Goal: Task Accomplishment & Management: Use online tool/utility

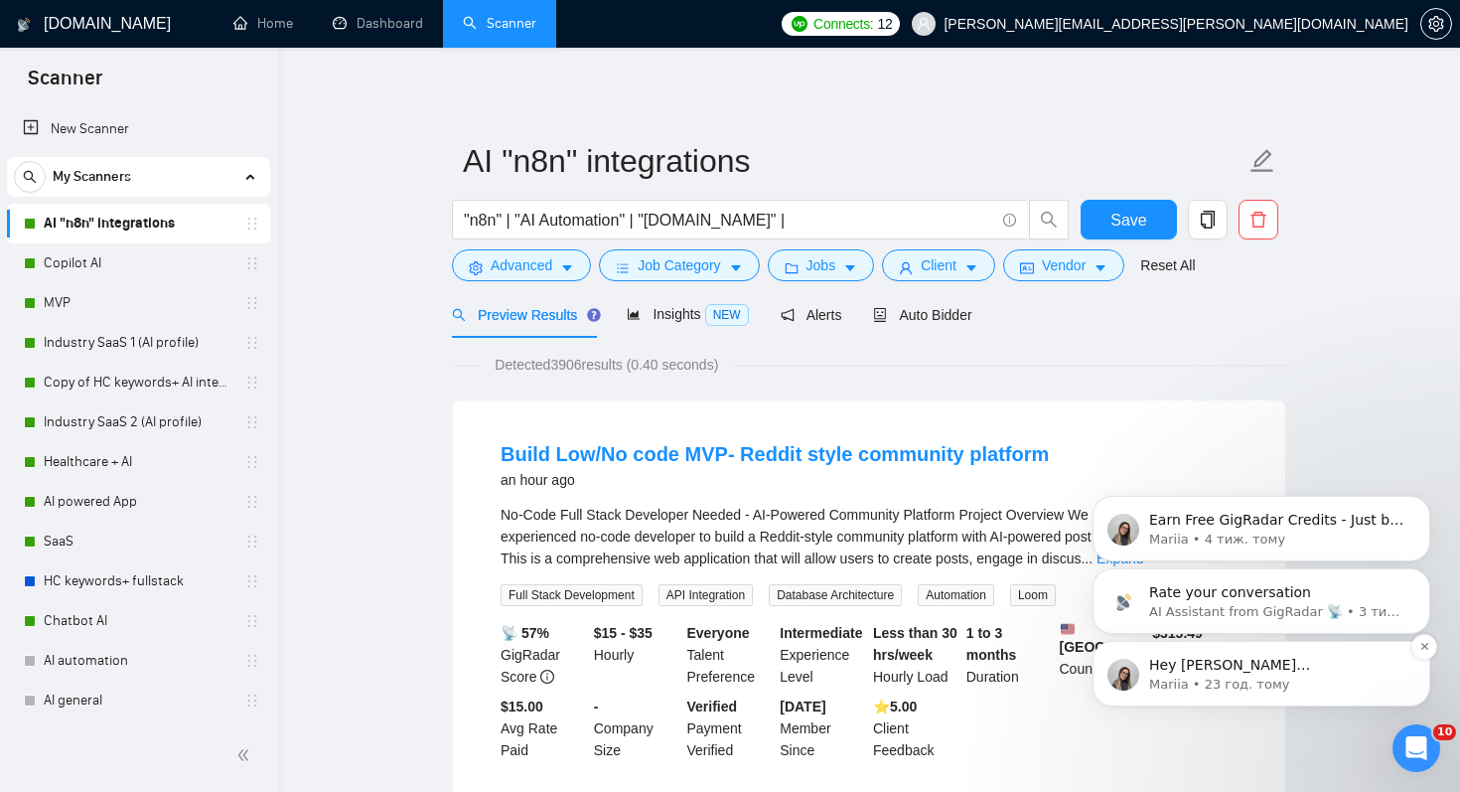
click at [1161, 668] on p "Hey [PERSON_NAME][EMAIL_ADDRESS][PERSON_NAME][DOMAIN_NAME], Looks like your Upw…" at bounding box center [1277, 665] width 256 height 20
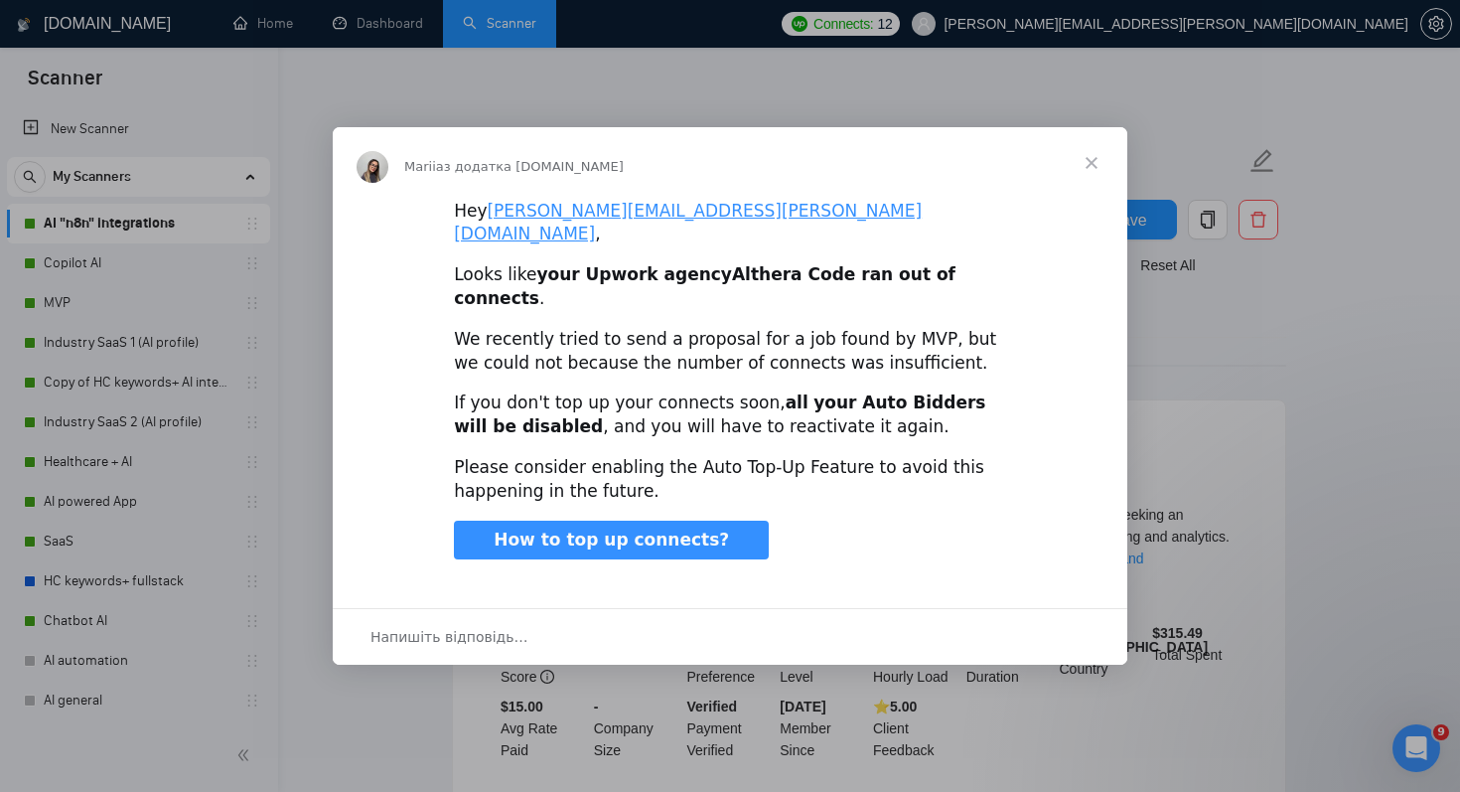
click at [1091, 179] on span "Закрити" at bounding box center [1092, 163] width 72 height 72
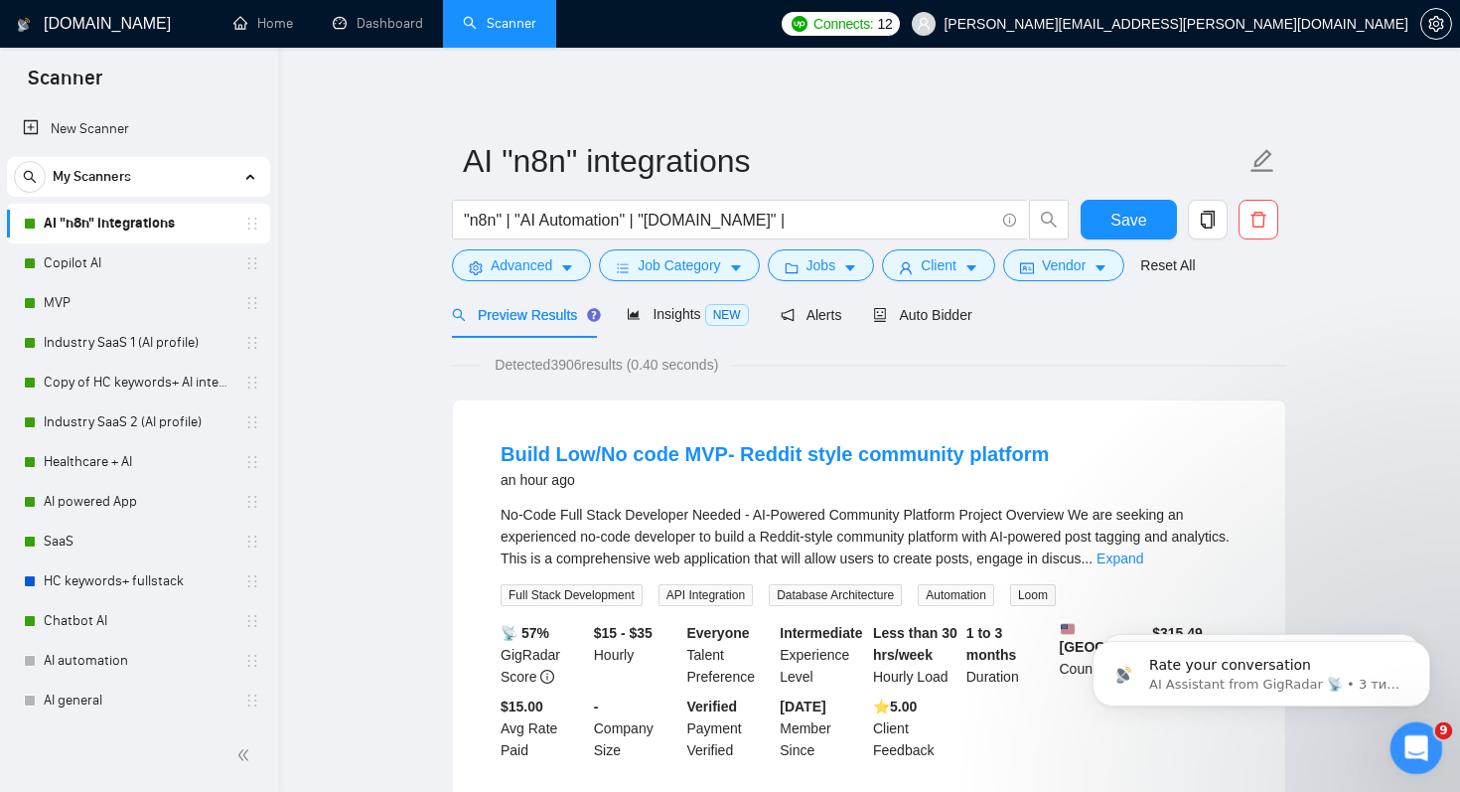
click at [1392, 738] on div "Відкрити програму для спілкування Intercom" at bounding box center [1413, 745] width 66 height 66
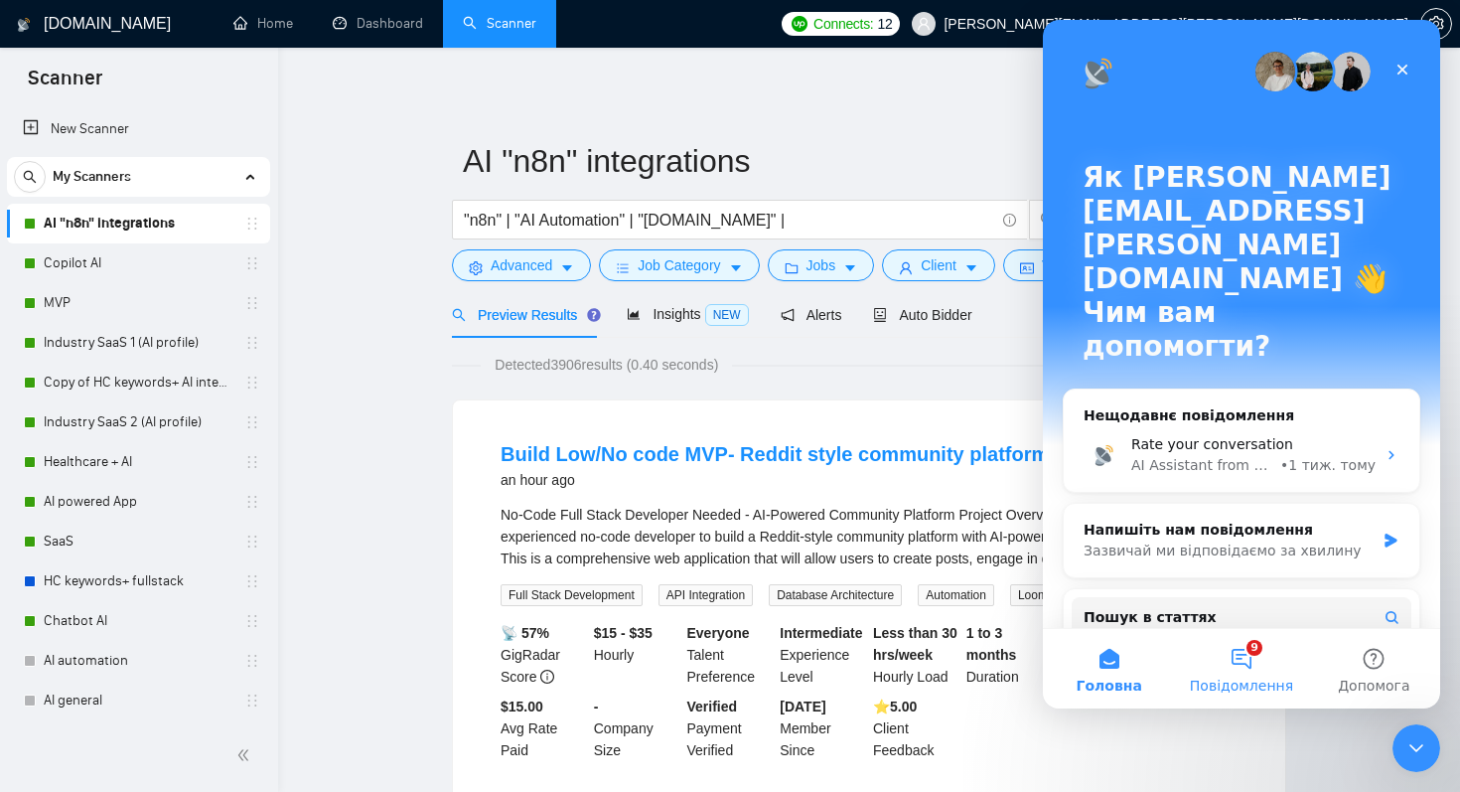
click at [1244, 643] on button "9 Повідомлення" at bounding box center [1241, 668] width 132 height 79
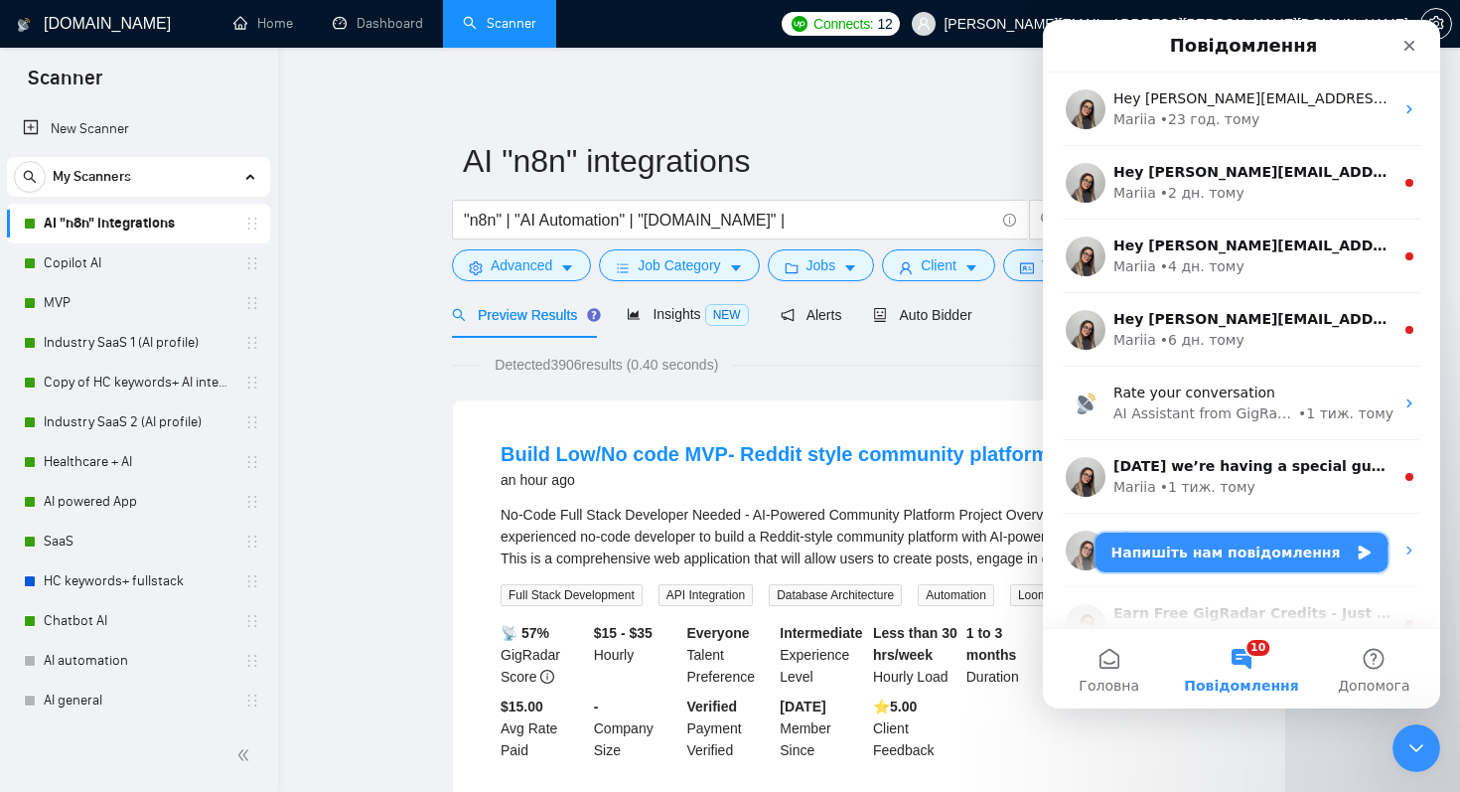
click at [1173, 550] on button "Напишіть нам повідомлення" at bounding box center [1241, 552] width 293 height 40
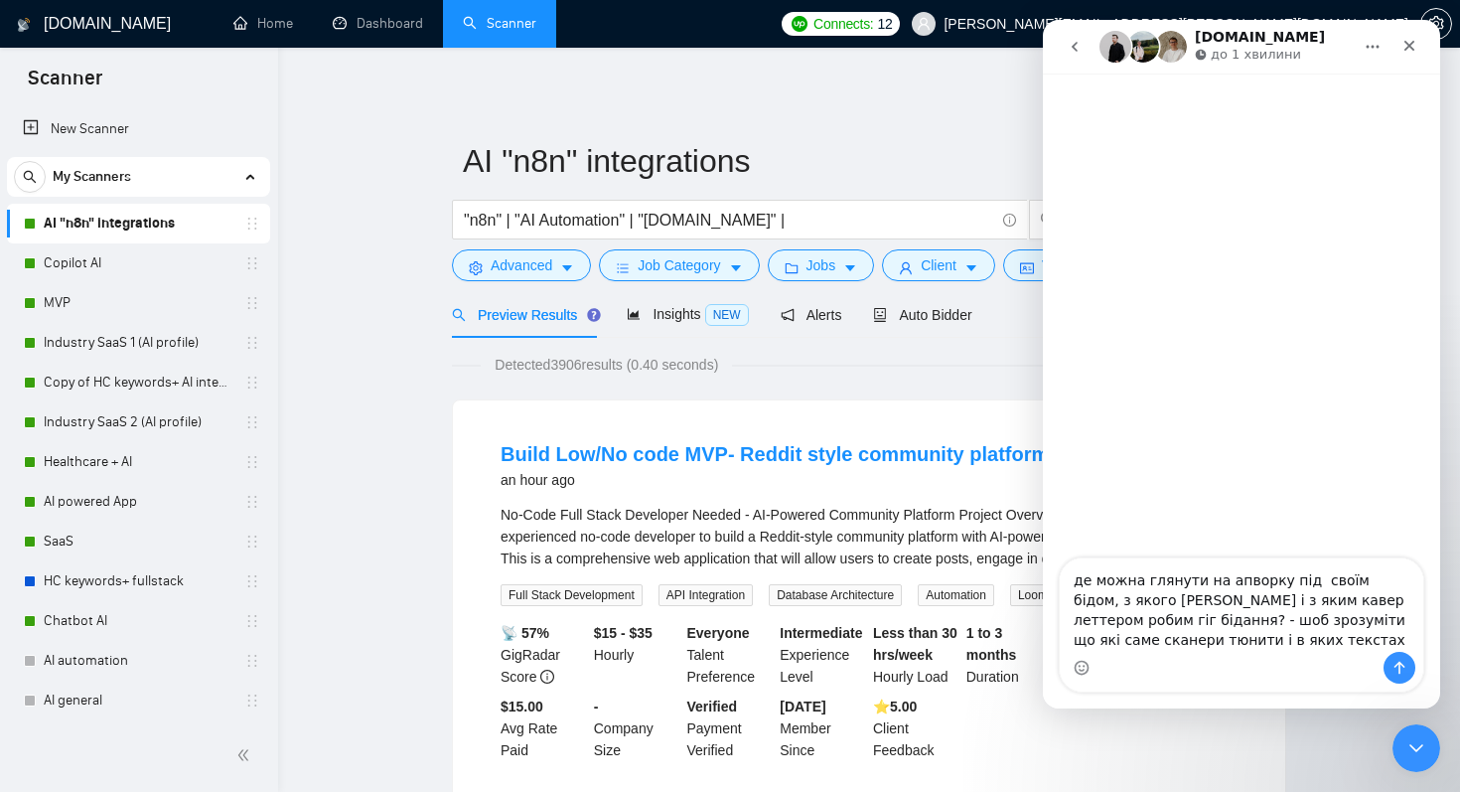
type textarea "де можна глянути на апворку під своїм бідом, з якого [PERSON_NAME] і з яким кав…"
click at [1401, 659] on icon "Надіслати повідомлення…" at bounding box center [1399, 667] width 16 height 16
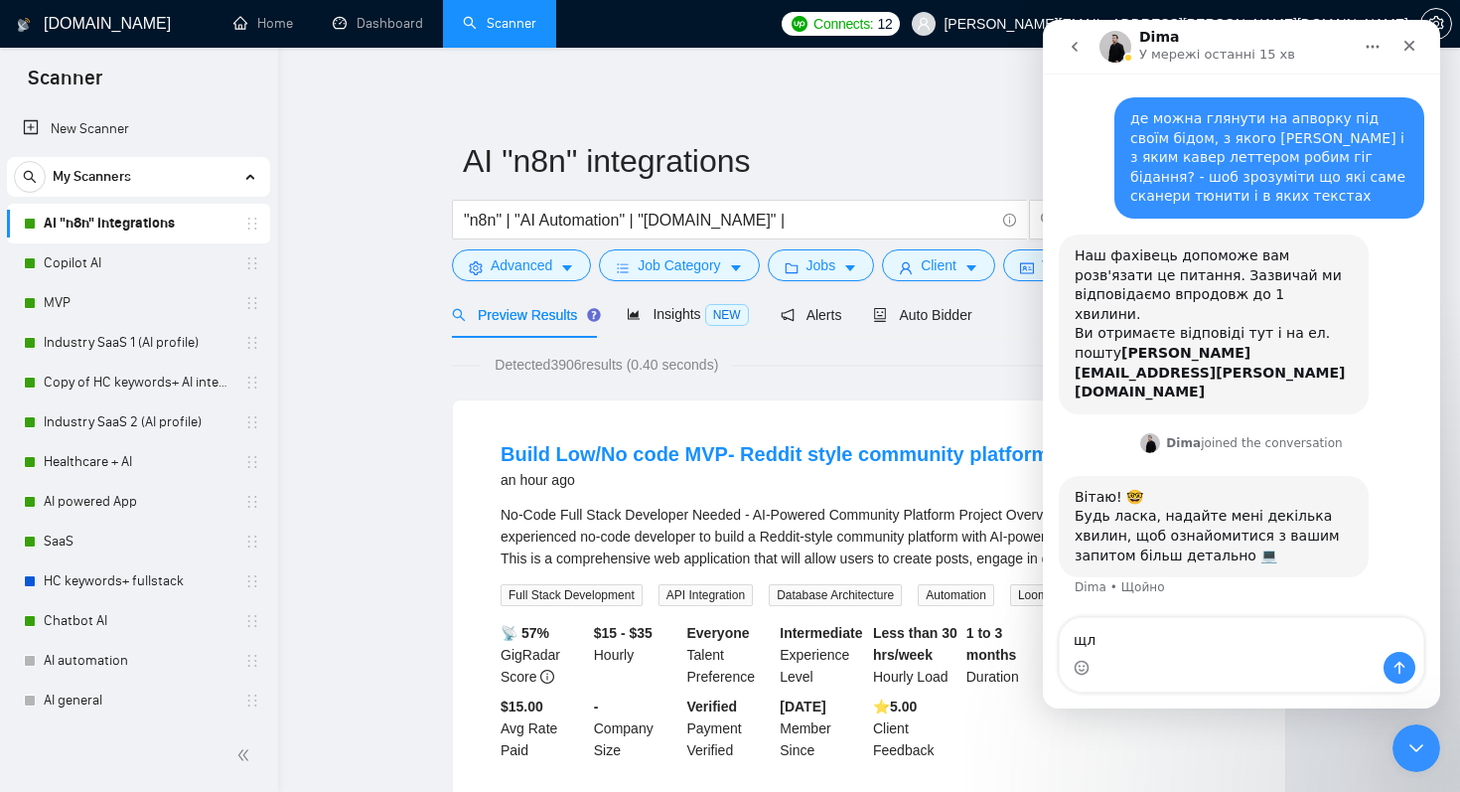
scroll to position [19, 0]
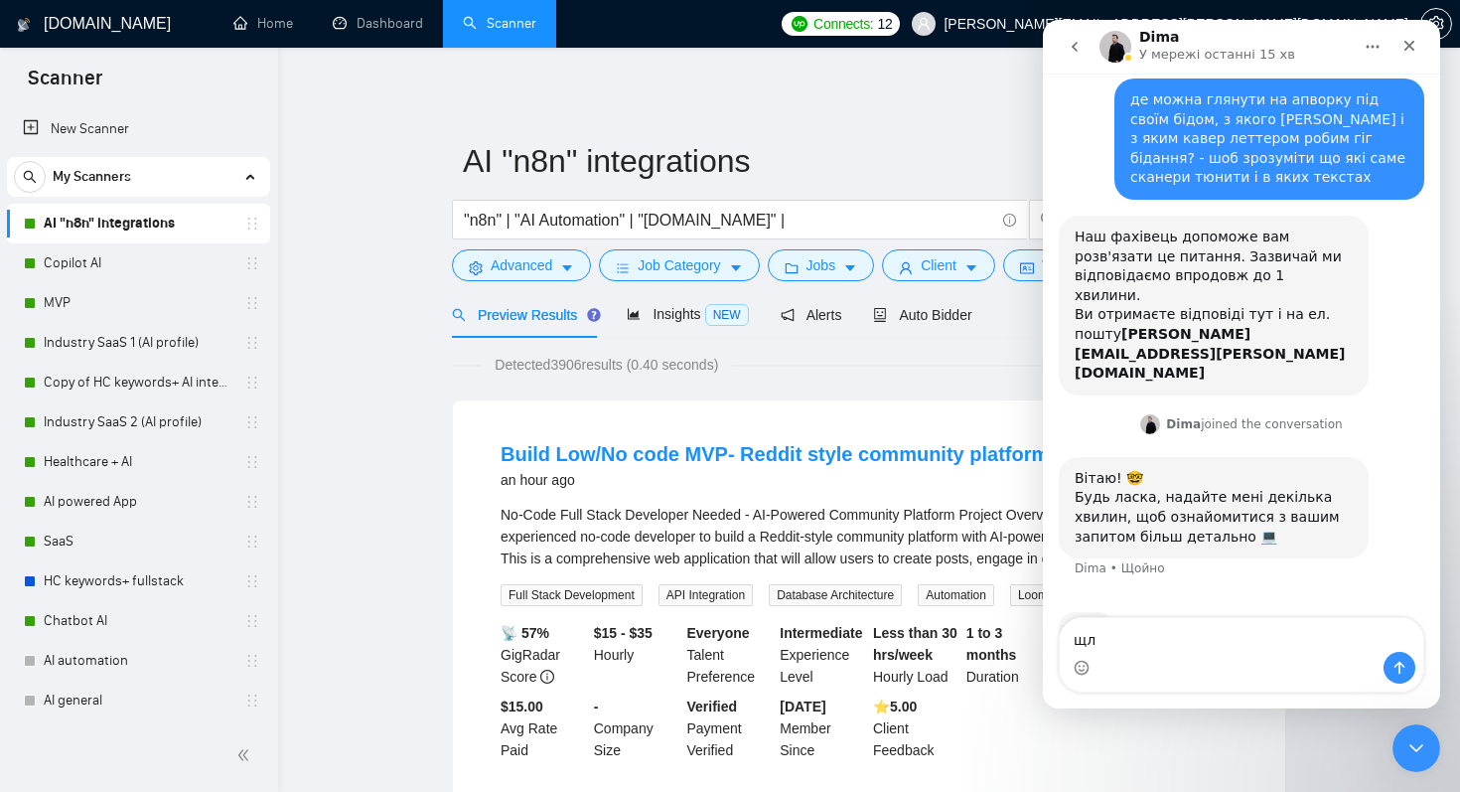
type textarea "щ"
type textarea "ок"
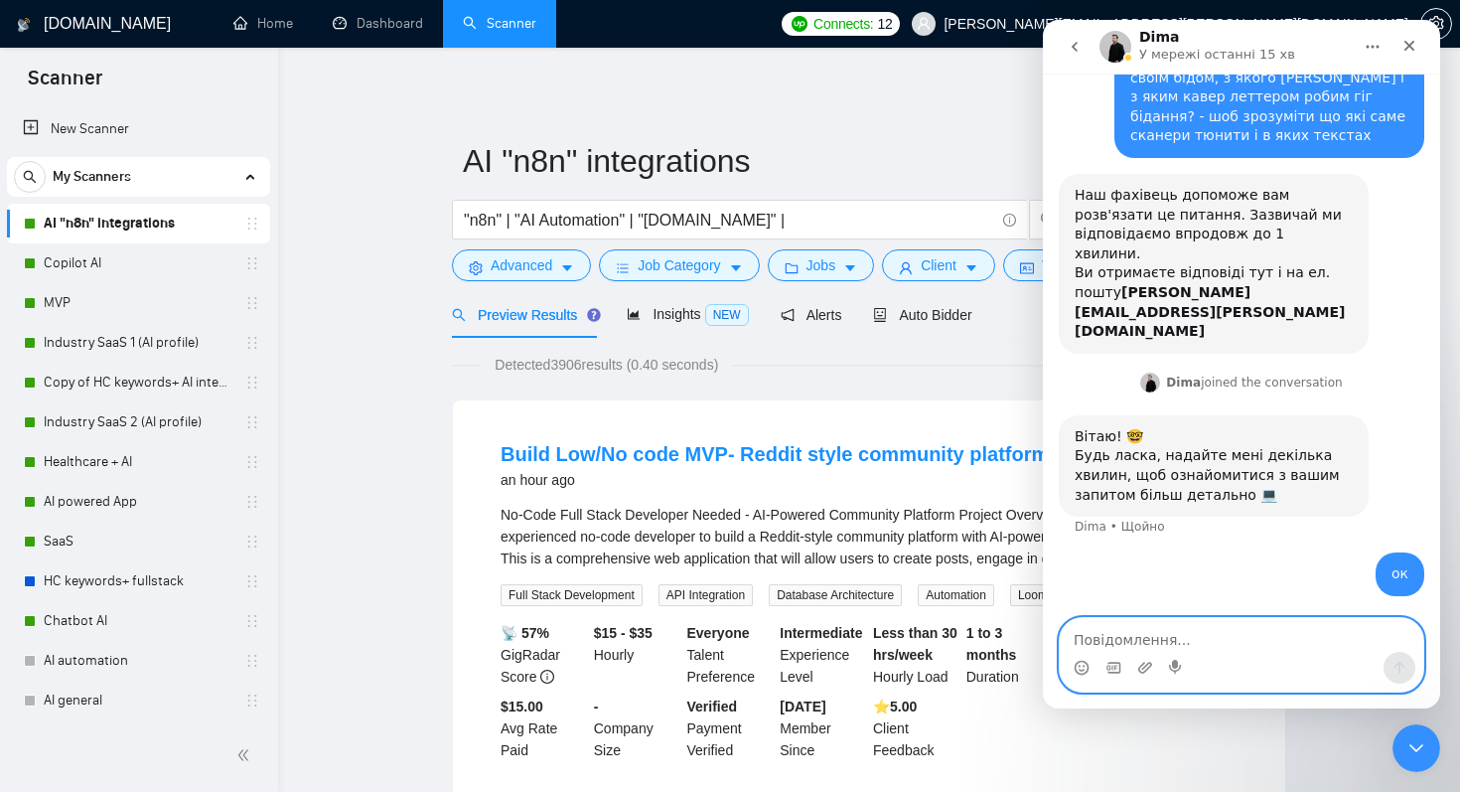
scroll to position [2, 0]
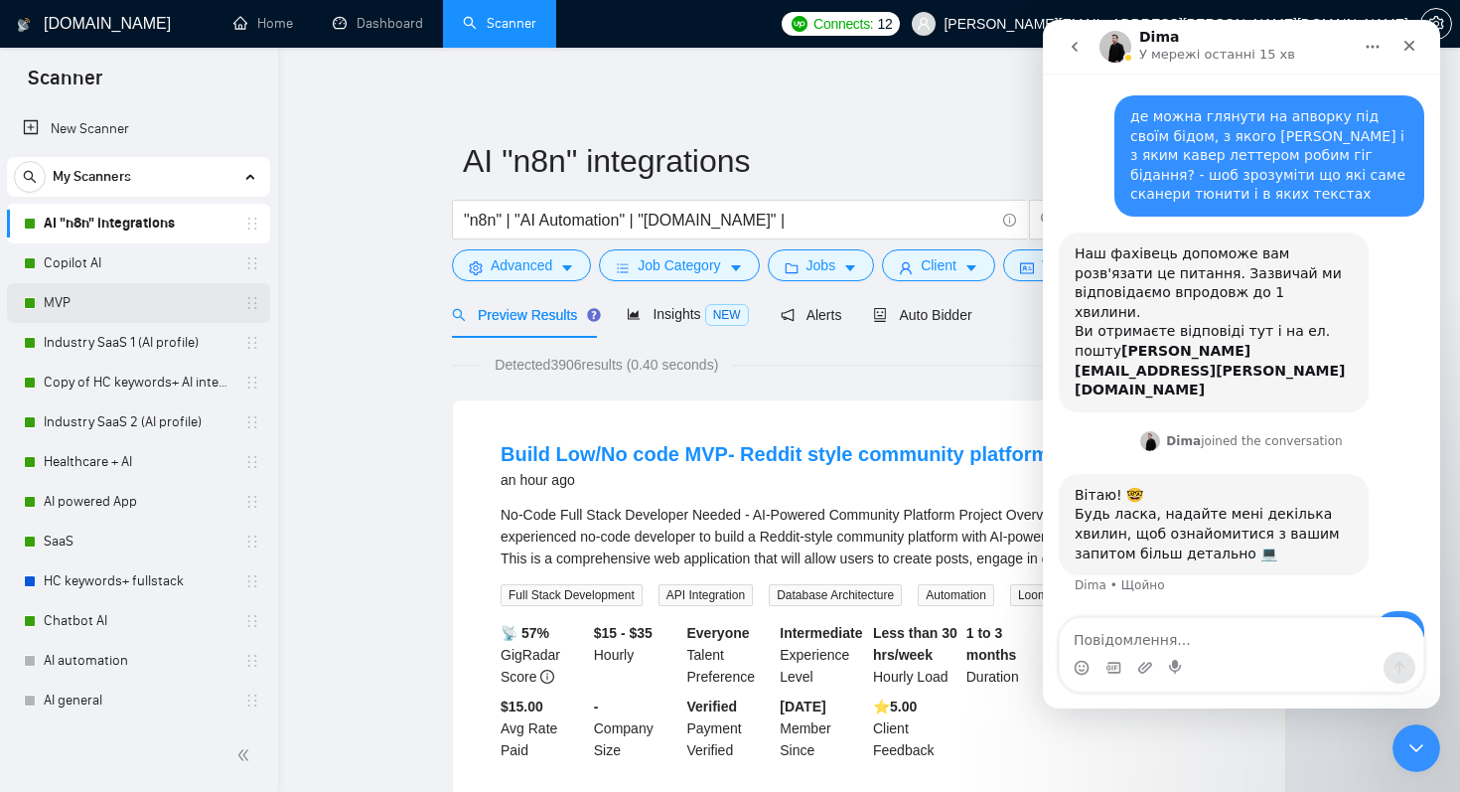
click at [74, 299] on link "MVP" at bounding box center [138, 303] width 189 height 40
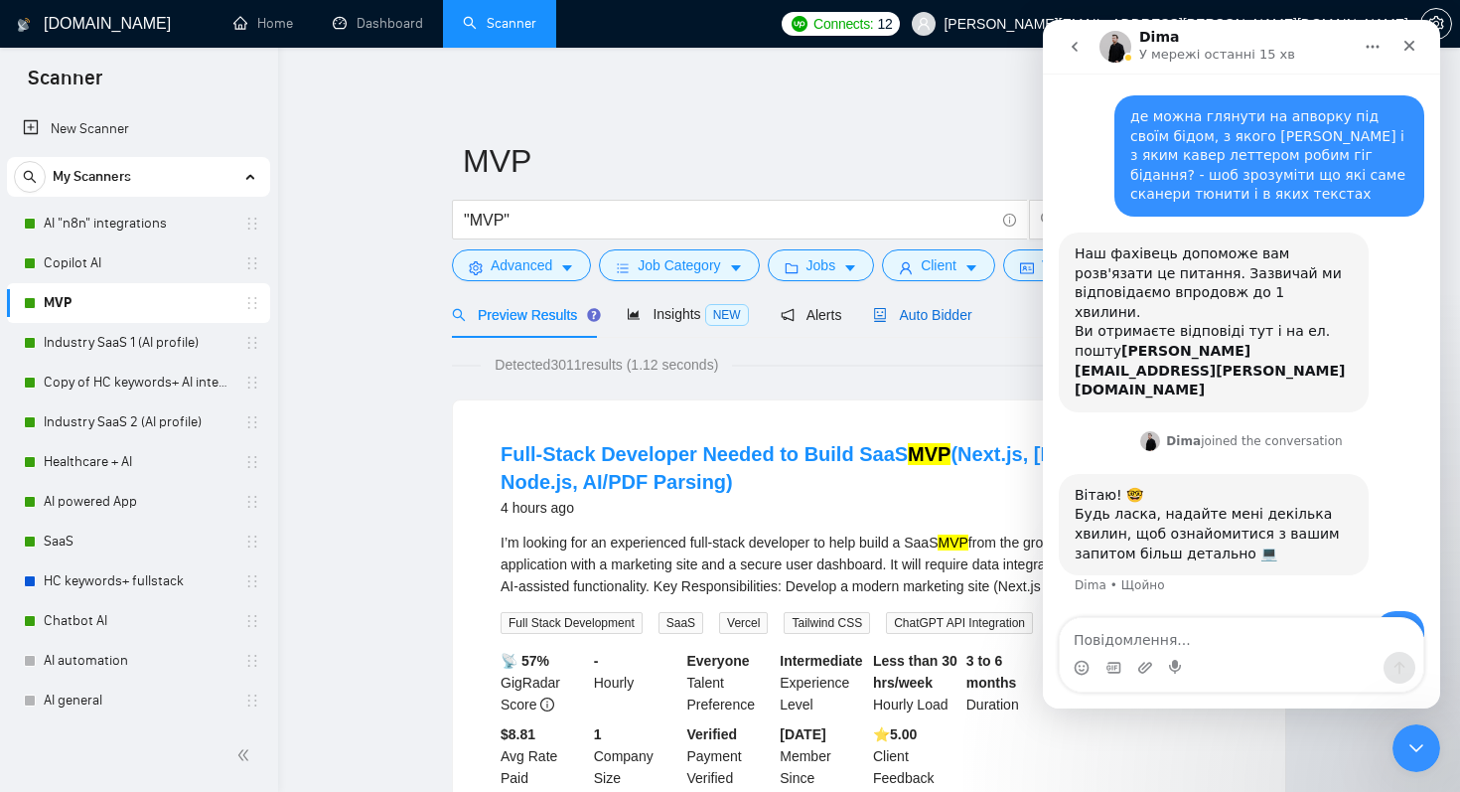
click at [941, 315] on span "Auto Bidder" at bounding box center [922, 315] width 98 height 16
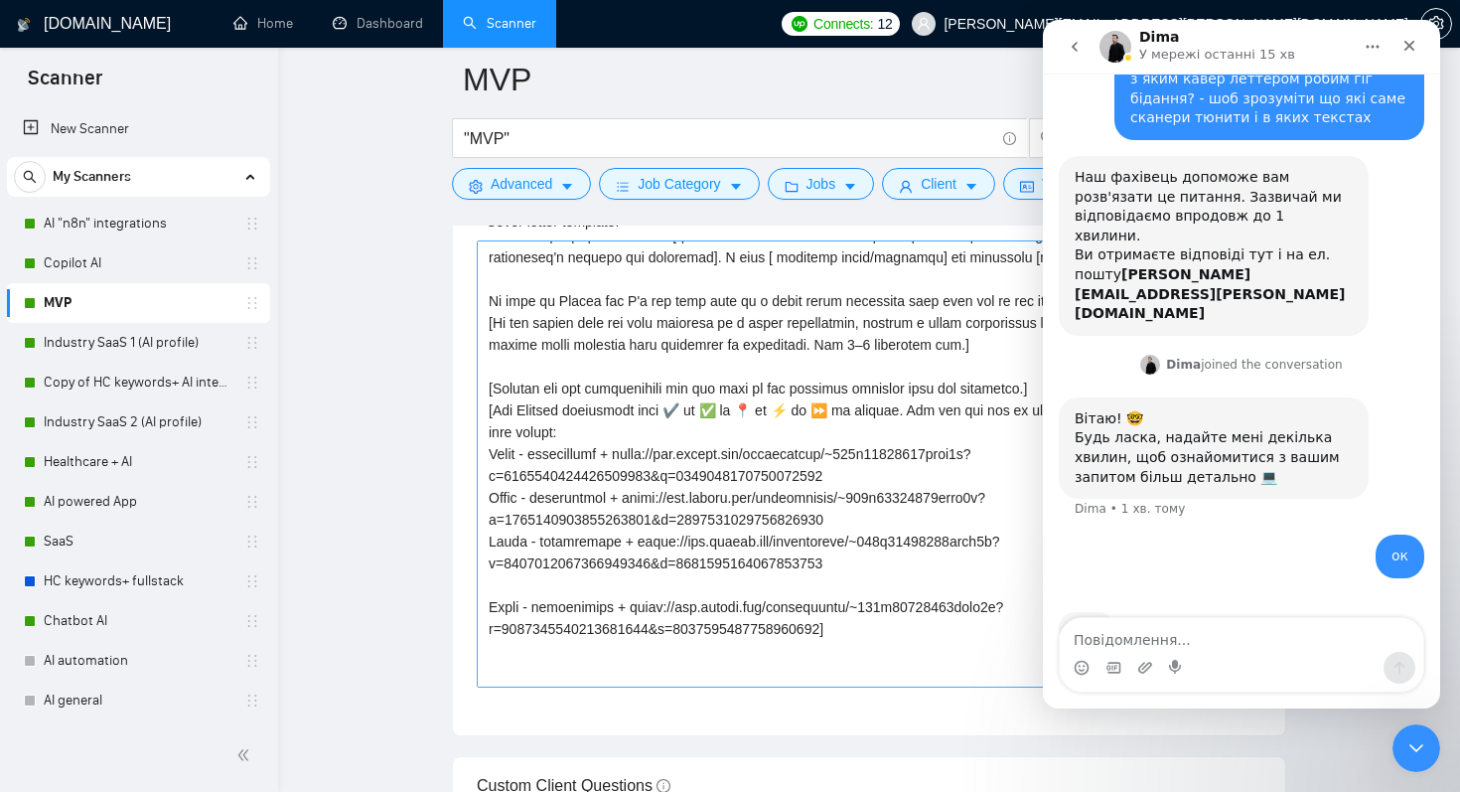
scroll to position [168, 0]
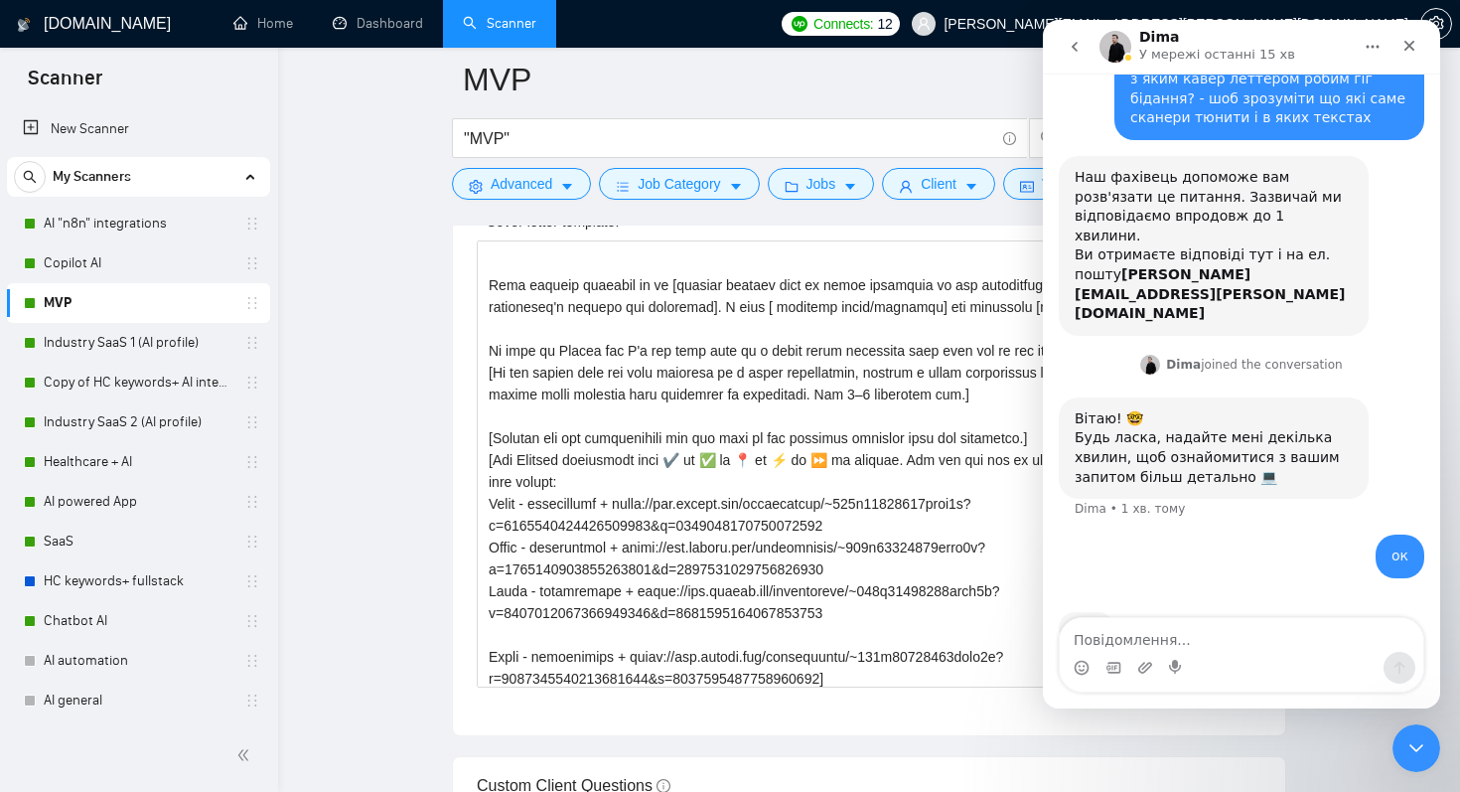
click at [1094, 88] on div "де можна глянути на апворку під своїм бідом, з якого [PERSON_NAME] і з яким кав…" at bounding box center [1241, 87] width 365 height 137
click at [1409, 51] on icon "Закрити" at bounding box center [1409, 46] width 16 height 16
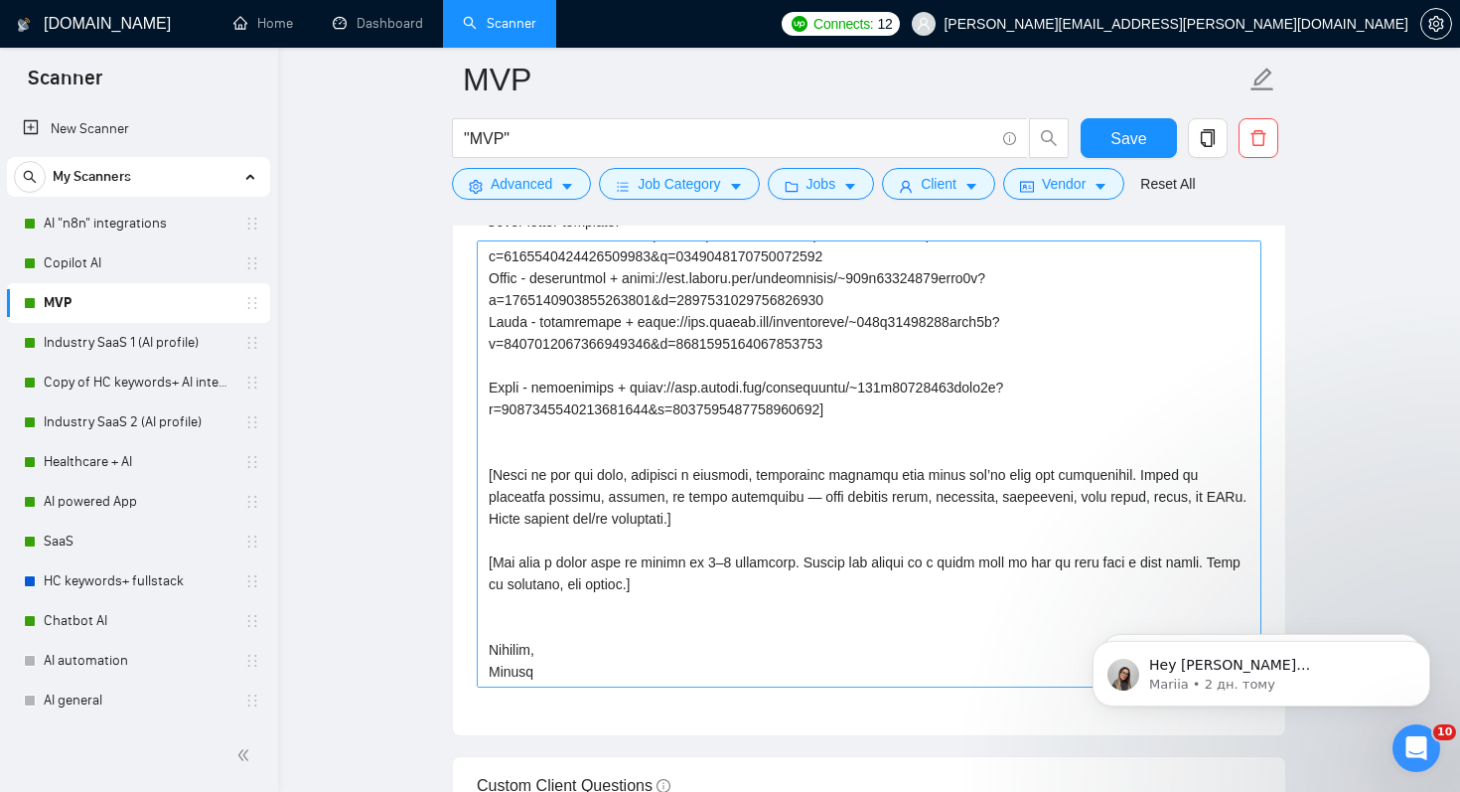
scroll to position [470, 0]
click at [512, 431] on textarea "Cover letter template:" at bounding box center [869, 463] width 785 height 447
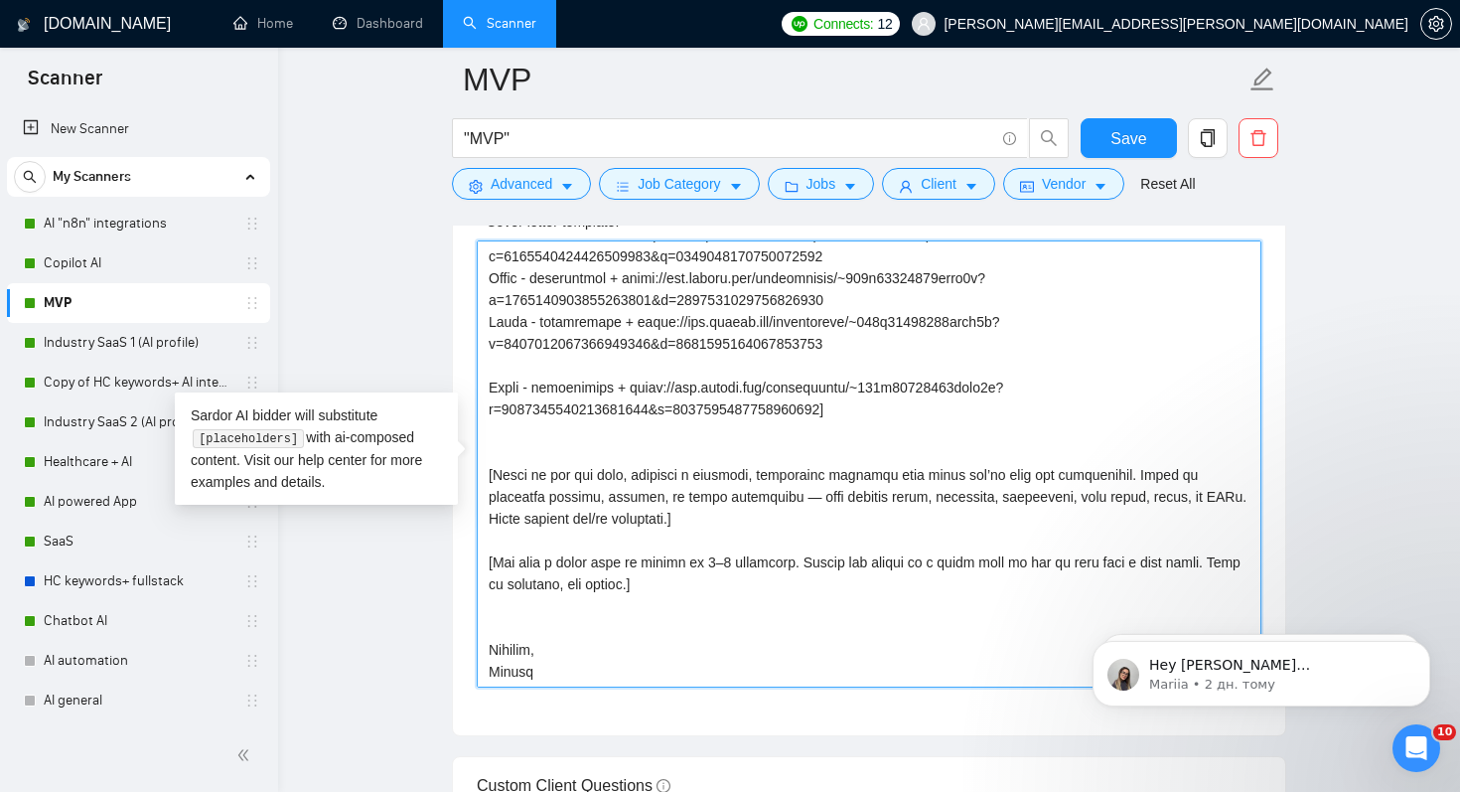
click at [497, 428] on textarea "Cover letter template:" at bounding box center [869, 463] width 785 height 447
paste textarea "Write 220 words max. Tone: clear, senior, no hype. Avoid “thrilled/excited/exte…"
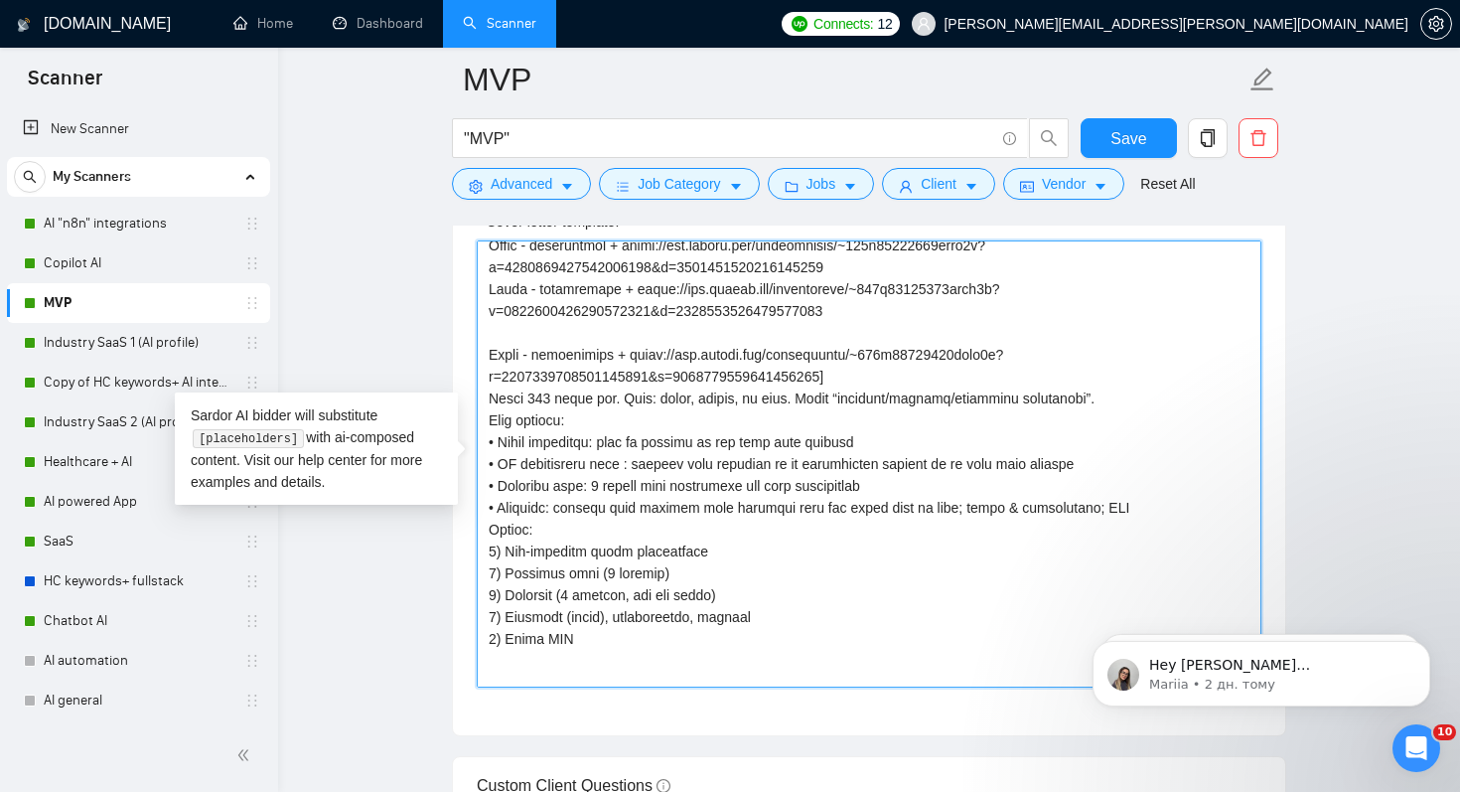
scroll to position [496, 0]
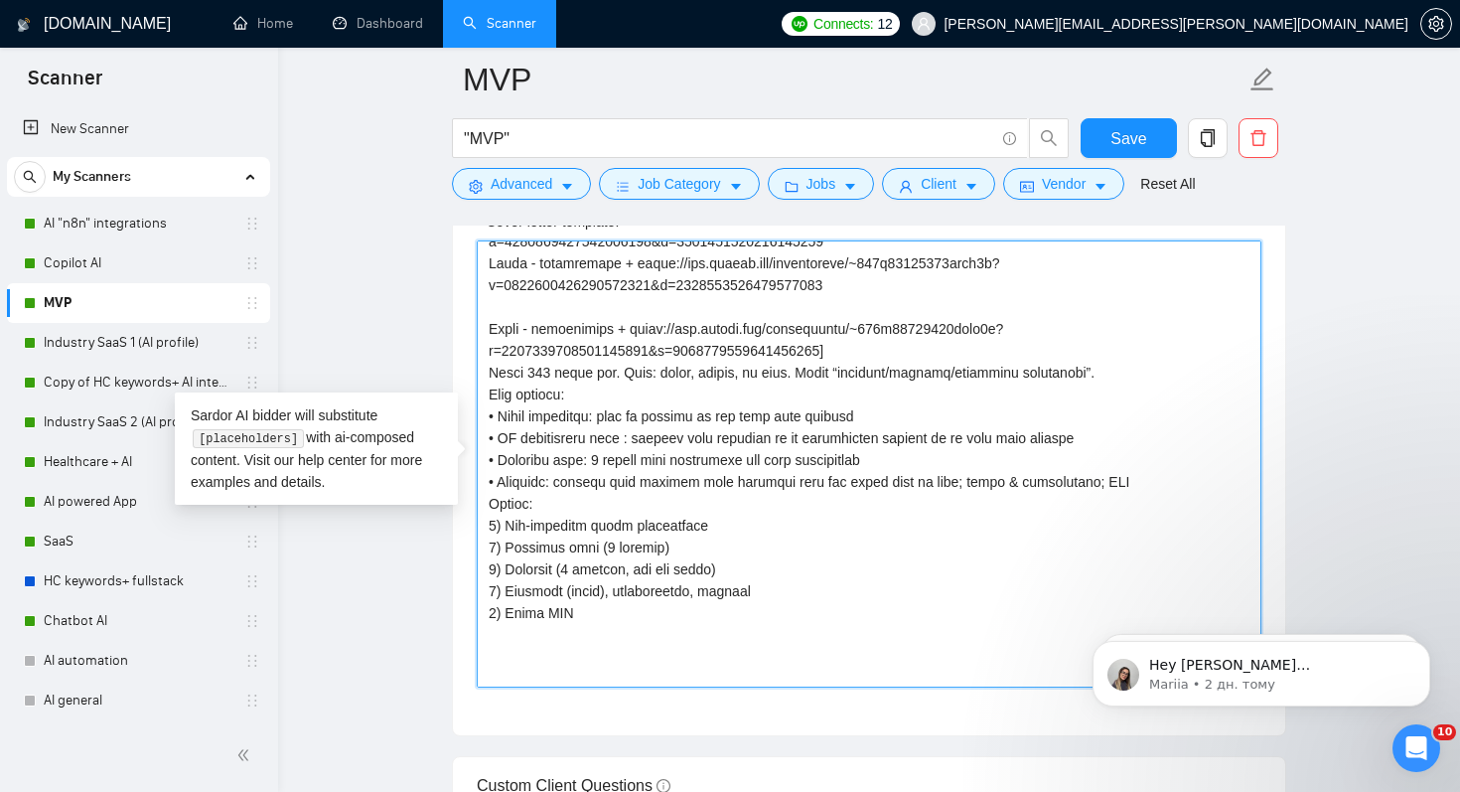
click at [493, 395] on textarea "Cover letter template:" at bounding box center [869, 463] width 785 height 447
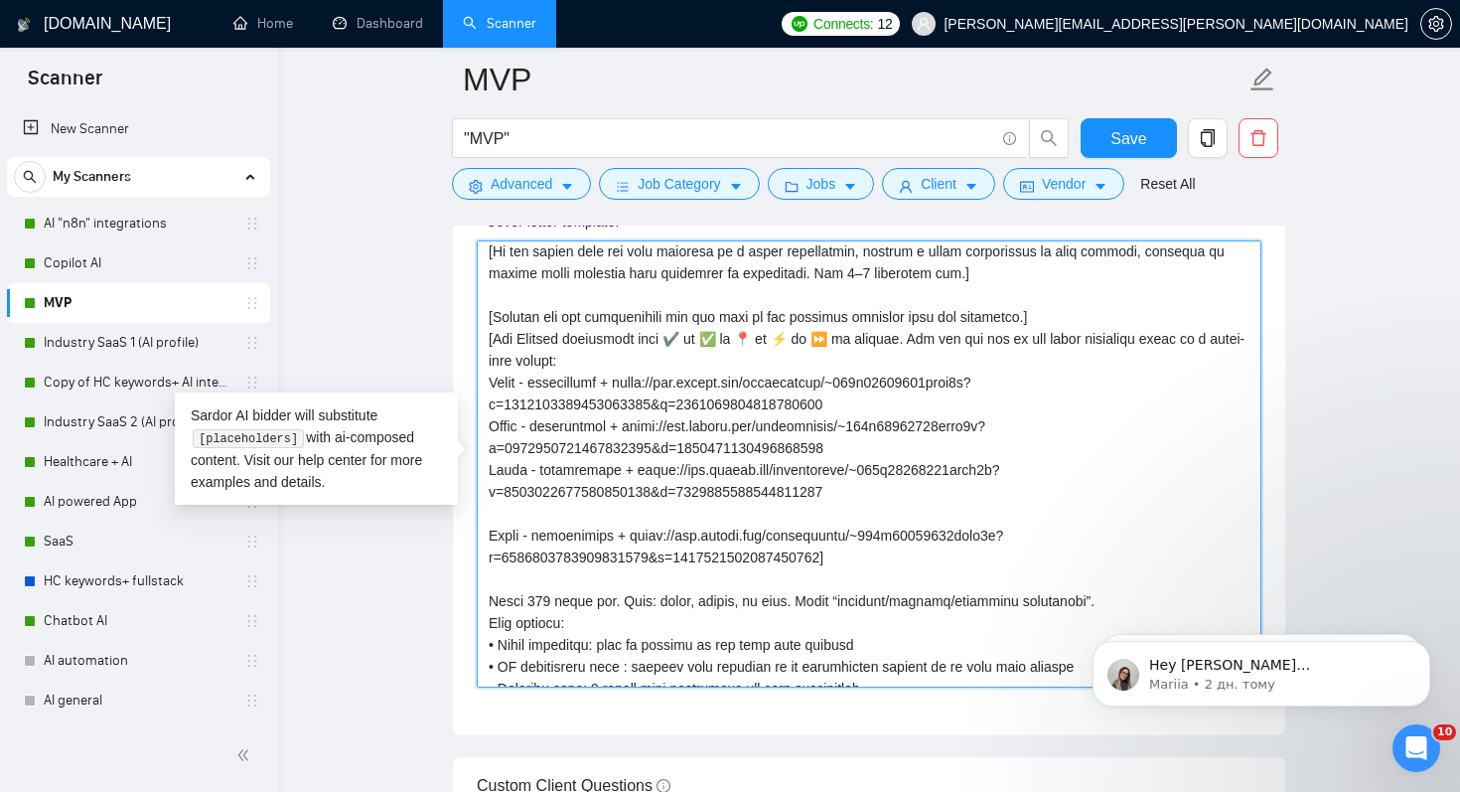
scroll to position [294, 0]
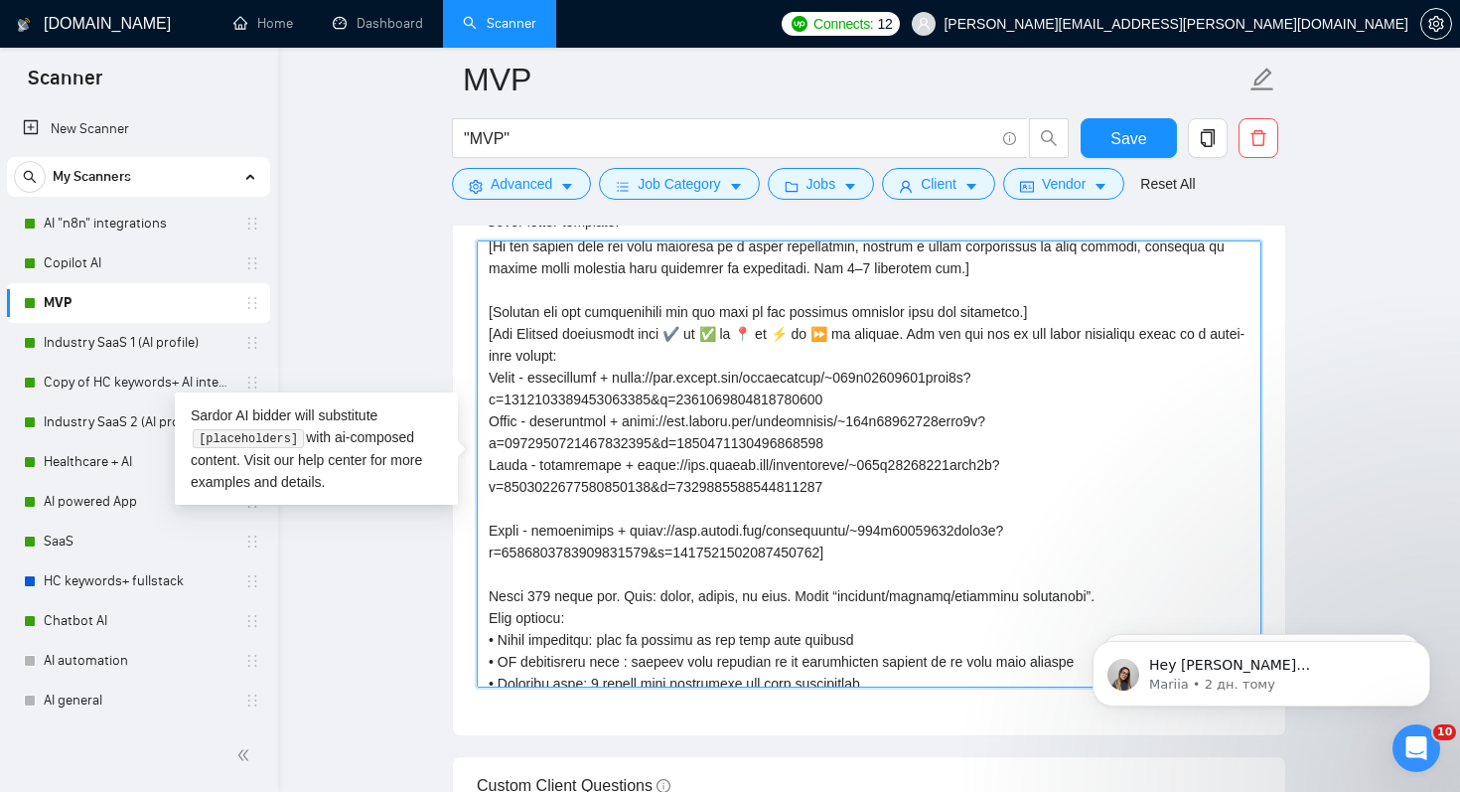
drag, startPoint x: 496, startPoint y: 330, endPoint x: 483, endPoint y: 330, distance: 12.9
click at [483, 330] on textarea "Cover letter template:" at bounding box center [869, 463] width 785 height 447
click at [493, 612] on textarea "Cover letter template:" at bounding box center [869, 463] width 785 height 447
paste textarea "["
drag, startPoint x: 491, startPoint y: 331, endPoint x: 960, endPoint y: 532, distance: 511.2
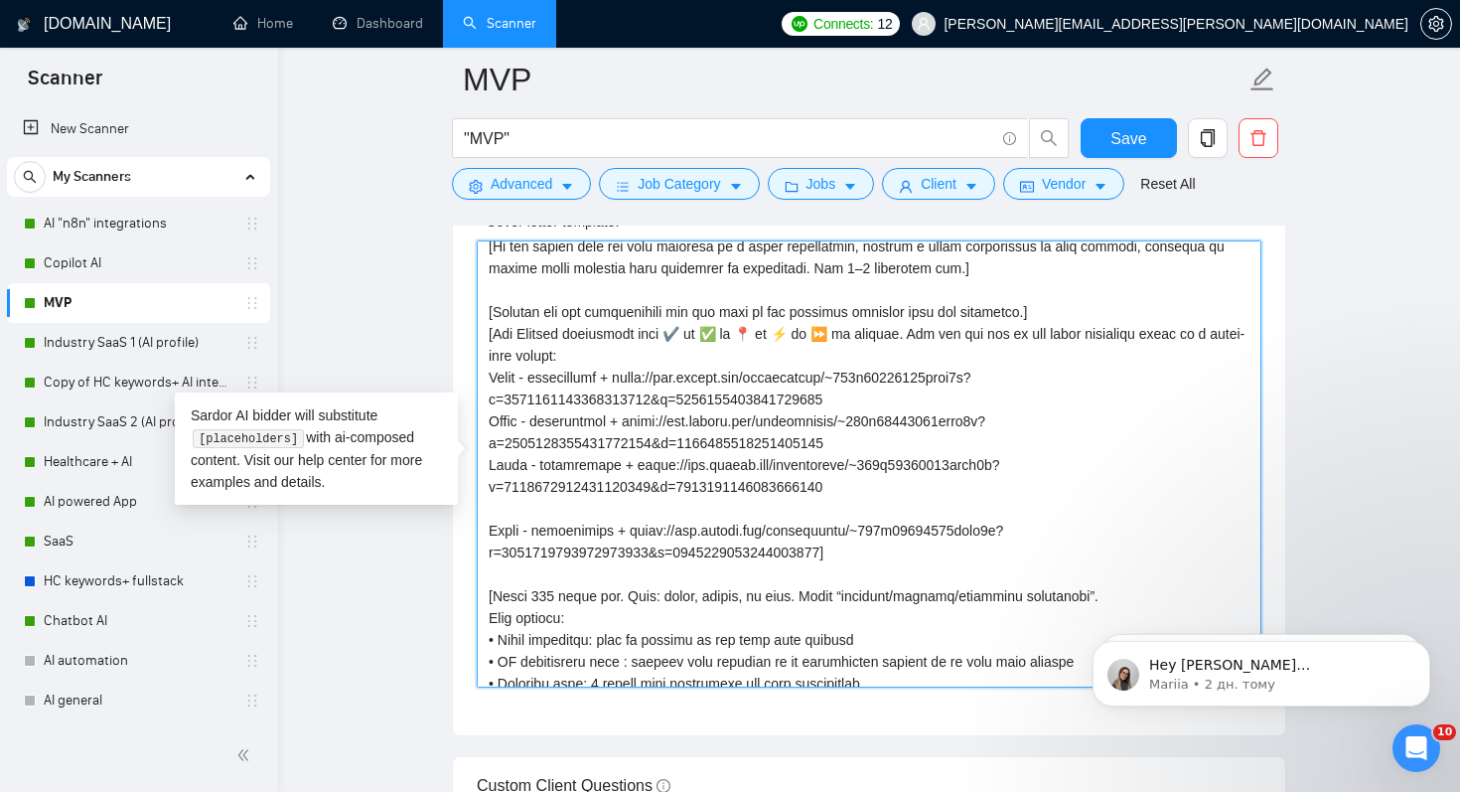
click at [960, 532] on textarea "Cover letter template:" at bounding box center [869, 463] width 785 height 447
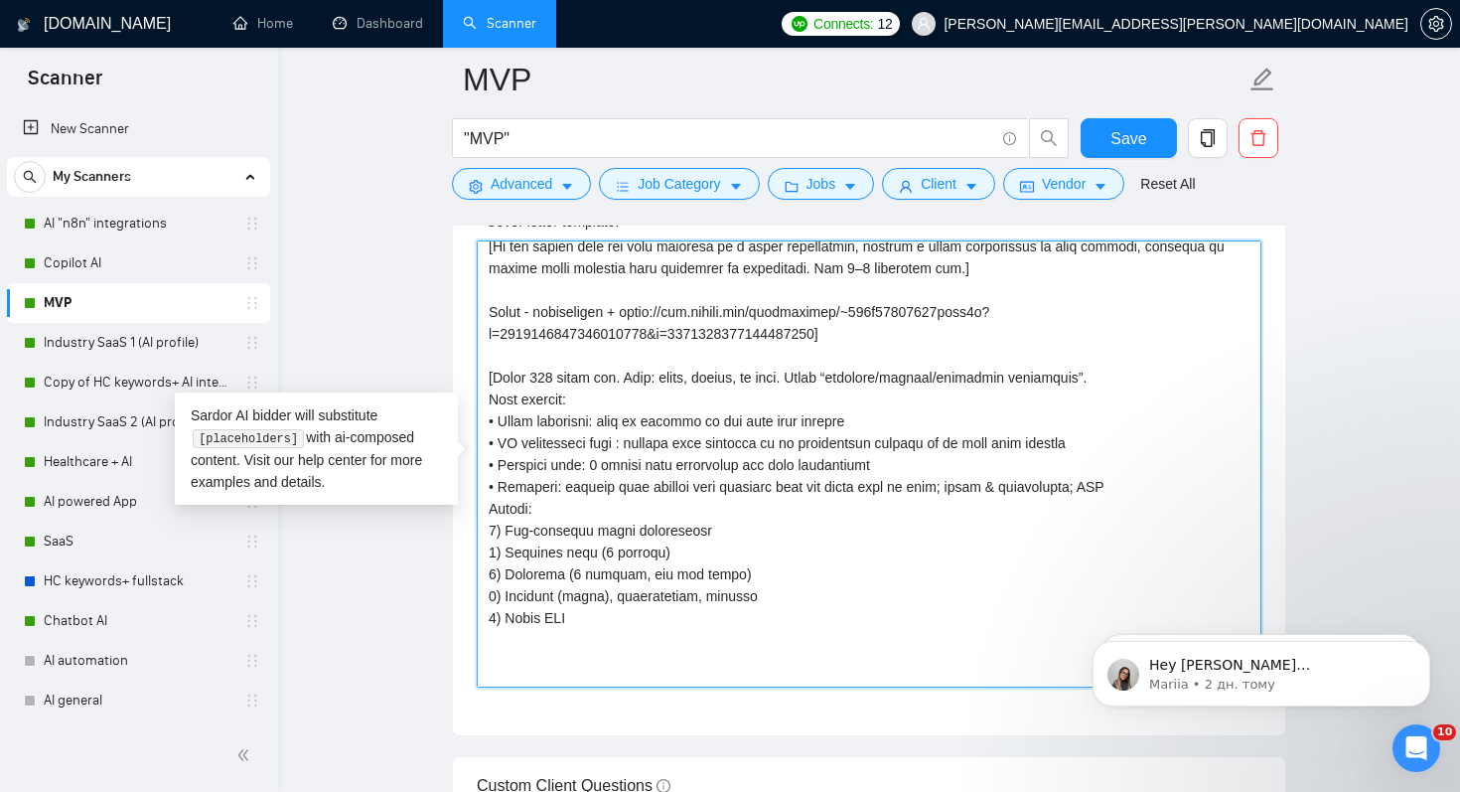
drag, startPoint x: 482, startPoint y: 327, endPoint x: 902, endPoint y: 362, distance: 421.5
click at [902, 362] on textarea "Cover letter template:" at bounding box center [869, 463] width 785 height 447
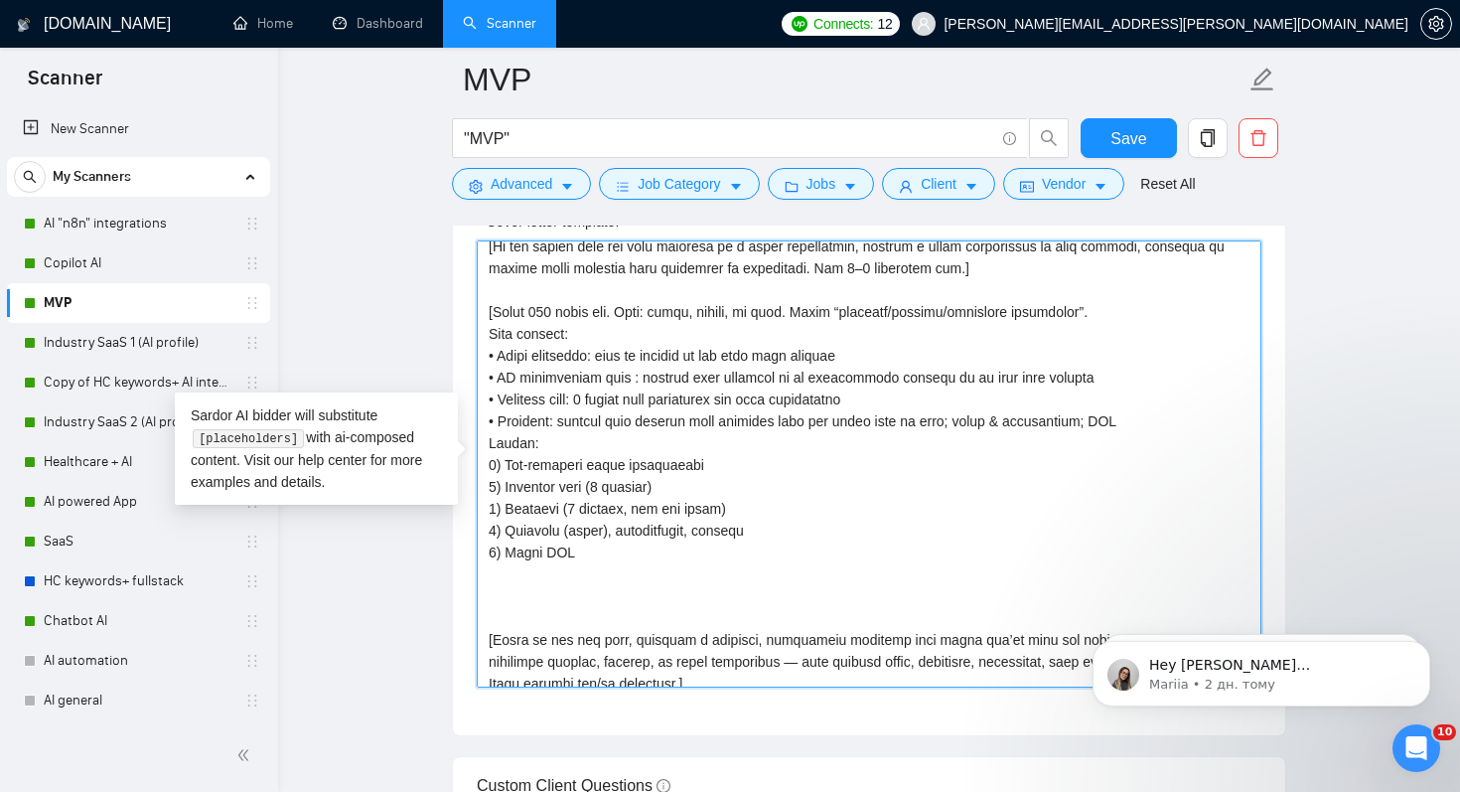
click at [978, 288] on textarea "Cover letter template:" at bounding box center [869, 463] width 785 height 447
click at [773, 551] on textarea "Cover letter template:" at bounding box center [869, 463] width 785 height 447
paste textarea "]"
drag, startPoint x: 607, startPoint y: 585, endPoint x: 464, endPoint y: 584, distance: 143.0
click at [464, 584] on div "Cover letter template:" at bounding box center [869, 461] width 832 height 548
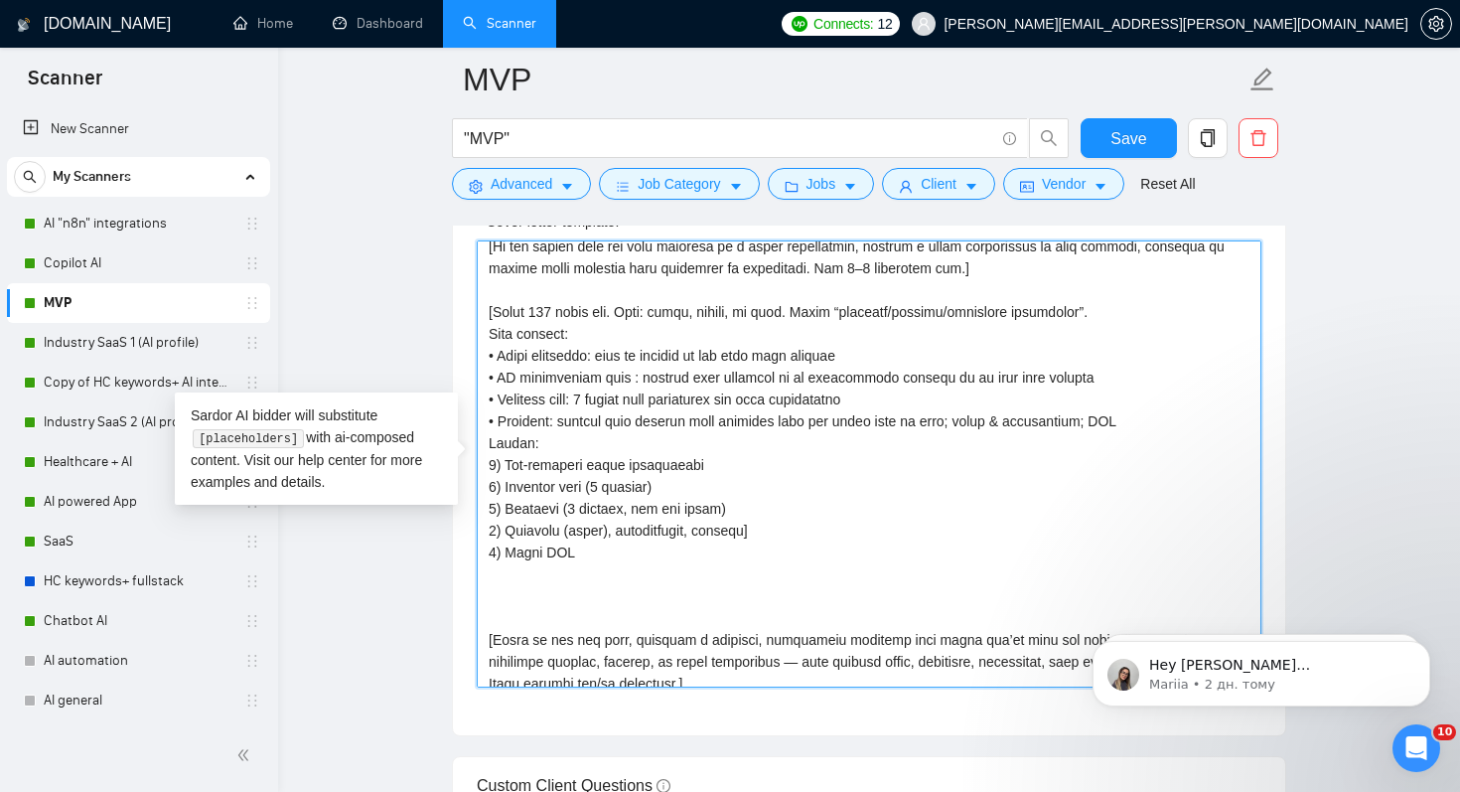
drag, startPoint x: 571, startPoint y: 578, endPoint x: 487, endPoint y: 578, distance: 84.4
click at [487, 578] on textarea "Cover letter template:" at bounding box center [869, 463] width 785 height 447
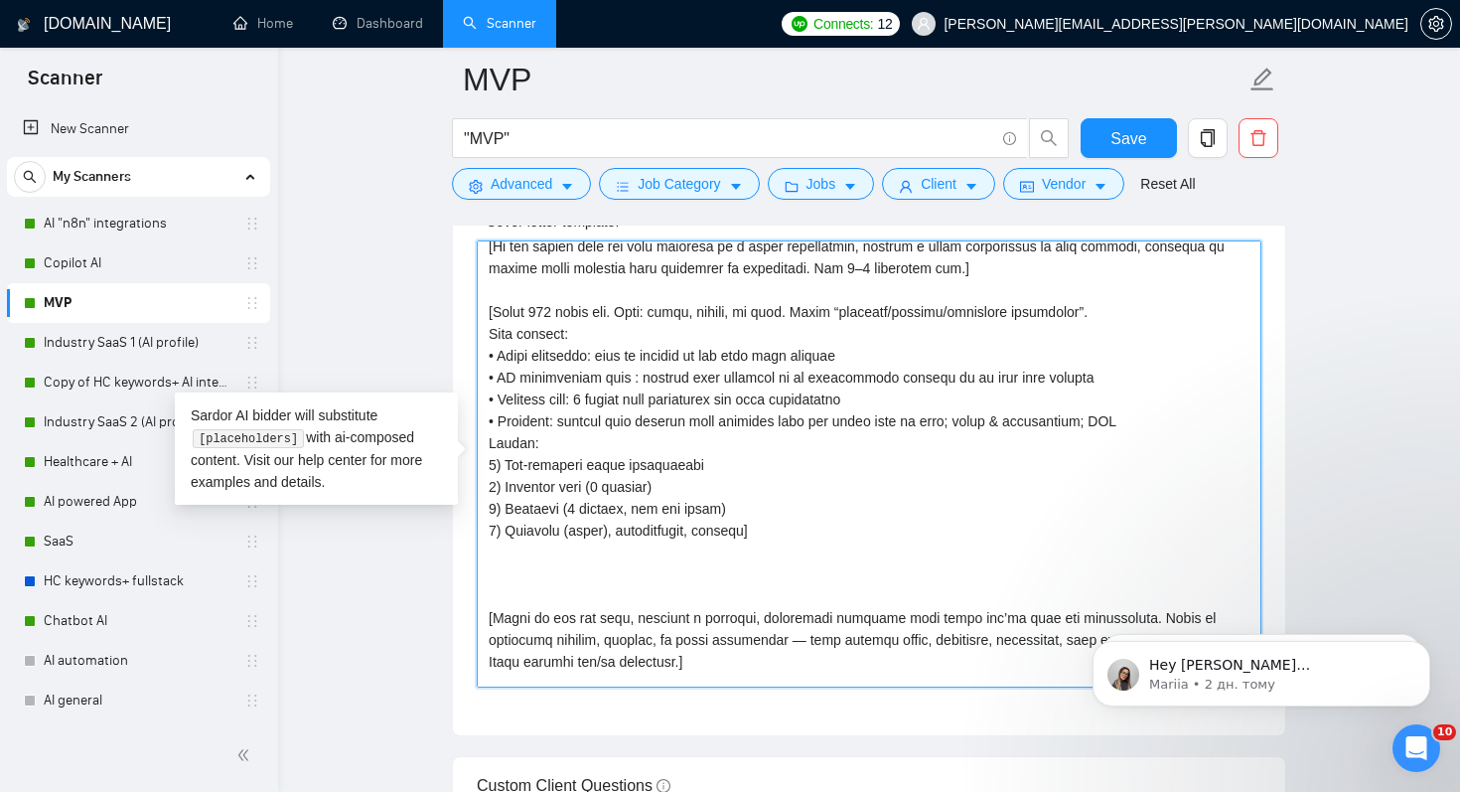
click at [509, 597] on textarea "Cover letter template:" at bounding box center [869, 463] width 785 height 447
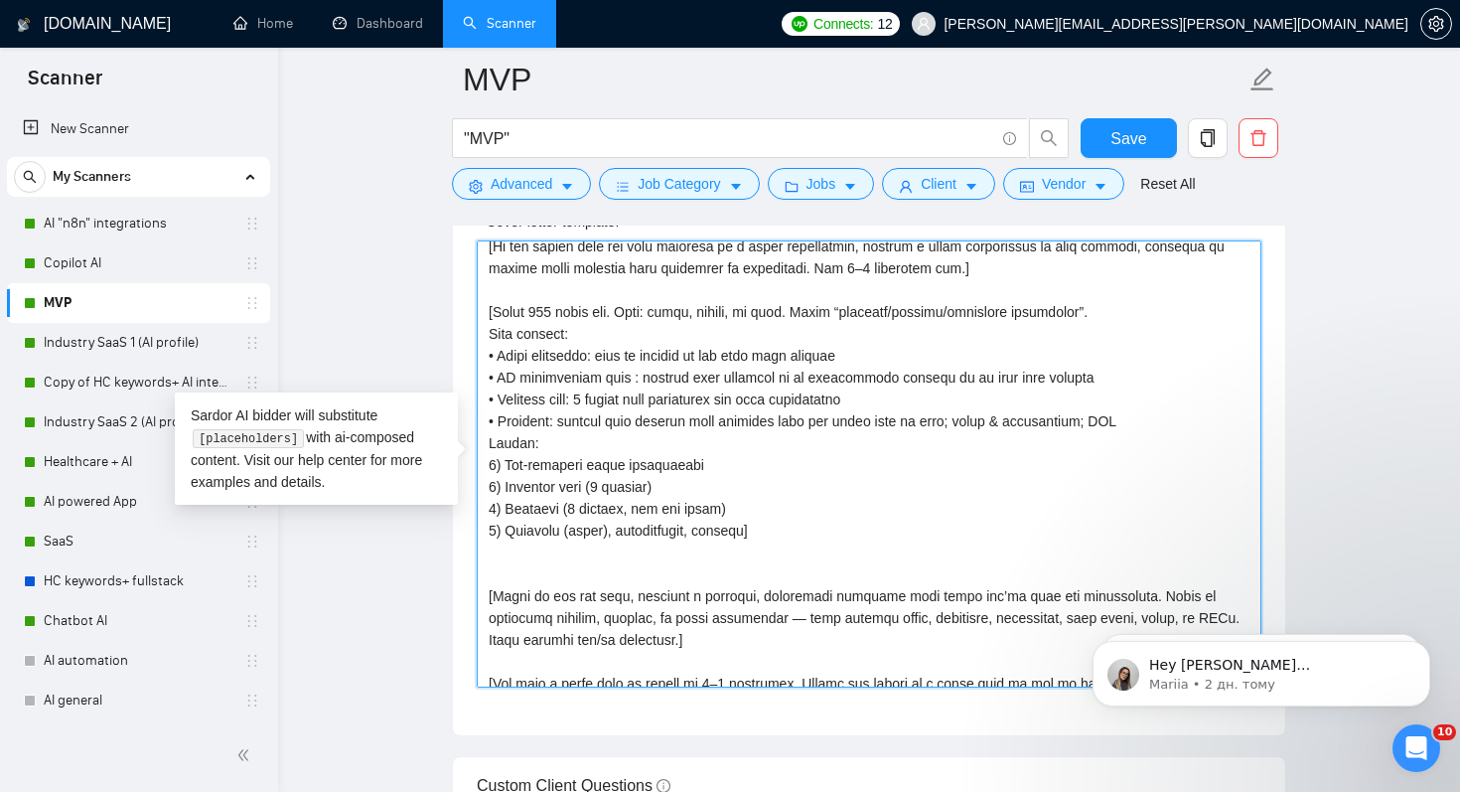
click at [509, 595] on textarea "Cover letter template:" at bounding box center [869, 463] width 785 height 447
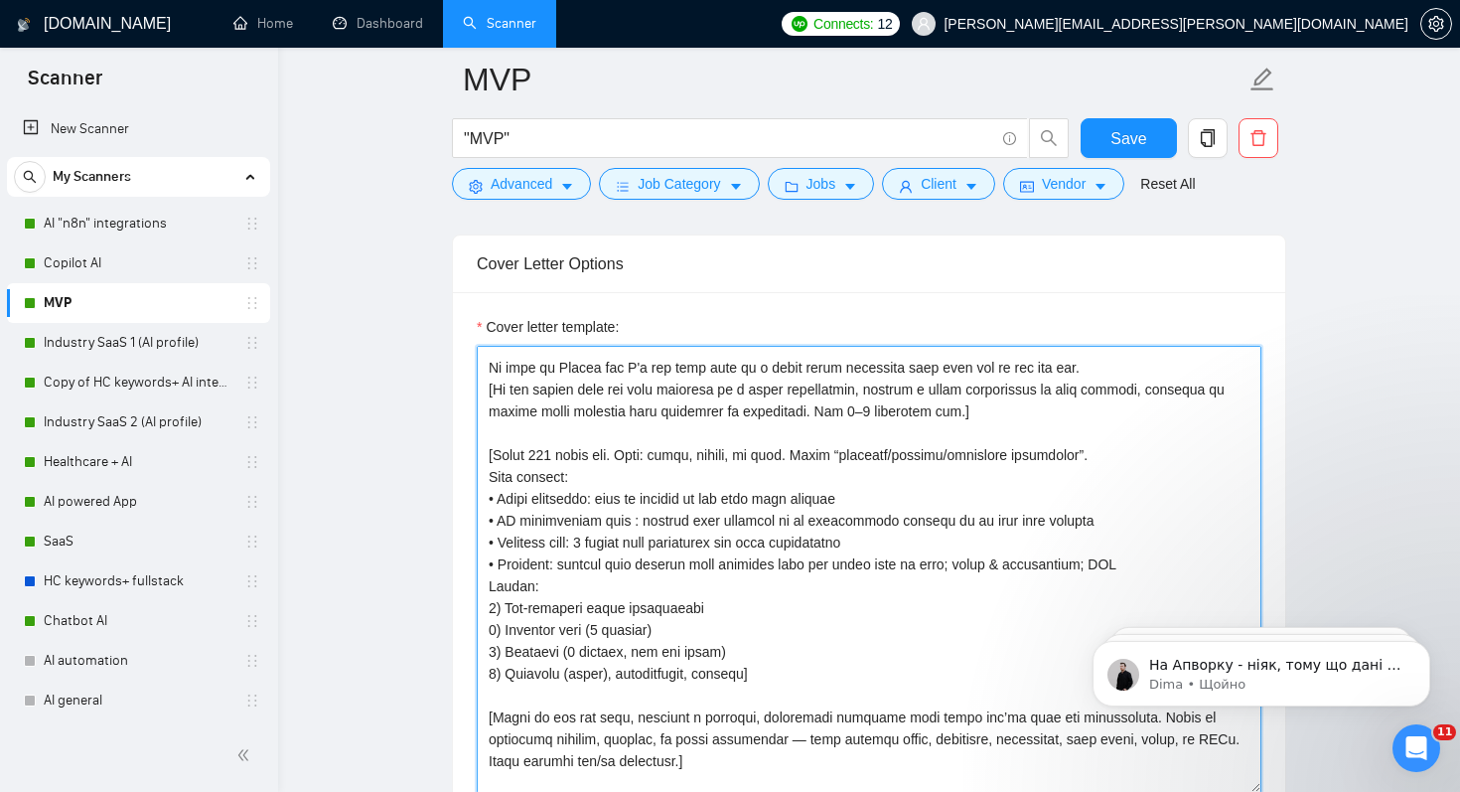
scroll to position [264, 0]
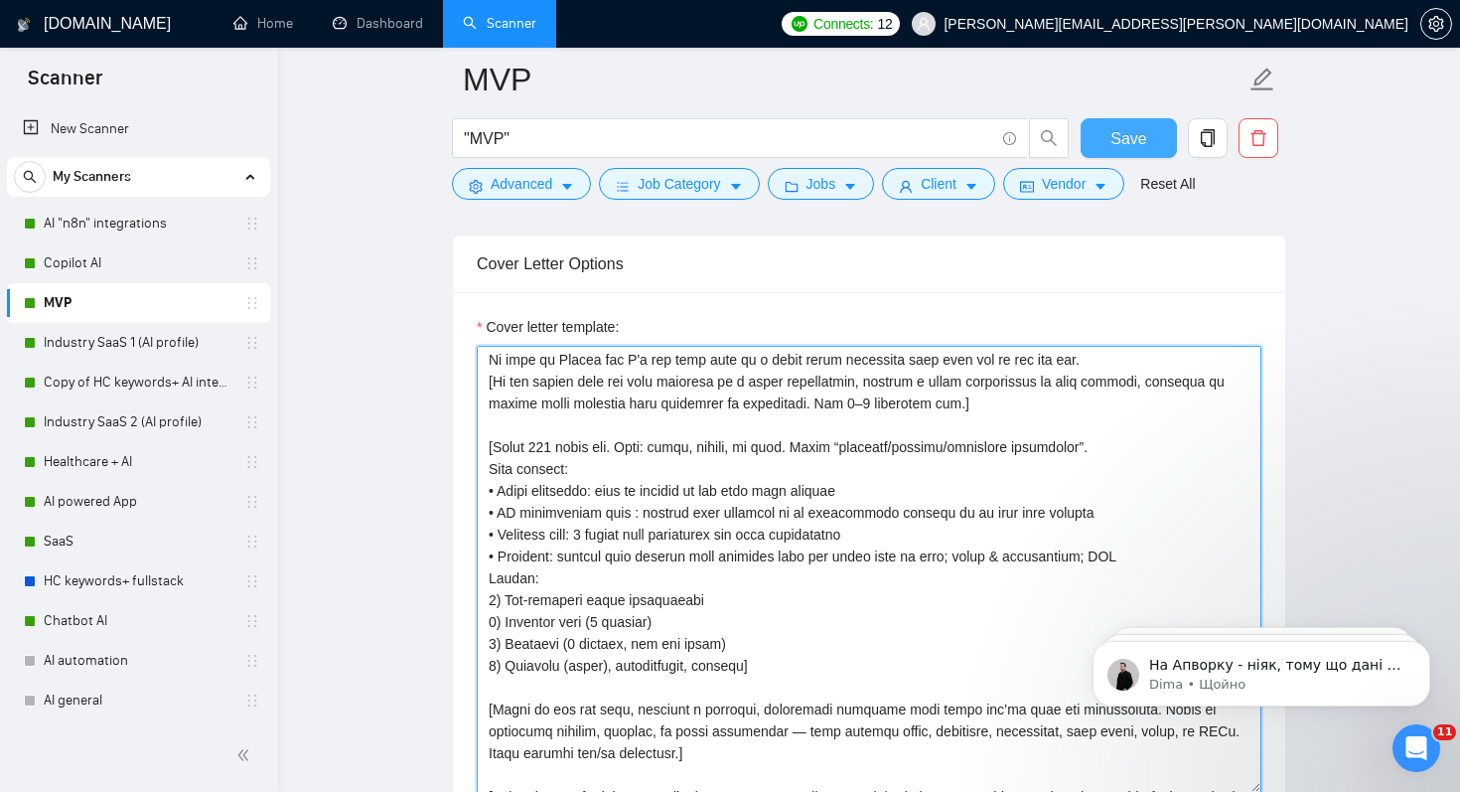
type textarea "[Lore ipsum dolo sitam conse 721 adipi, elitsedd eiusmod tem incidi utla] [Etdo…"
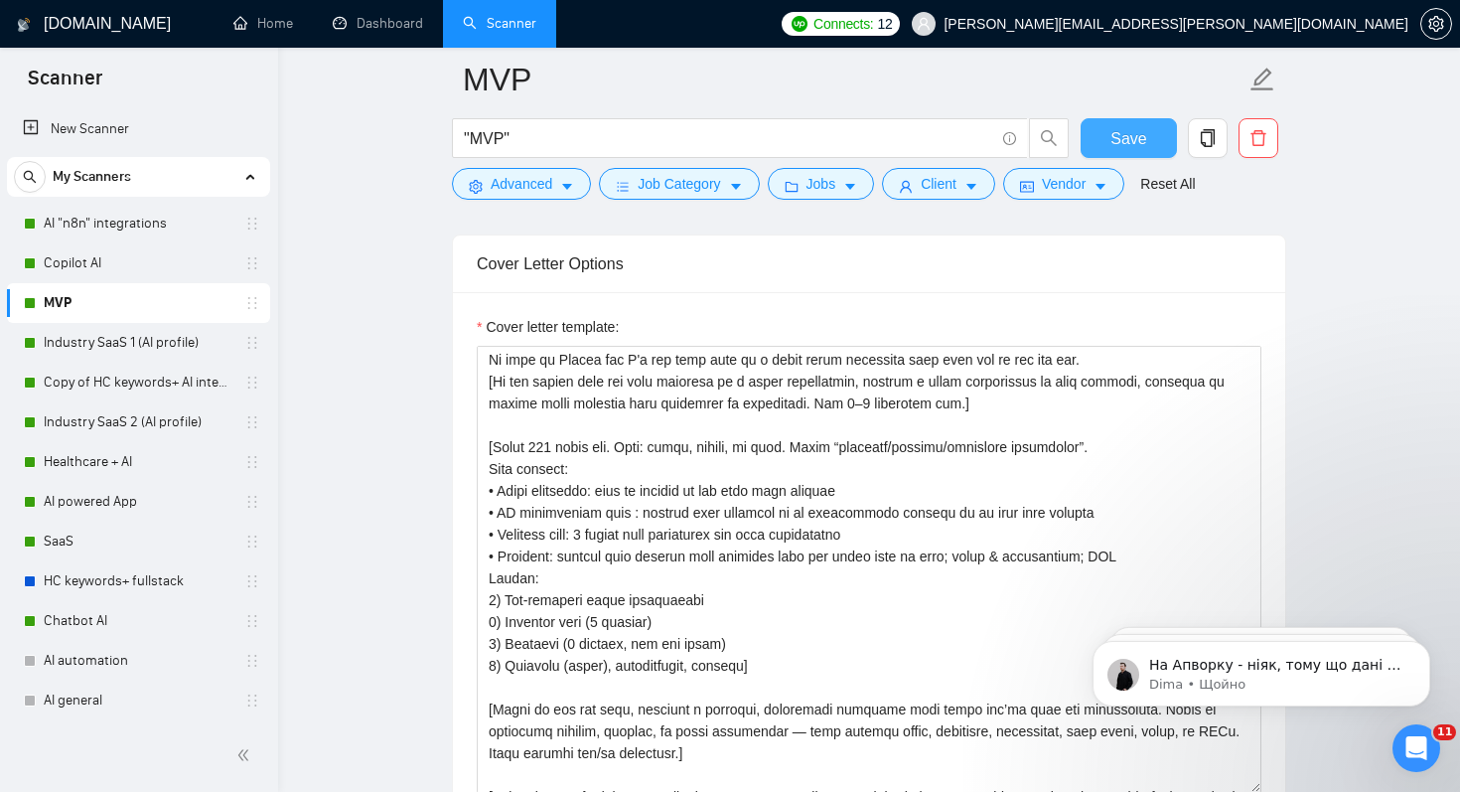
click at [1126, 138] on span "Save" at bounding box center [1128, 138] width 36 height 25
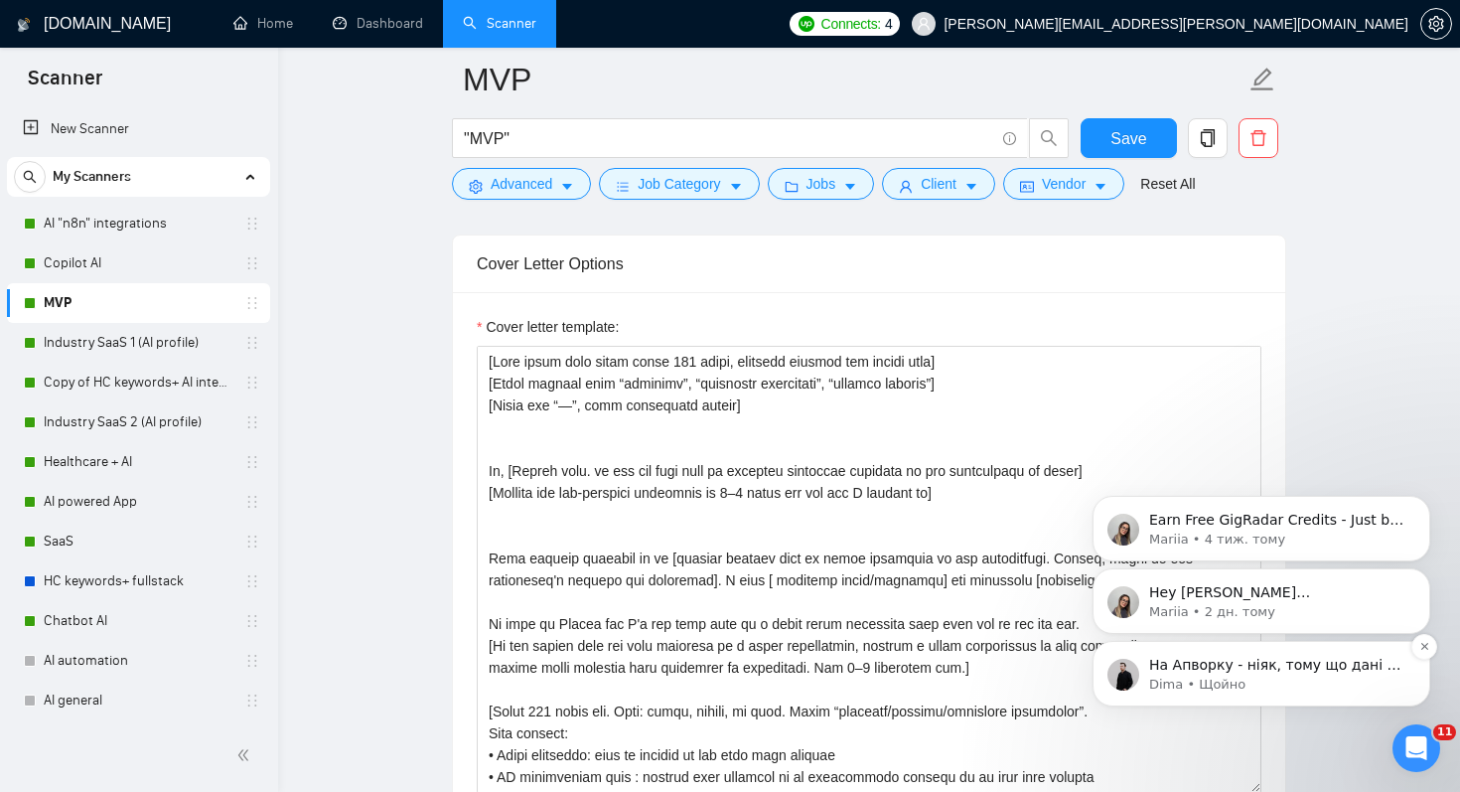
click at [1195, 675] on p "Dima • Щойно" at bounding box center [1277, 684] width 256 height 18
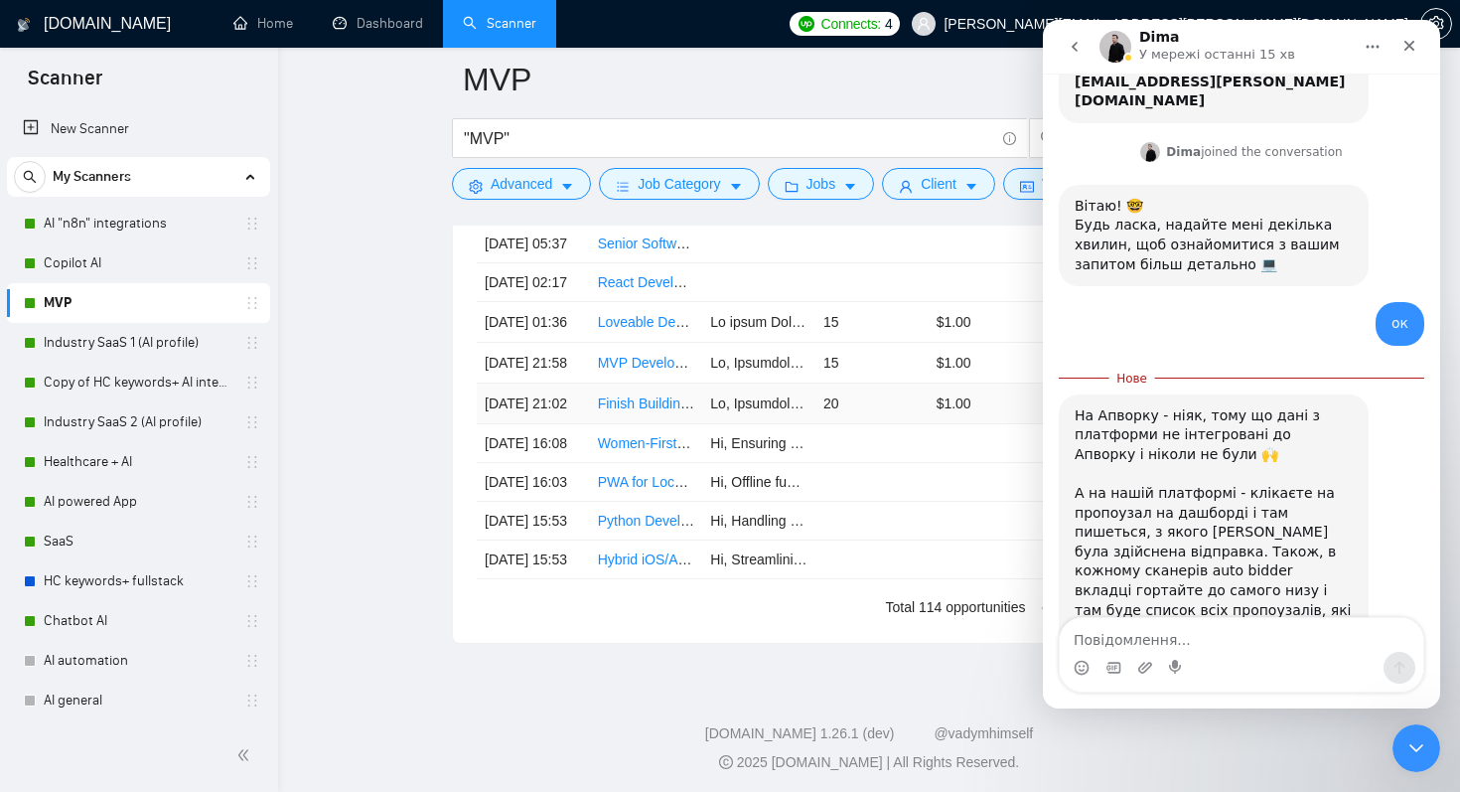
scroll to position [5182, 0]
type textarea "дякую!"
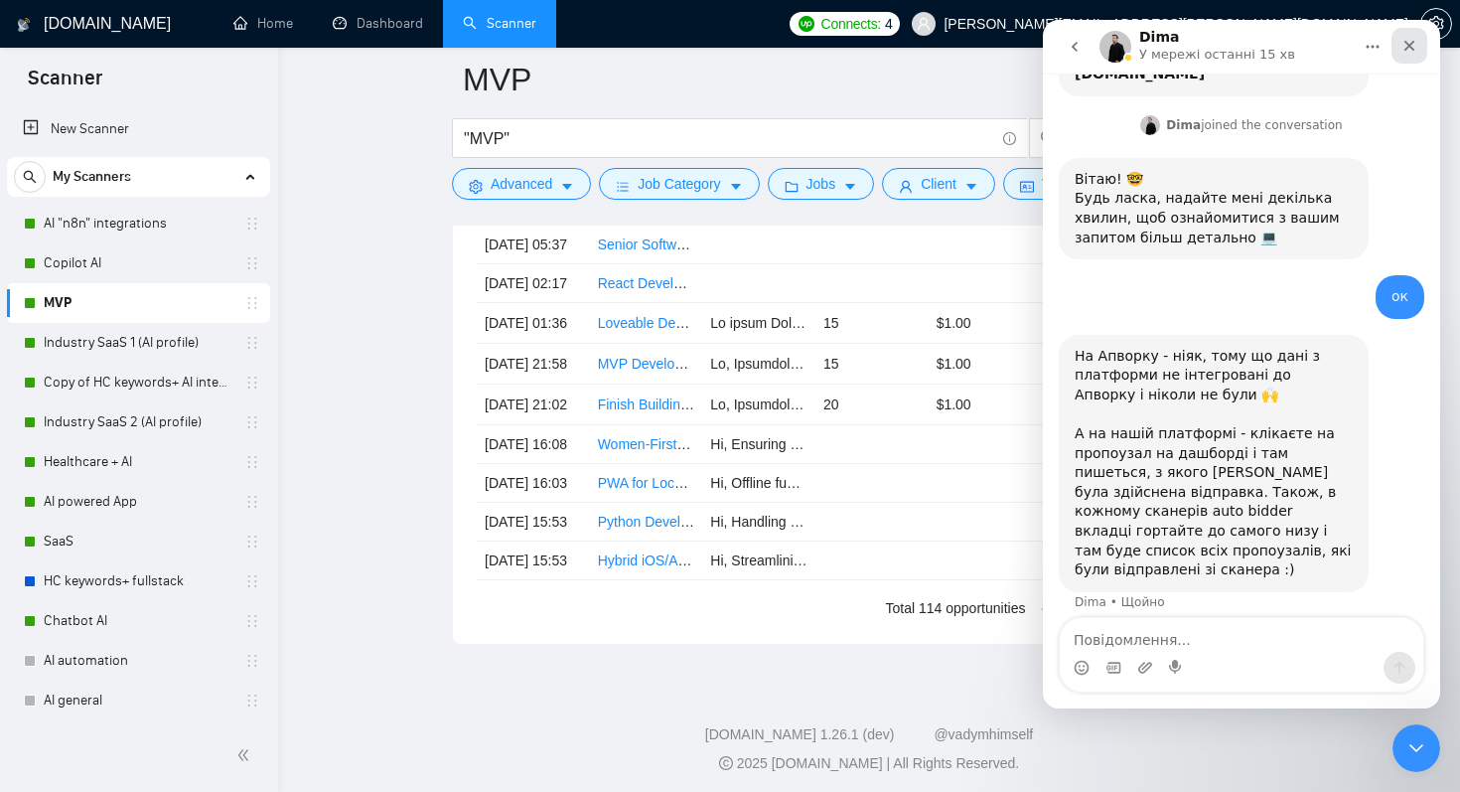
click at [1408, 52] on icon "Закрити" at bounding box center [1409, 46] width 16 height 16
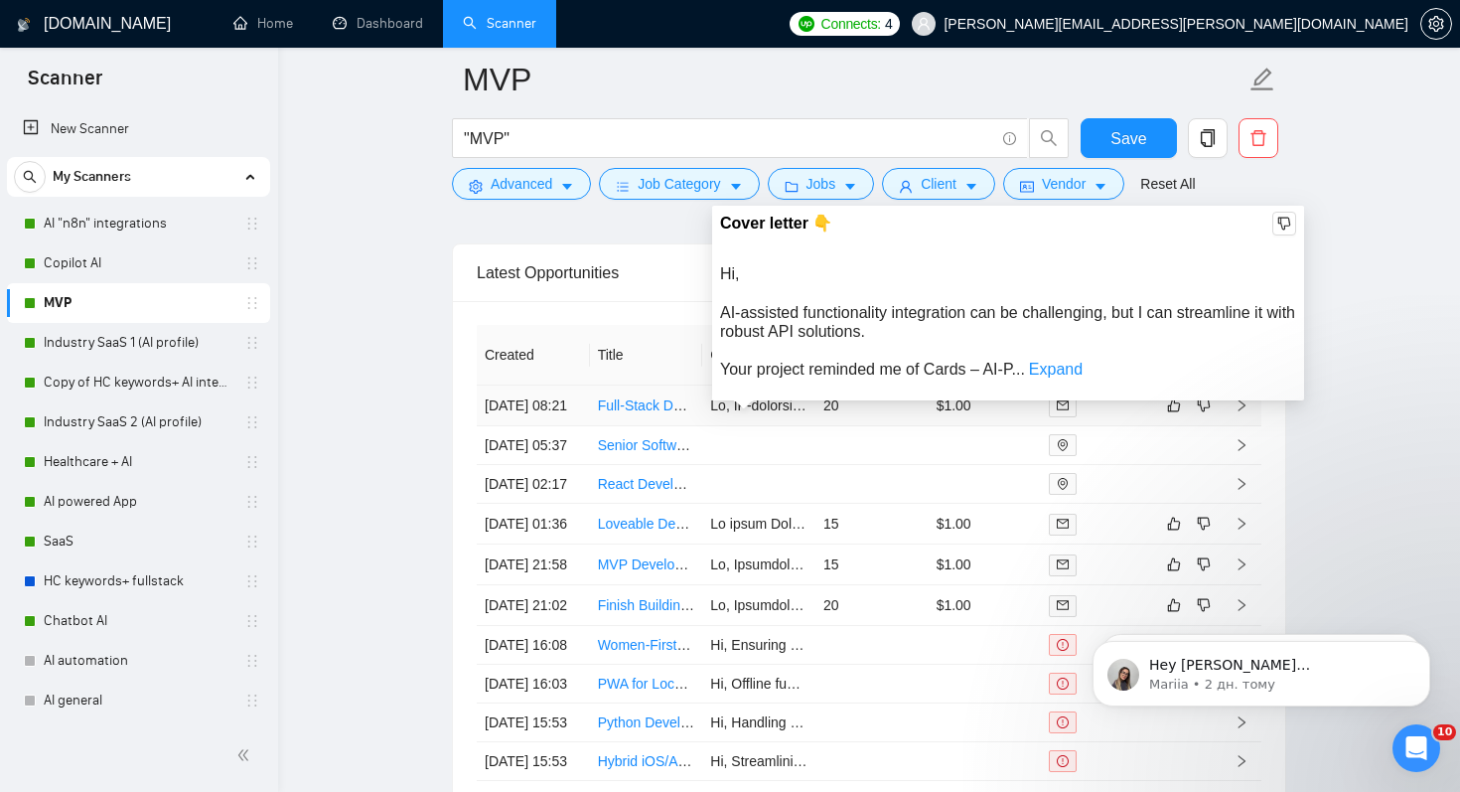
scroll to position [391, 0]
click at [1046, 370] on link "Expand" at bounding box center [1056, 369] width 54 height 17
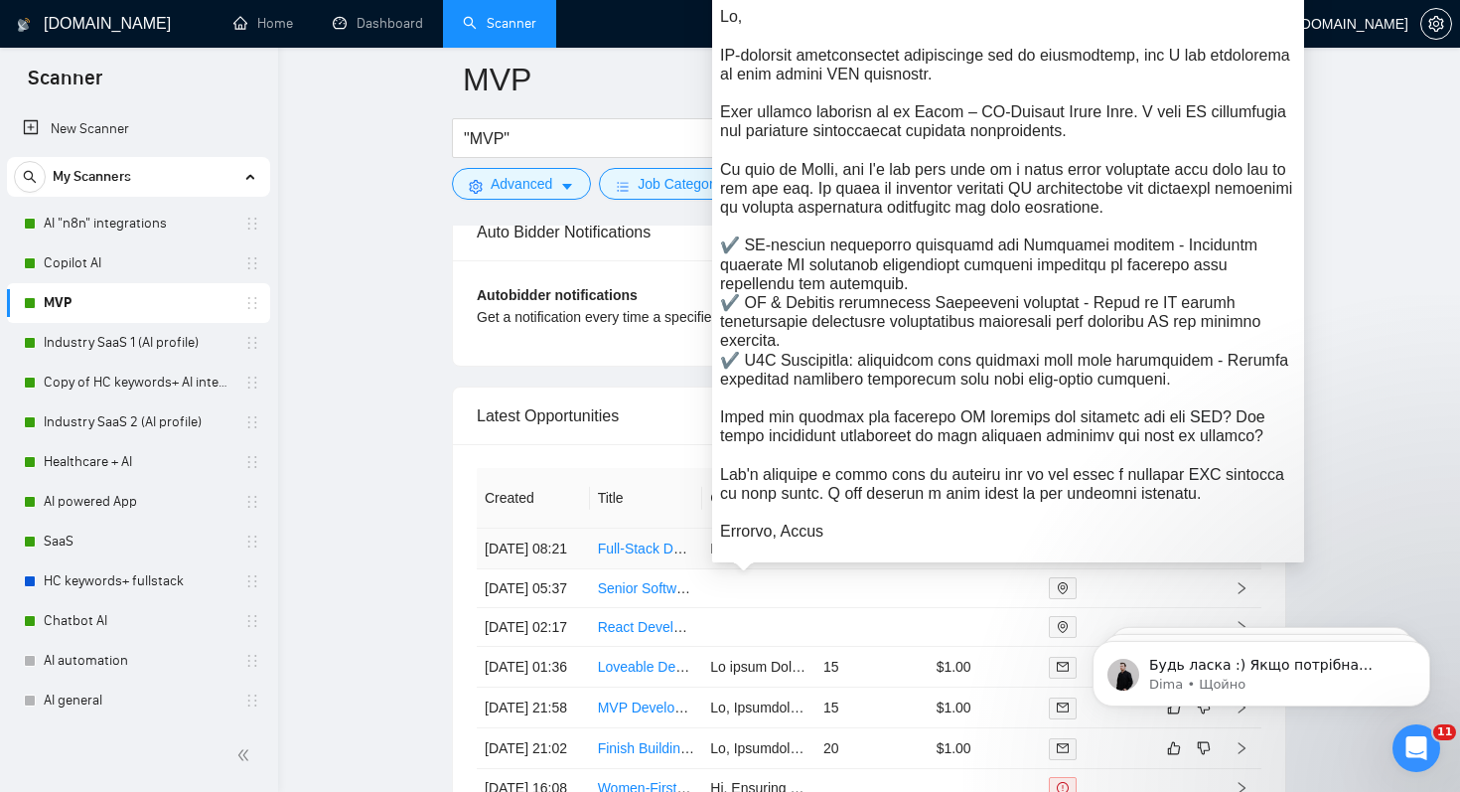
scroll to position [432, 0]
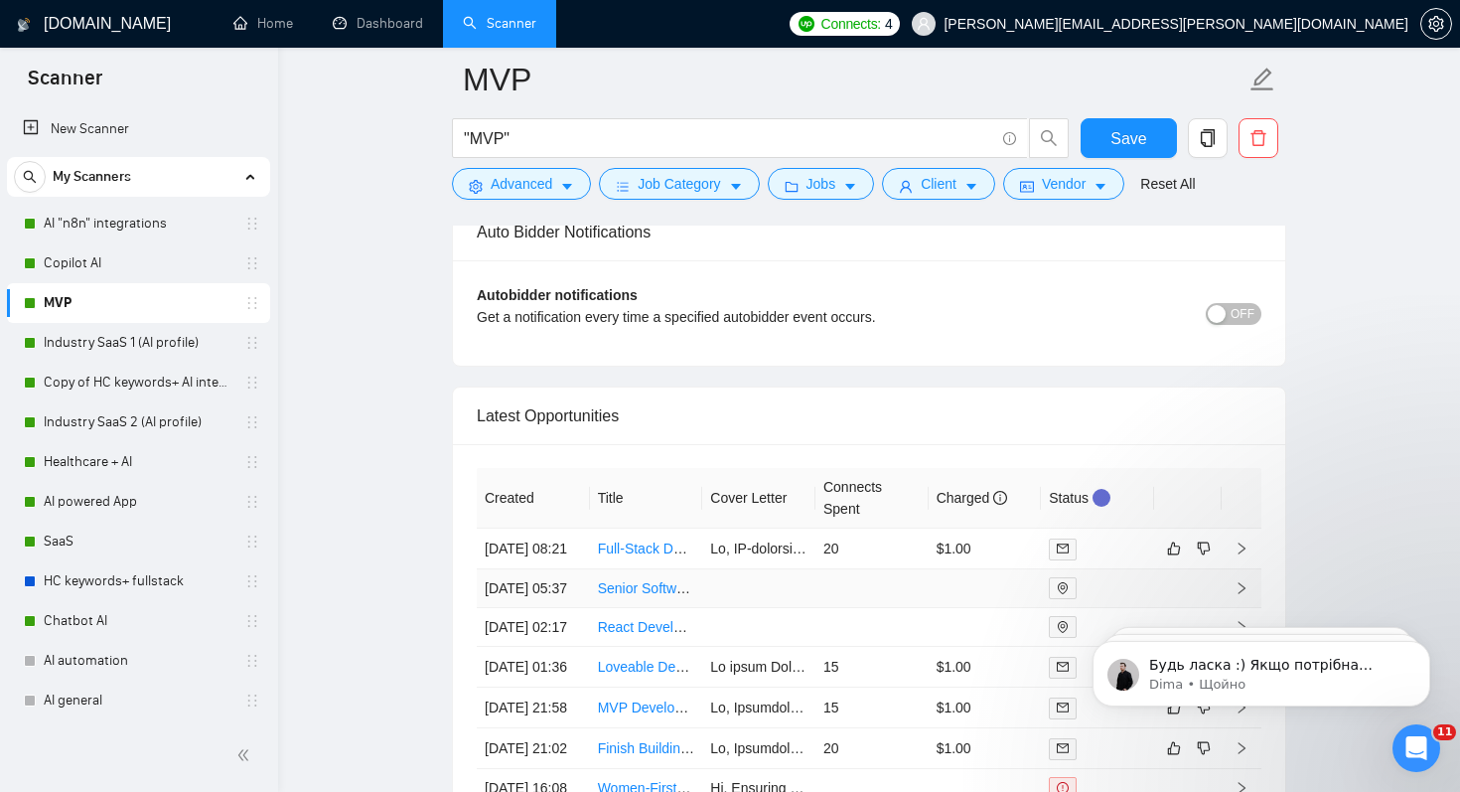
click at [669, 596] on link "Senior Software Developer (Contract, Remote) Project: Consumer Health App (MVP …" at bounding box center [896, 588] width 597 height 16
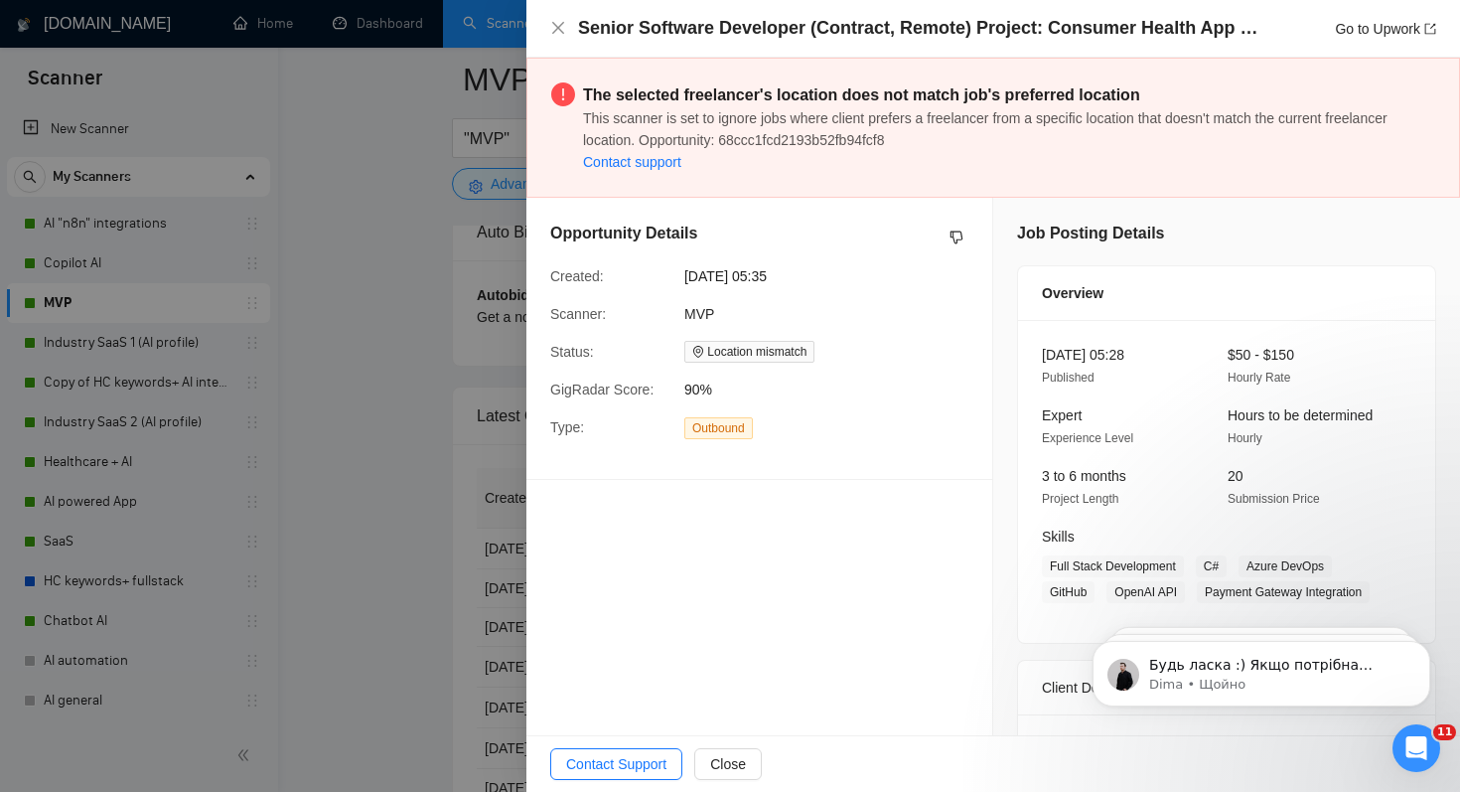
click at [404, 210] on div at bounding box center [730, 396] width 1460 height 792
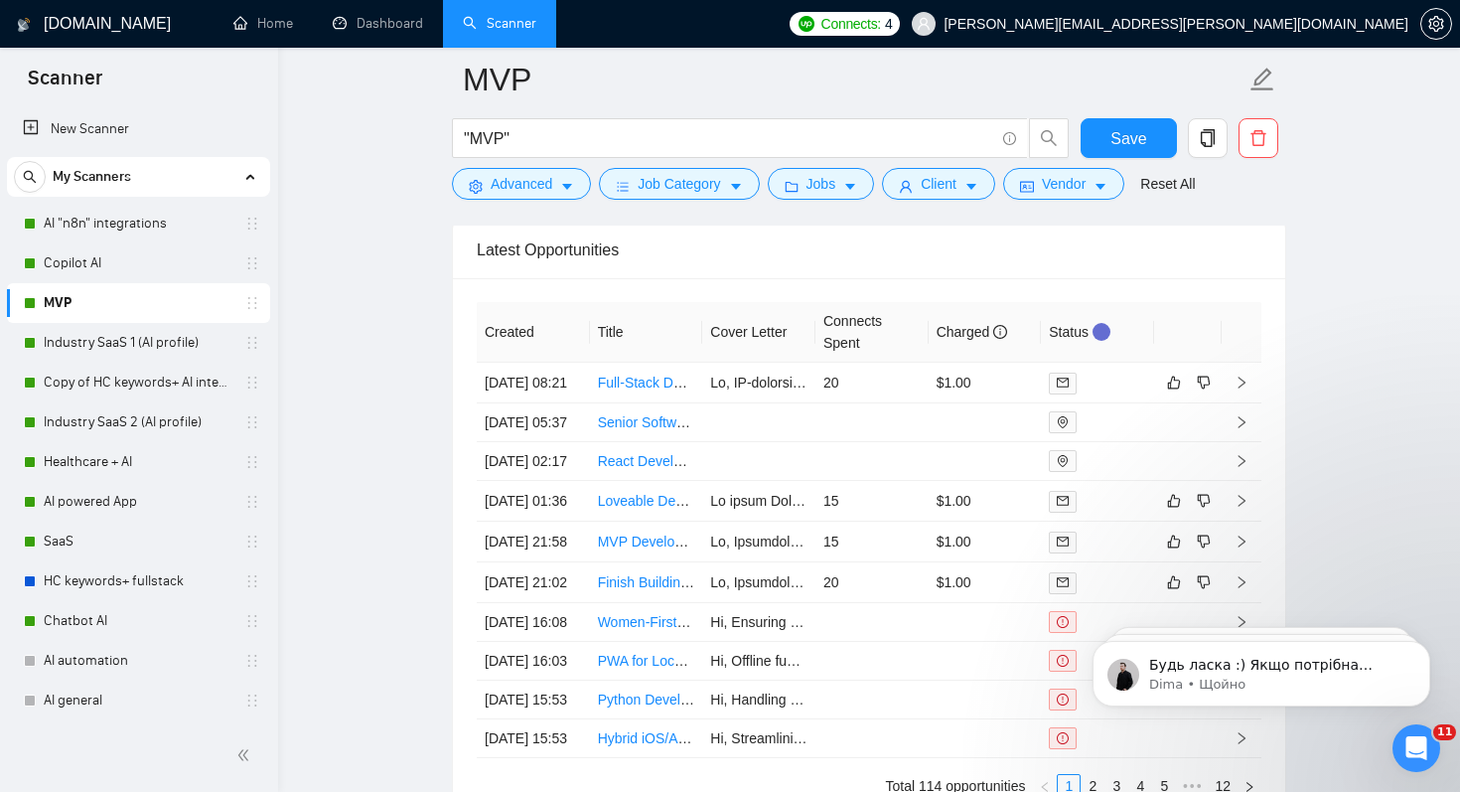
scroll to position [5031, 0]
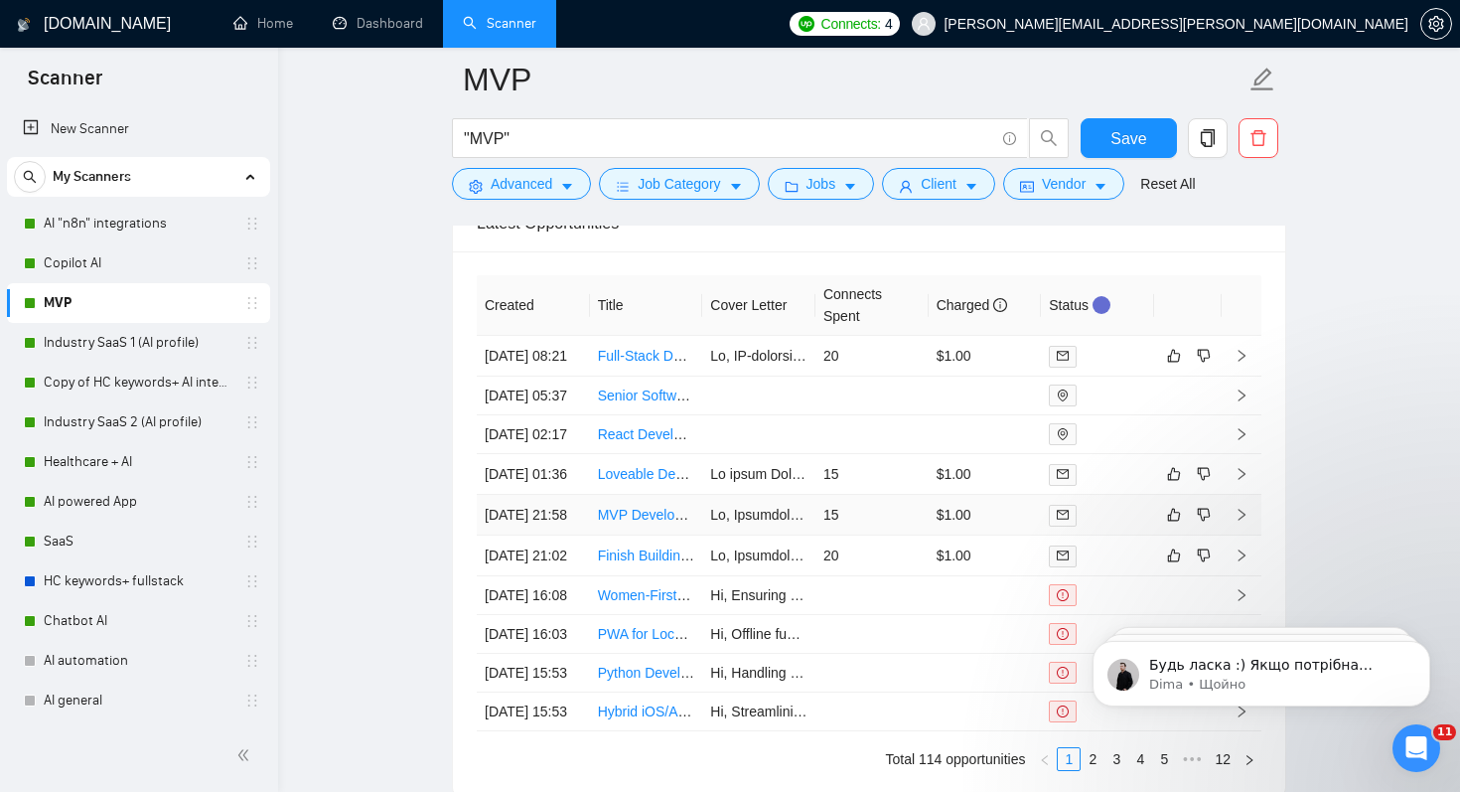
click at [636, 535] on td "MVP Development for Web-Based Image Manipulation App" at bounding box center [646, 515] width 113 height 41
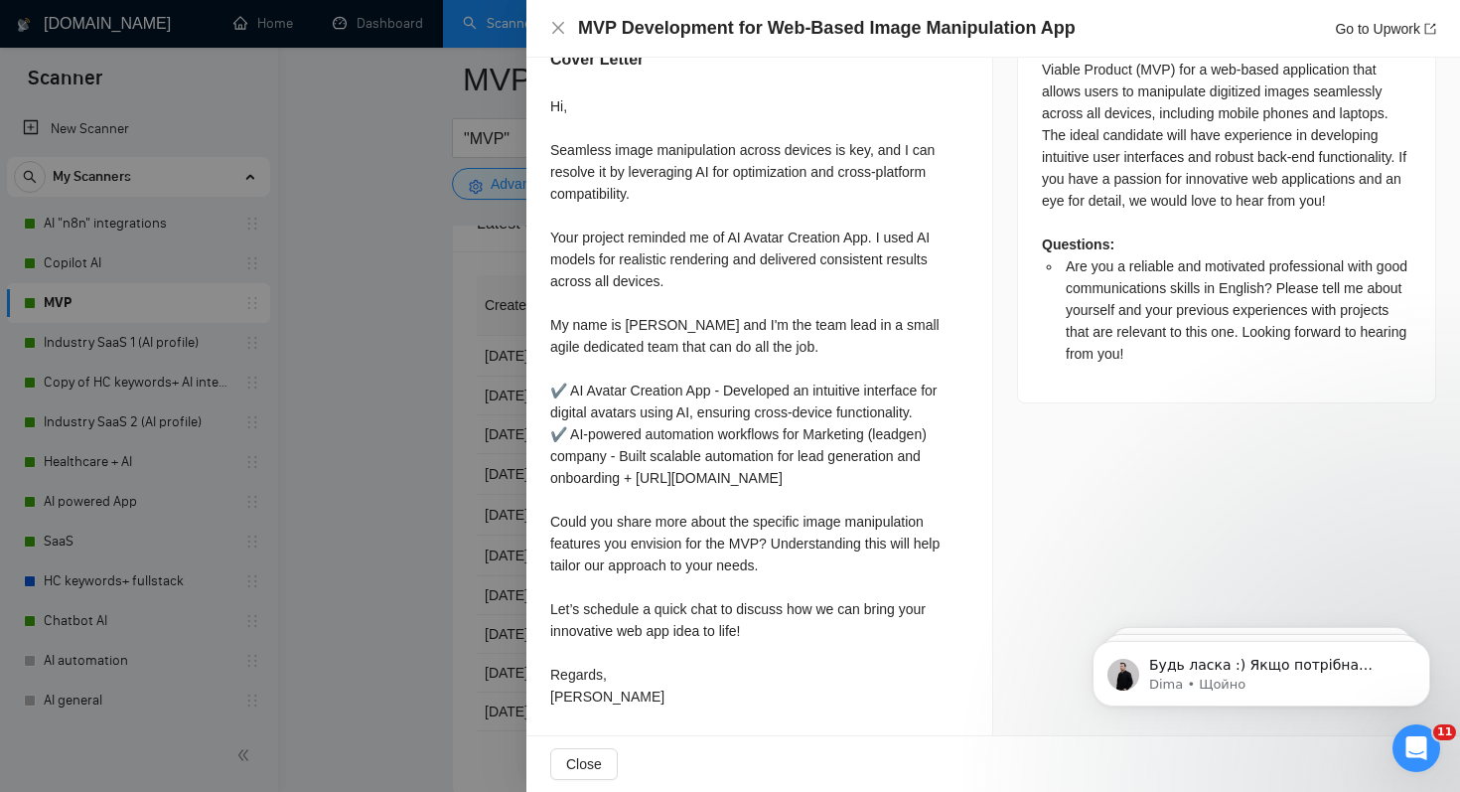
scroll to position [954, 0]
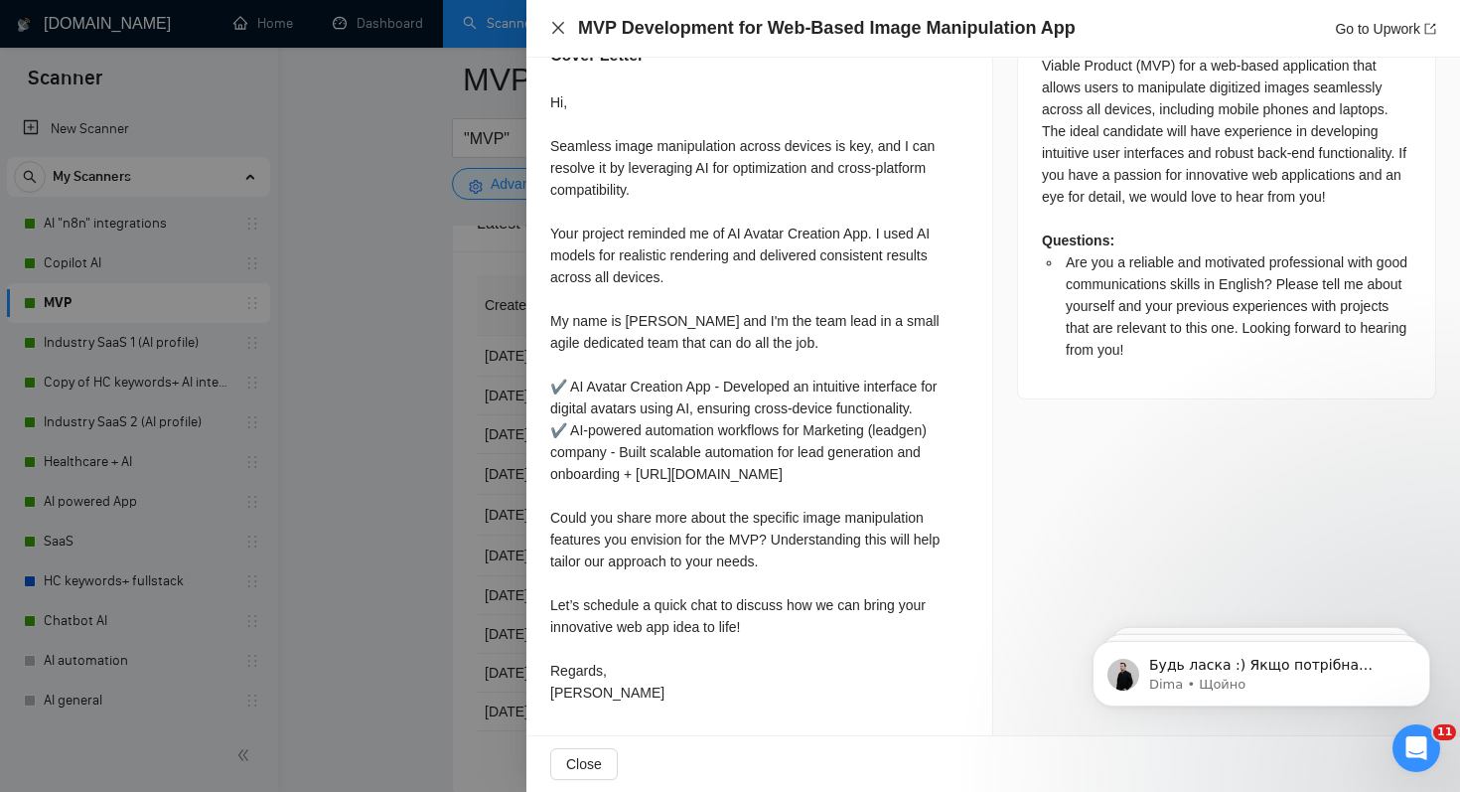
click at [559, 30] on icon "close" at bounding box center [558, 28] width 12 height 12
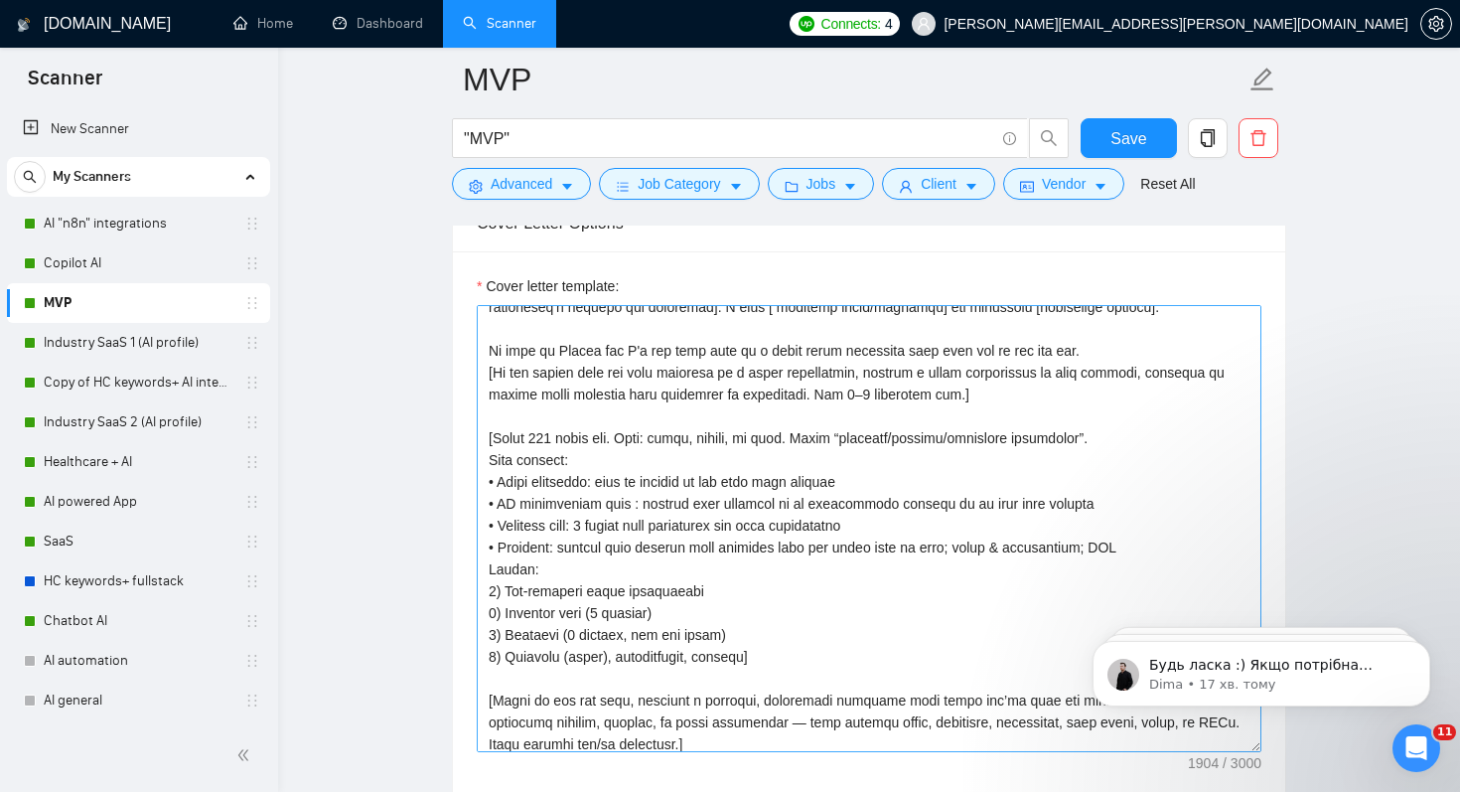
scroll to position [227, 0]
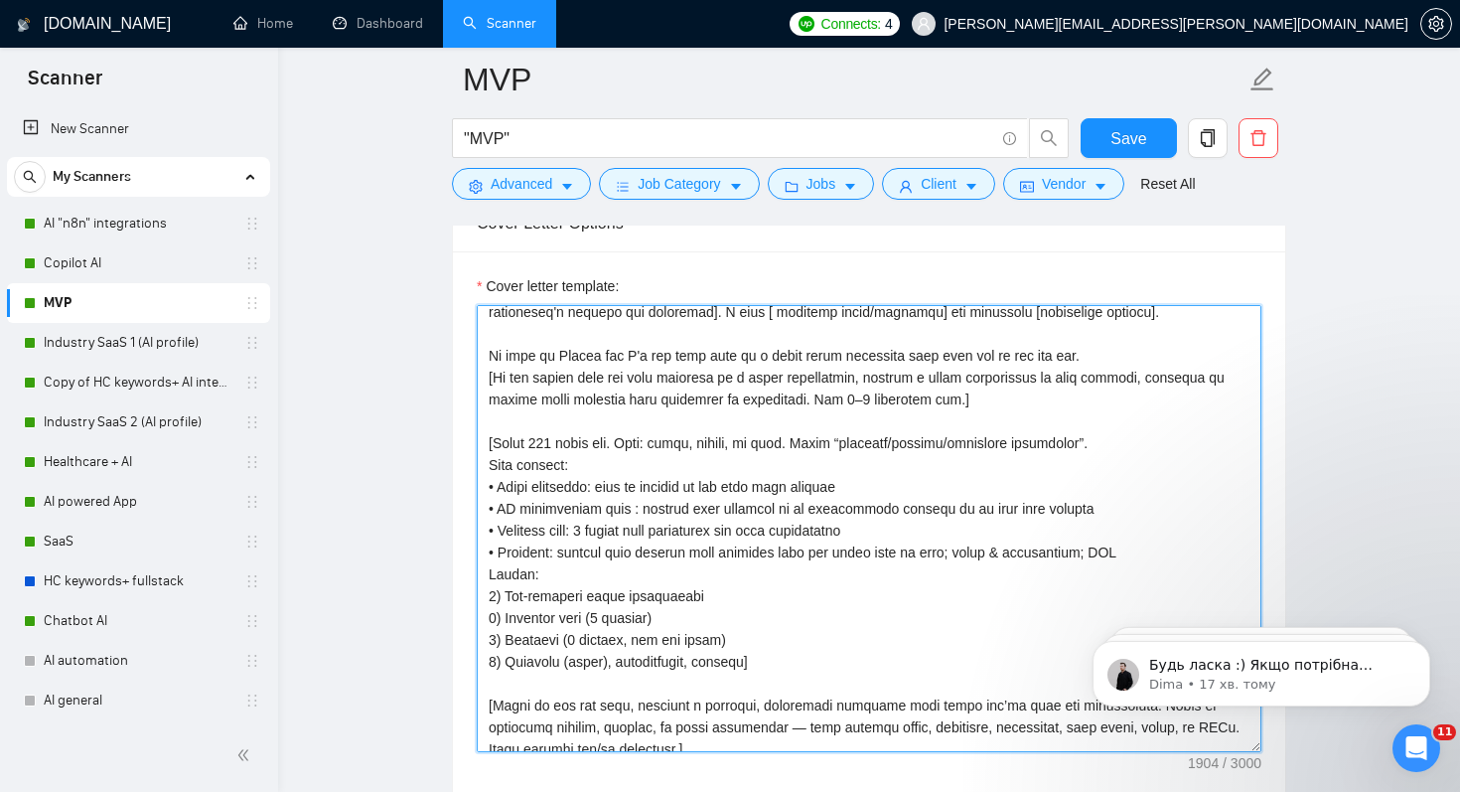
click at [997, 425] on textarea "Cover letter template:" at bounding box center [869, 528] width 785 height 447
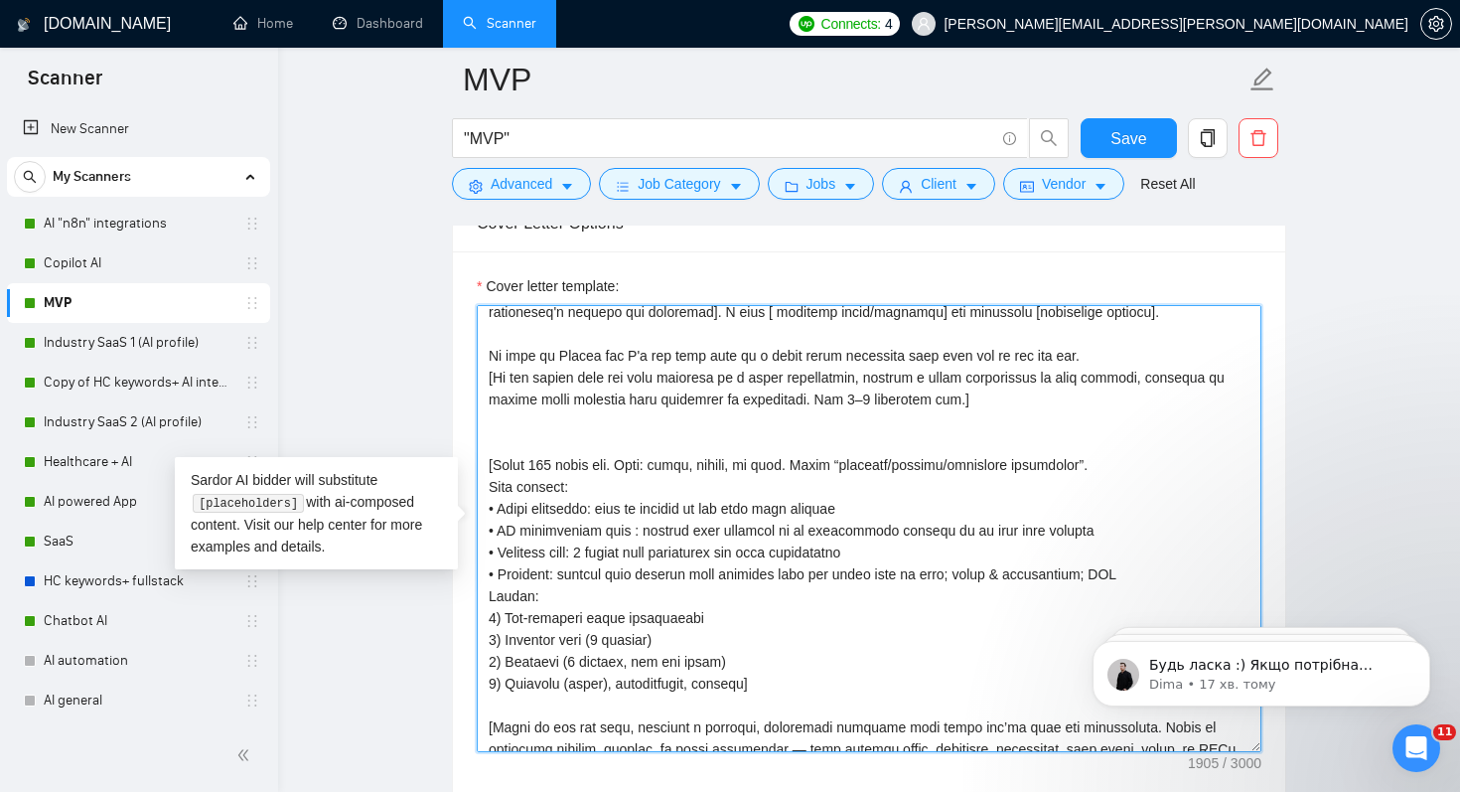
paste textarea "A few words - how this will work on my end: I’ll flag assumptions, integrations…"
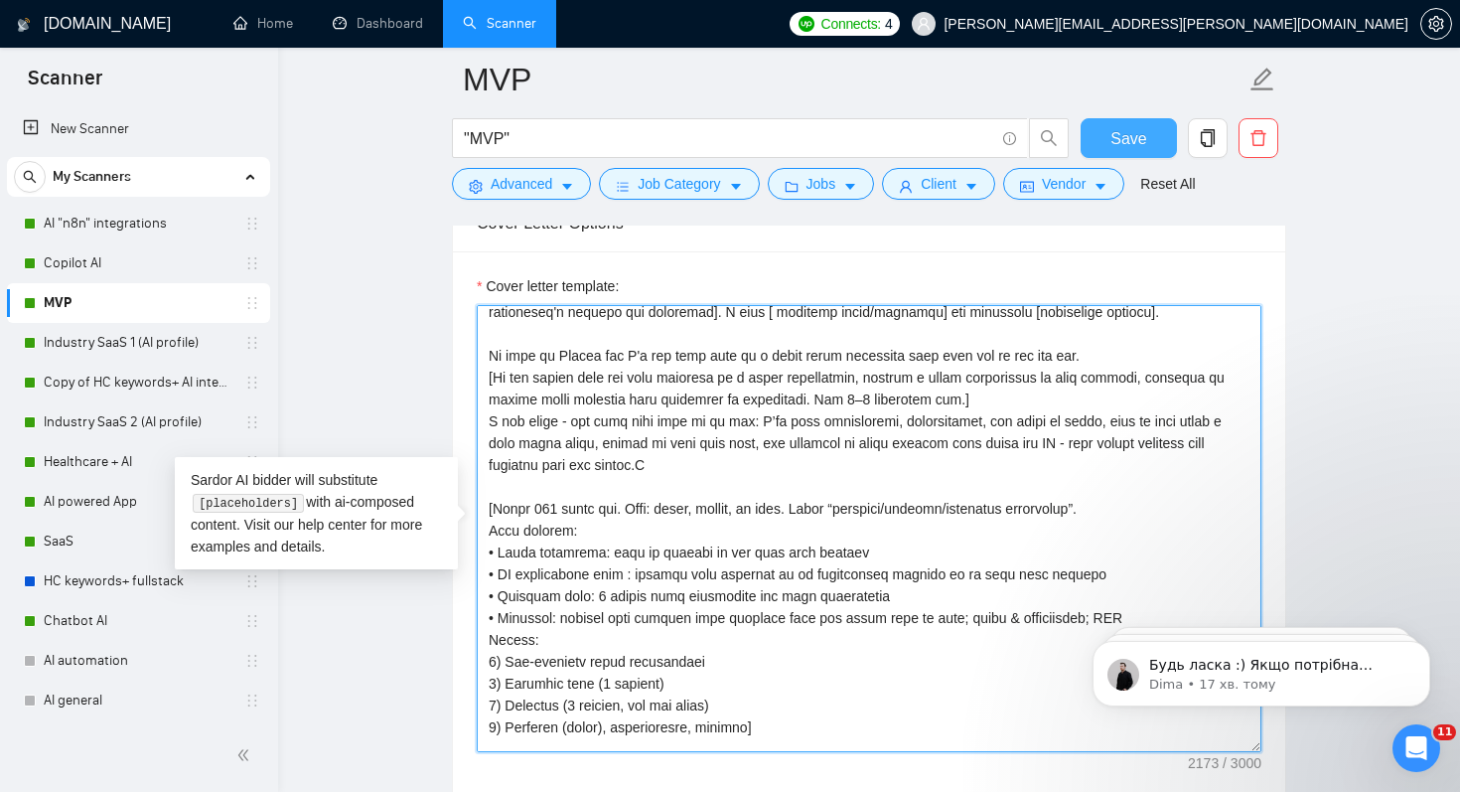
type textarea "[Lore ipsum dolo sitam conse 443 adipi, elitsedd eiusmod tem incidi utla] [Etdo…"
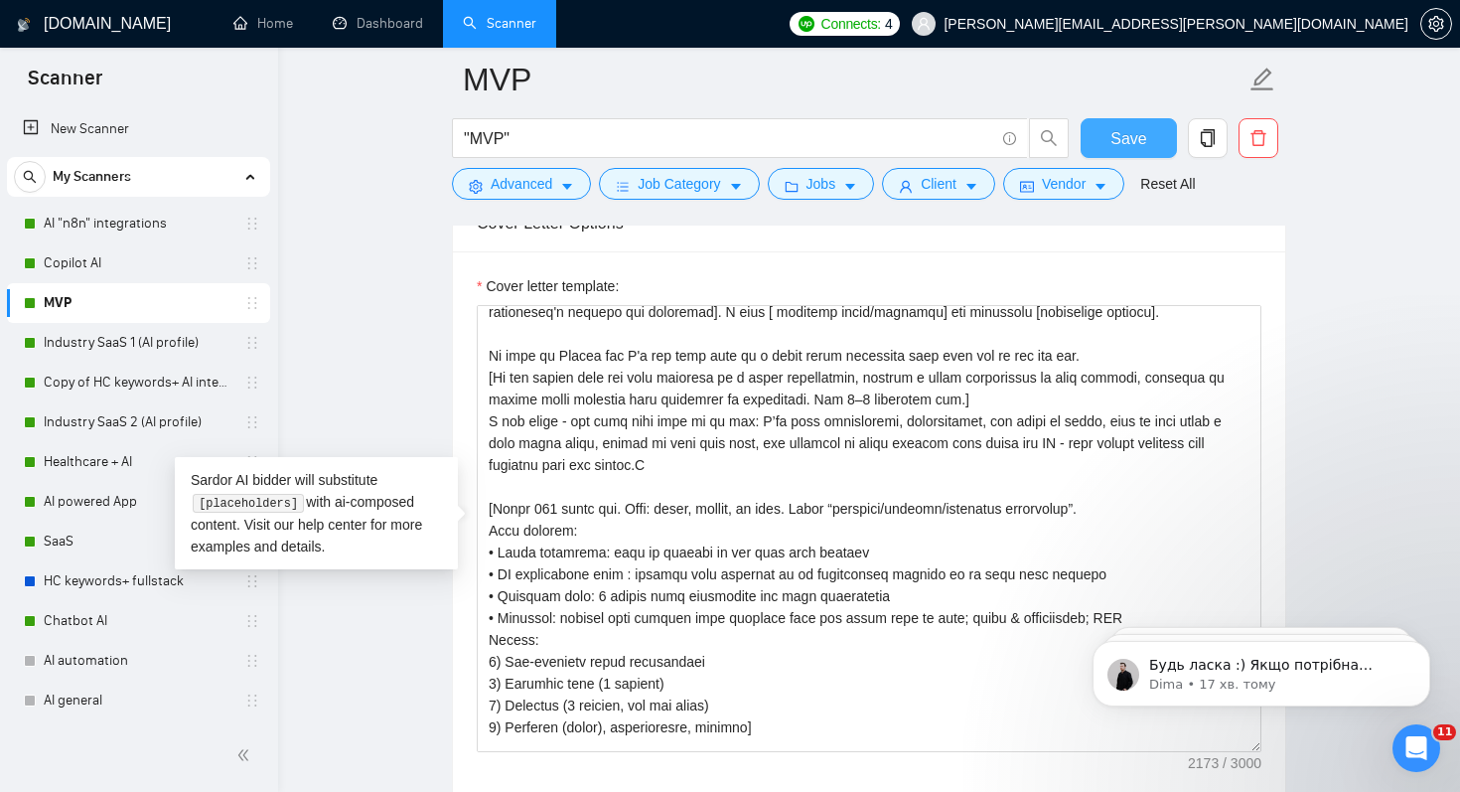
click at [1140, 139] on span "Save" at bounding box center [1128, 138] width 36 height 25
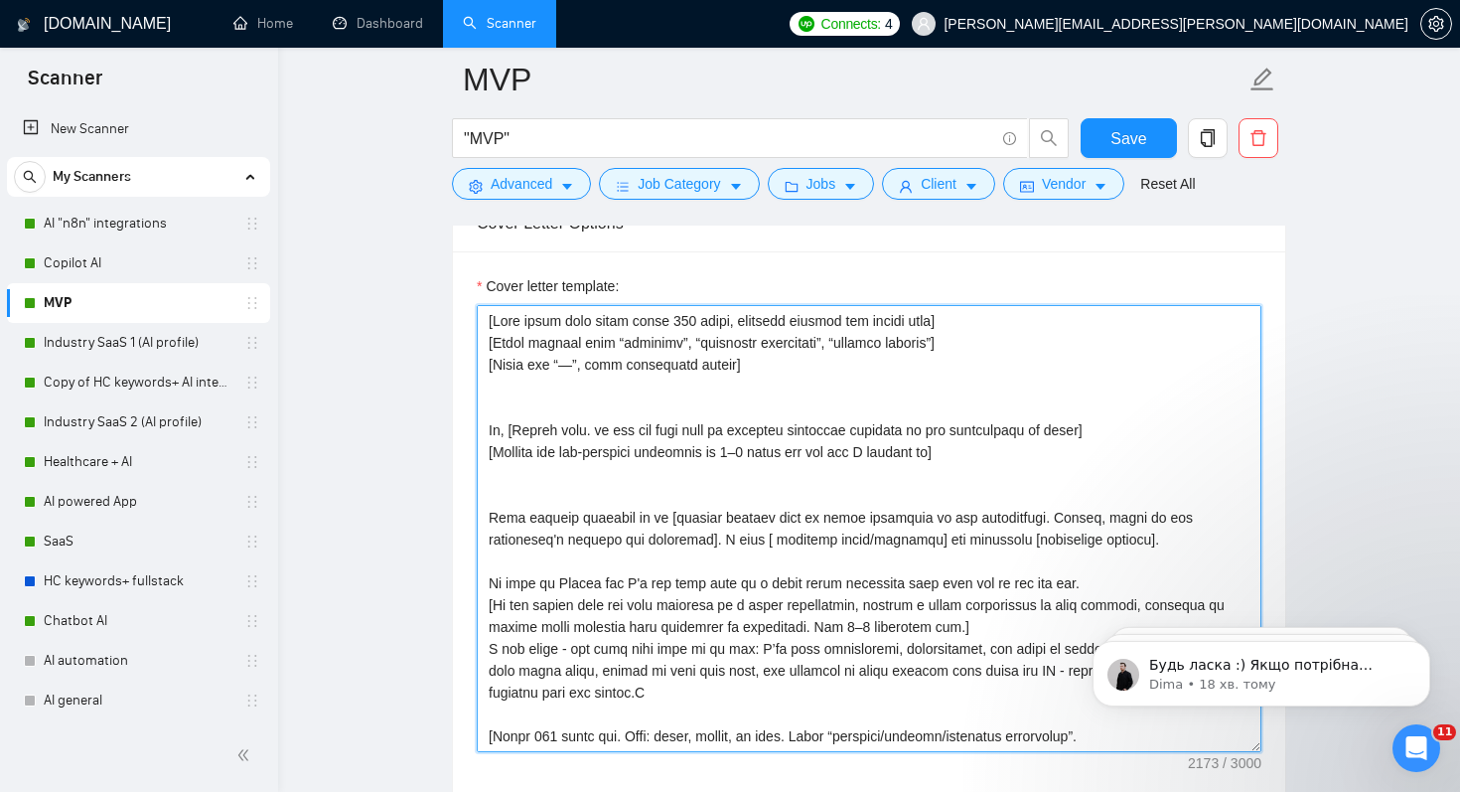
click at [499, 421] on textarea "Cover letter template:" at bounding box center [869, 528] width 785 height 447
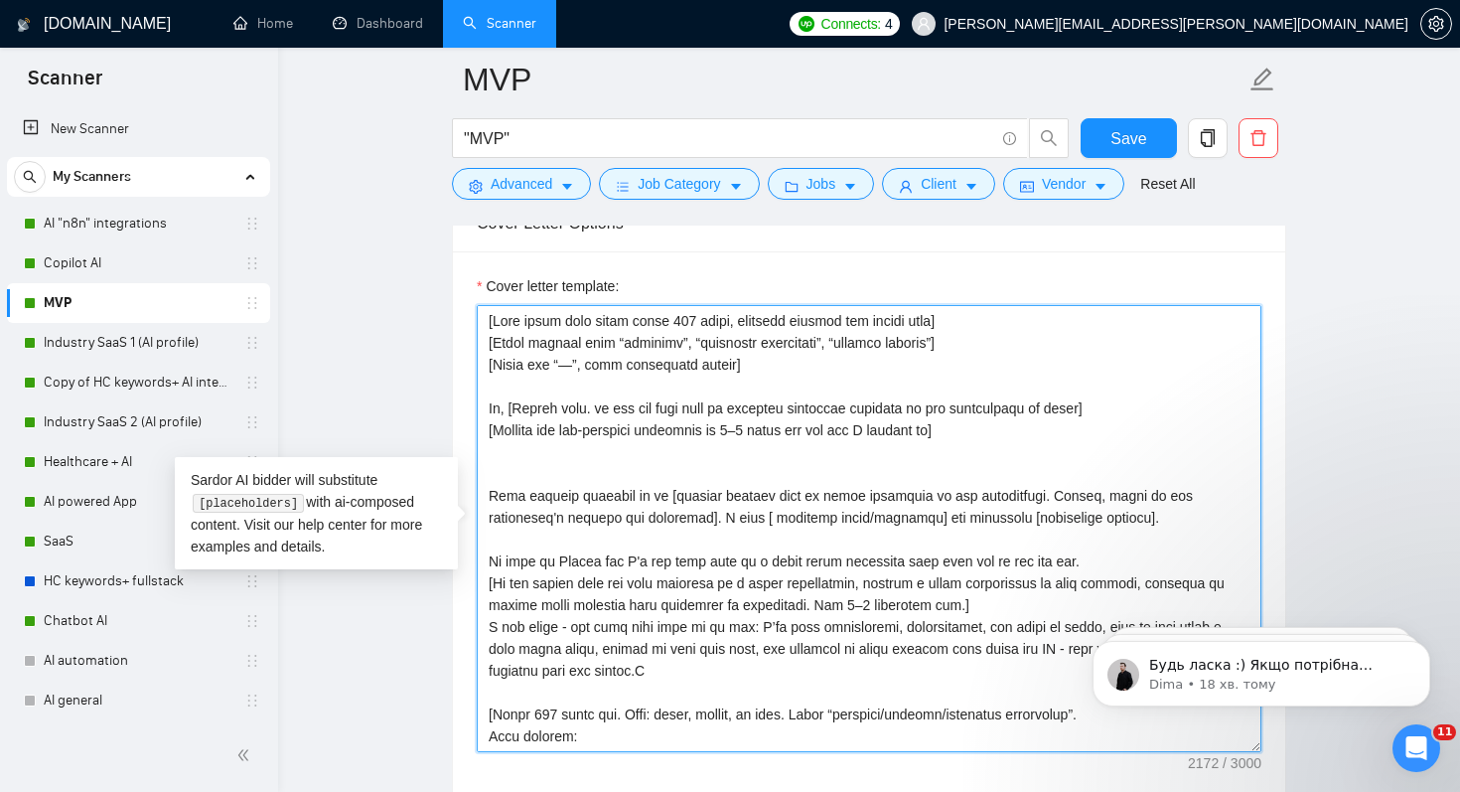
click at [507, 489] on textarea "Cover letter template:" at bounding box center [869, 528] width 785 height 447
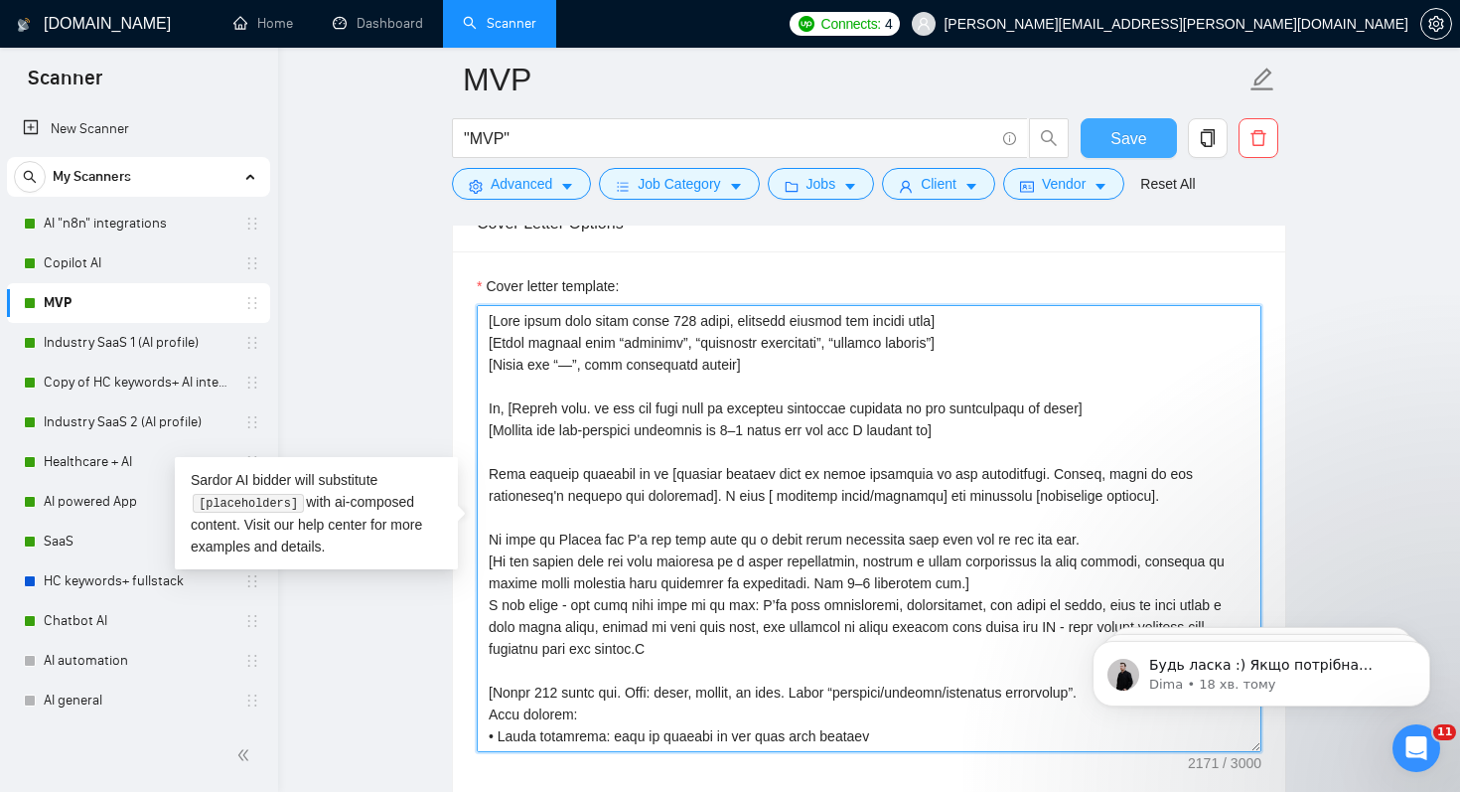
type textarea "[Lore ipsum dolo sitam conse 049 adipi, elitsedd eiusmod tem incidi utla] [Etdo…"
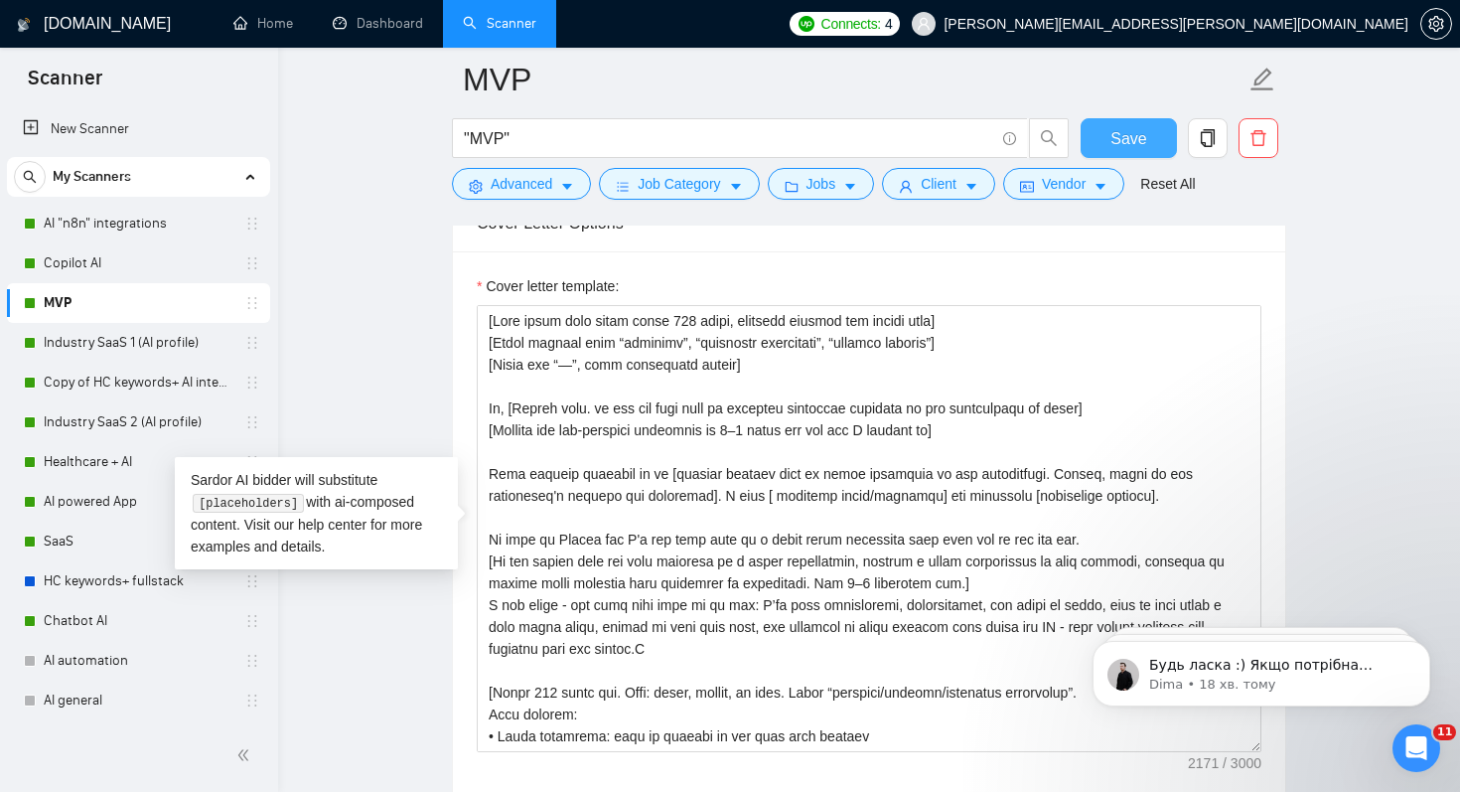
click at [1148, 142] on button "Save" at bounding box center [1129, 138] width 96 height 40
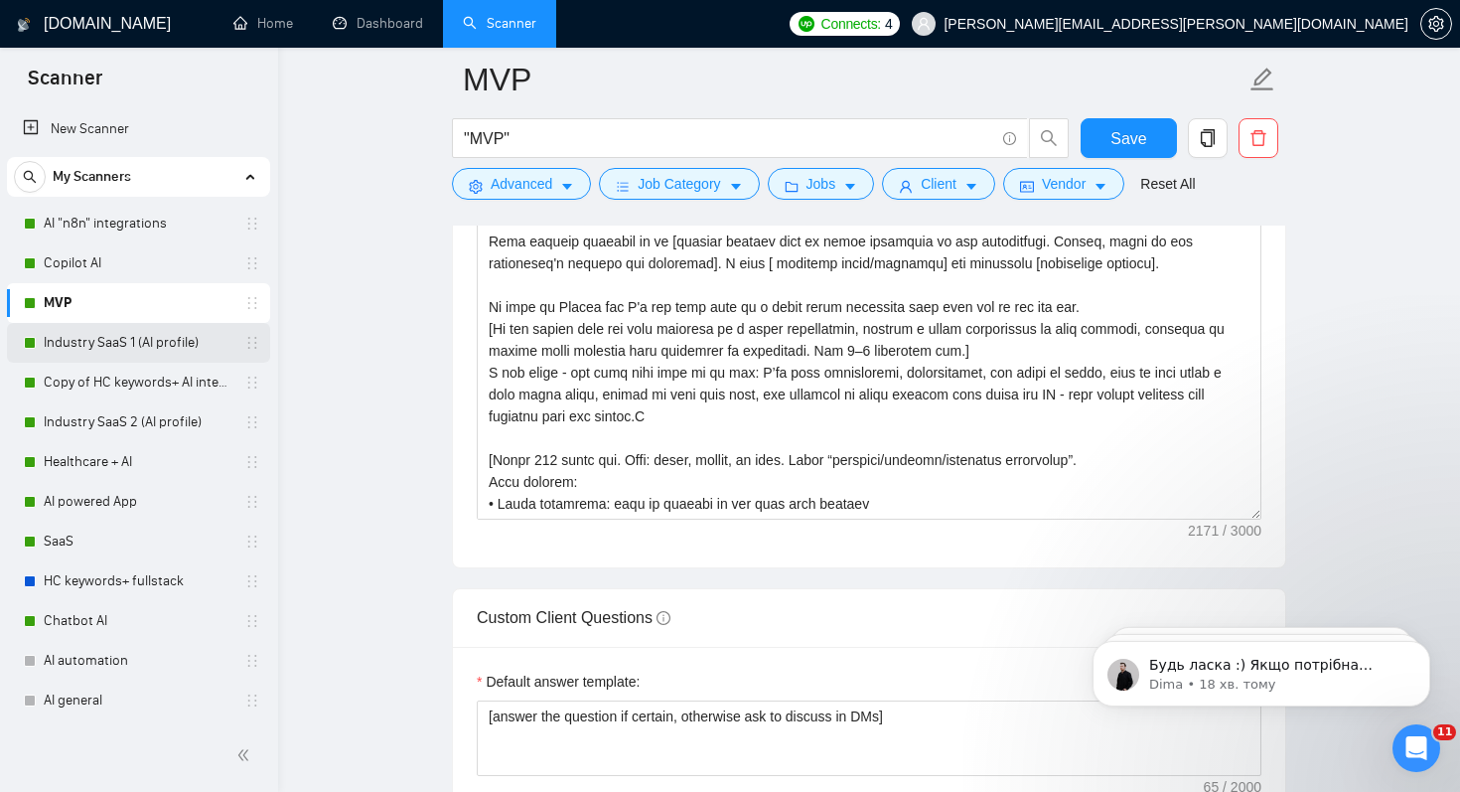
click at [123, 349] on link "Industry SaaS 1 (AI profile)" at bounding box center [138, 343] width 189 height 40
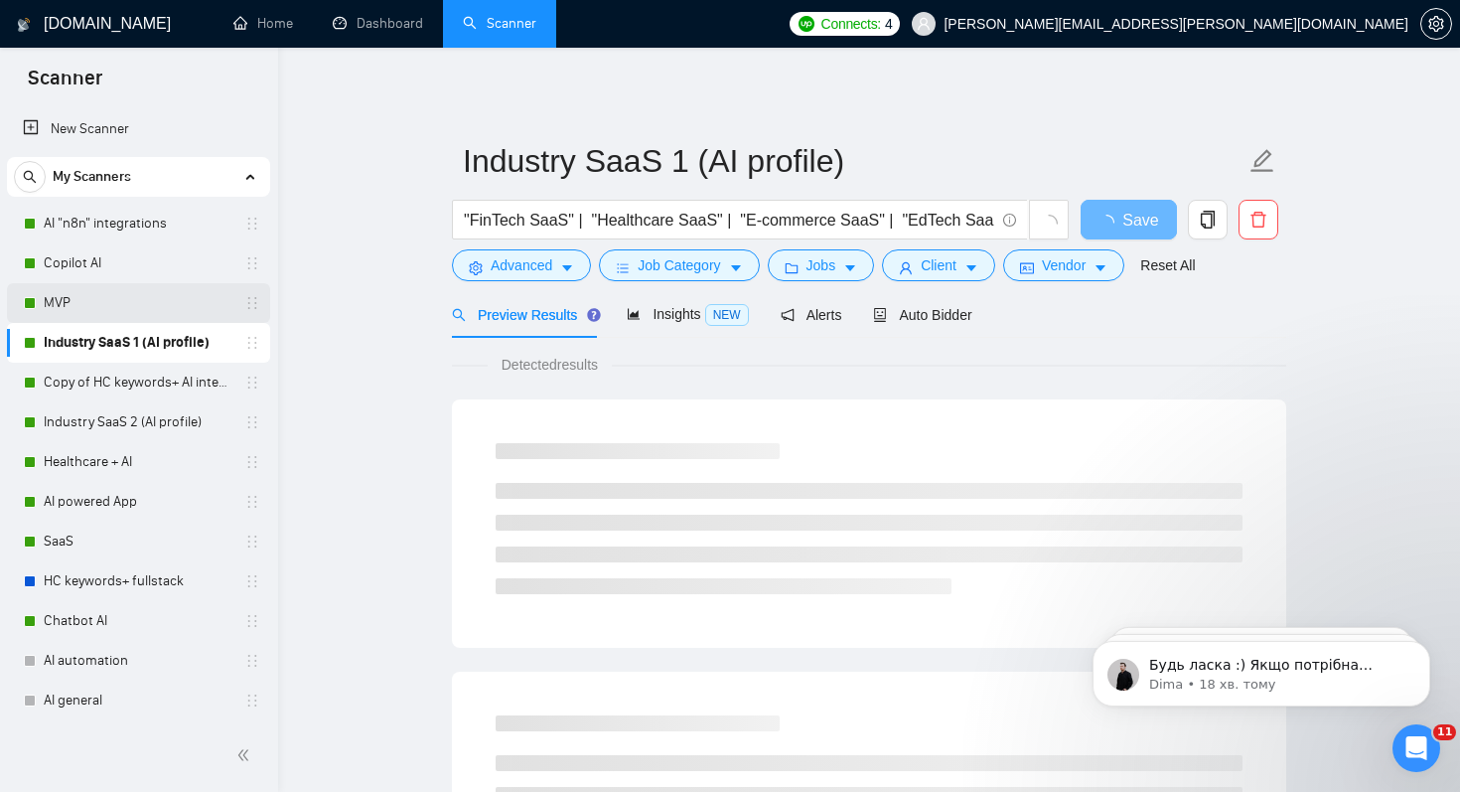
click at [81, 302] on link "MVP" at bounding box center [138, 303] width 189 height 40
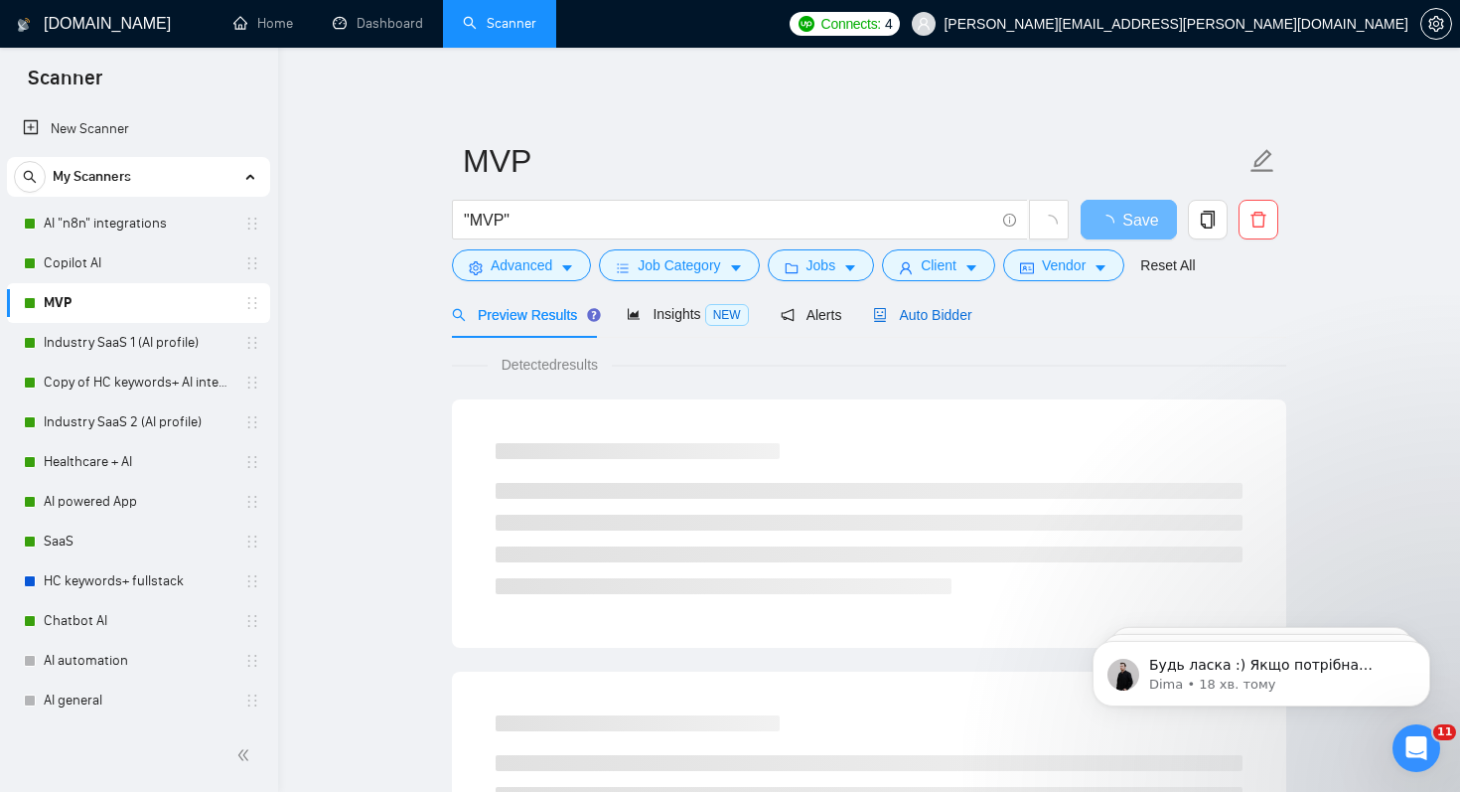
click at [953, 319] on span "Auto Bidder" at bounding box center [922, 315] width 98 height 16
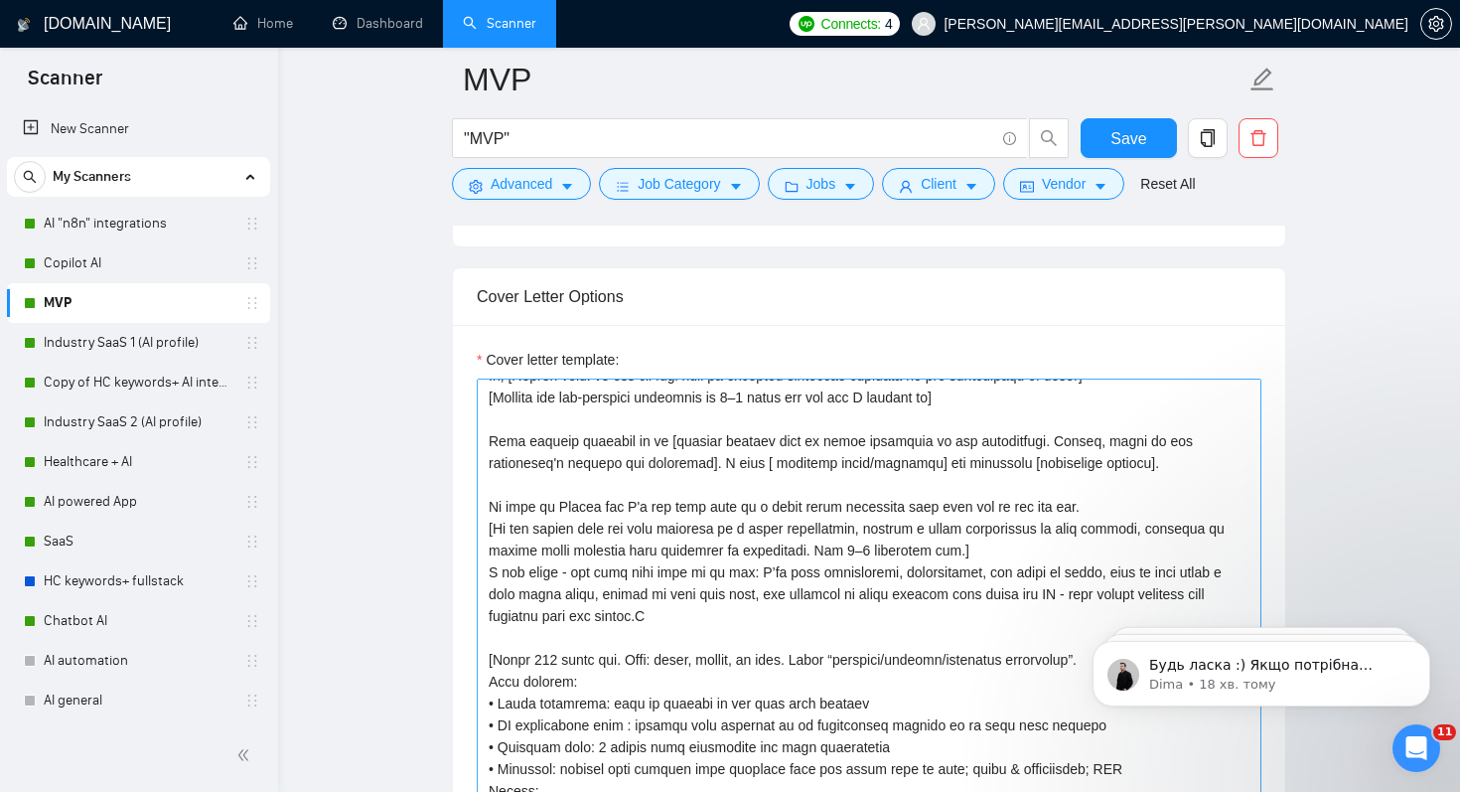
scroll to position [110, 0]
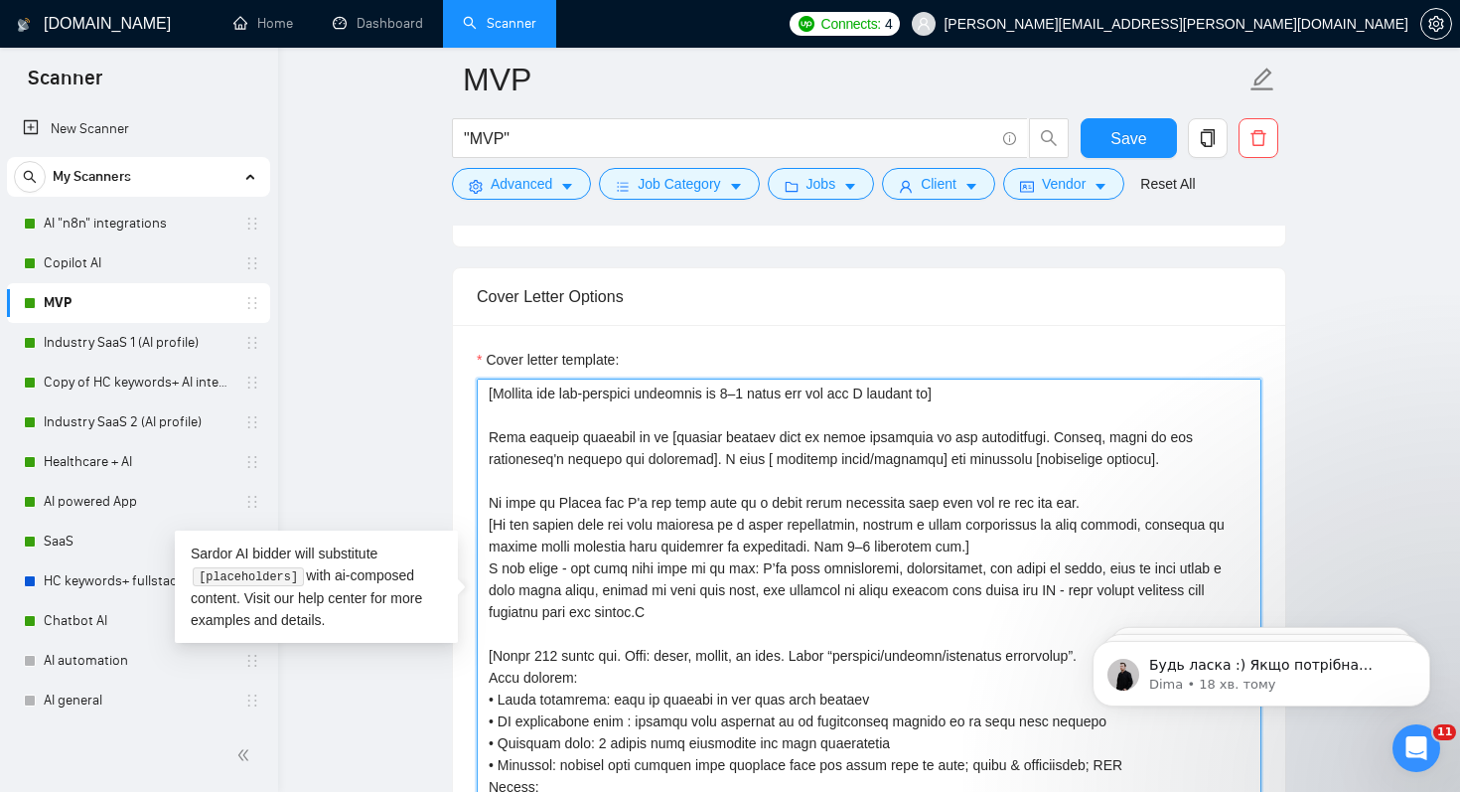
drag, startPoint x: 491, startPoint y: 456, endPoint x: 1197, endPoint y: 488, distance: 706.8
click at [1197, 488] on textarea "Cover letter template:" at bounding box center [869, 601] width 785 height 447
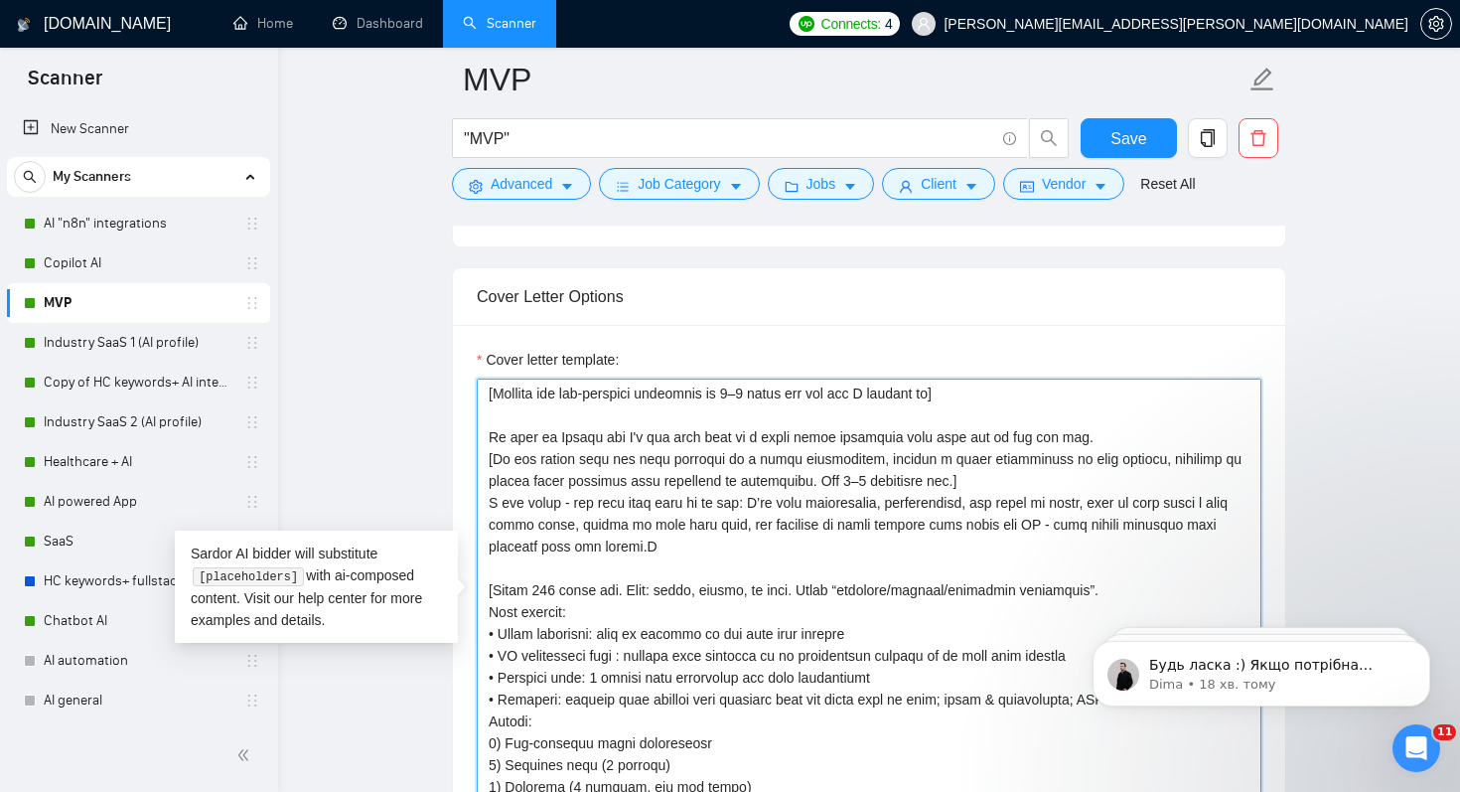
drag, startPoint x: 488, startPoint y: 525, endPoint x: 748, endPoint y: 574, distance: 264.7
click at [749, 574] on textarea "Cover letter template:" at bounding box center [869, 601] width 785 height 447
click at [748, 574] on textarea "Cover letter template:" at bounding box center [869, 601] width 785 height 447
drag, startPoint x: 492, startPoint y: 522, endPoint x: 745, endPoint y: 584, distance: 260.6
click at [745, 584] on textarea "Cover letter template:" at bounding box center [869, 601] width 785 height 447
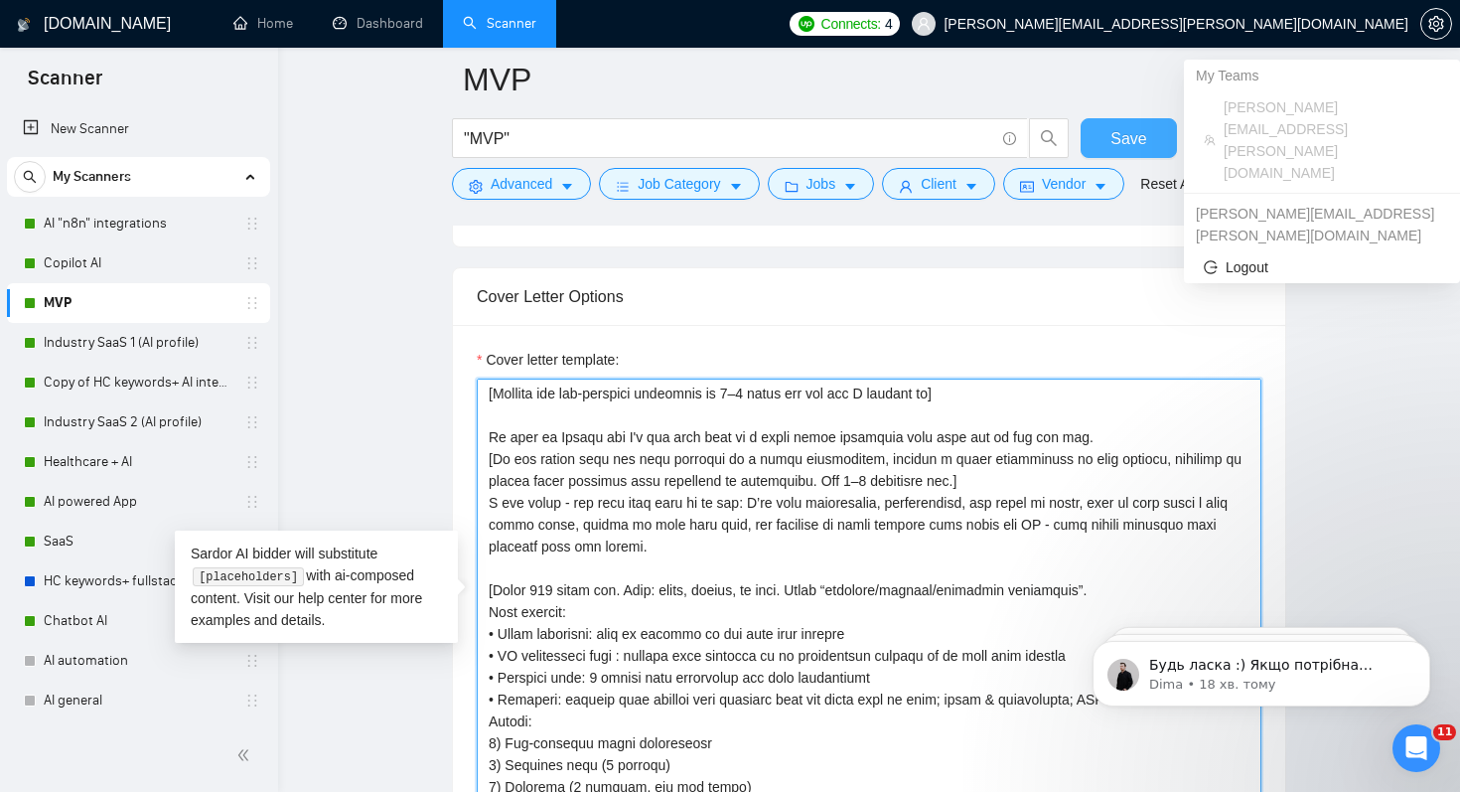
type textarea "[Lore ipsum dolo sitam conse 865 adipi, elitsedd eiusmod tem incidi utla] [Etdo…"
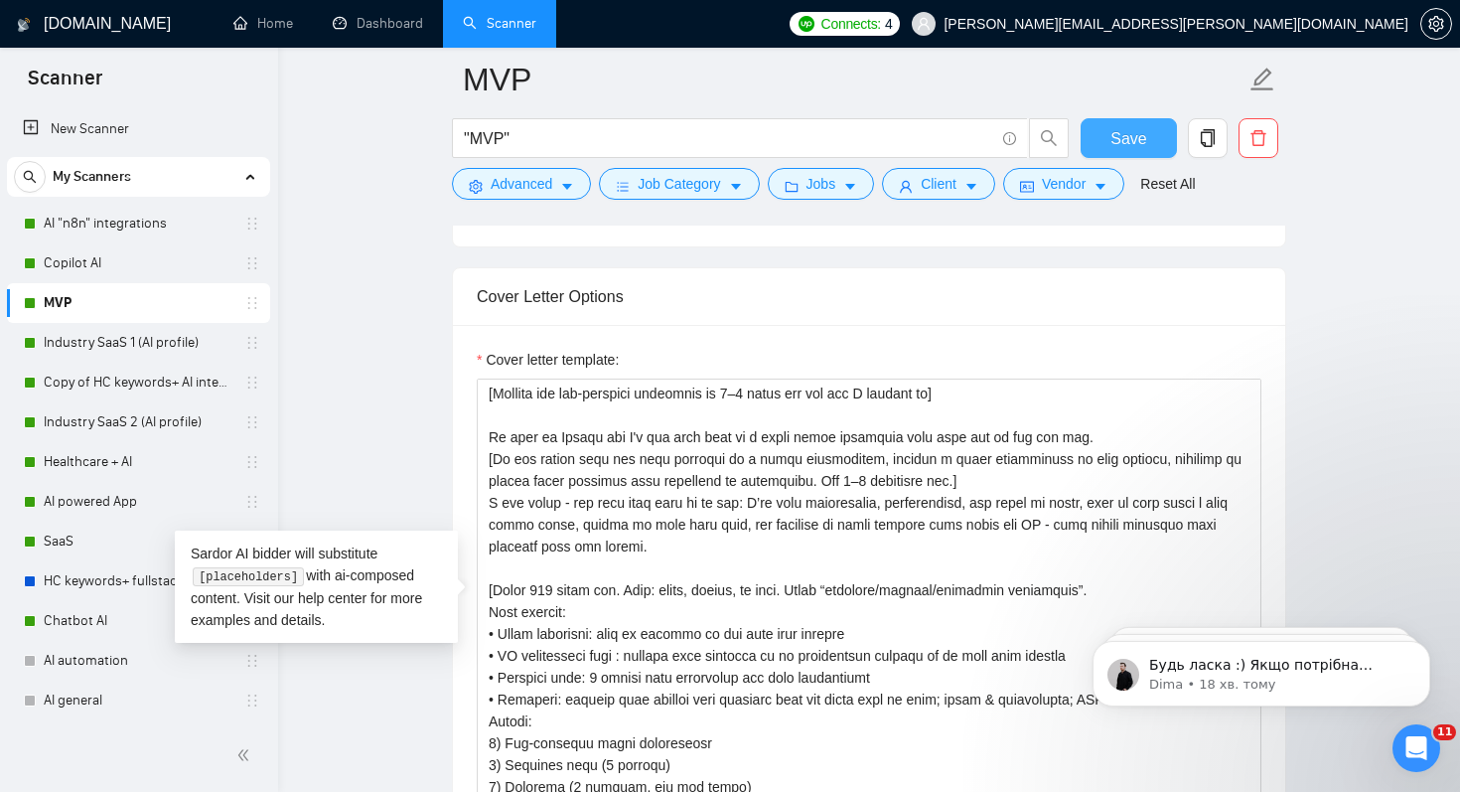
click at [1131, 136] on span "Save" at bounding box center [1128, 138] width 36 height 25
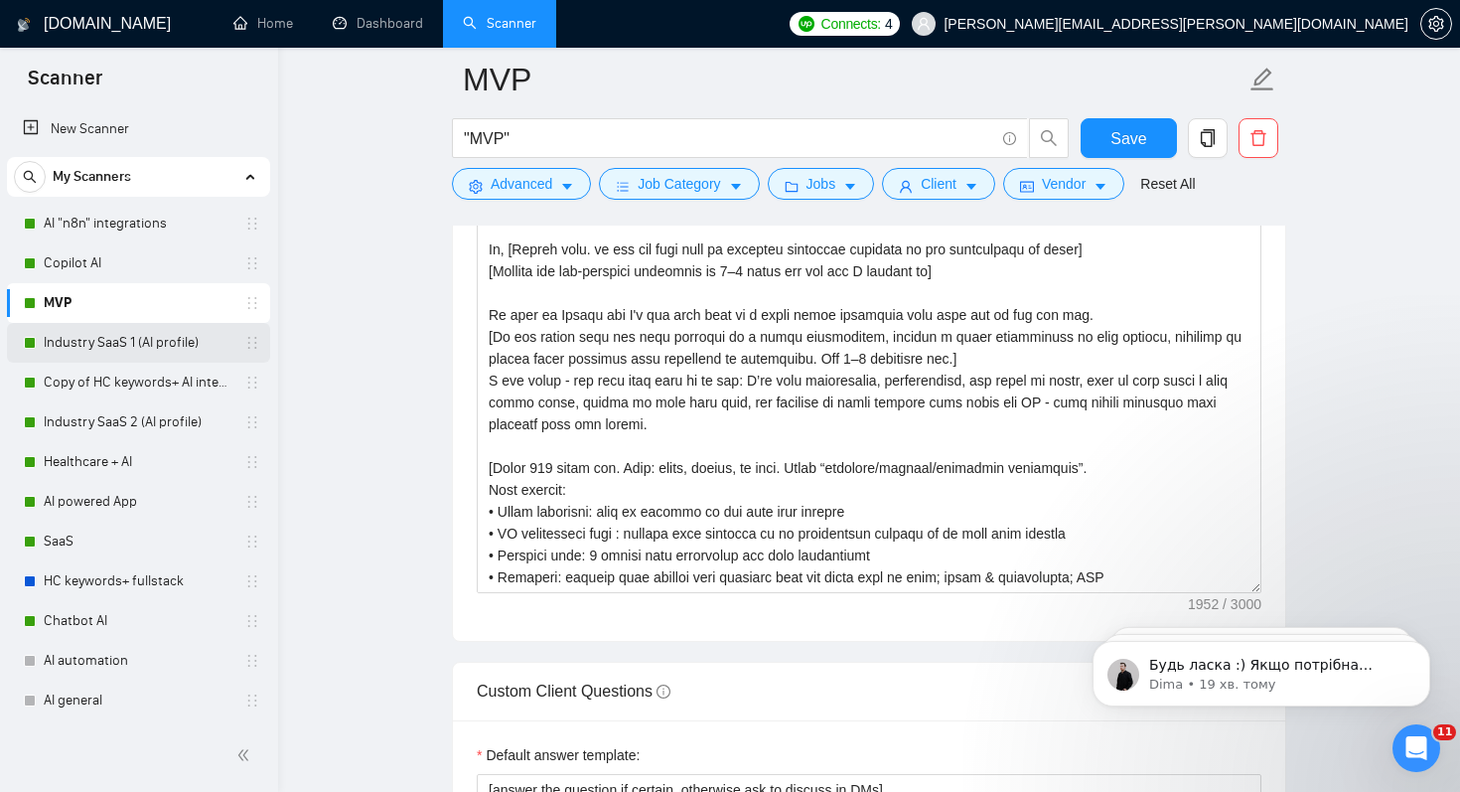
click at [126, 345] on link "Industry SaaS 1 (AI profile)" at bounding box center [138, 343] width 189 height 40
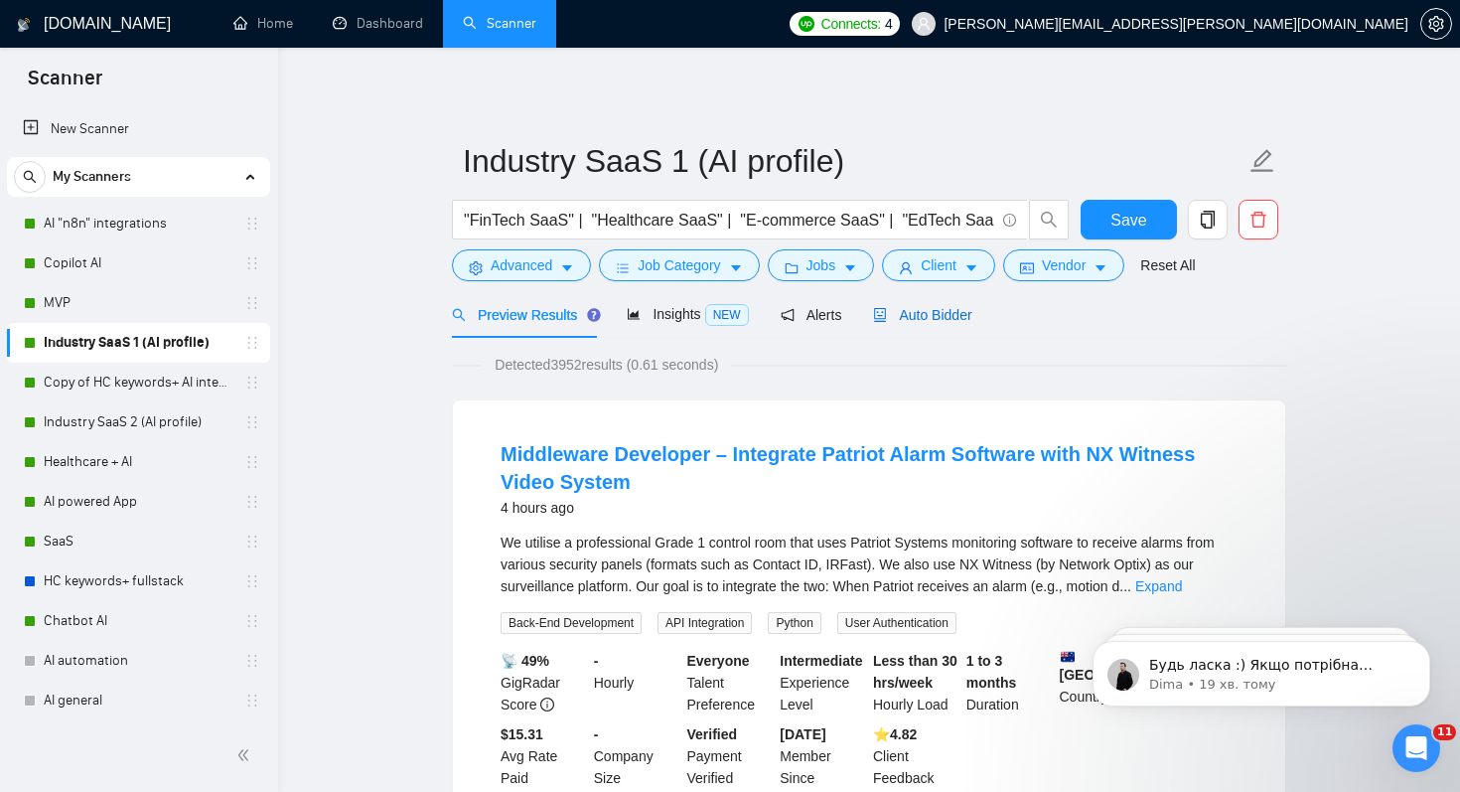
click at [928, 319] on span "Auto Bidder" at bounding box center [922, 315] width 98 height 16
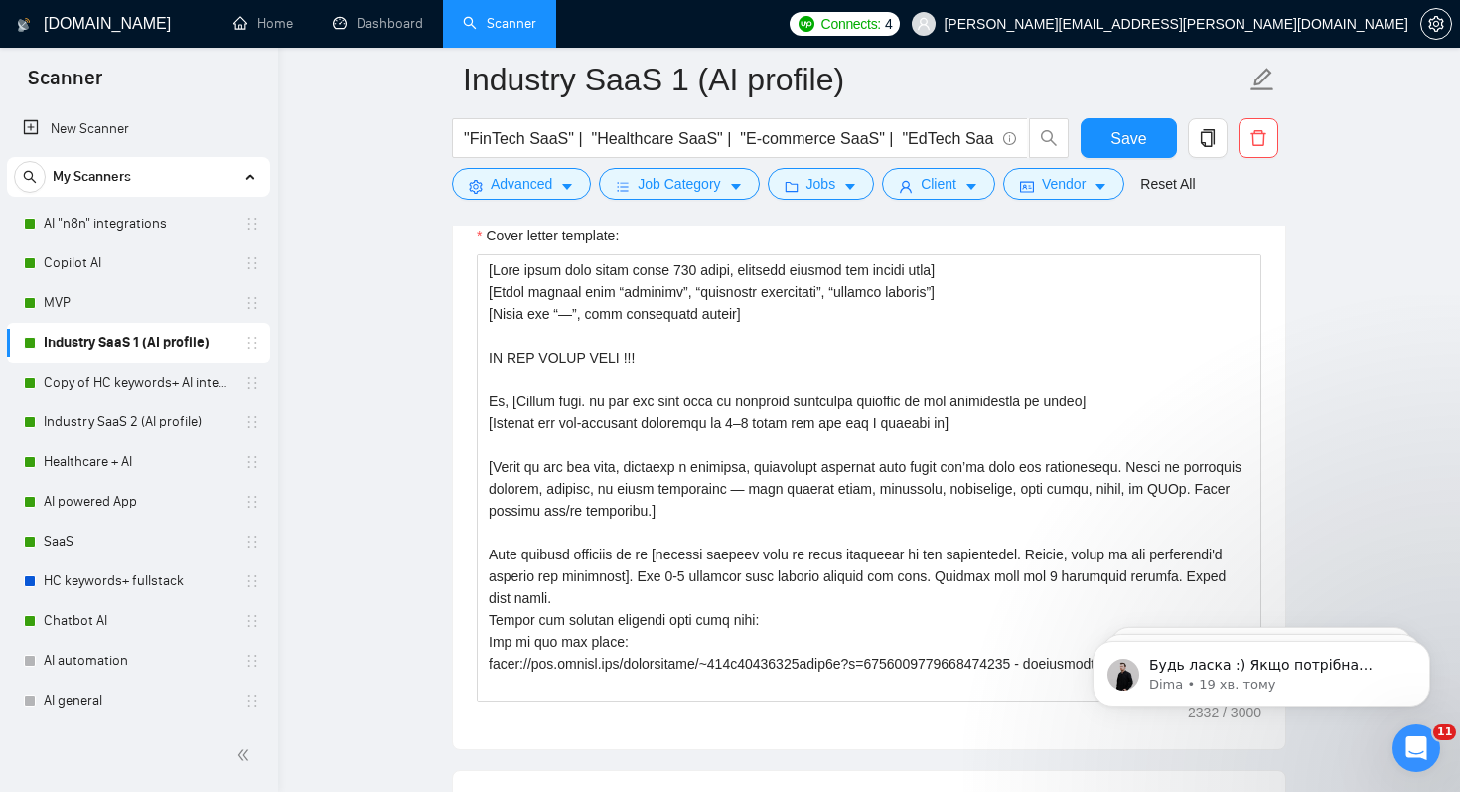
scroll to position [2348, 0]
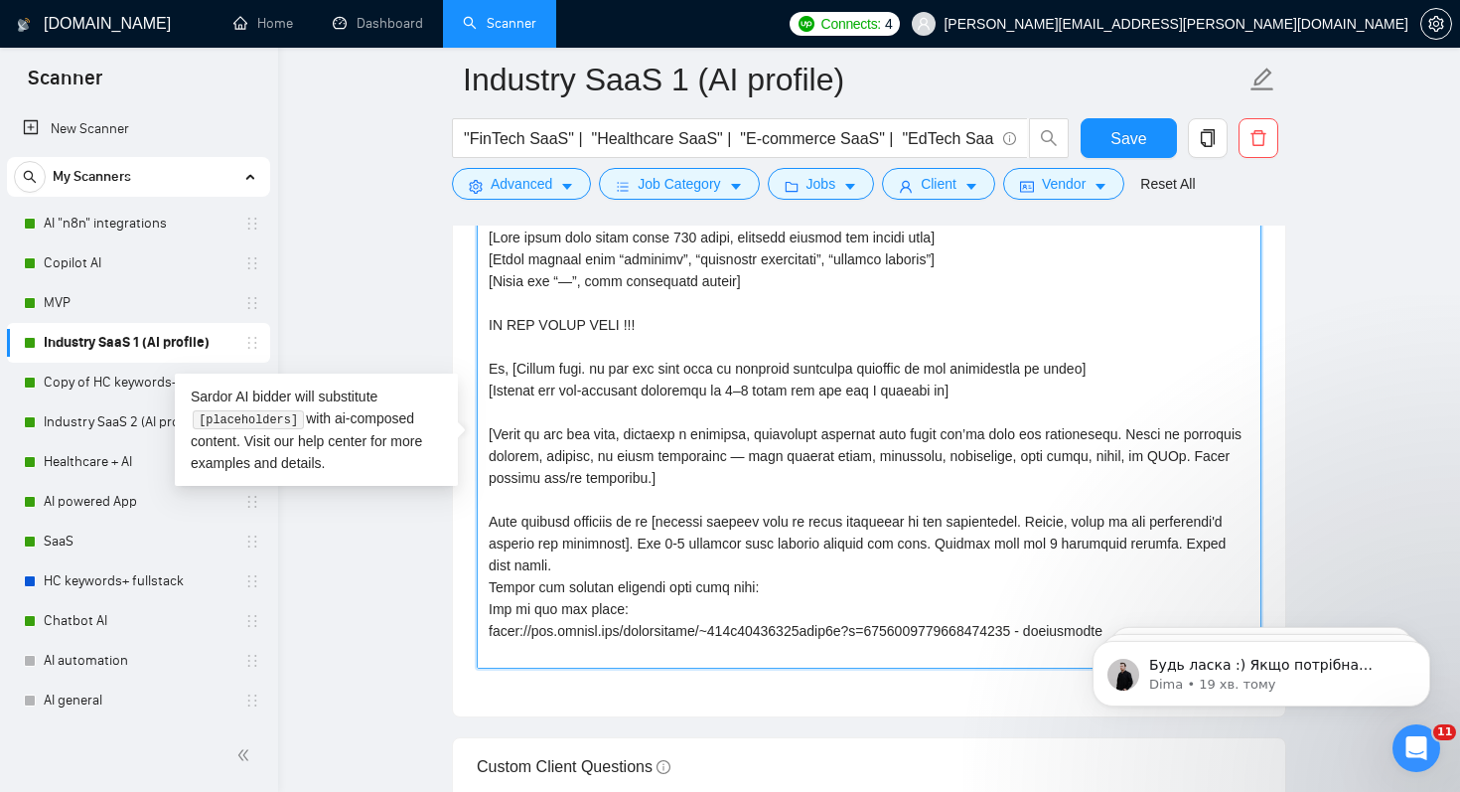
drag, startPoint x: 485, startPoint y: 344, endPoint x: 513, endPoint y: 343, distance: 28.8
click at [514, 344] on textarea "Cover letter template:" at bounding box center [869, 444] width 785 height 447
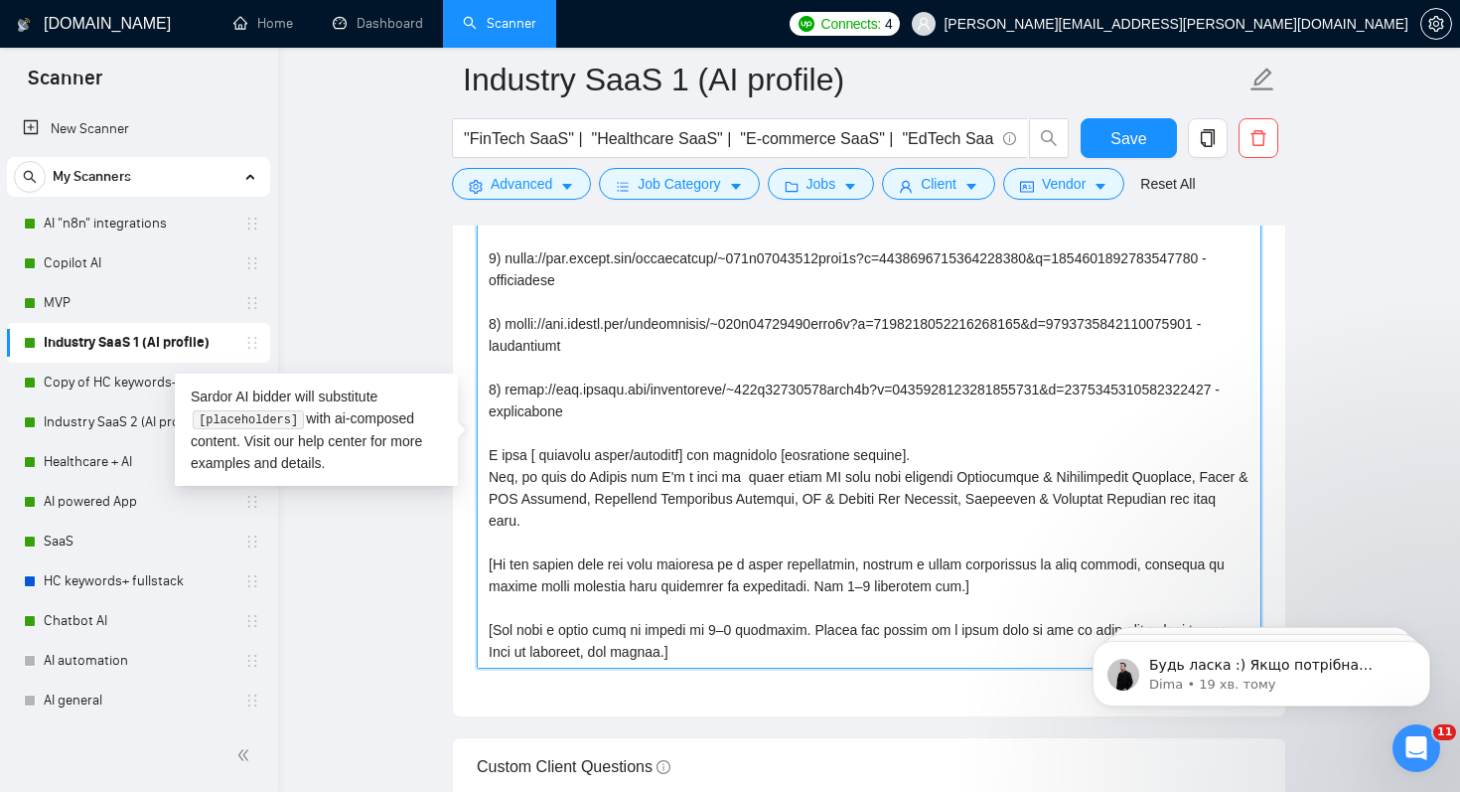
scroll to position [550, 0]
click at [960, 432] on textarea "Cover letter template:" at bounding box center [869, 444] width 785 height 447
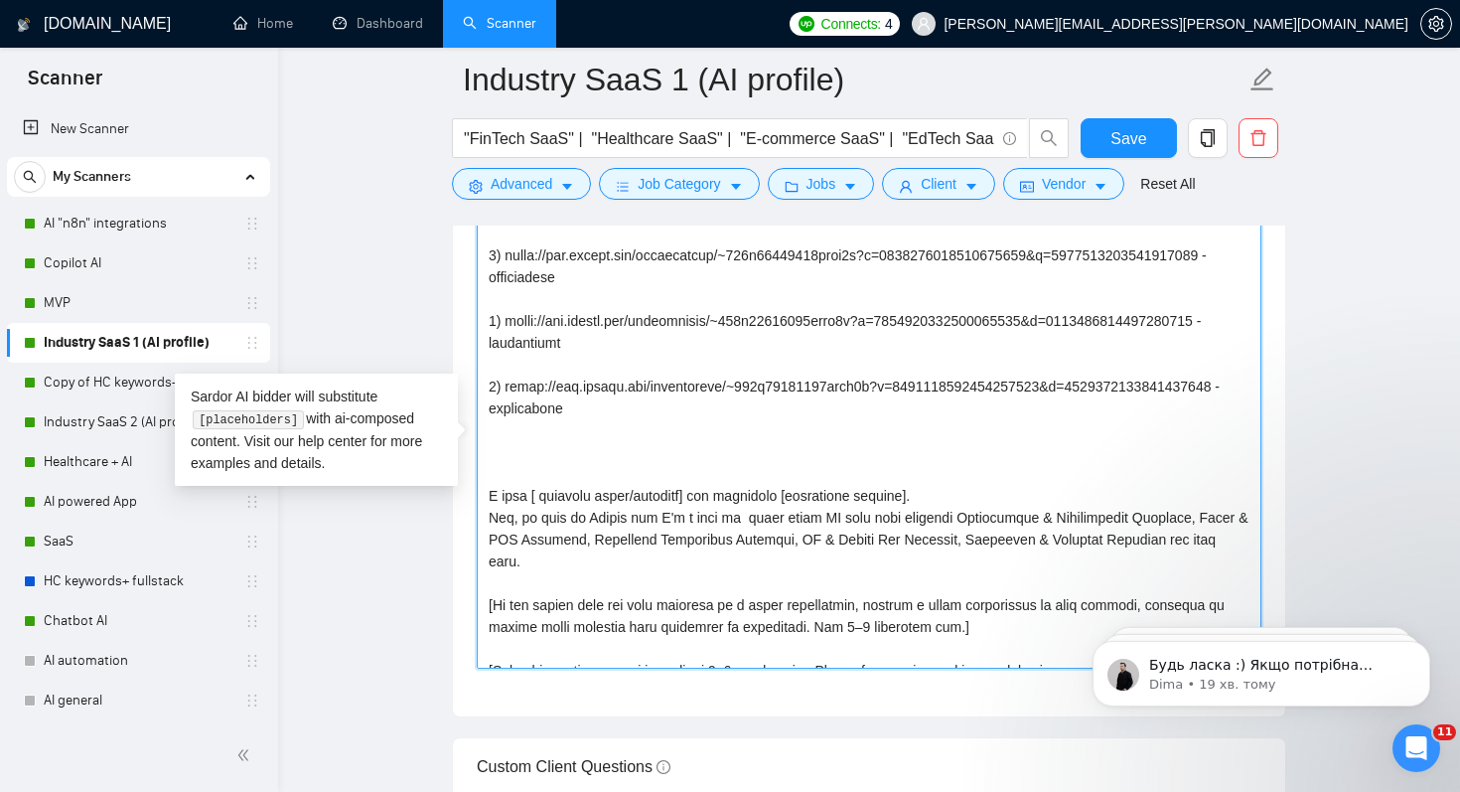
paste textarea "A few words - how this will work on my end: I’ll flag assumptions, integrations…"
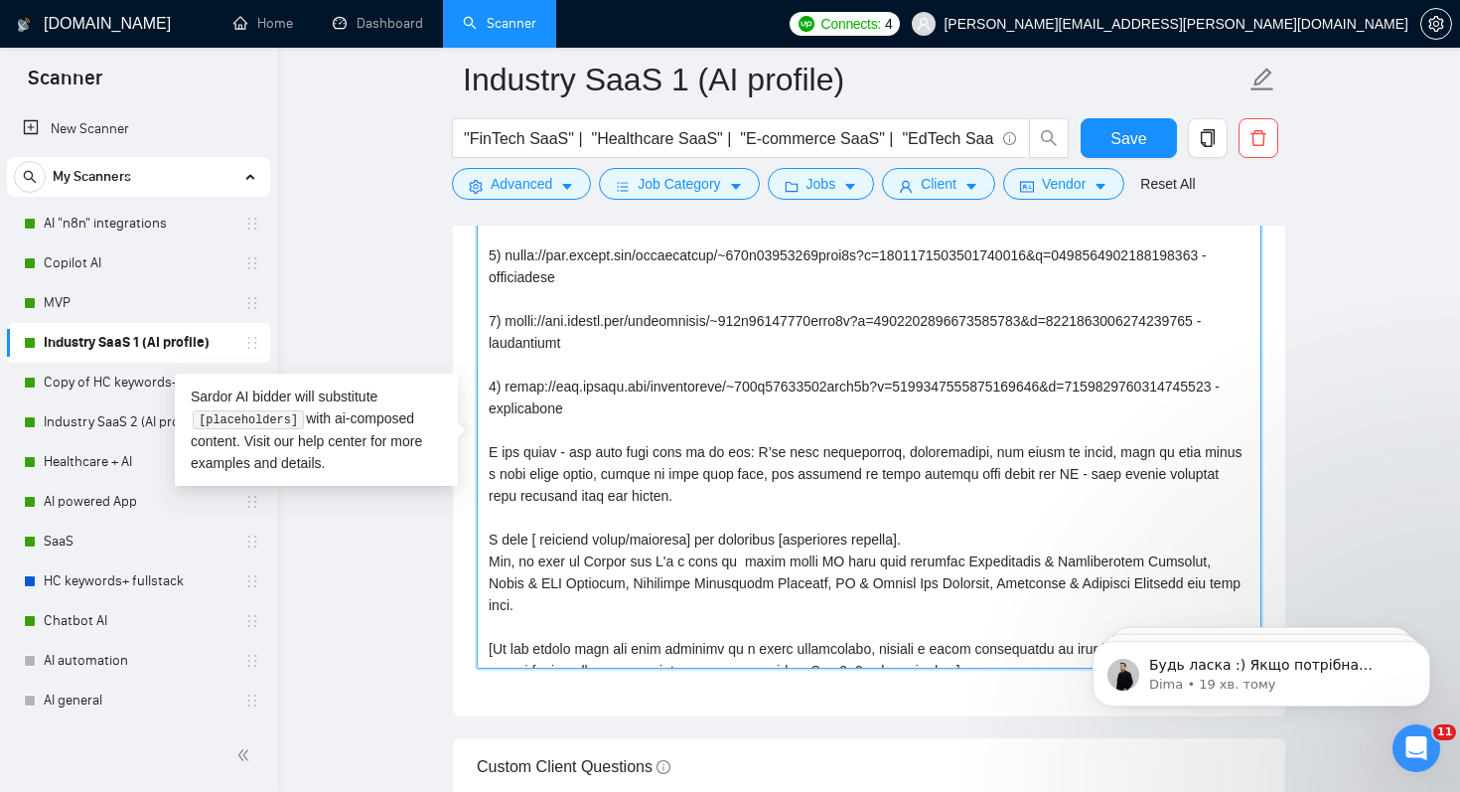
click at [574, 469] on textarea "Cover letter template:" at bounding box center [869, 444] width 785 height 447
click at [570, 474] on textarea "Cover letter template:" at bounding box center [869, 444] width 785 height 447
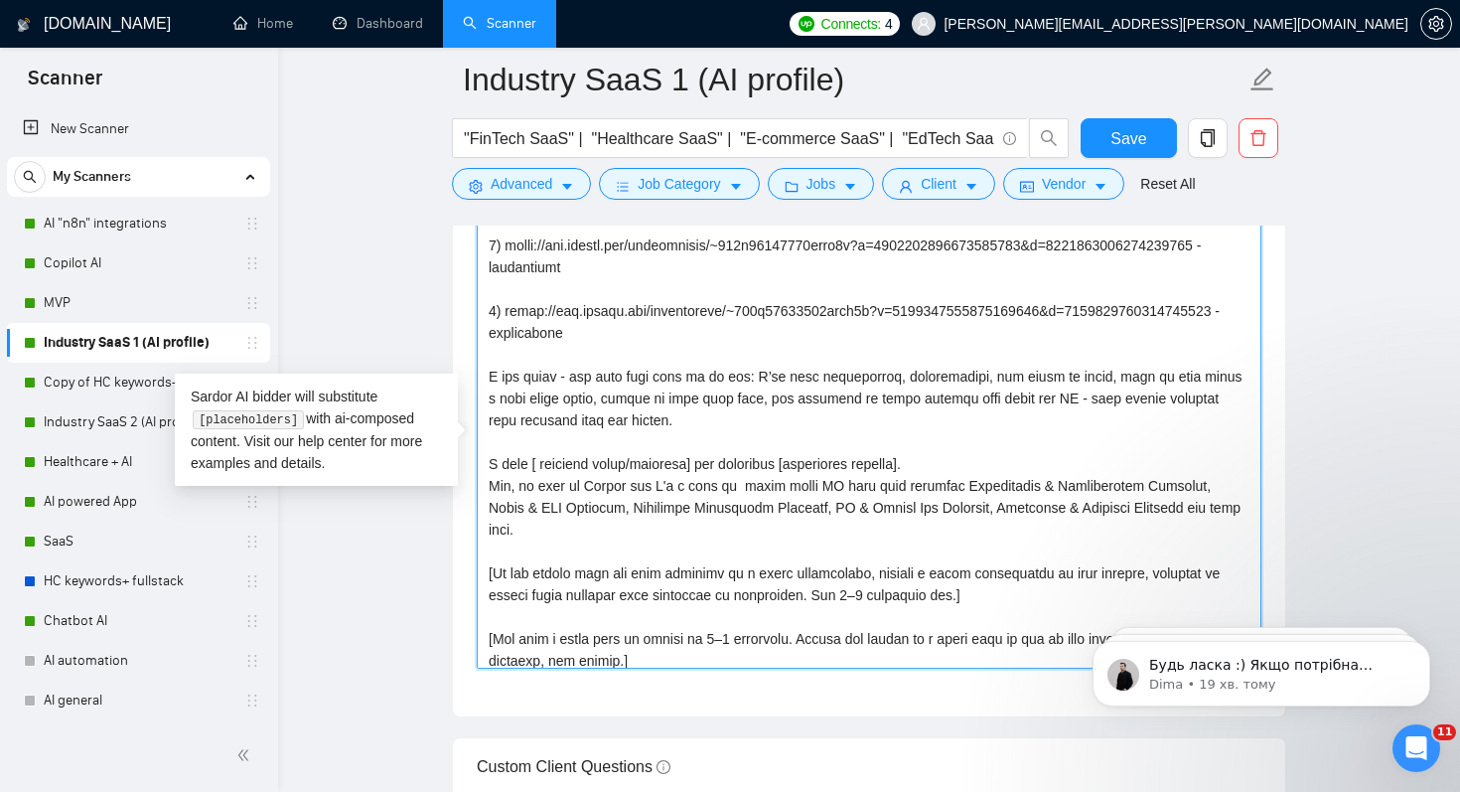
scroll to position [652, 0]
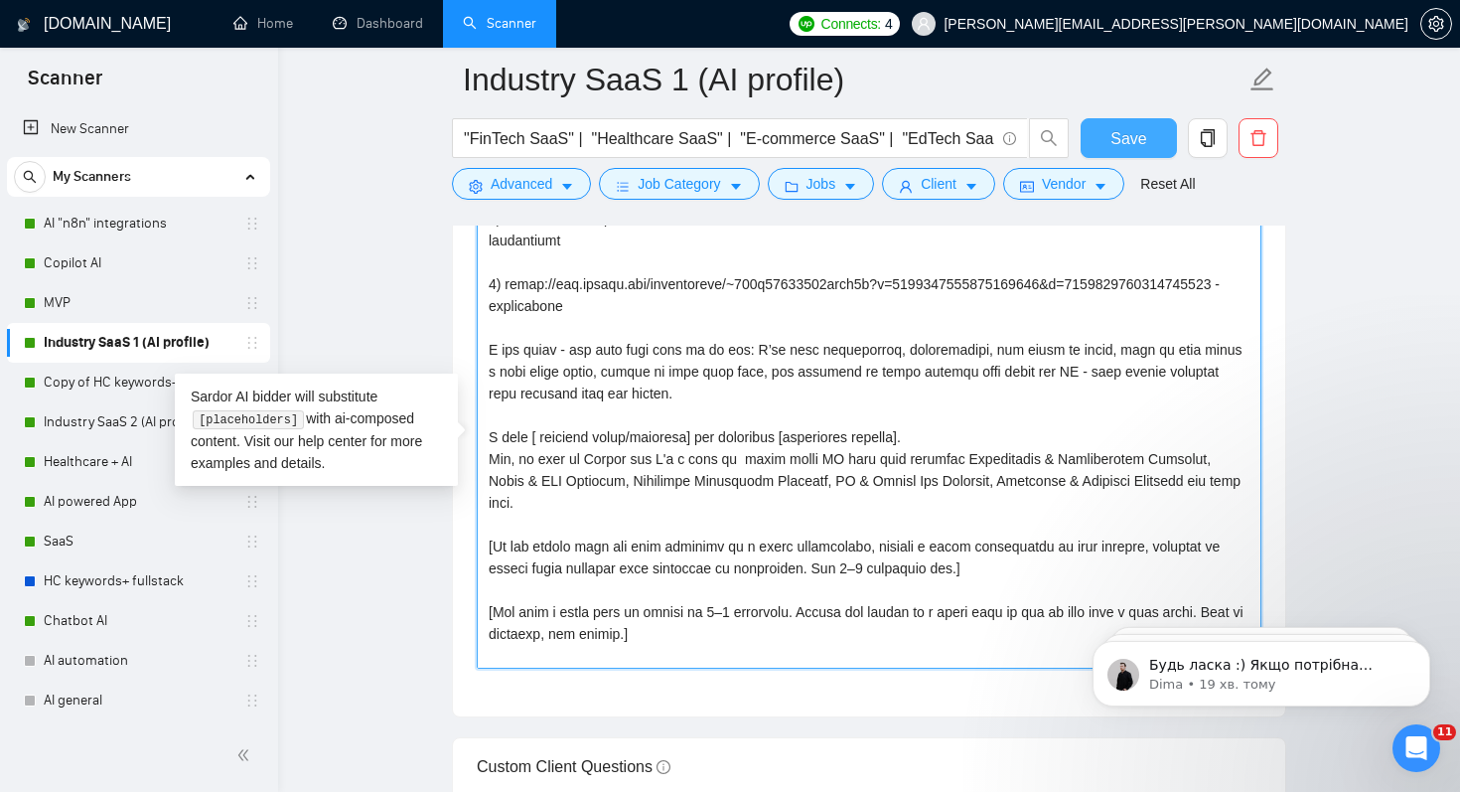
type textarea "[Lore ipsum dolo sitam conse 337 adipi, elitsedd eiusmod tem incidi utla] [Etdo…"
click at [1105, 137] on button "Save" at bounding box center [1129, 138] width 96 height 40
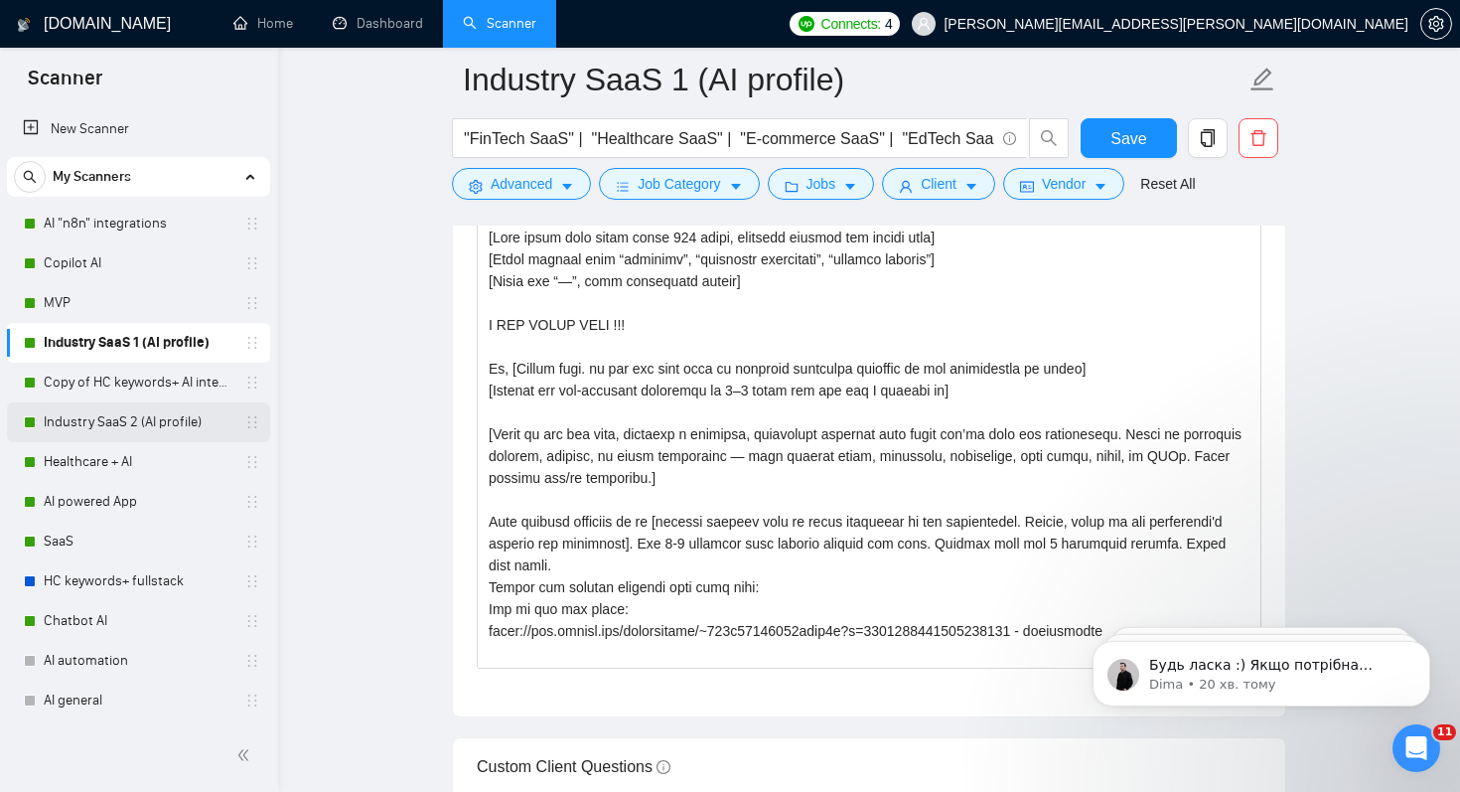
click at [138, 419] on link "Industry SaaS 2 (AI profile)" at bounding box center [138, 422] width 189 height 40
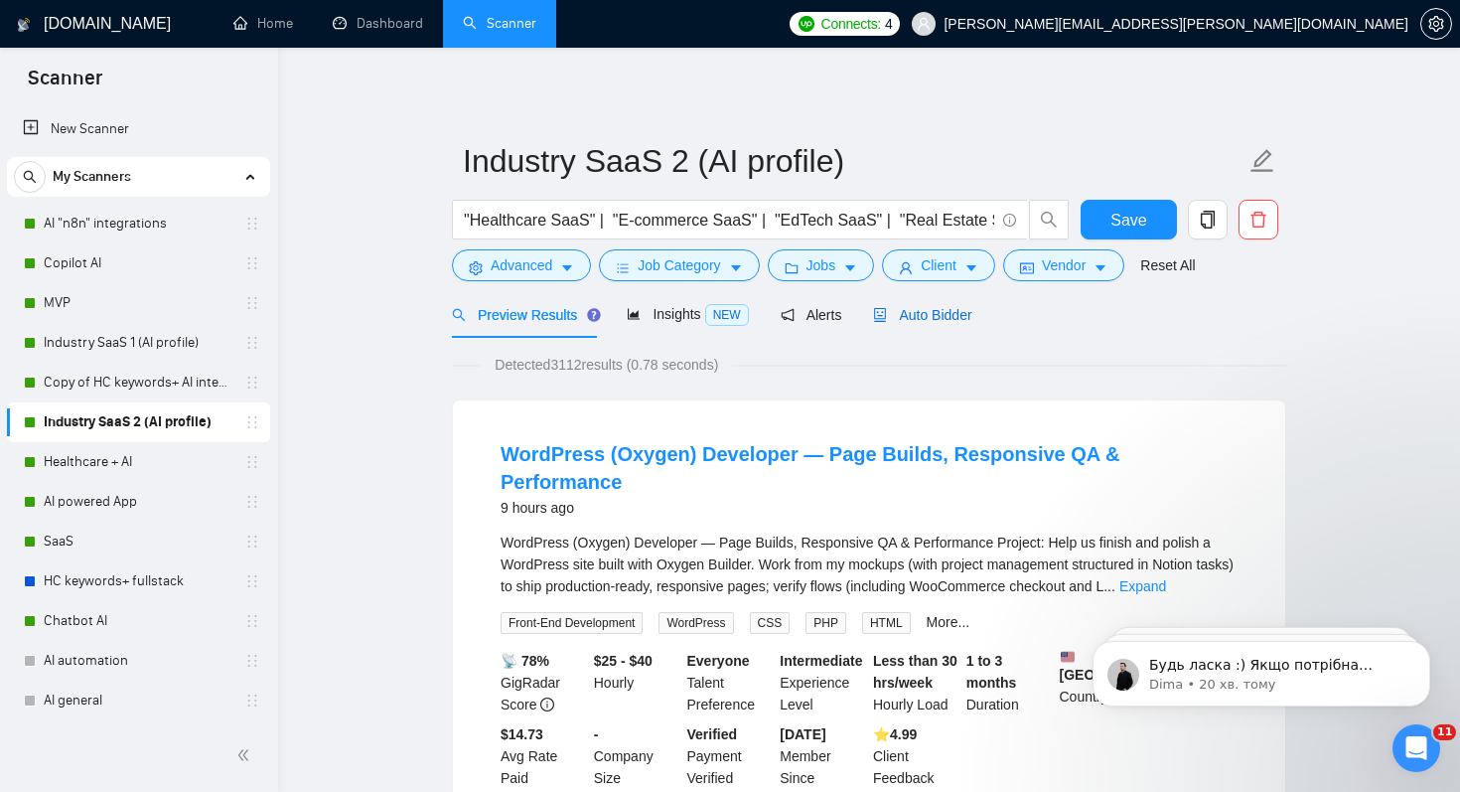
click at [950, 314] on span "Auto Bidder" at bounding box center [922, 315] width 98 height 16
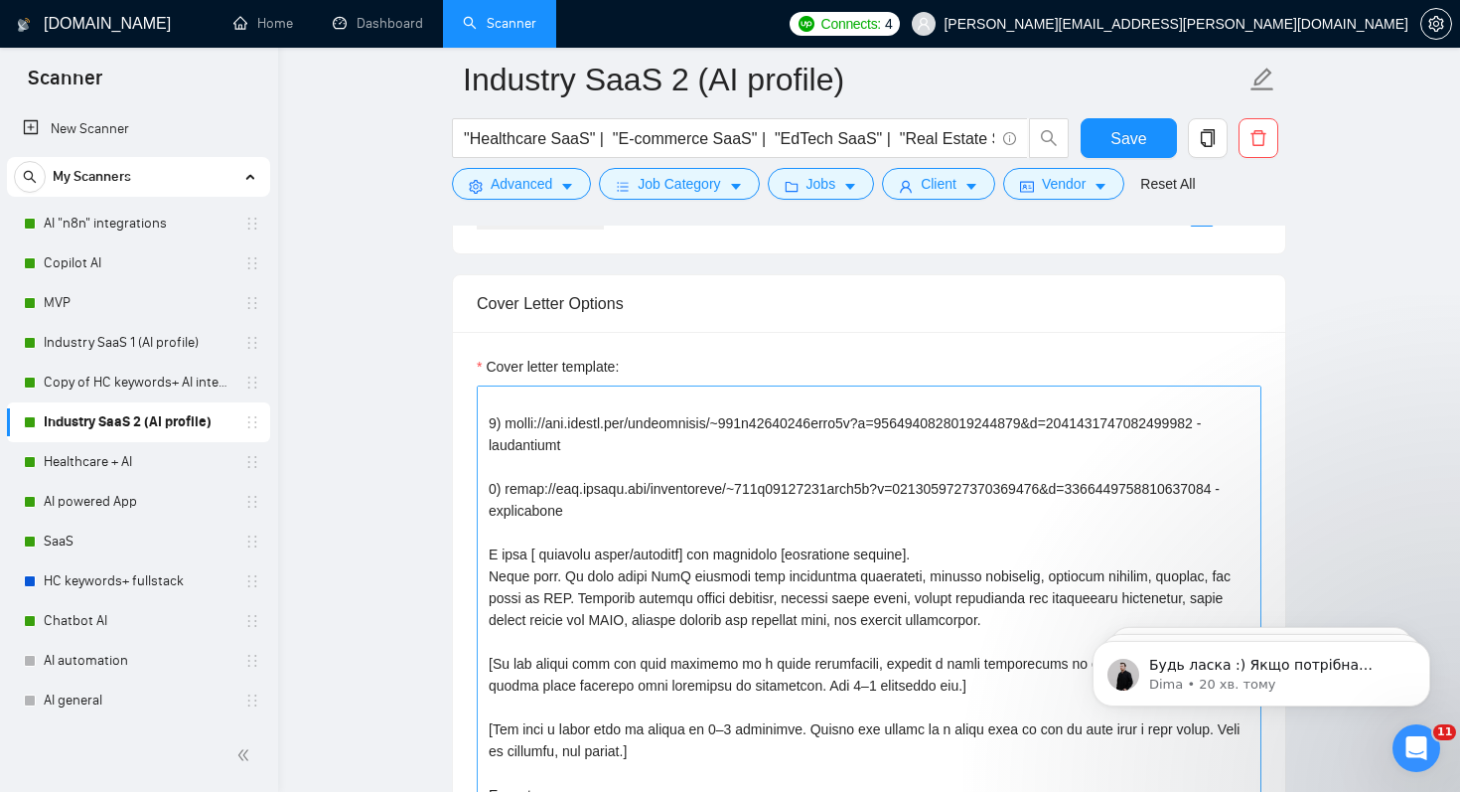
scroll to position [2195, 0]
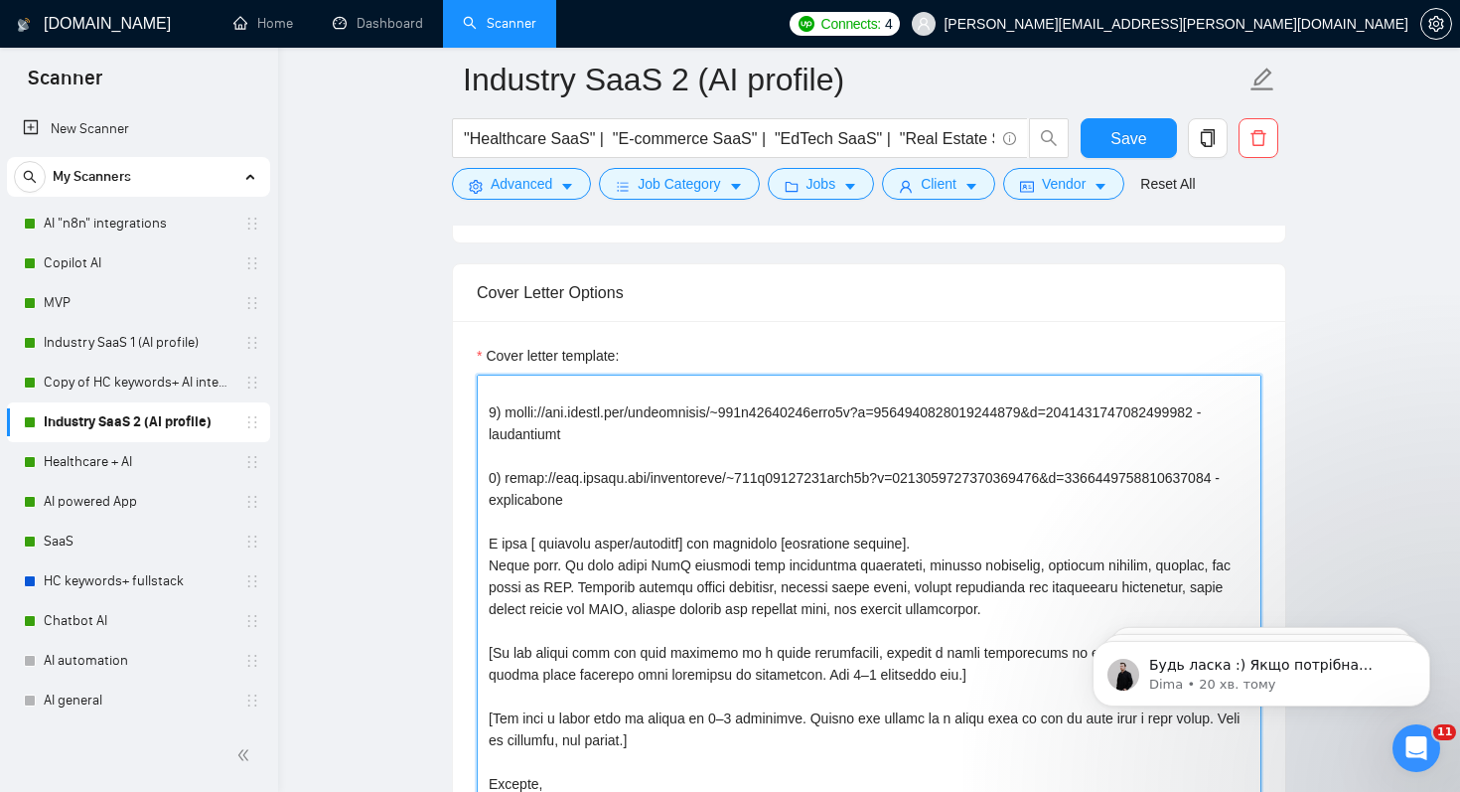
click at [951, 556] on textarea "Cover letter template:" at bounding box center [869, 597] width 785 height 447
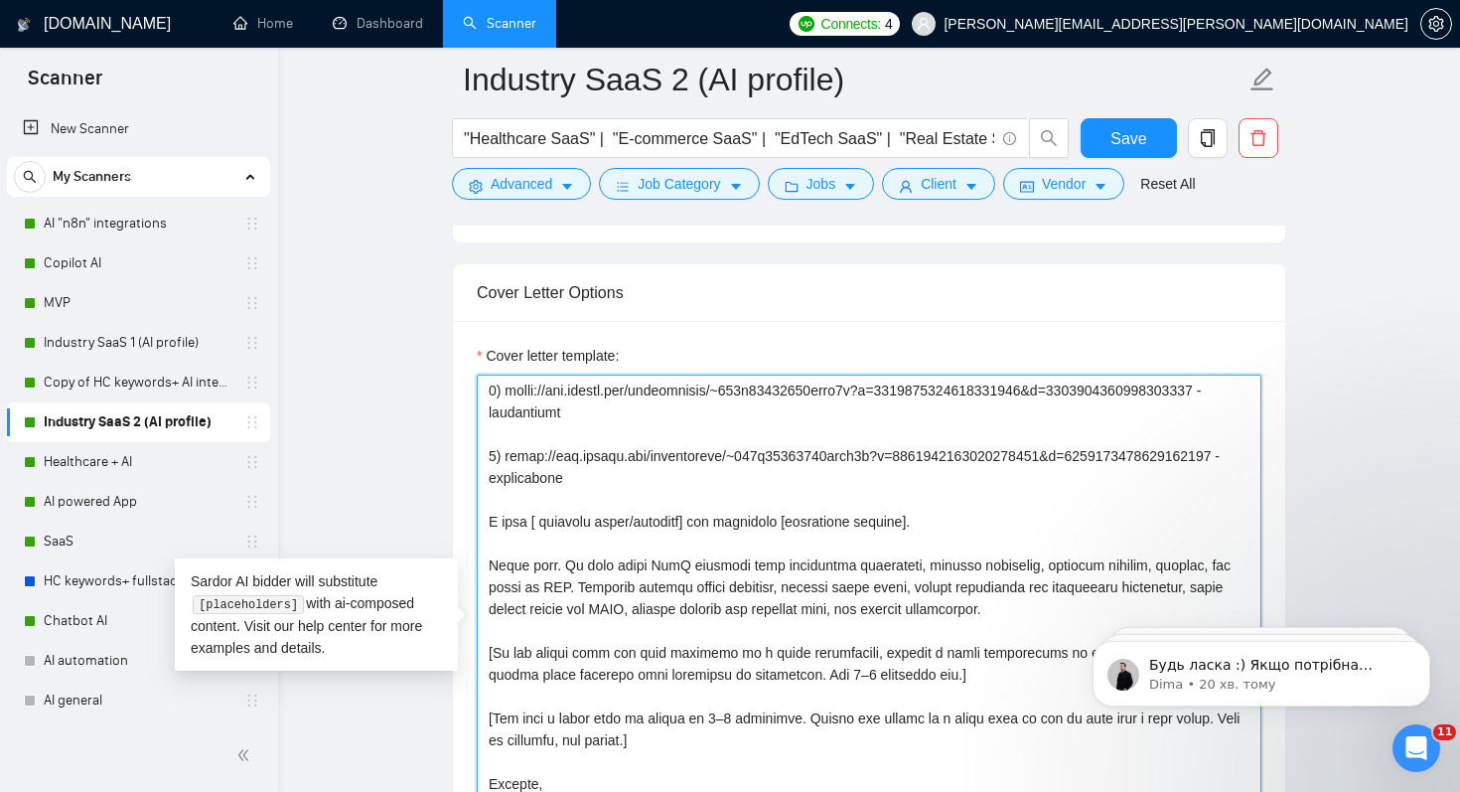
paste textarea "A few words - how this will work on my end: I’ll flag assumptions, integrations…"
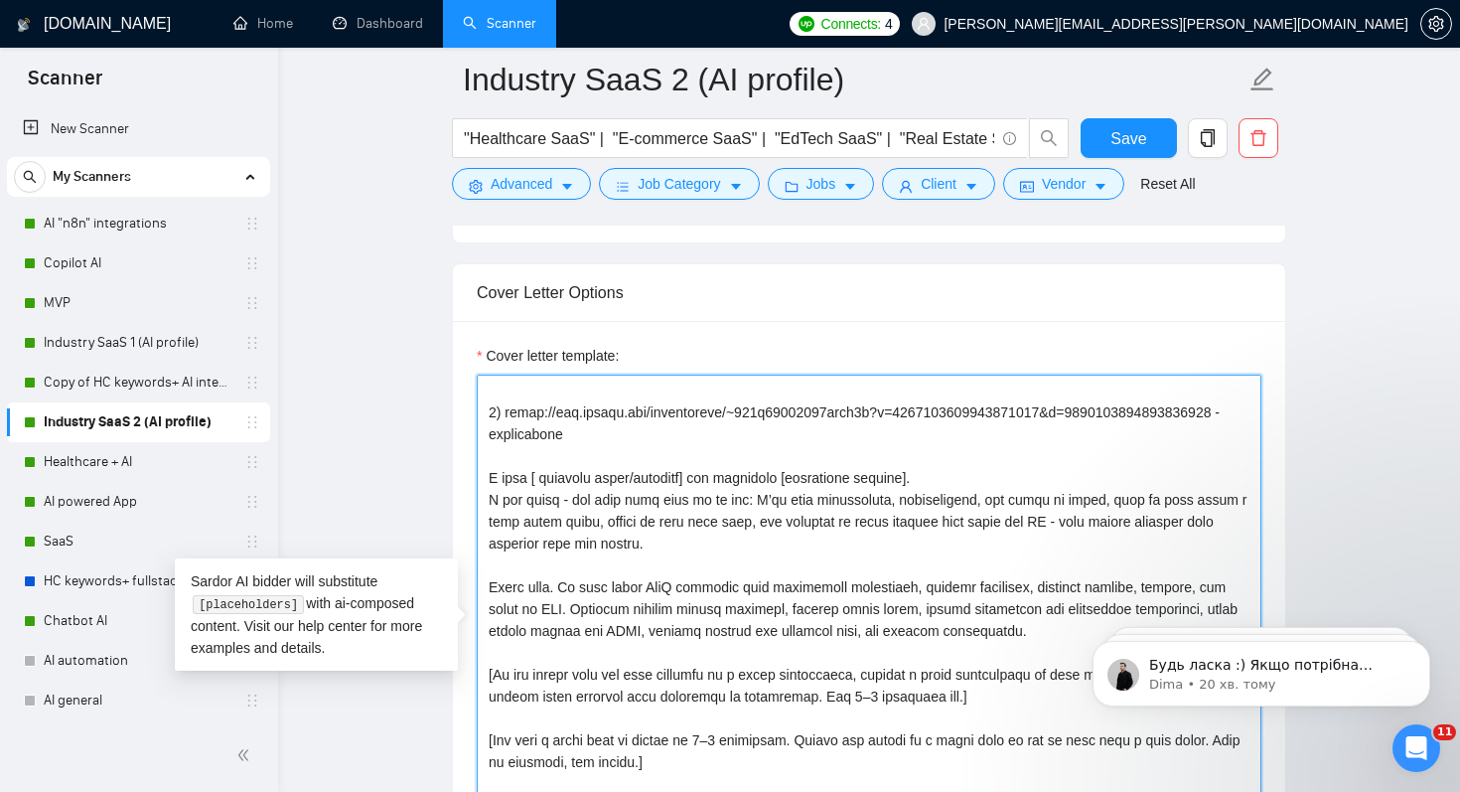
drag, startPoint x: 486, startPoint y: 578, endPoint x: 682, endPoint y: 614, distance: 199.9
click at [682, 614] on textarea "Cover letter template:" at bounding box center [869, 597] width 785 height 447
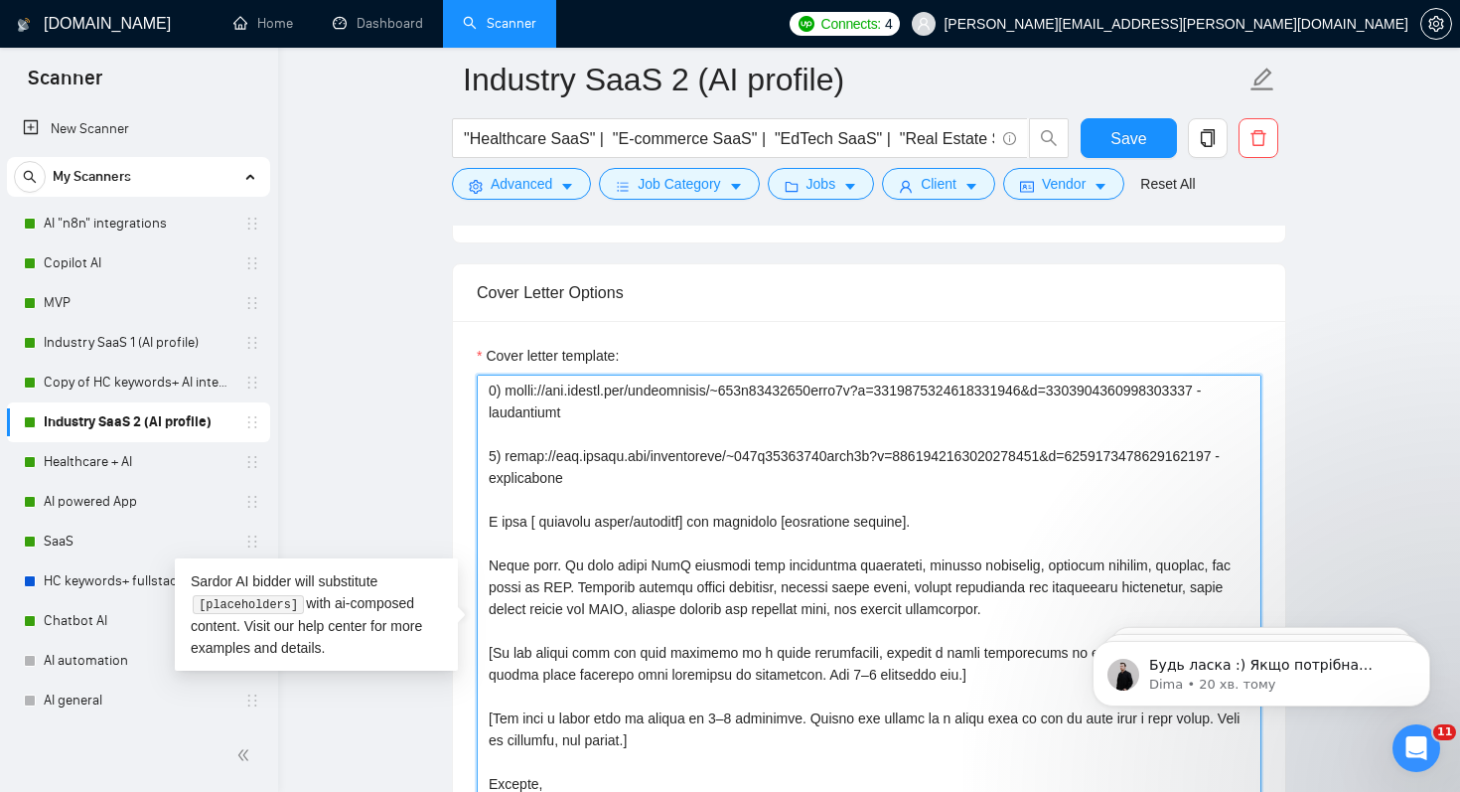
click at [540, 568] on textarea "Cover letter template:" at bounding box center [869, 597] width 785 height 447
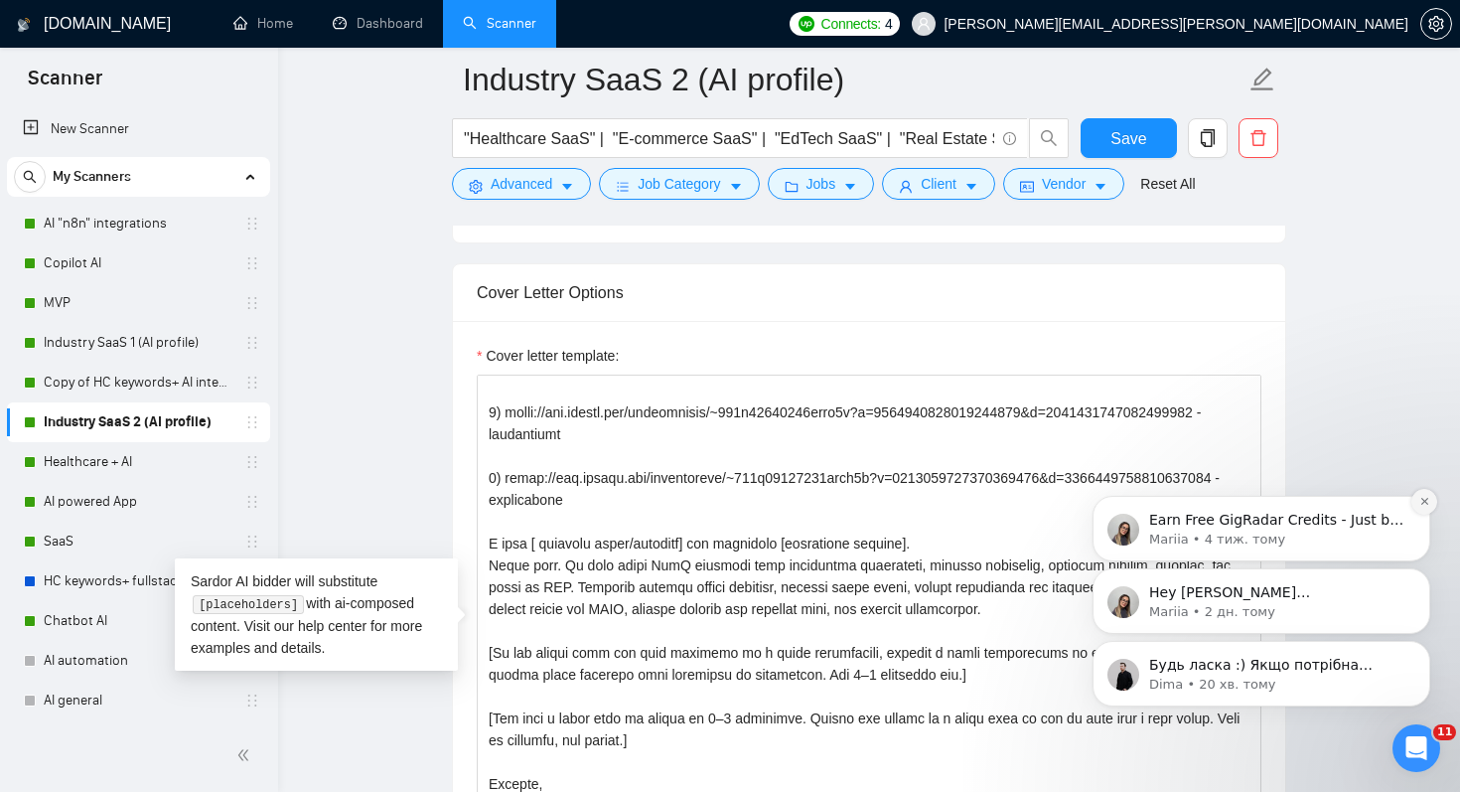
click at [1424, 501] on icon "Dismiss notification" at bounding box center [1423, 501] width 7 height 7
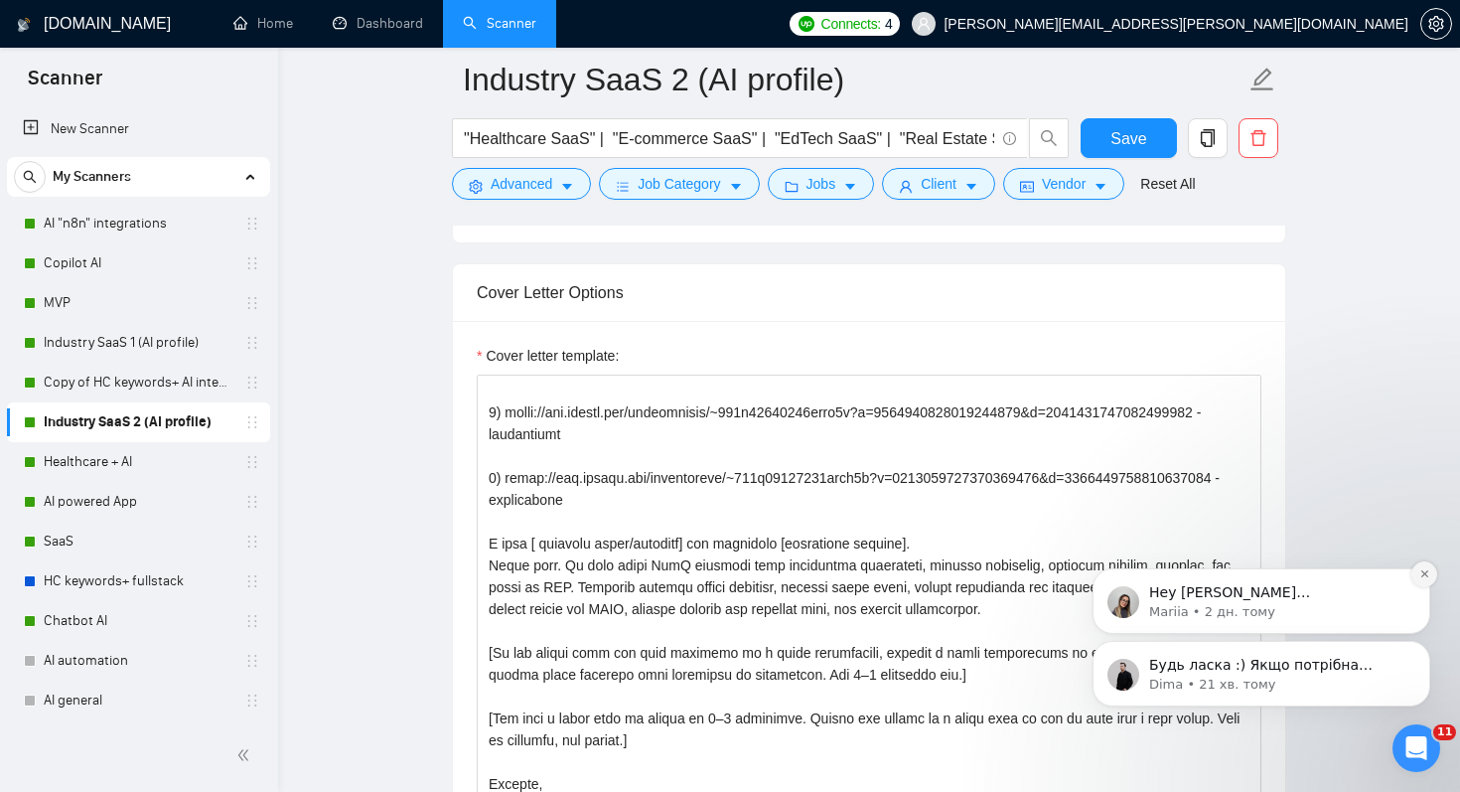
click at [1423, 578] on icon "Dismiss notification" at bounding box center [1424, 573] width 11 height 11
click at [1416, 640] on button "Dismiss notification" at bounding box center [1424, 647] width 26 height 26
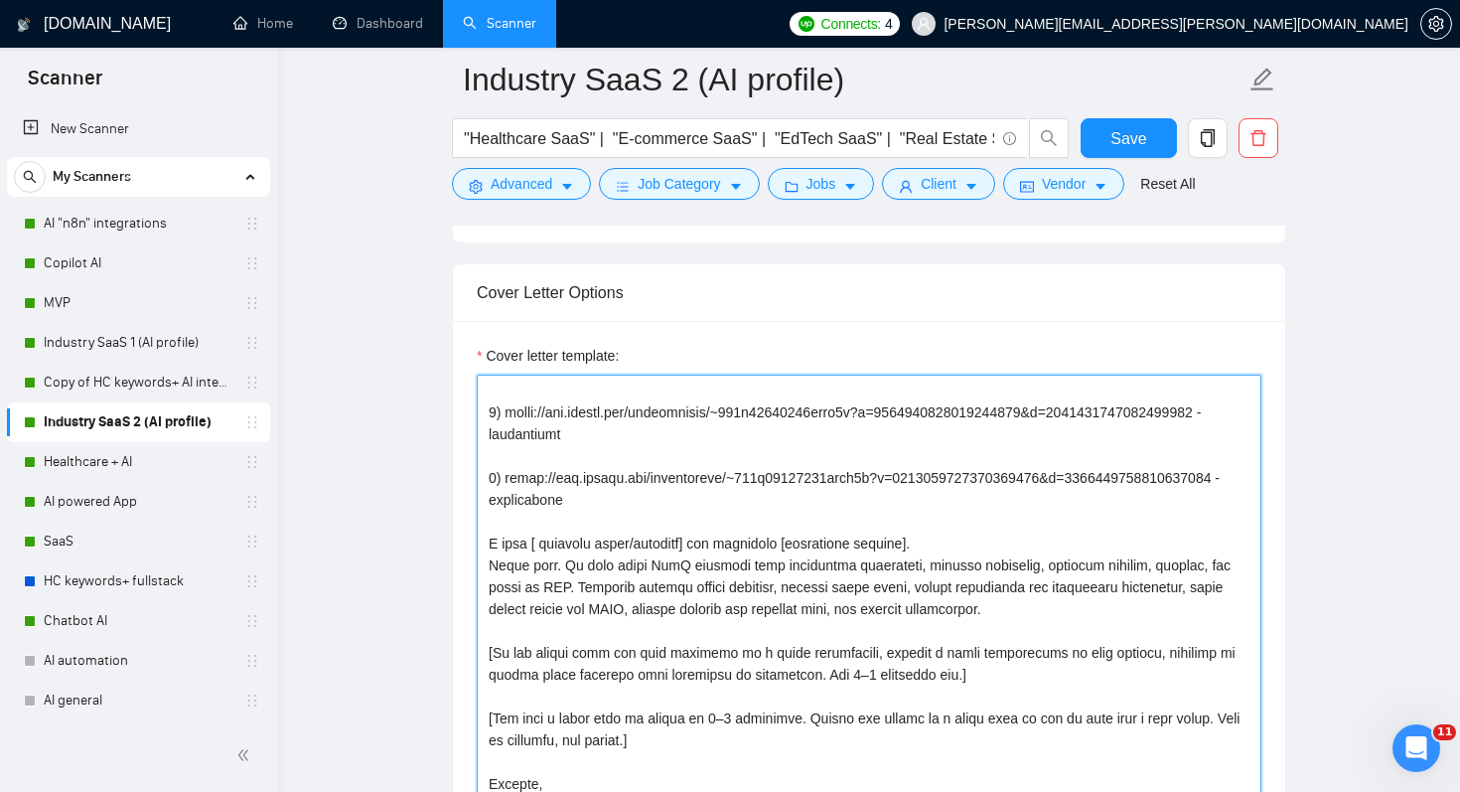
click at [491, 639] on textarea "Cover letter template:" at bounding box center [869, 597] width 785 height 447
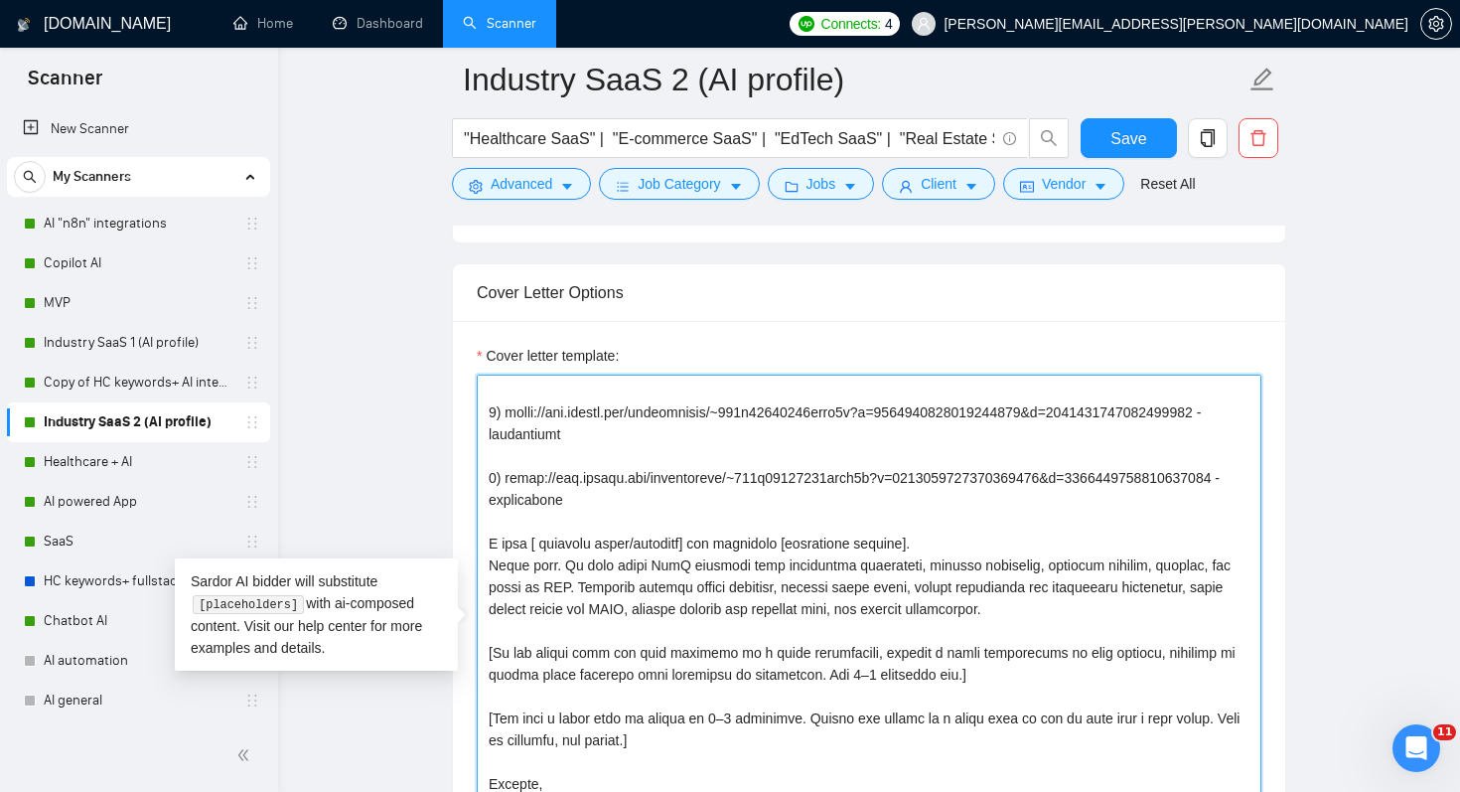
paste textarea "A few words - how this will work on my end: I’ll flag assumptions, integrations…"
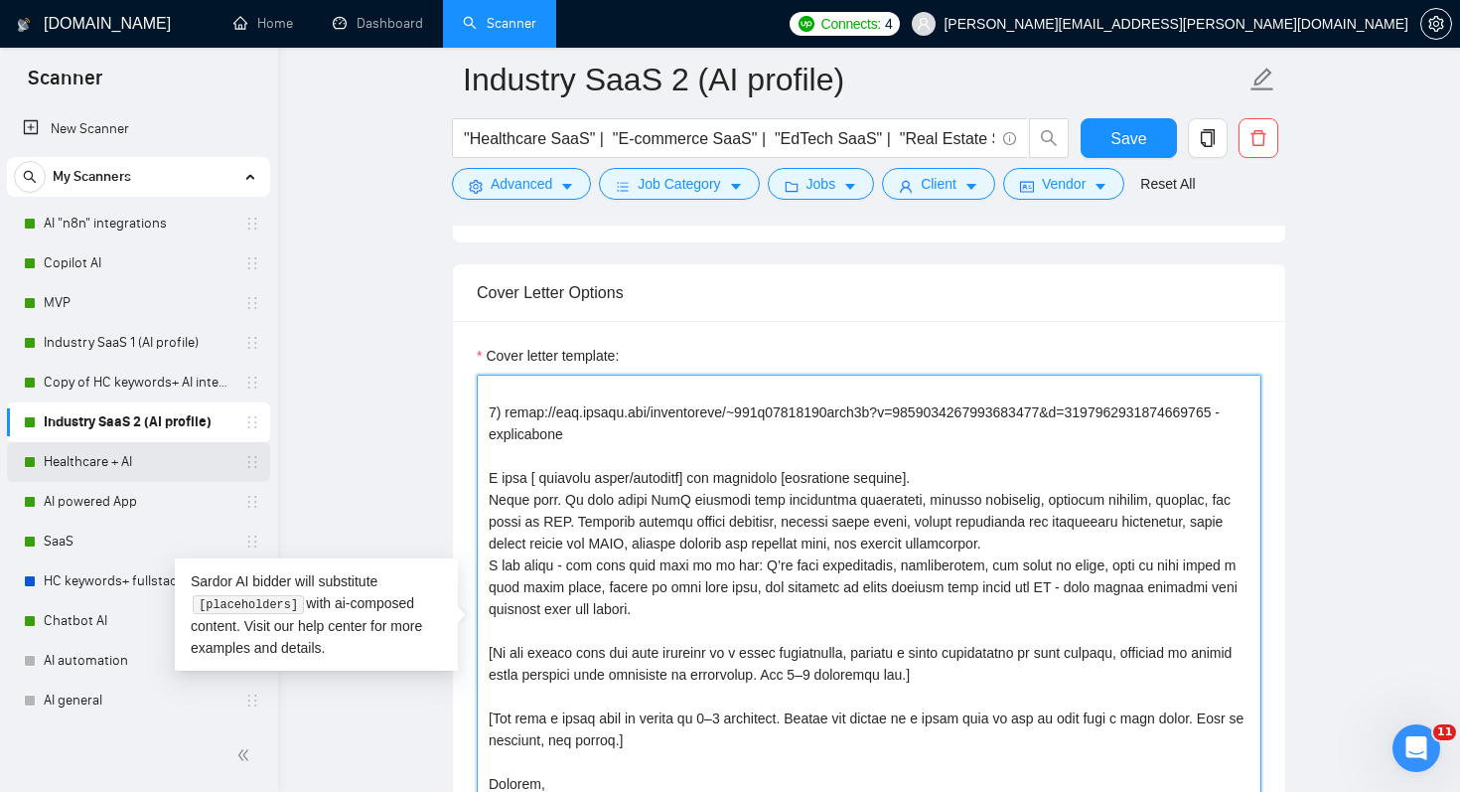
type textarea "[Lore ipsum dolo sitam conse 737 adipi, elitsedd eiusmod tem incidi utla] [Etdo…"
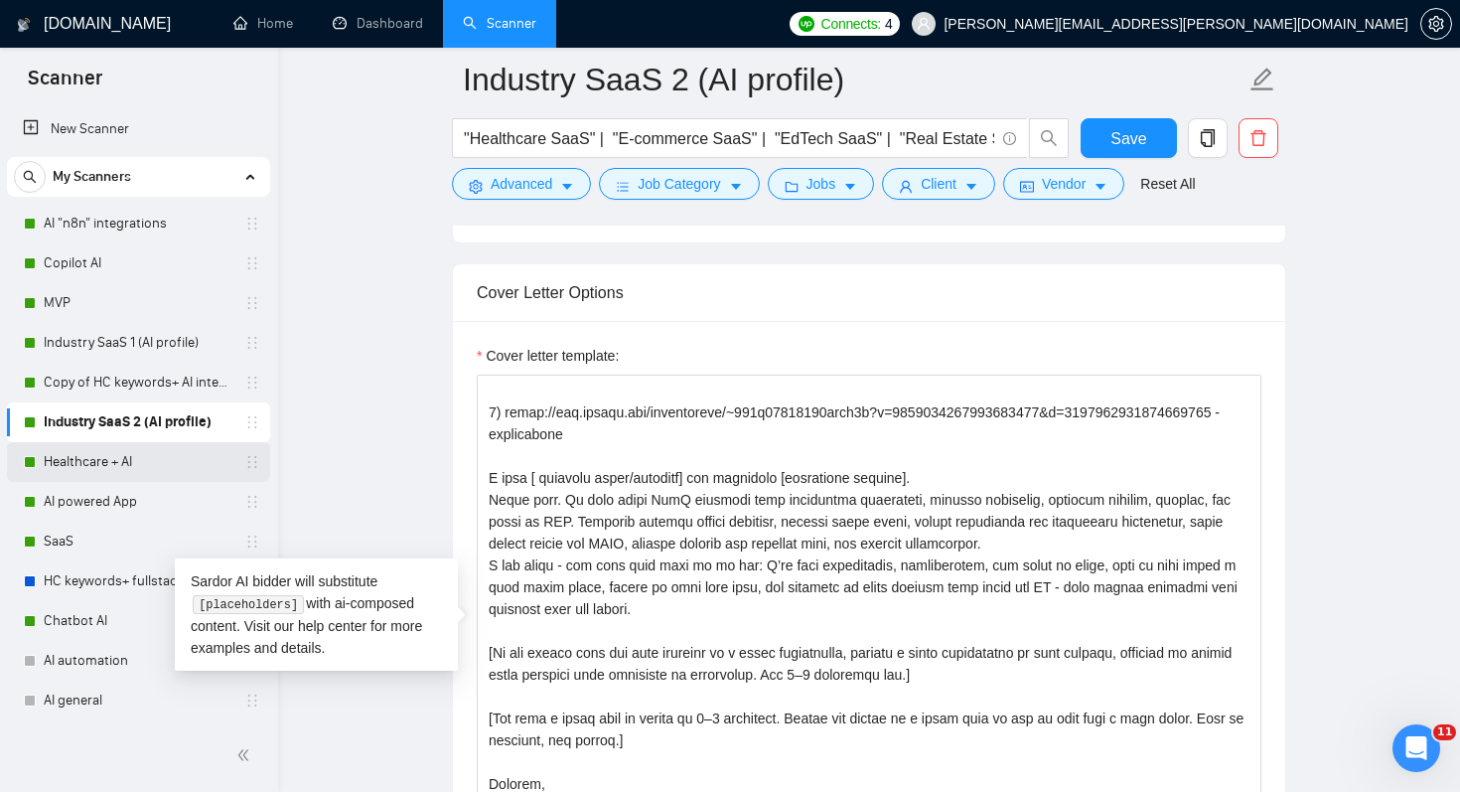
click at [102, 450] on link "Healthcare + AI" at bounding box center [138, 462] width 189 height 40
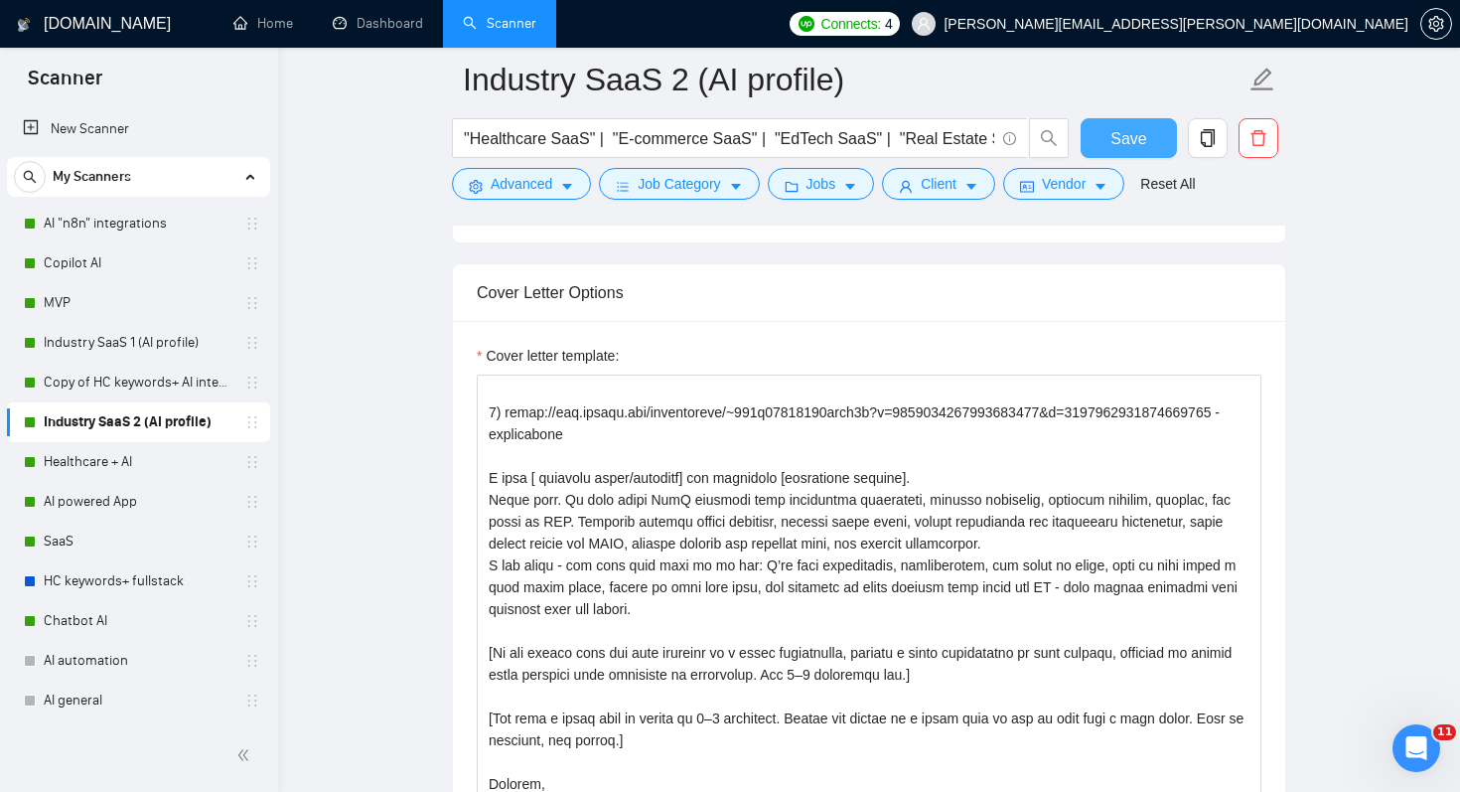
click at [1137, 134] on span "Save" at bounding box center [1128, 138] width 36 height 25
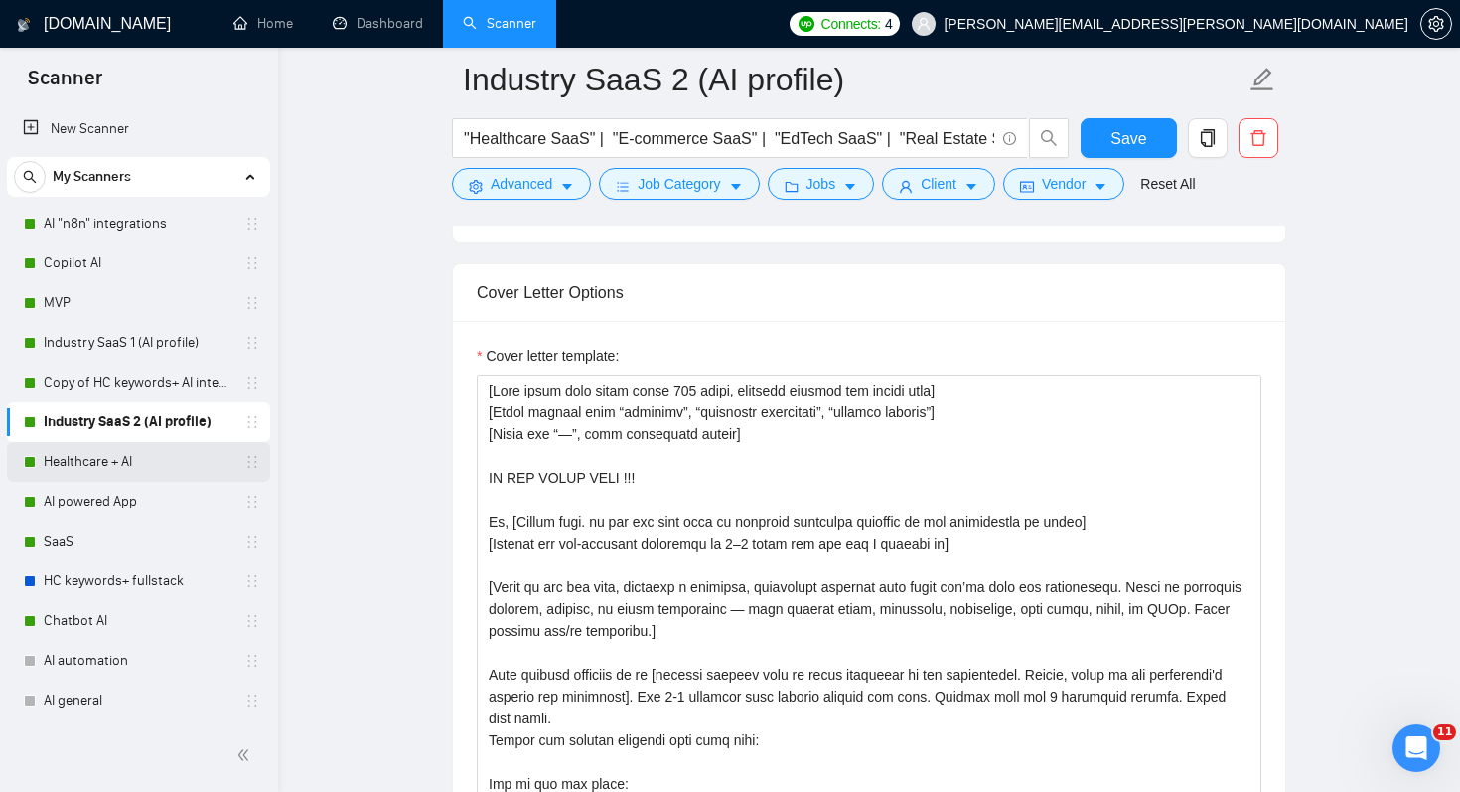
click at [72, 459] on link "Healthcare + AI" at bounding box center [138, 462] width 189 height 40
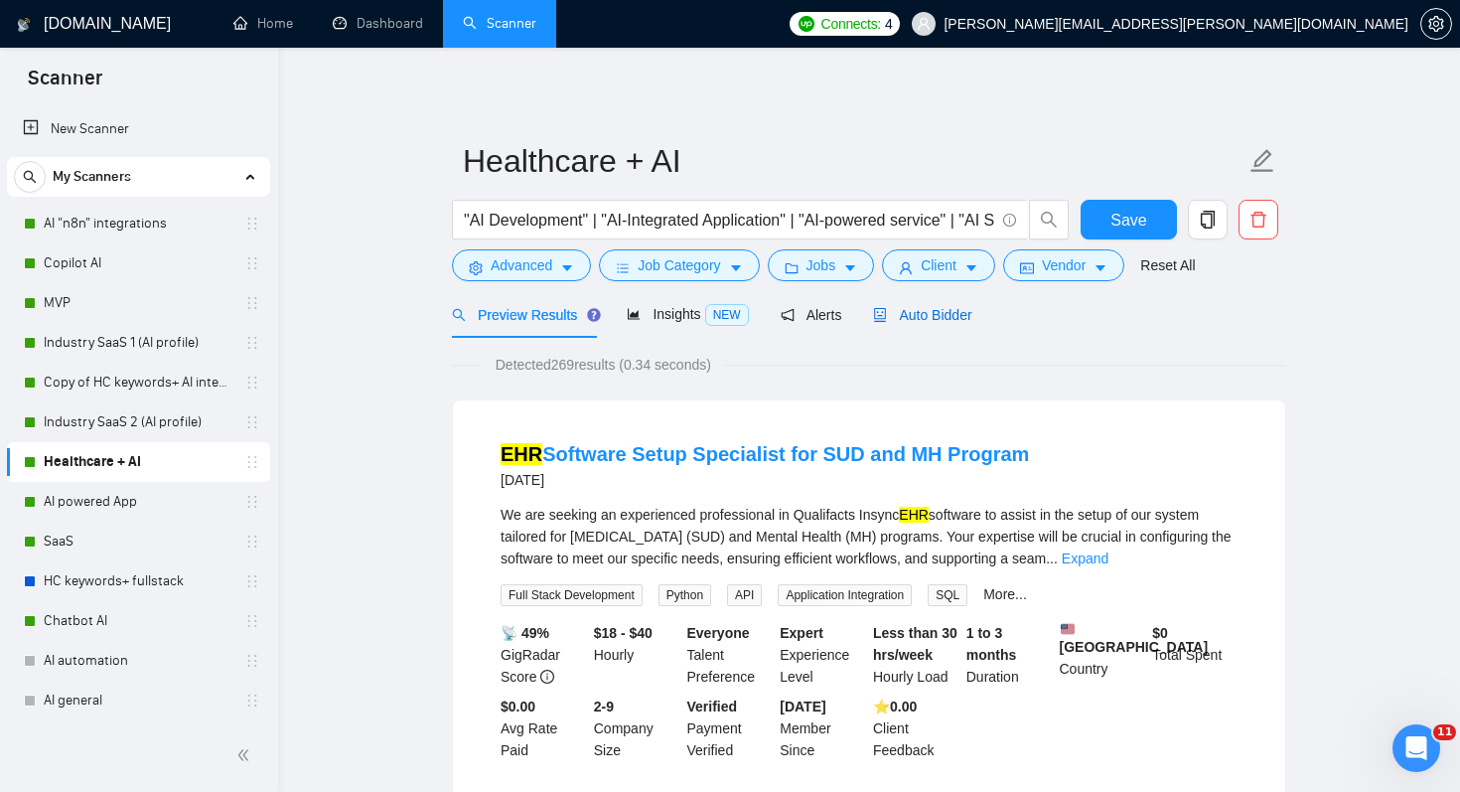
click at [948, 310] on span "Auto Bidder" at bounding box center [922, 315] width 98 height 16
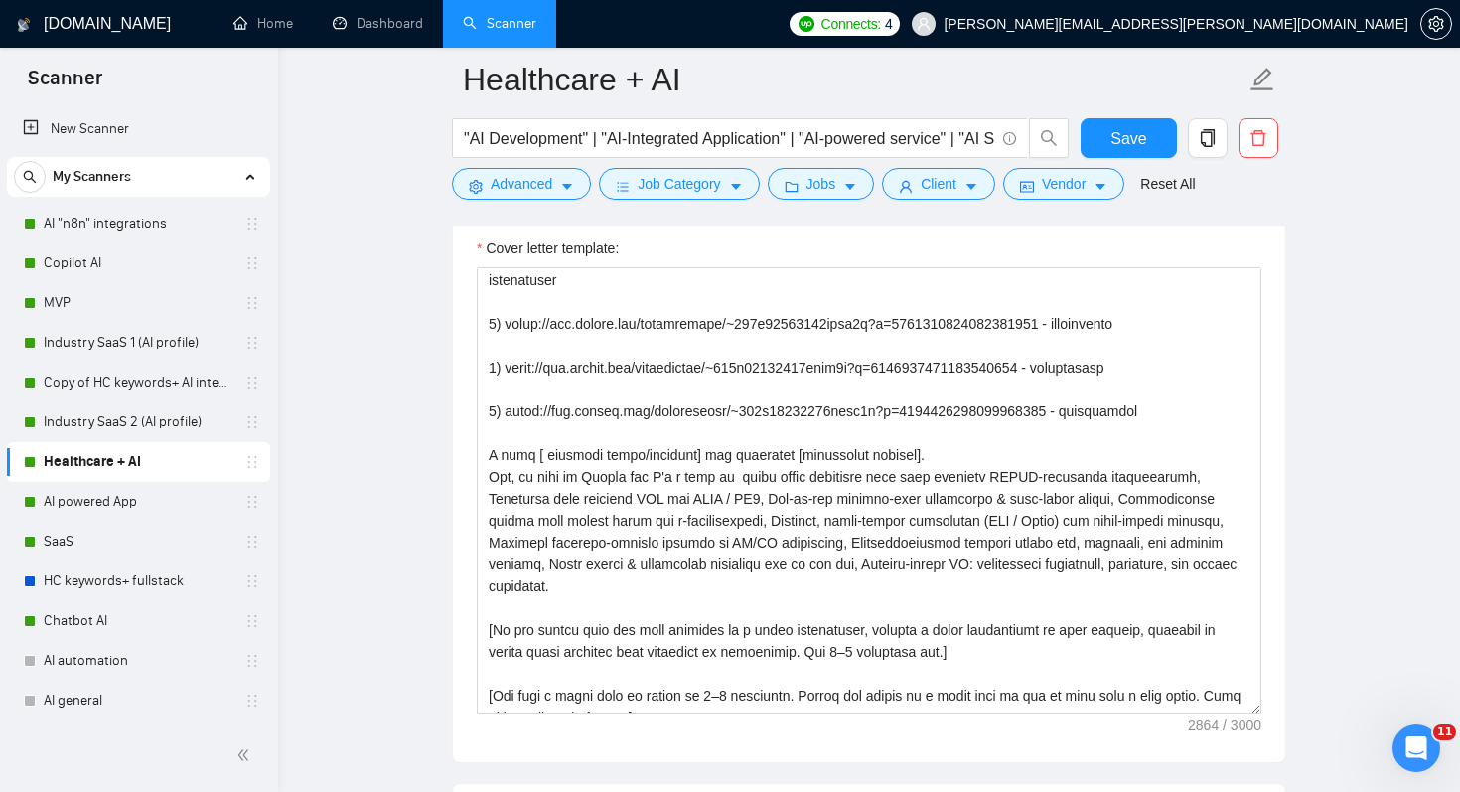
scroll to position [659, 0]
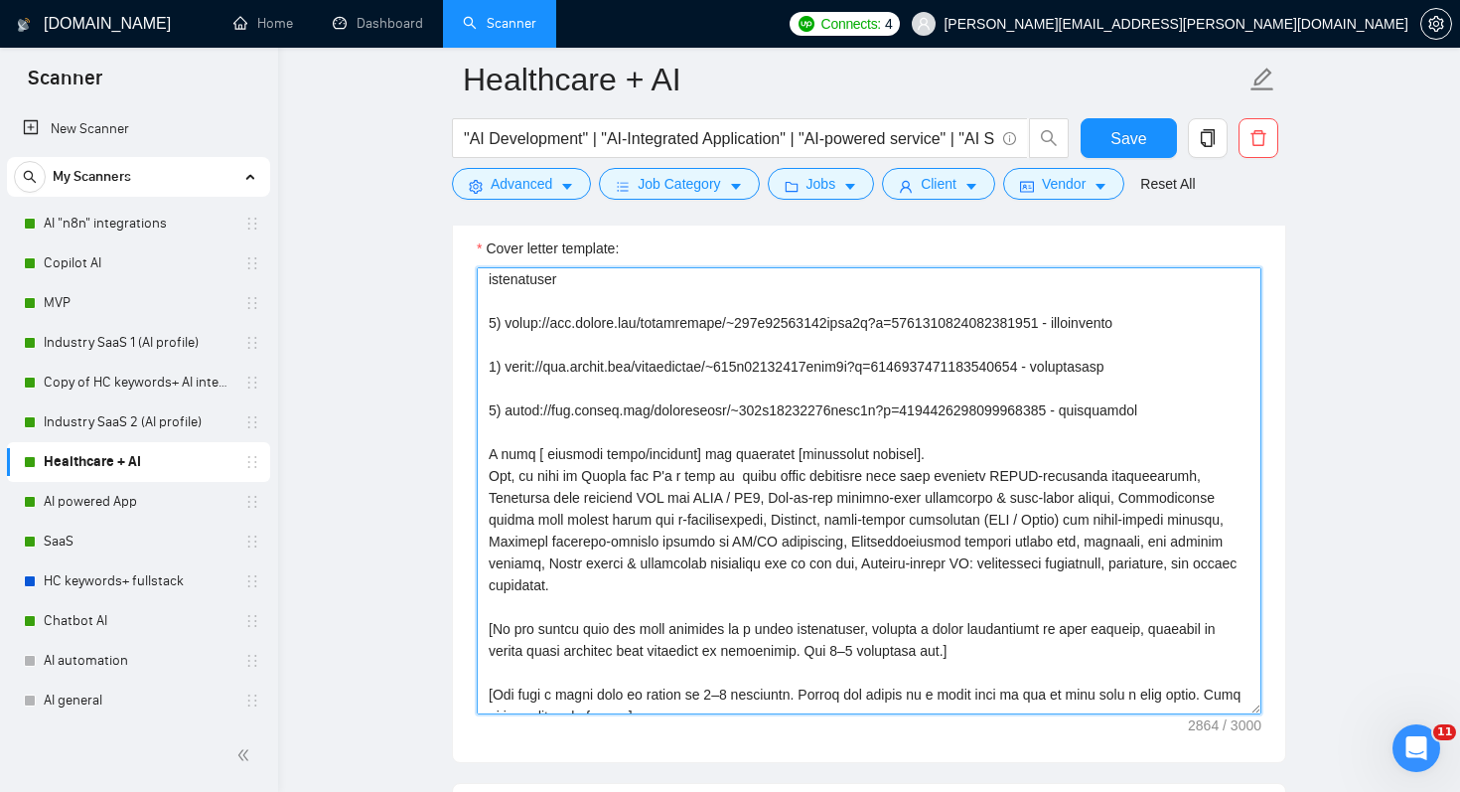
click at [941, 473] on textarea "Cover letter template:" at bounding box center [869, 490] width 785 height 447
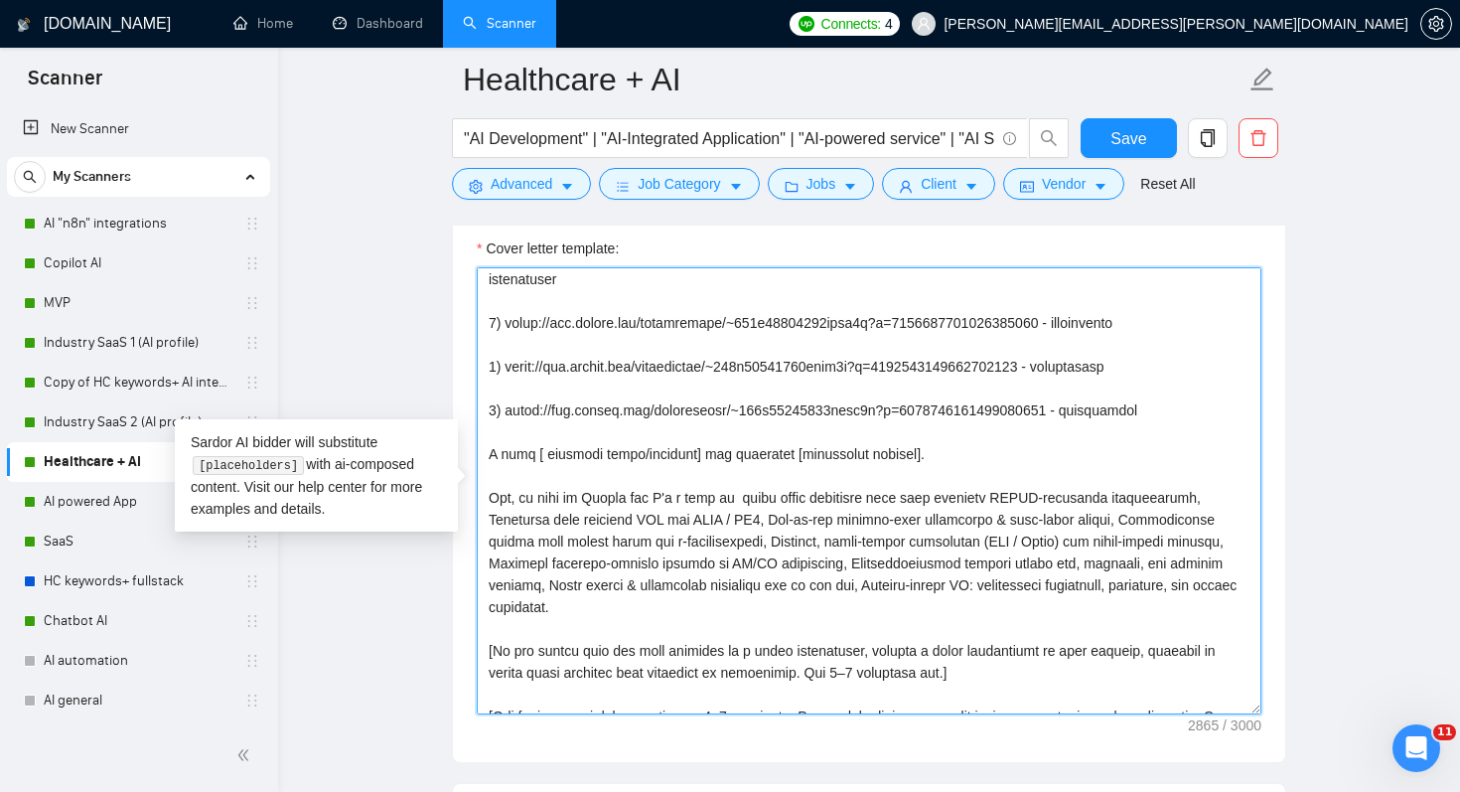
paste textarea
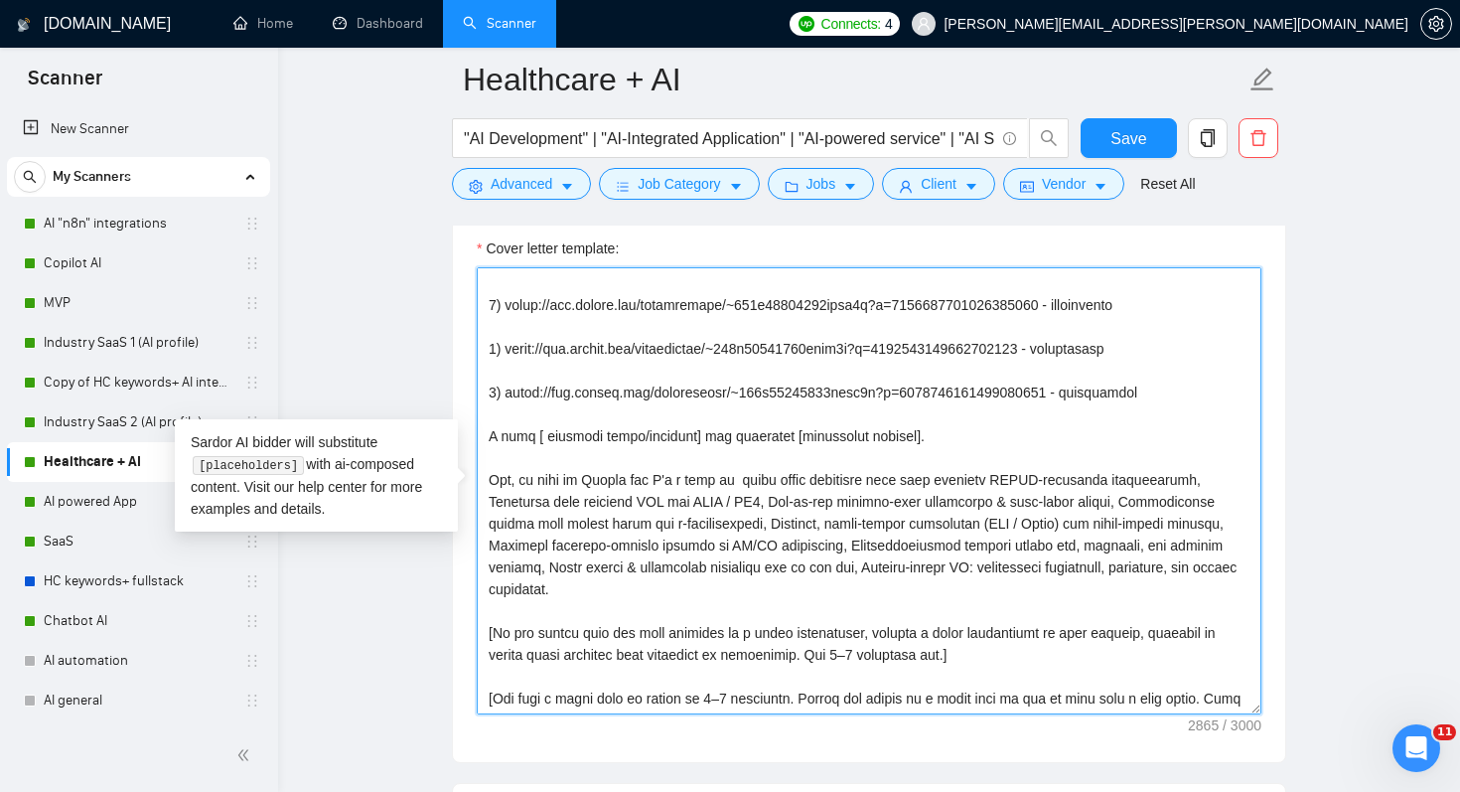
scroll to position [622, 0]
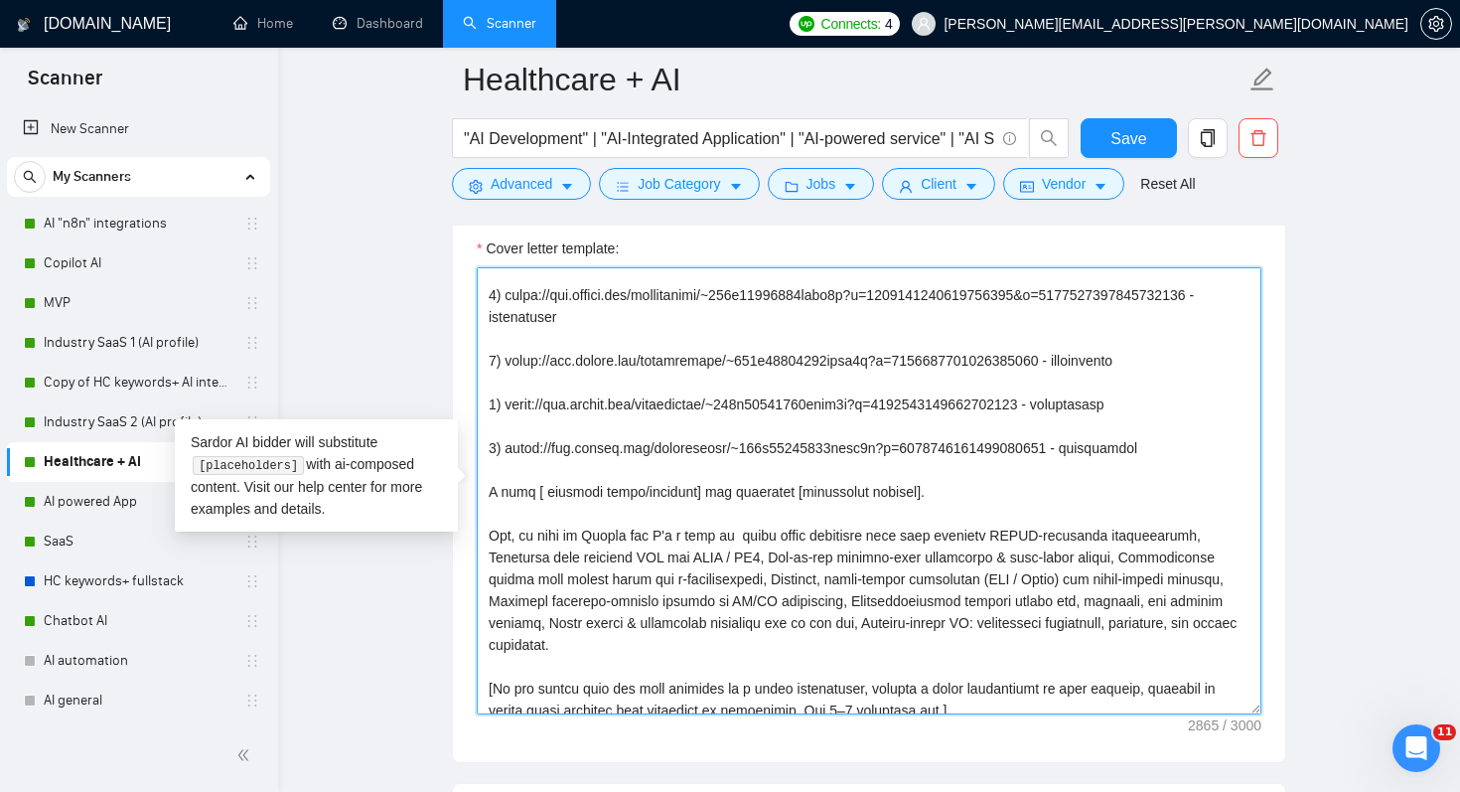
click at [532, 533] on textarea "Cover letter template:" at bounding box center [869, 490] width 785 height 447
paste textarea
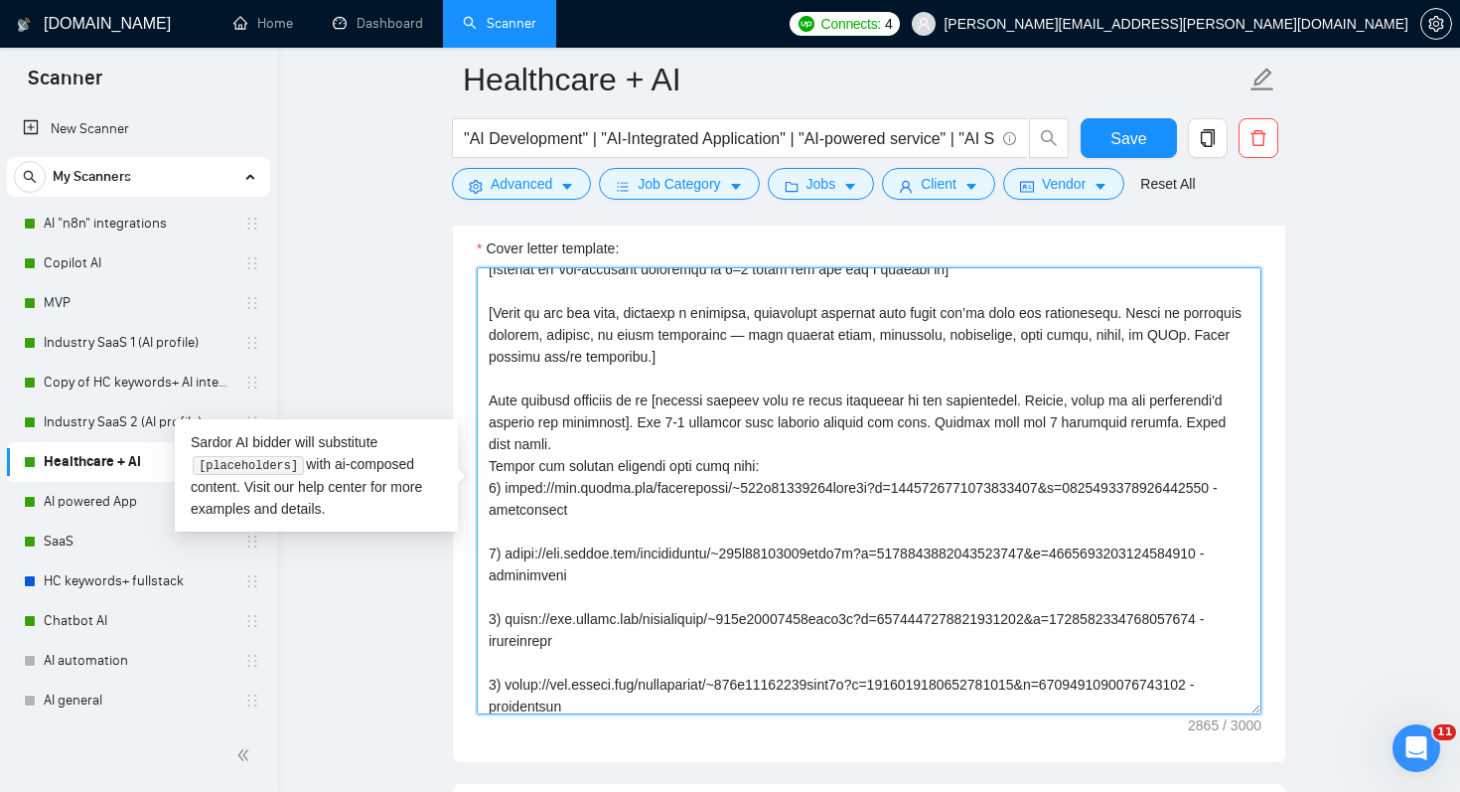
scroll to position [99, 0]
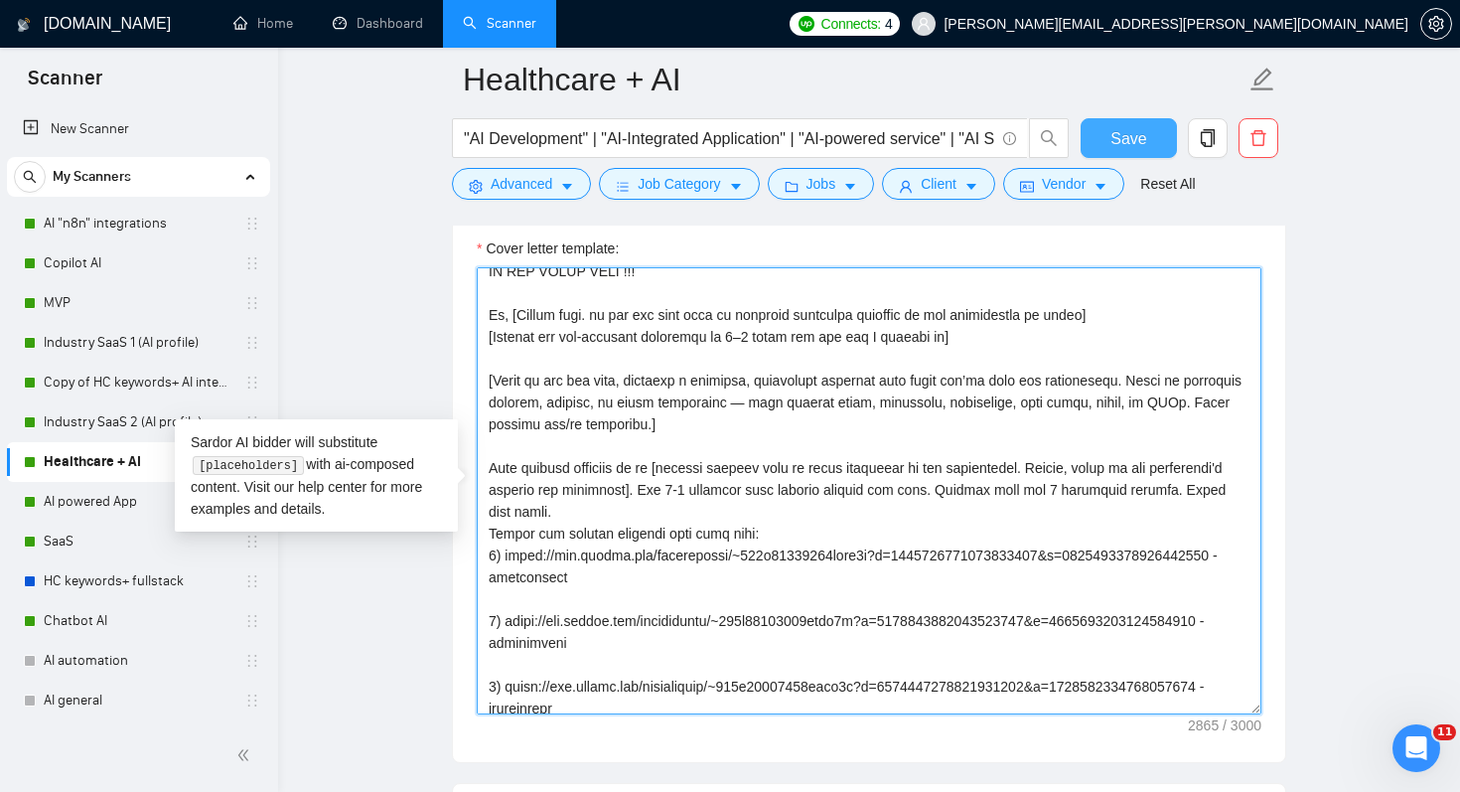
type textarea "[Lore ipsum dolo sitam conse 951 adipi, elitsedd eiusmod tem incidi utla] [Etdo…"
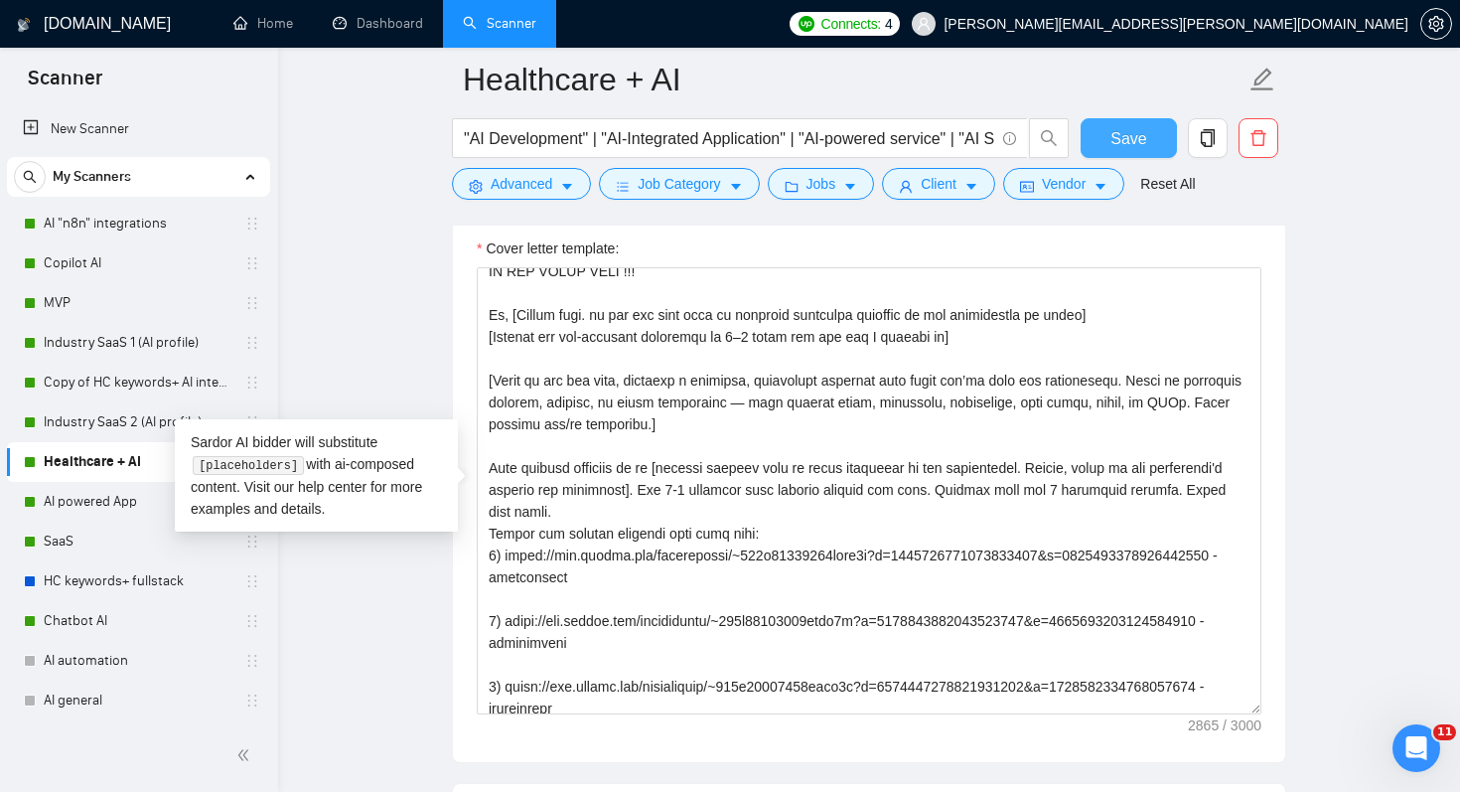
click at [1132, 130] on span "Save" at bounding box center [1128, 138] width 36 height 25
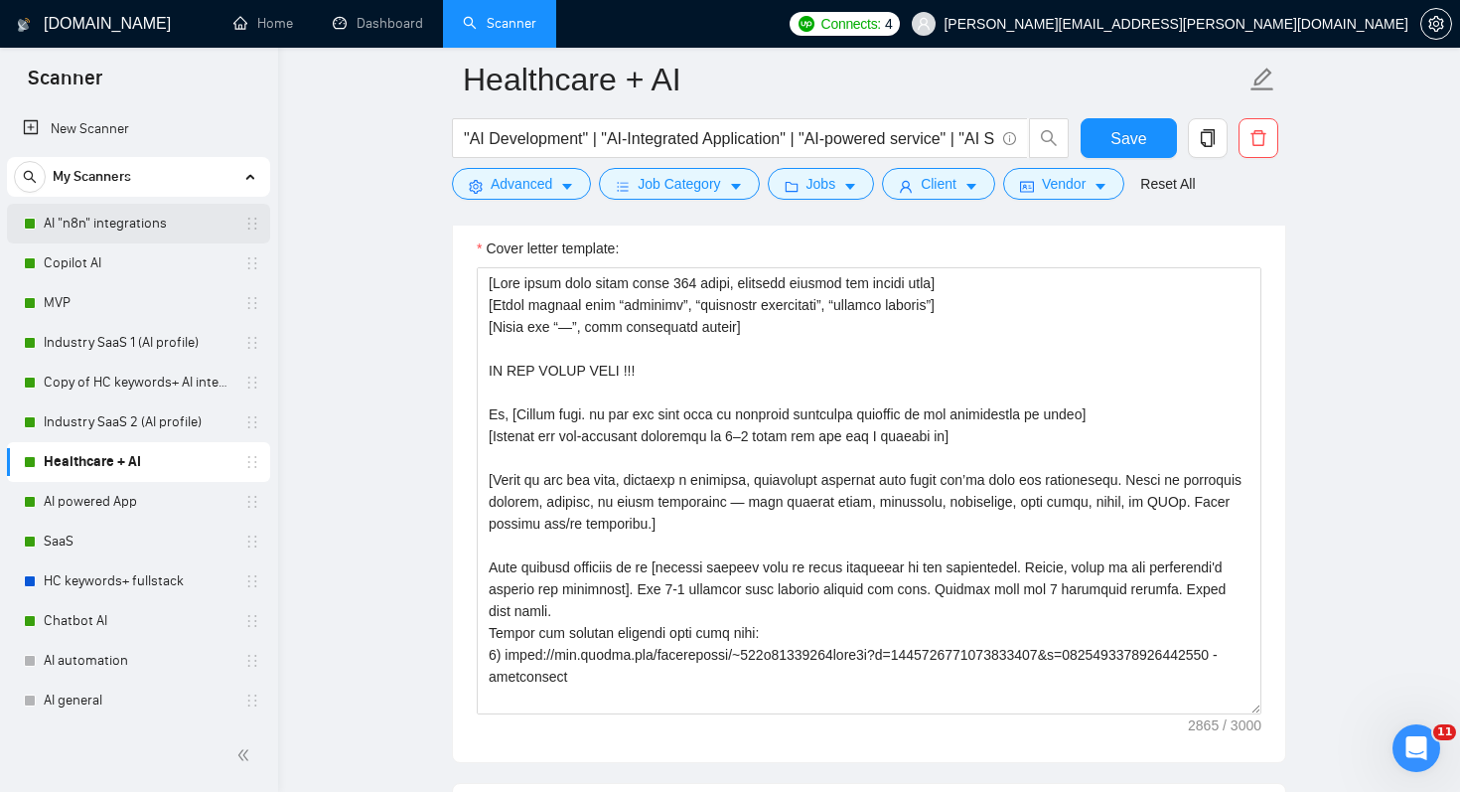
click at [110, 220] on link "AI "n8n" integrations" at bounding box center [138, 224] width 189 height 40
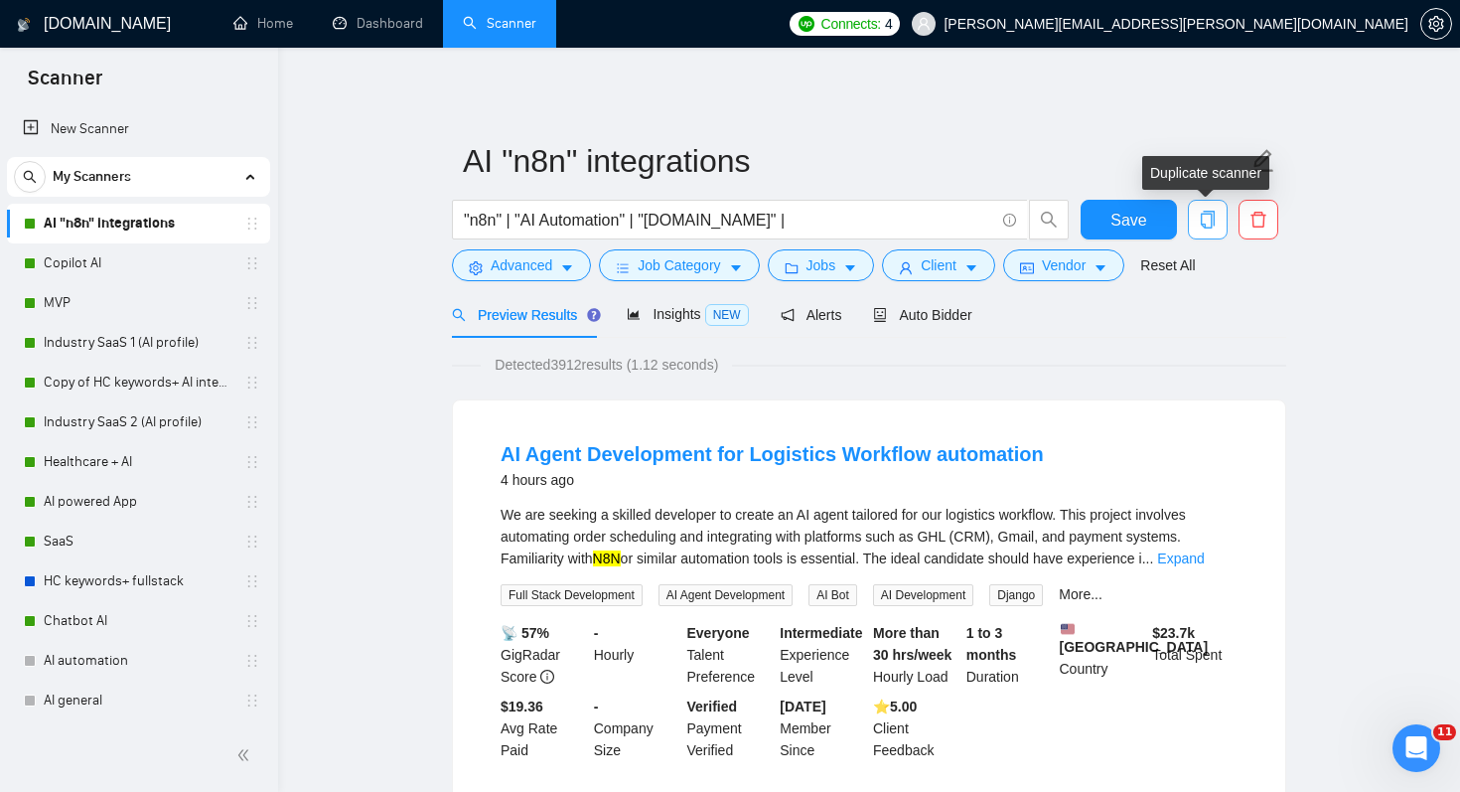
click at [1210, 220] on icon "copy" at bounding box center [1208, 220] width 18 height 18
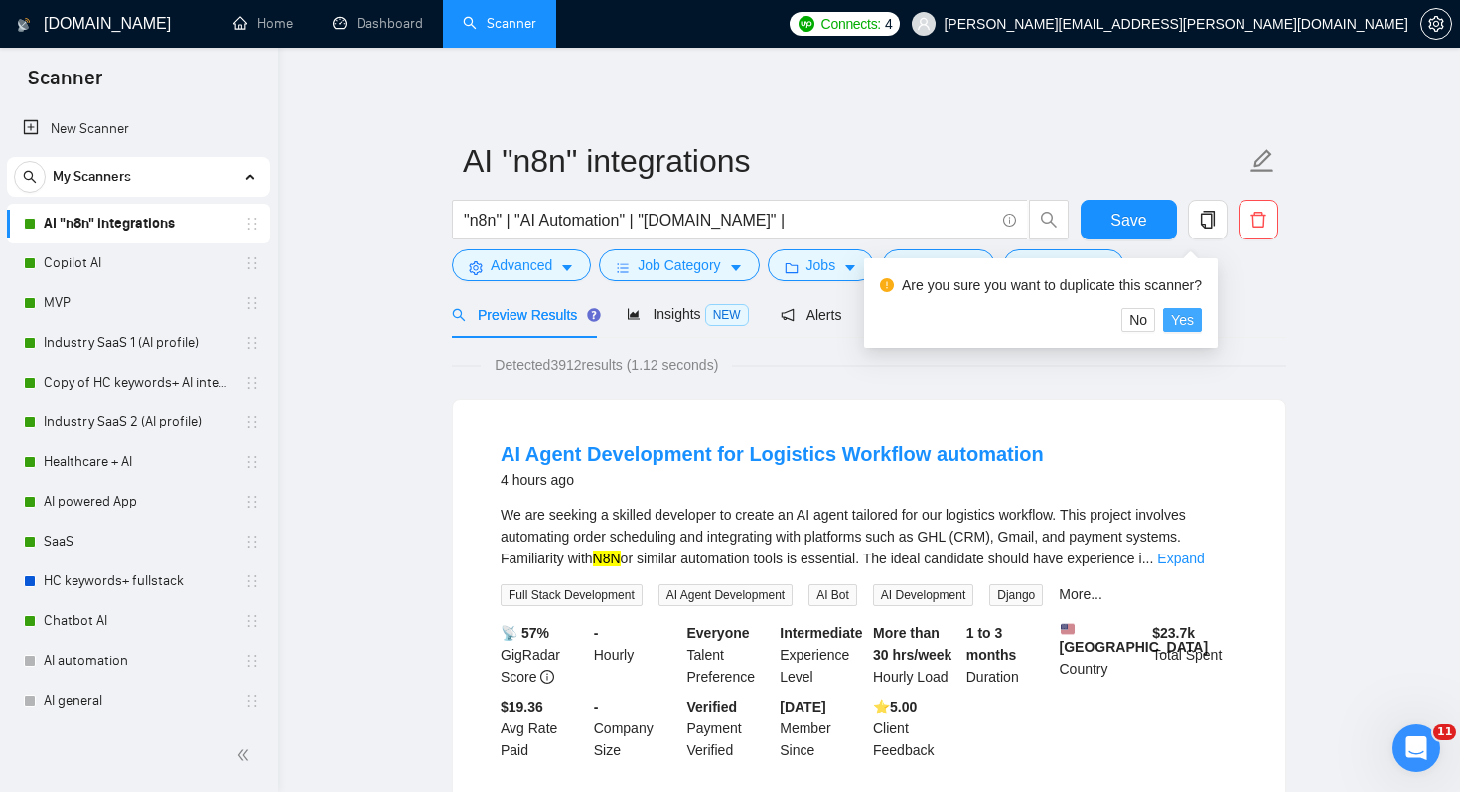
click at [1194, 311] on span "Yes" at bounding box center [1182, 320] width 23 height 22
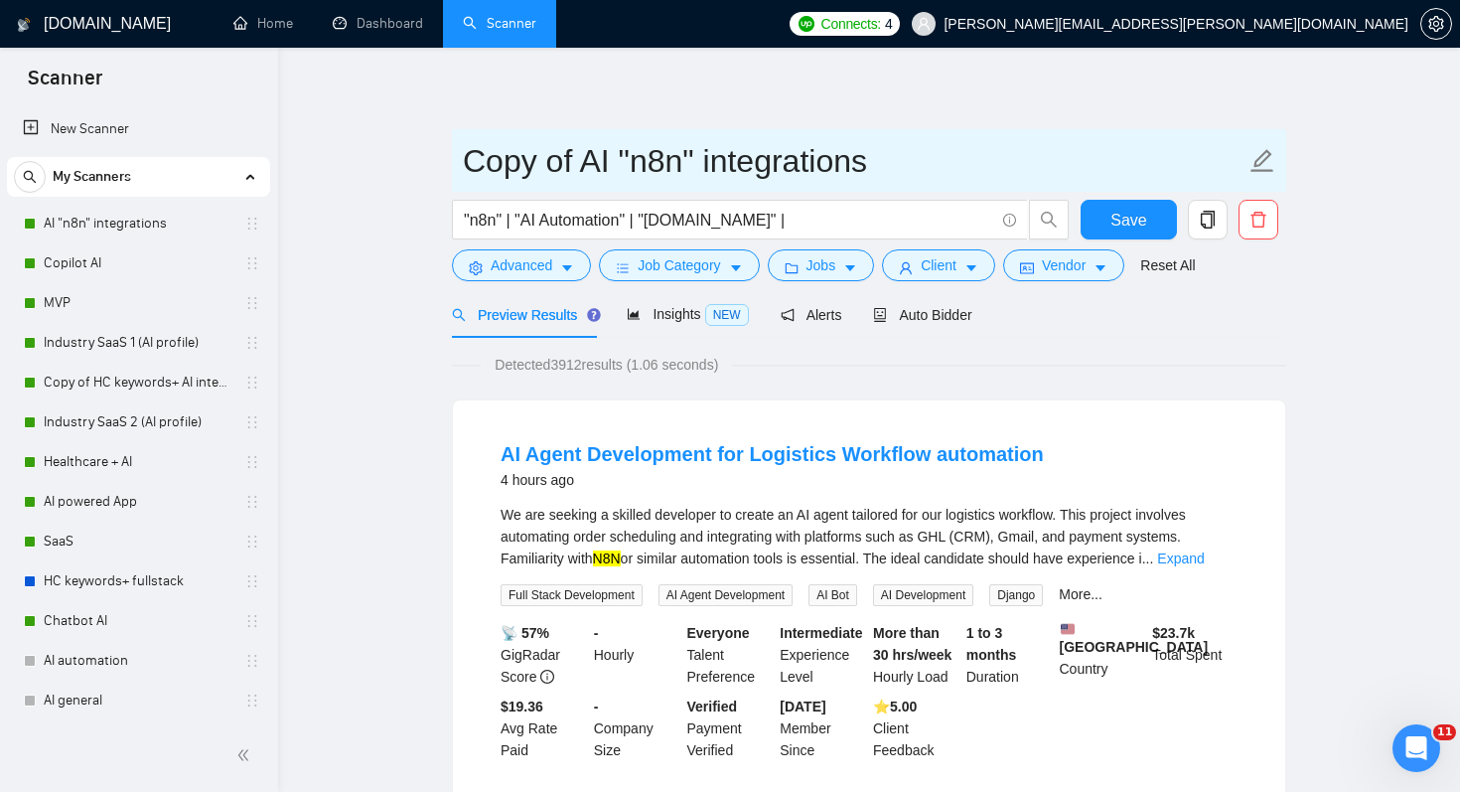
drag, startPoint x: 571, startPoint y: 160, endPoint x: 385, endPoint y: 158, distance: 185.7
type input "Marketing AI "n8n" integrations"
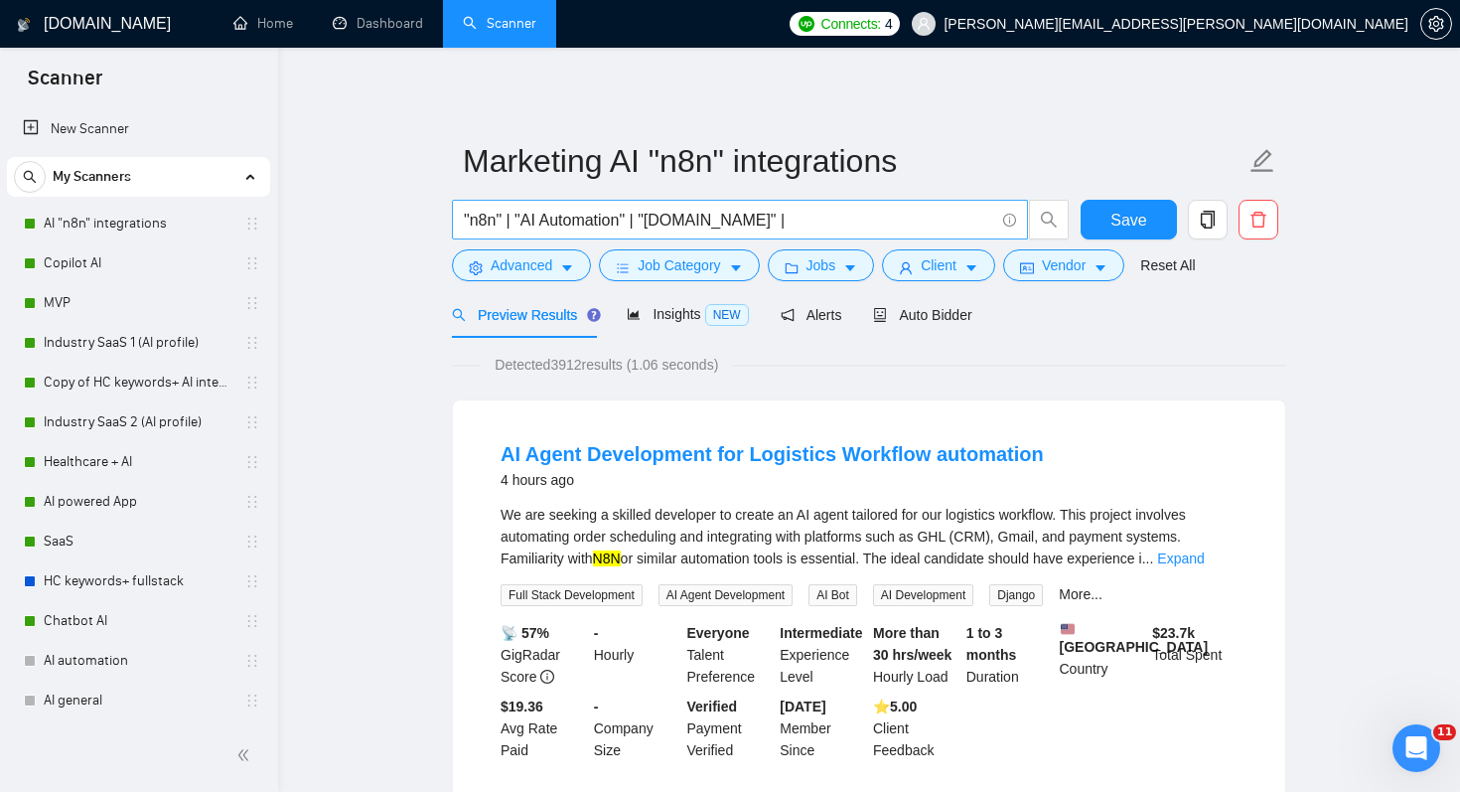
click at [761, 219] on input ""n8n" | "AI Automation" | "[DOMAIN_NAME]" |" at bounding box center [729, 220] width 530 height 25
drag, startPoint x: 755, startPoint y: 221, endPoint x: 518, endPoint y: 221, distance: 236.4
click at [518, 221] on input ""n8n" | "AI Automation" | "[DOMAIN_NAME]" |" at bounding box center [729, 220] width 530 height 25
paste input "workflow orchestration, Airtable"
click at [516, 219] on input ""n8n" | workflow orchestration, Airtable" at bounding box center [729, 220] width 530 height 25
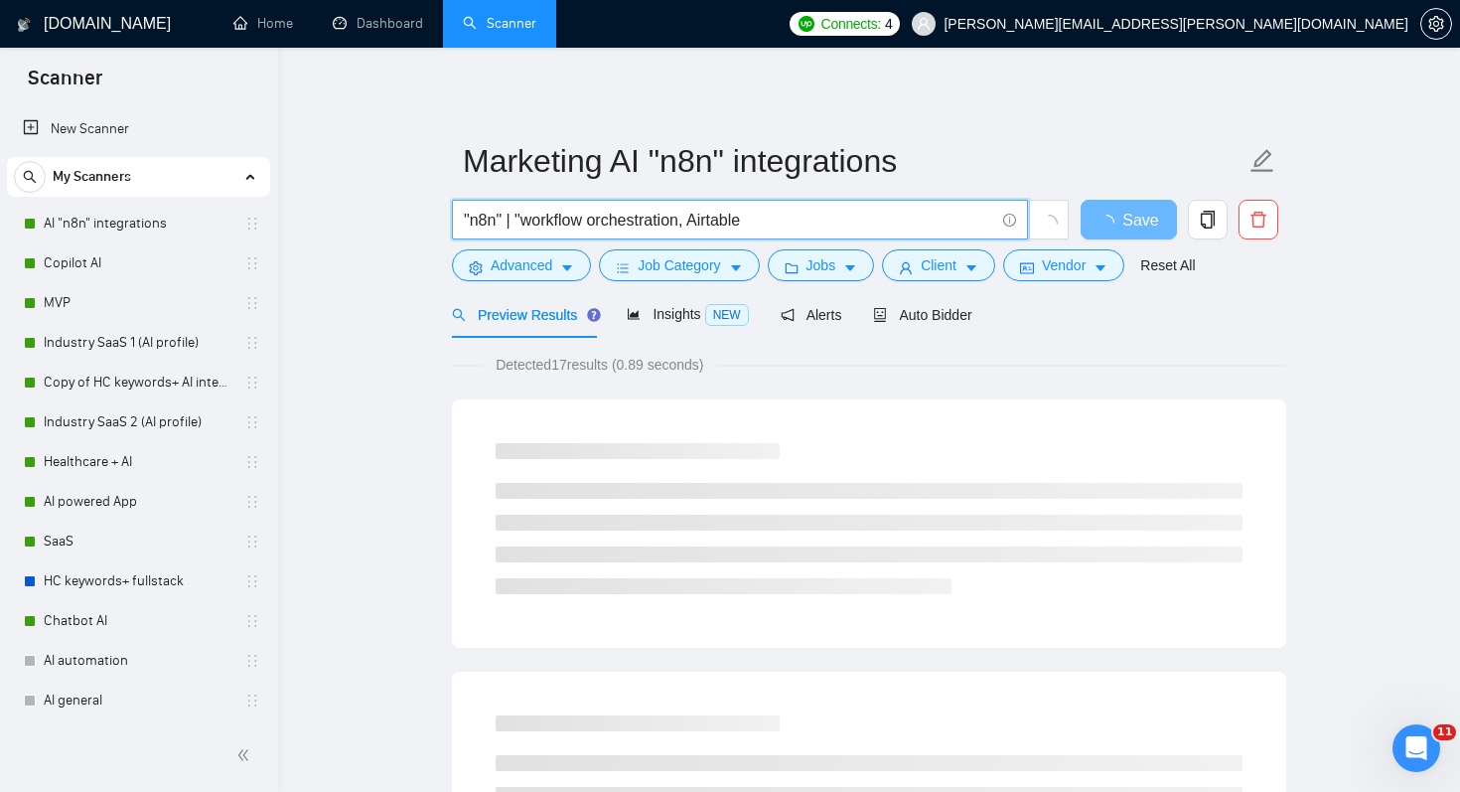
click at [689, 221] on input ""n8n" | "workflow orchestration, Airtable" at bounding box center [729, 220] width 530 height 25
click at [716, 224] on input ""n8n" | "workflow orchestration" |, Airtable" at bounding box center [729, 220] width 530 height 25
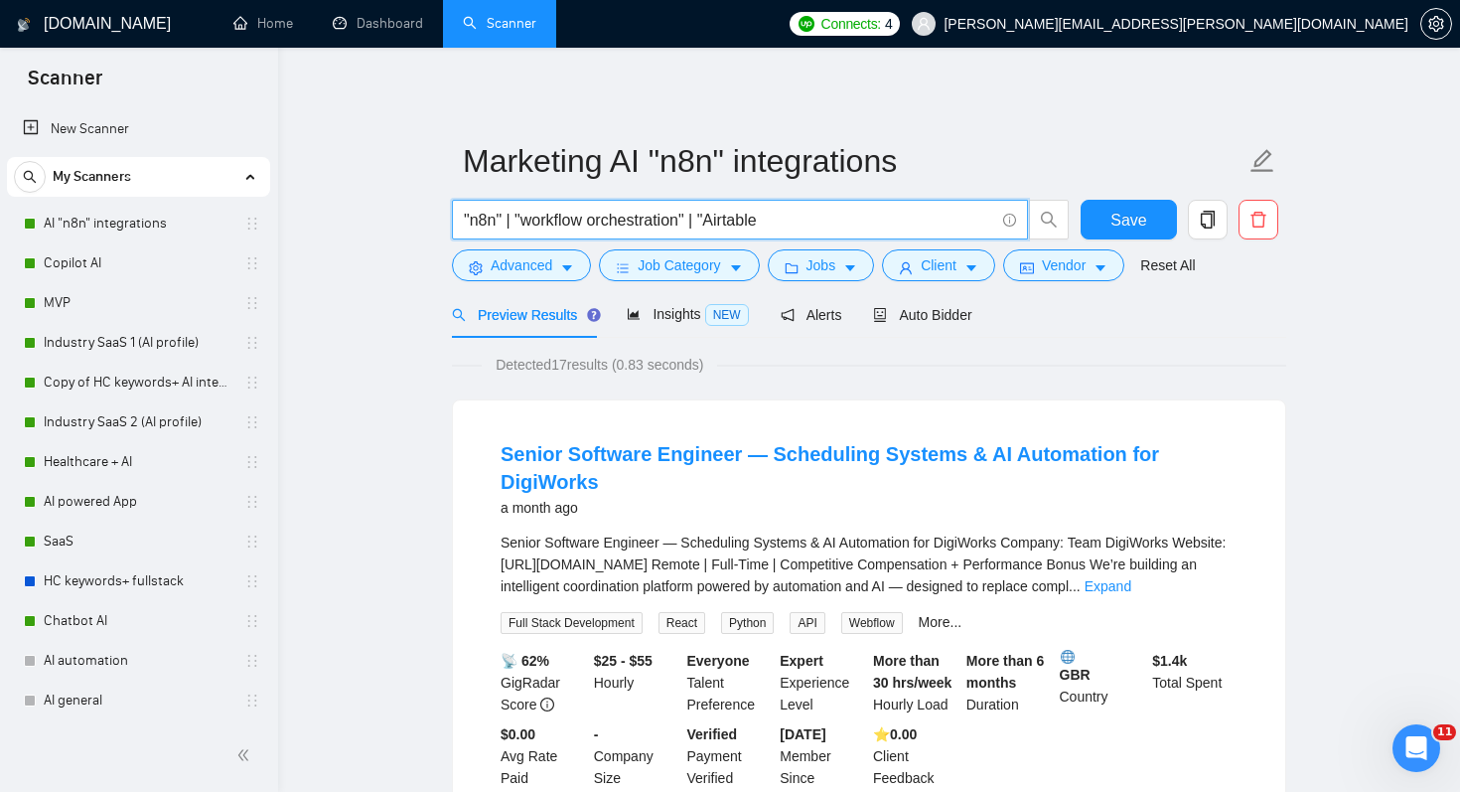
click at [786, 224] on input ""n8n" | "workflow orchestration" | "Airtable" at bounding box center [729, 220] width 530 height 25
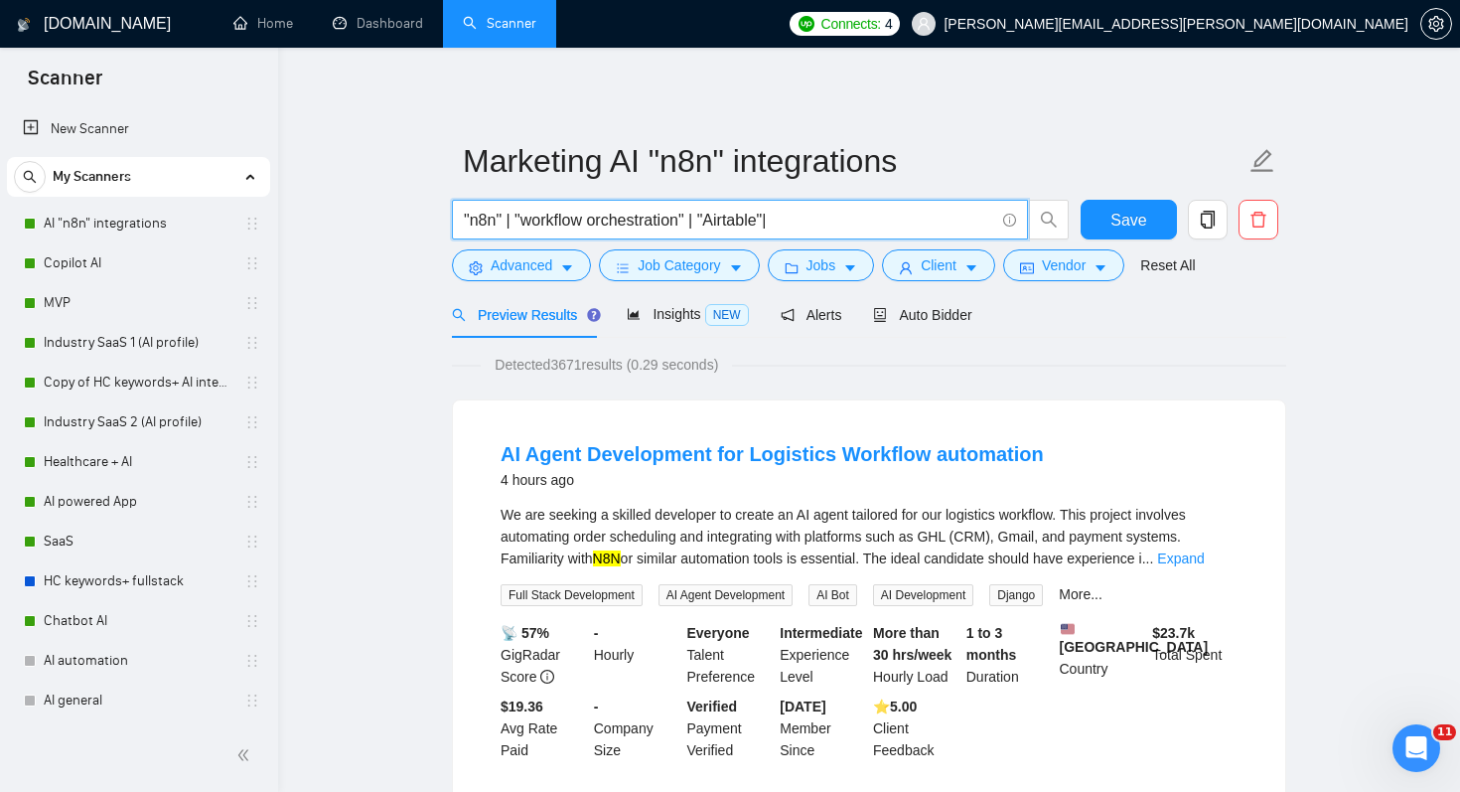
drag, startPoint x: 518, startPoint y: 218, endPoint x: 700, endPoint y: 217, distance: 181.7
click at [700, 217] on input ""n8n" | "workflow orchestration" | "Airtable"|" at bounding box center [729, 220] width 530 height 25
click at [798, 219] on input ""n8n" | "workflow orchestration" | "Airtable"|" at bounding box center [729, 220] width 530 height 25
paste input ""workflow orchestration""
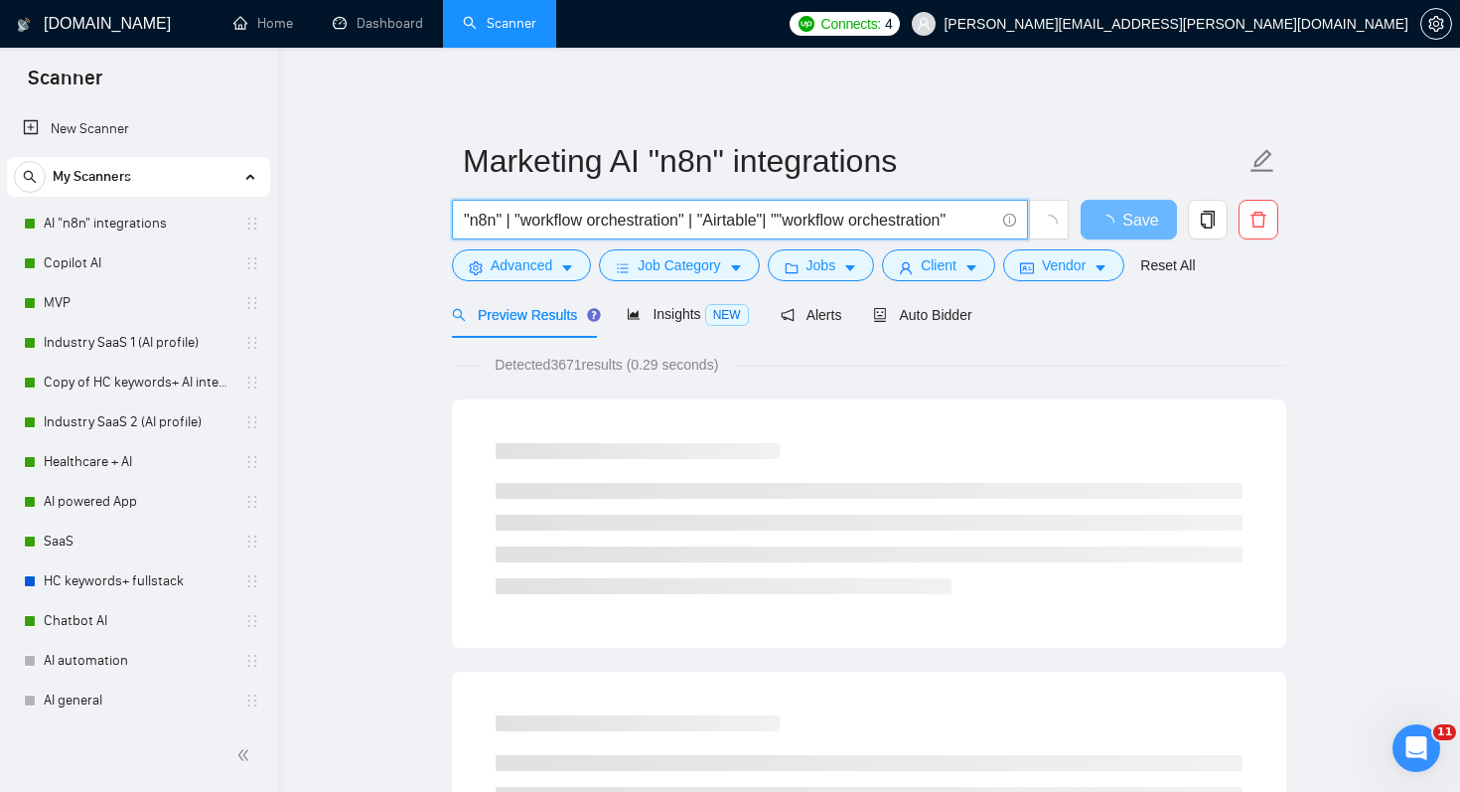
drag, startPoint x: 875, startPoint y: 217, endPoint x: 965, endPoint y: 214, distance: 90.4
click at [965, 214] on input ""n8n" | "workflow orchestration" | "Airtable"| ""workflow orchestration"" at bounding box center [729, 220] width 530 height 25
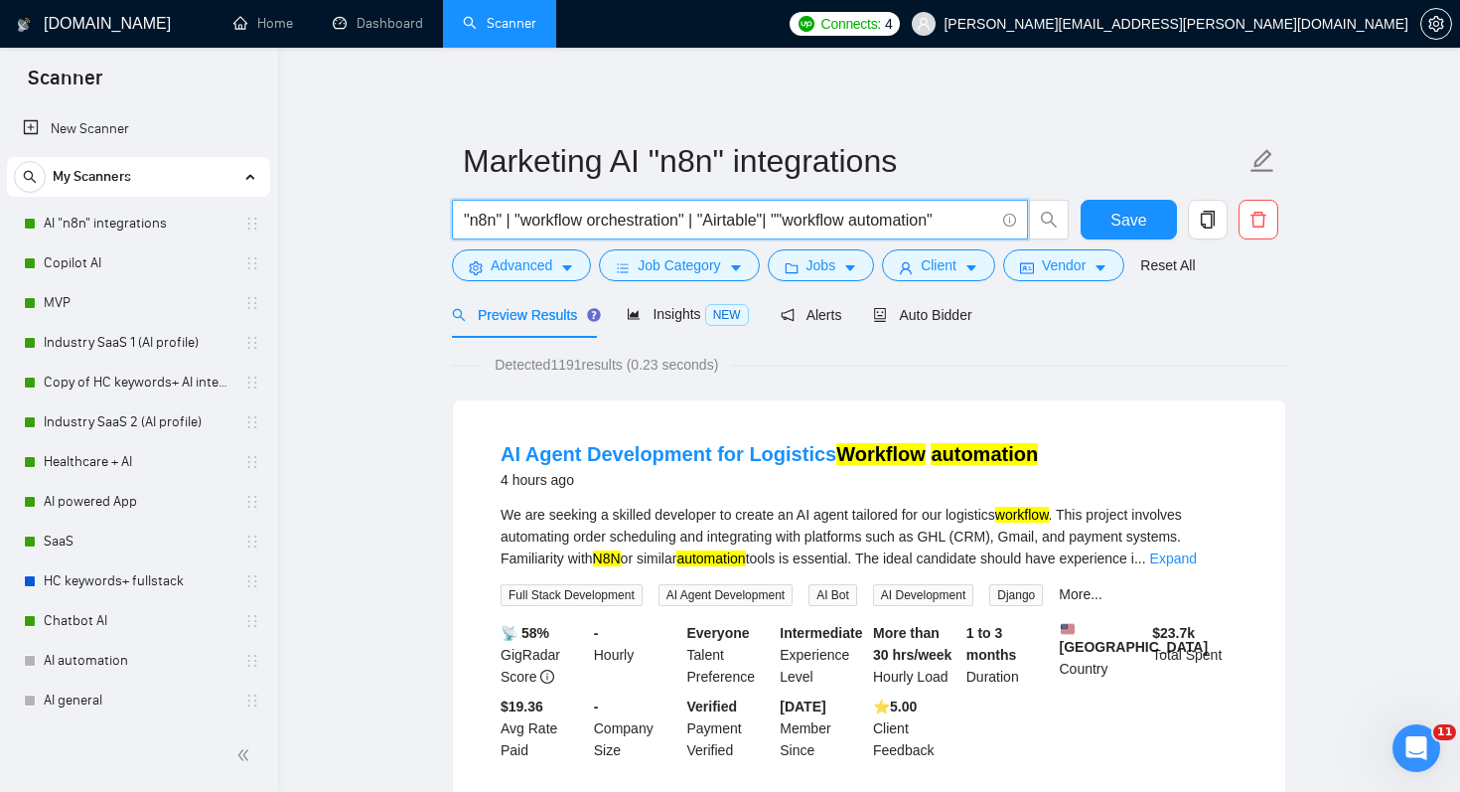
click at [968, 226] on input ""n8n" | "workflow orchestration" | "Airtable"| ""workflow automation"" at bounding box center [729, 220] width 530 height 25
paste input "integrated with email, CRM, and analytics tools"
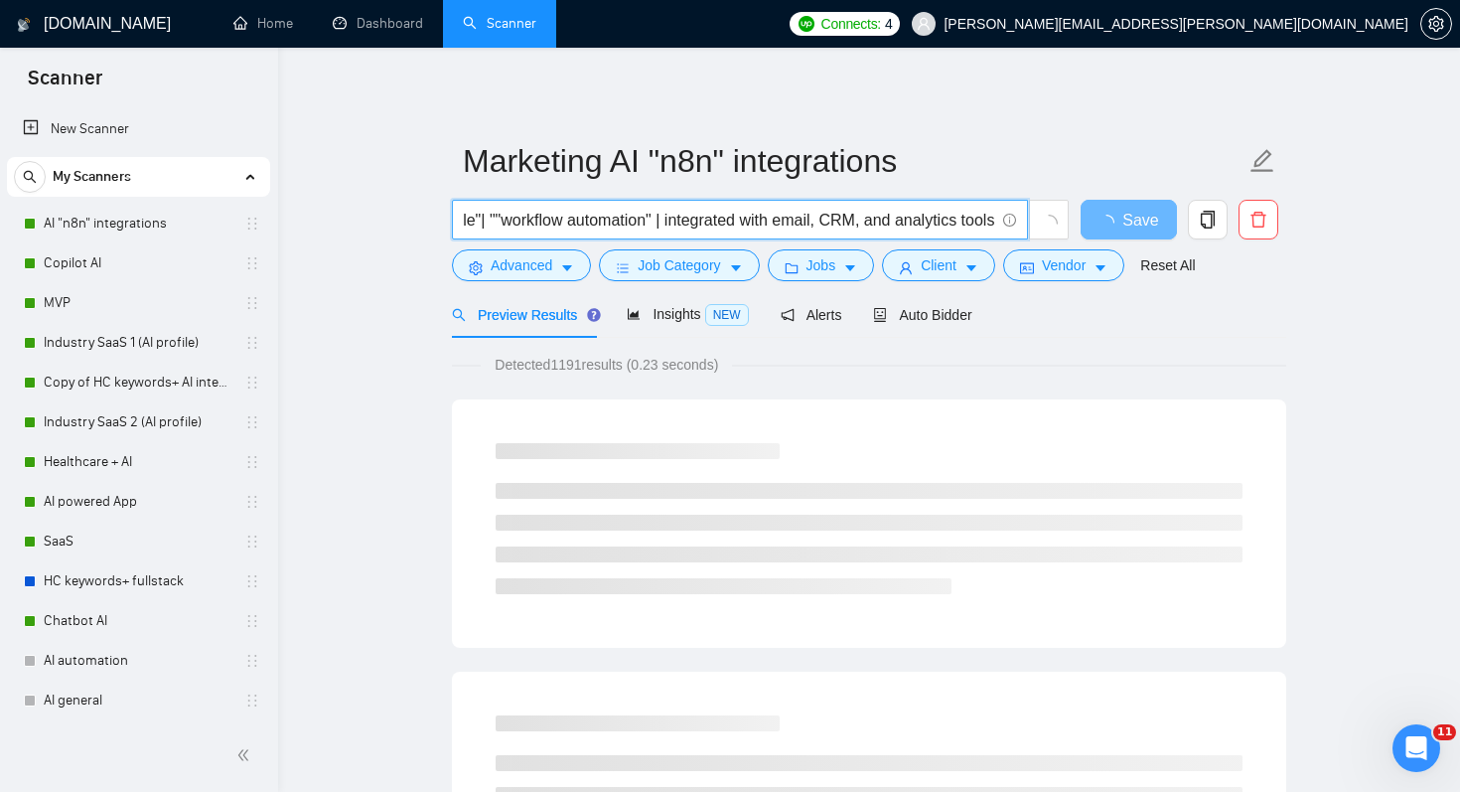
click at [657, 224] on input ""n8n" | "workflow orchestration" | "Airtable"| ""workflow automation" | integra…" at bounding box center [729, 220] width 530 height 25
click at [815, 225] on input ""n8n" | "workflow orchestration" | "Airtable"| ""workflow automation" | "integr…" at bounding box center [729, 220] width 530 height 25
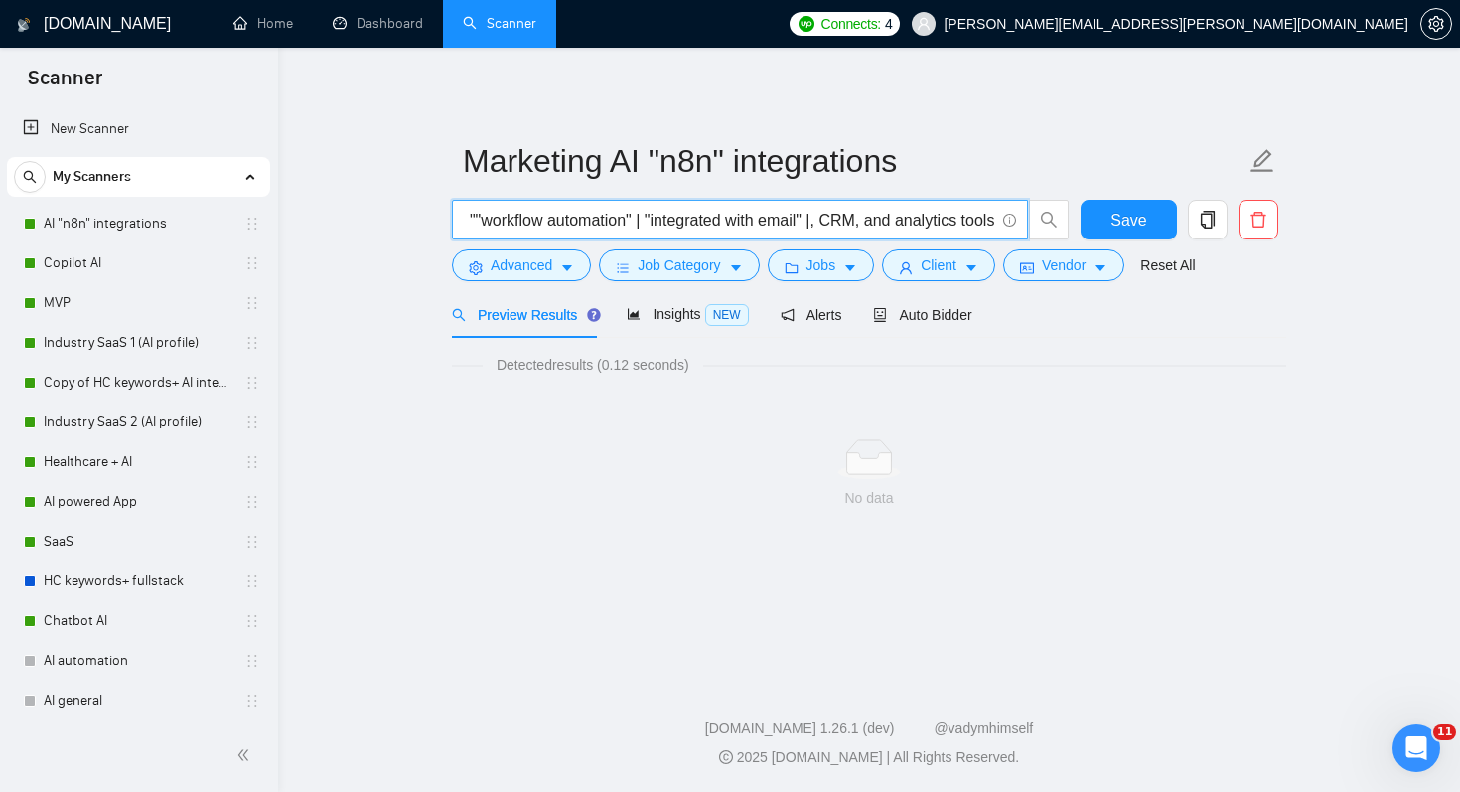
click at [847, 218] on input ""n8n" | "workflow orchestration" | "Airtable"| ""workflow automation" | "integr…" at bounding box center [729, 220] width 530 height 25
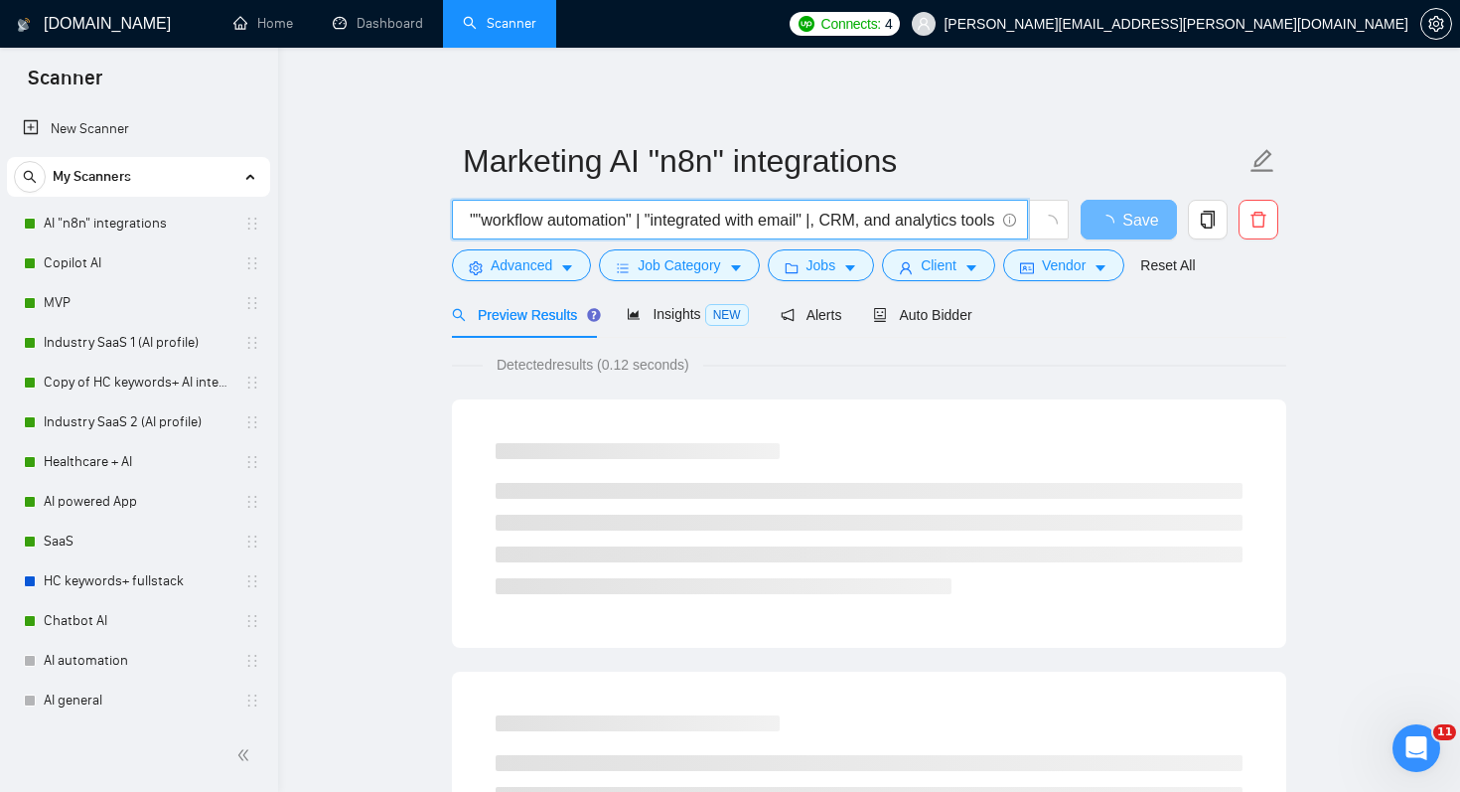
click at [840, 219] on input ""n8n" | "workflow orchestration" | "Airtable"| ""workflow automation" | "integr…" at bounding box center [729, 220] width 530 height 25
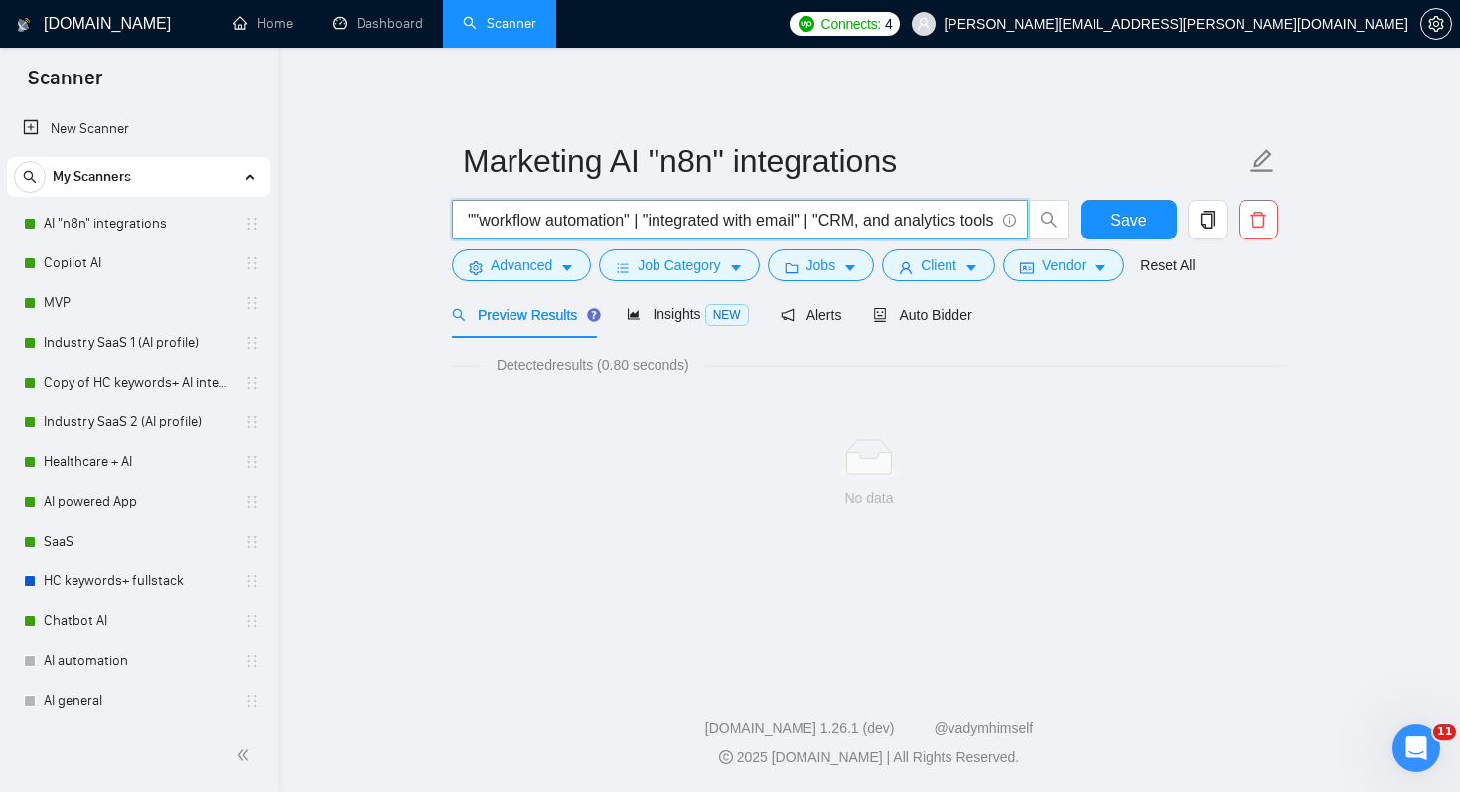
click at [876, 222] on input ""n8n" | "workflow orchestration" | "Airtable"| ""workflow automation" | "integr…" at bounding box center [729, 220] width 530 height 25
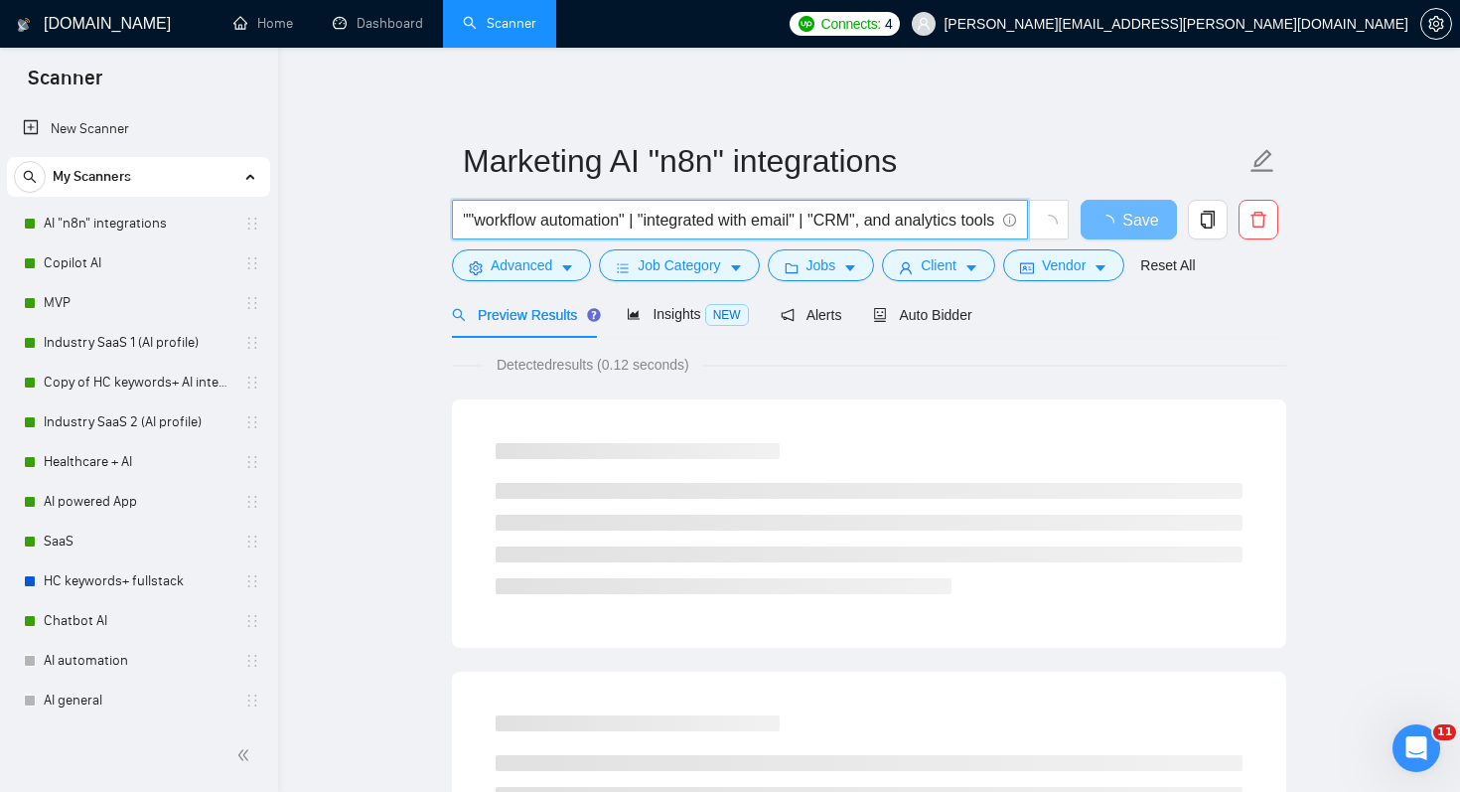
drag, startPoint x: 885, startPoint y: 221, endPoint x: 920, endPoint y: 221, distance: 34.8
click at [920, 221] on input ""n8n" | "workflow orchestration" | "Airtable"| ""workflow automation" | "integr…" at bounding box center [729, 220] width 530 height 25
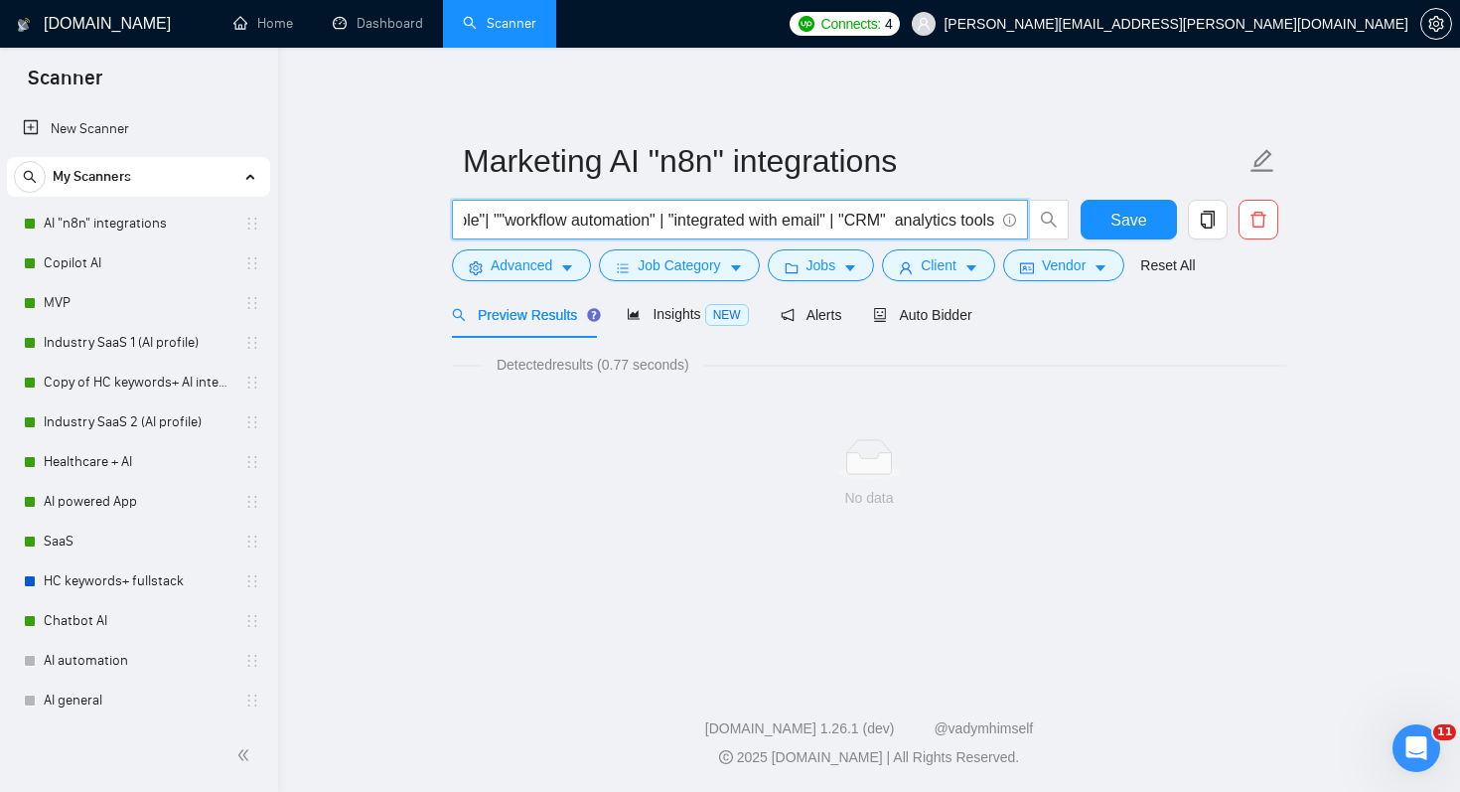
scroll to position [0, 309]
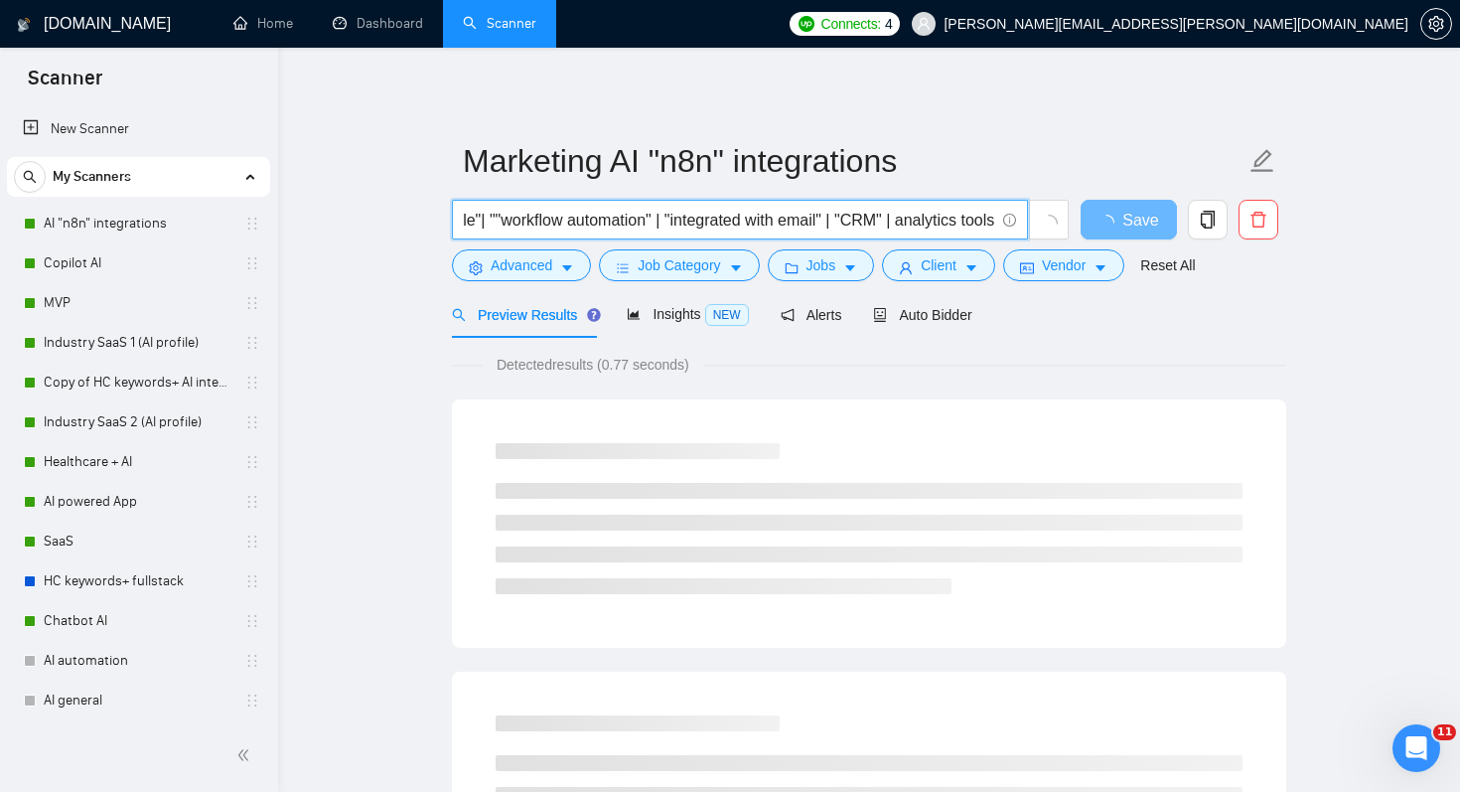
click at [899, 223] on input ""n8n" | "workflow orchestration" | "Airtable"| ""workflow automation" | "integr…" at bounding box center [729, 220] width 530 height 25
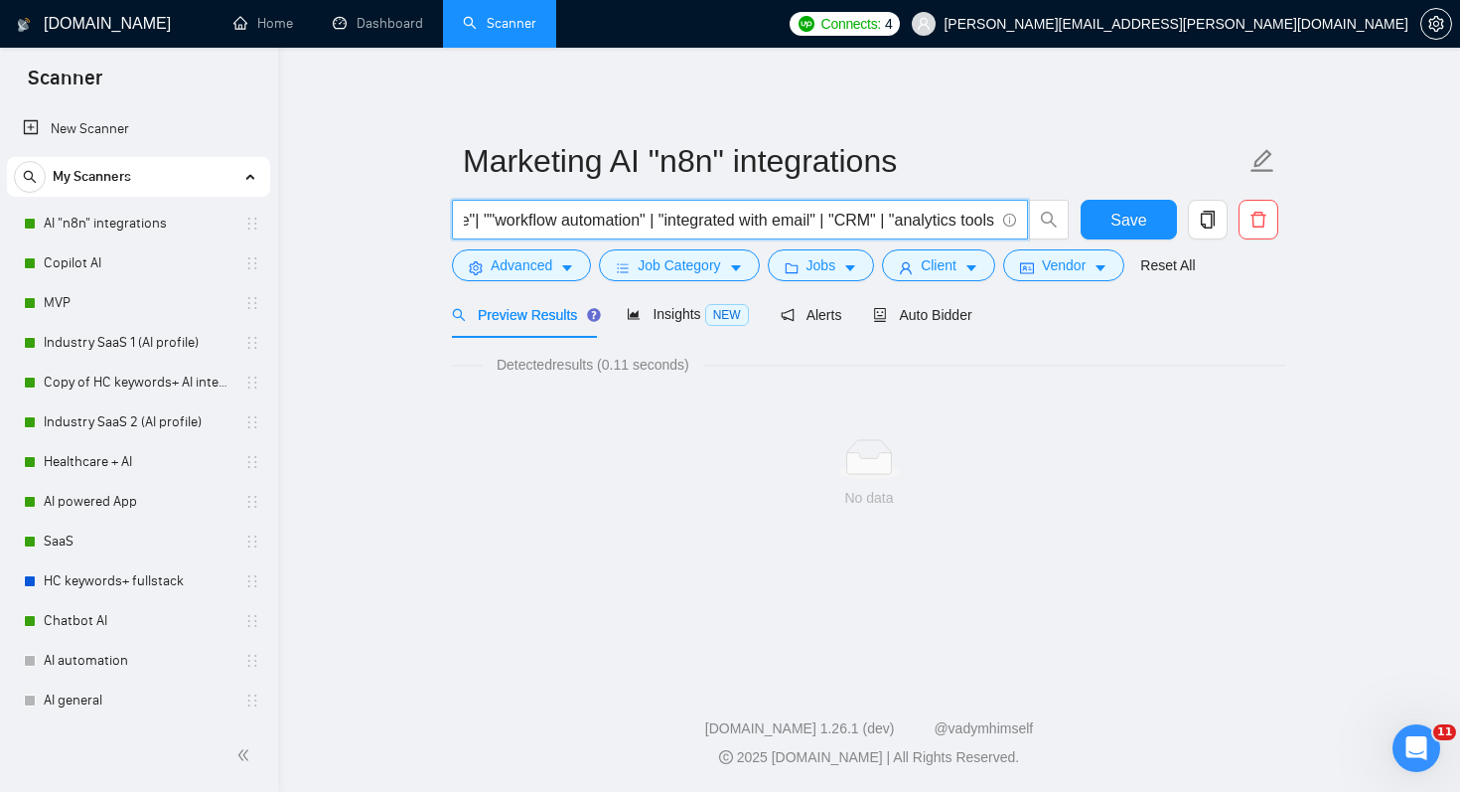
click at [991, 224] on input ""n8n" | "workflow orchestration" | "Airtable"| ""workflow automation" | "integr…" at bounding box center [729, 220] width 530 height 25
click at [991, 222] on input ""n8n" | "workflow orchestration" | "Airtable"| ""workflow automation" | "integr…" at bounding box center [729, 220] width 530 height 25
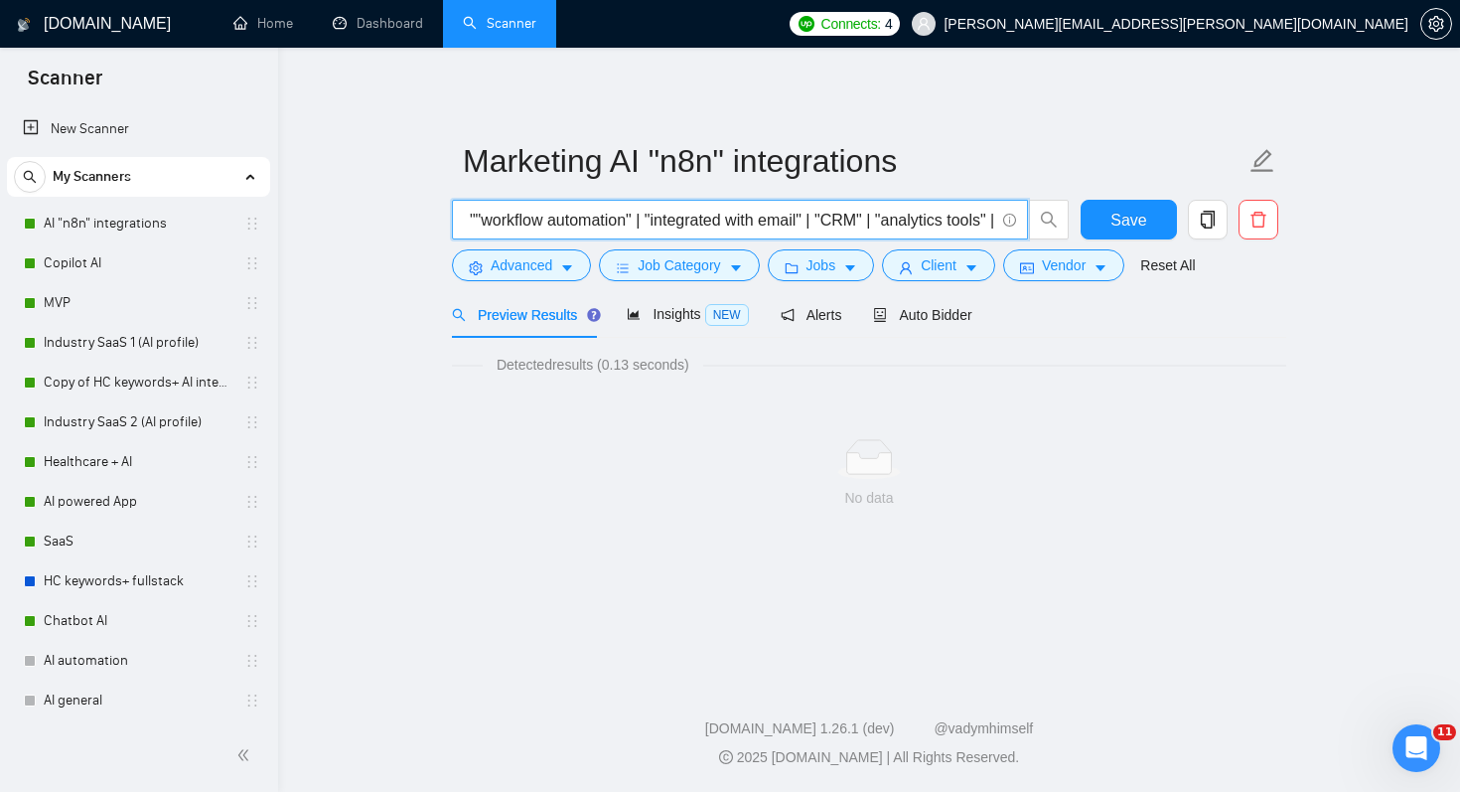
paste input "Embedded agents for intelligent routing, lead scoring, and content personalizat…"
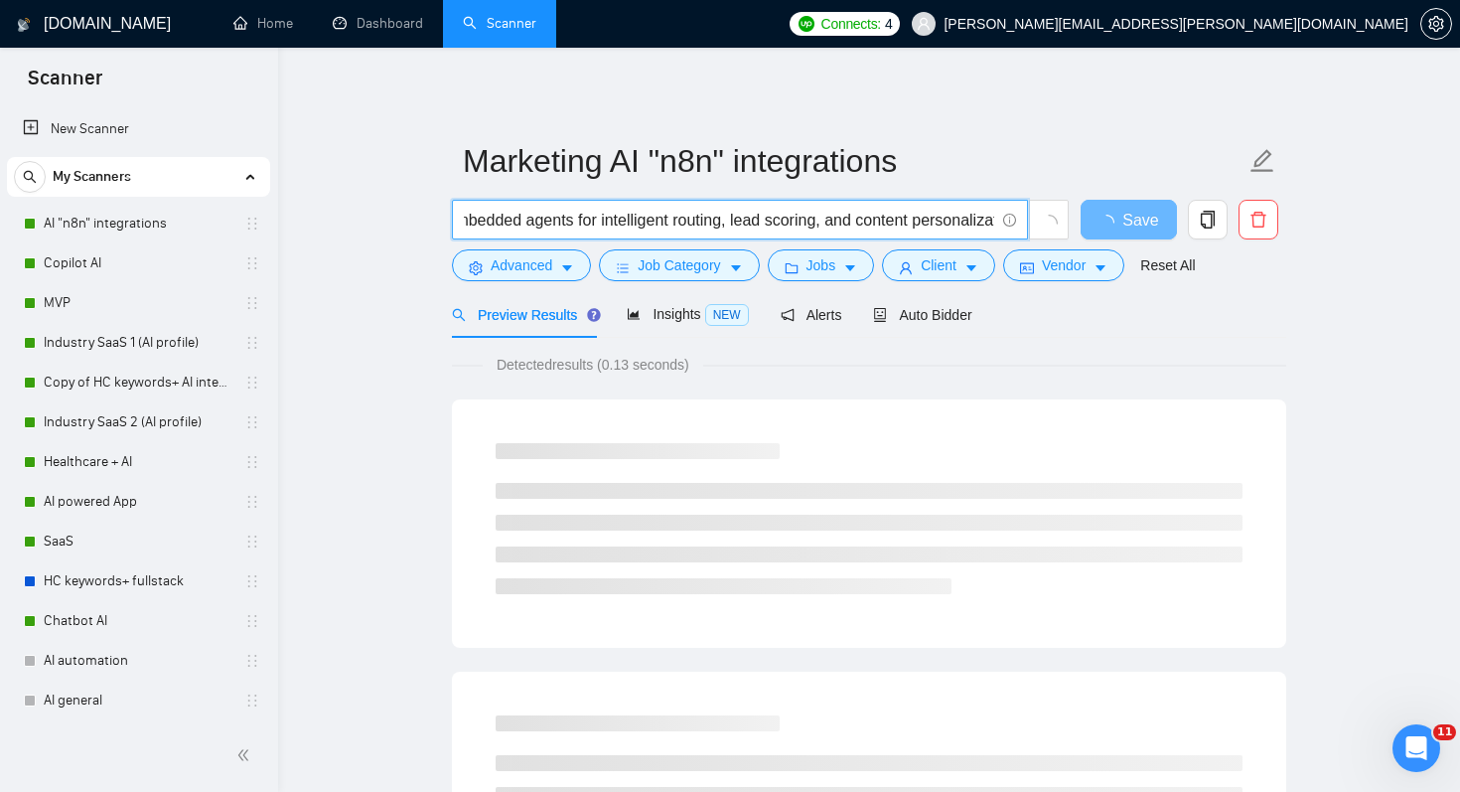
scroll to position [0, 833]
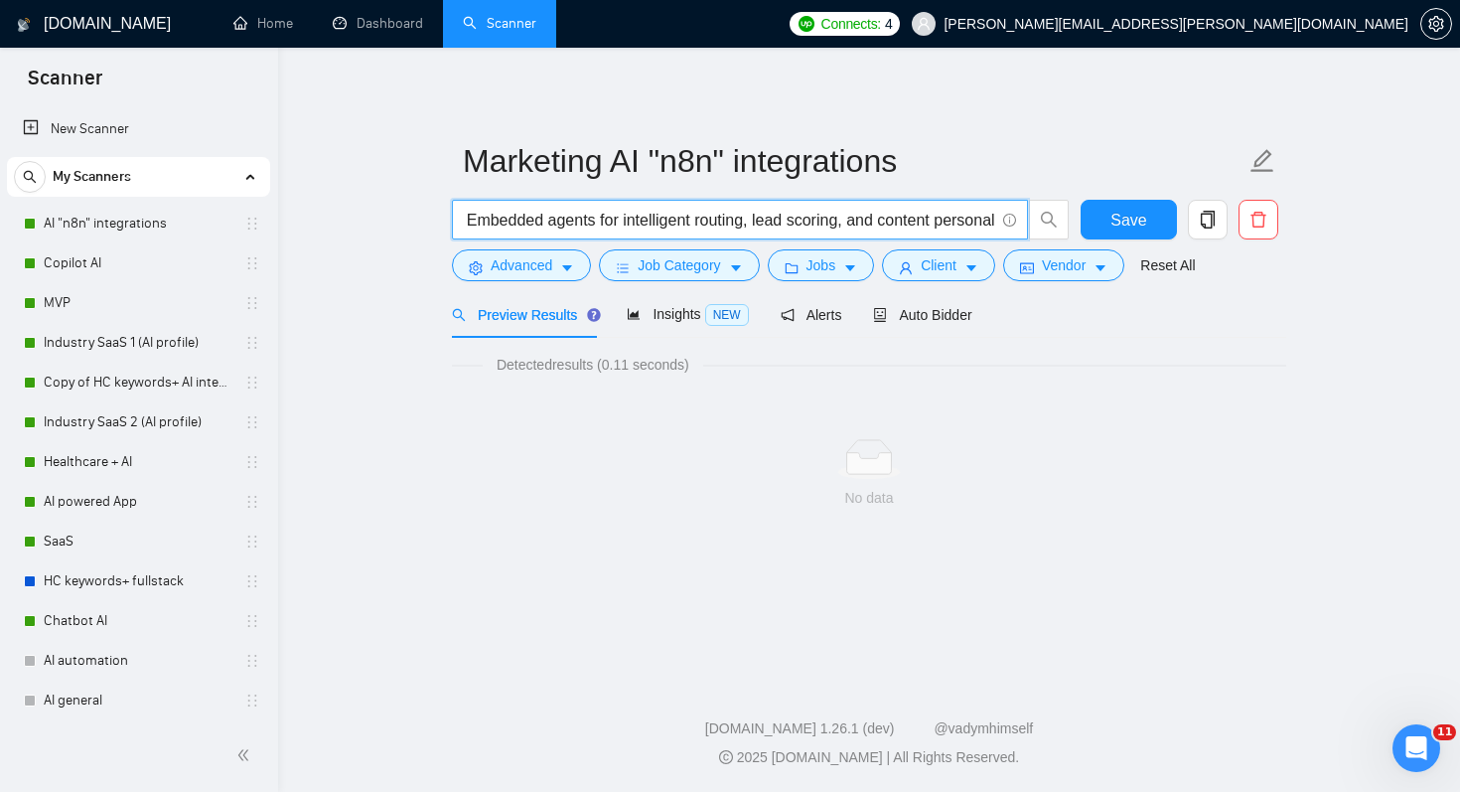
click at [507, 220] on input ""n8n" | "workflow orchestration" | "Airtable"| ""workflow automation" | "integr…" at bounding box center [729, 220] width 530 height 25
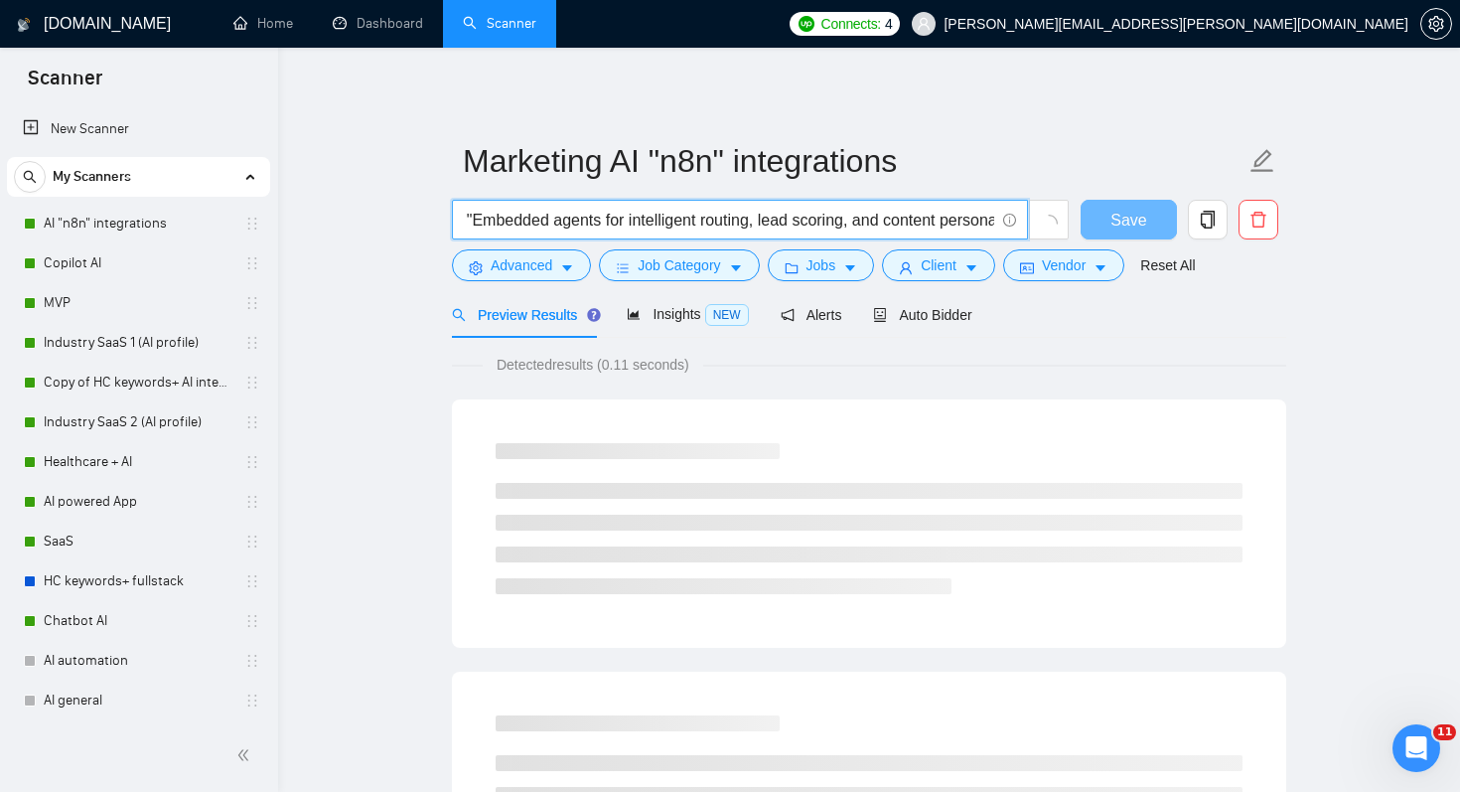
click at [794, 221] on input ""n8n" | "workflow orchestration" | "Airtable"| ""workflow automation" | "integr…" at bounding box center [729, 220] width 530 height 25
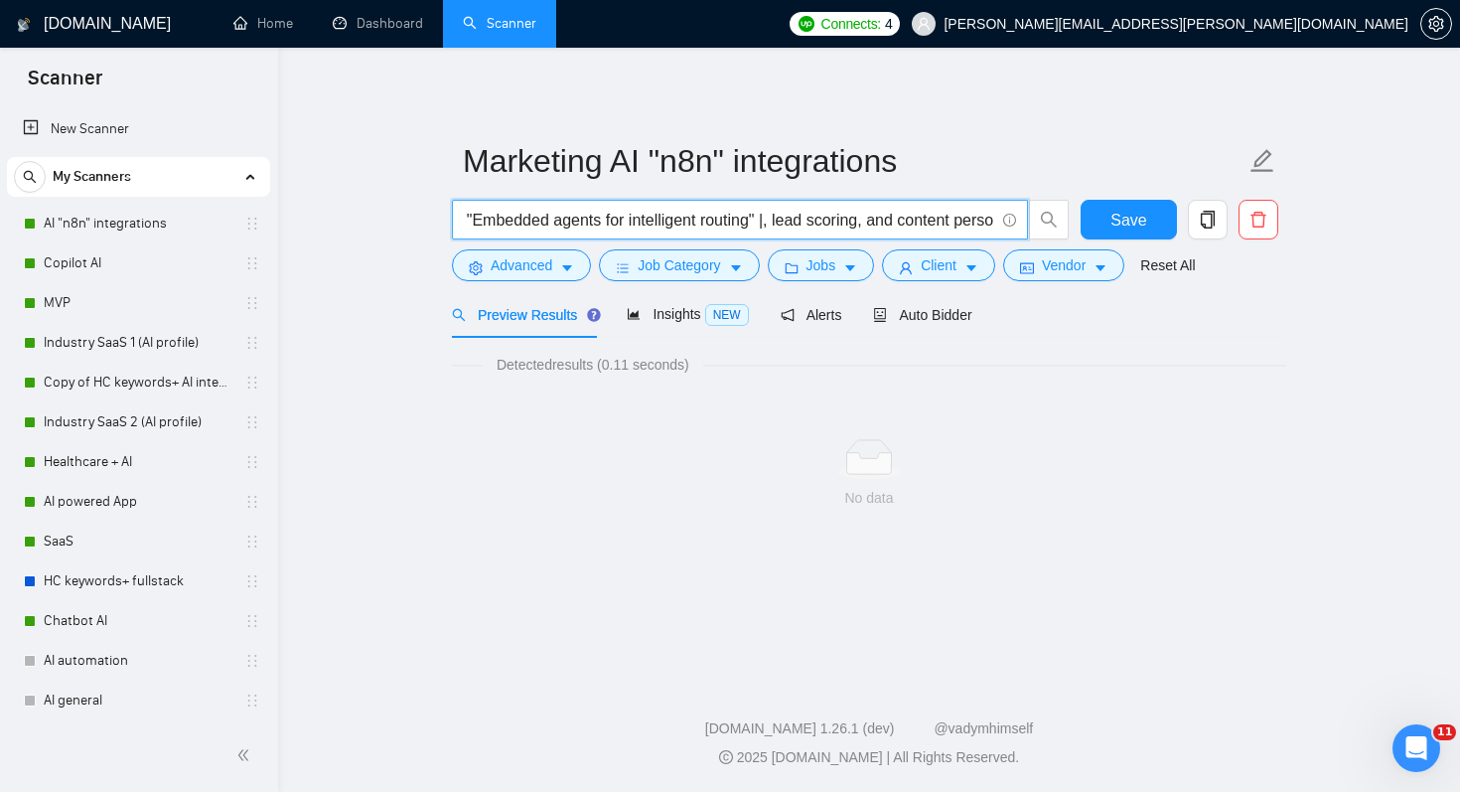
click at [820, 222] on input ""n8n" | "workflow orchestration" | "Airtable"| ""workflow automation" | "integr…" at bounding box center [729, 220] width 530 height 25
click at [827, 219] on input ""n8n" | "workflow orchestration" | "Airtable"| ""workflow automation" | "integr…" at bounding box center [729, 220] width 530 height 25
click at [850, 220] on input ""n8n" | "workflow orchestration" | "Airtable"| ""workflow automation" | "integr…" at bounding box center [729, 220] width 530 height 25
drag, startPoint x: 844, startPoint y: 220, endPoint x: 871, endPoint y: 219, distance: 26.8
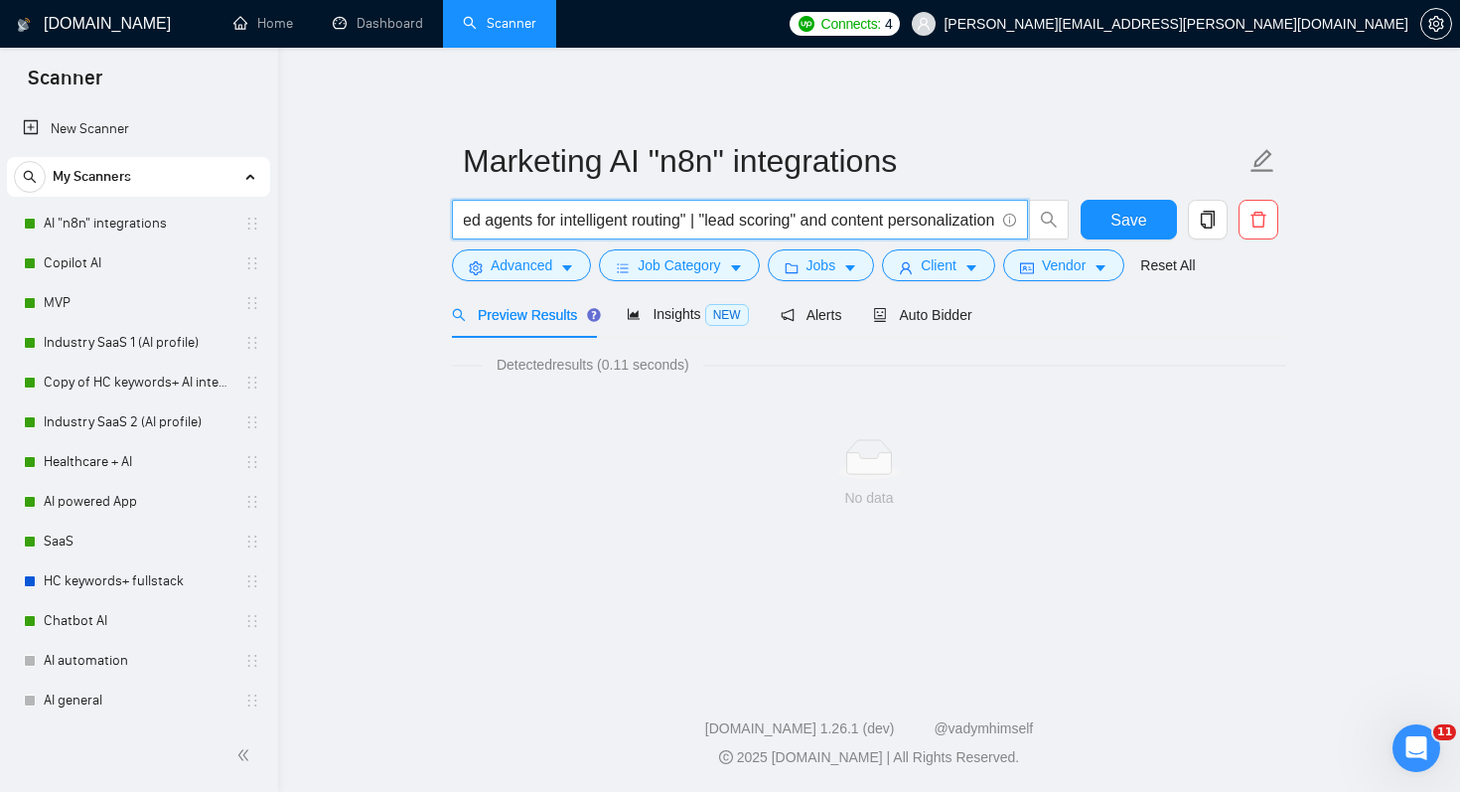
click at [871, 219] on input ""n8n" | "workflow orchestration" | "Airtable"| ""workflow automation" | "integr…" at bounding box center [729, 220] width 530 height 25
click at [992, 218] on input ""n8n" | "workflow orchestration" | "Airtable"| ""workflow automation" | "integr…" at bounding box center [729, 220] width 530 height 25
paste input "Outbound Lead Generation"
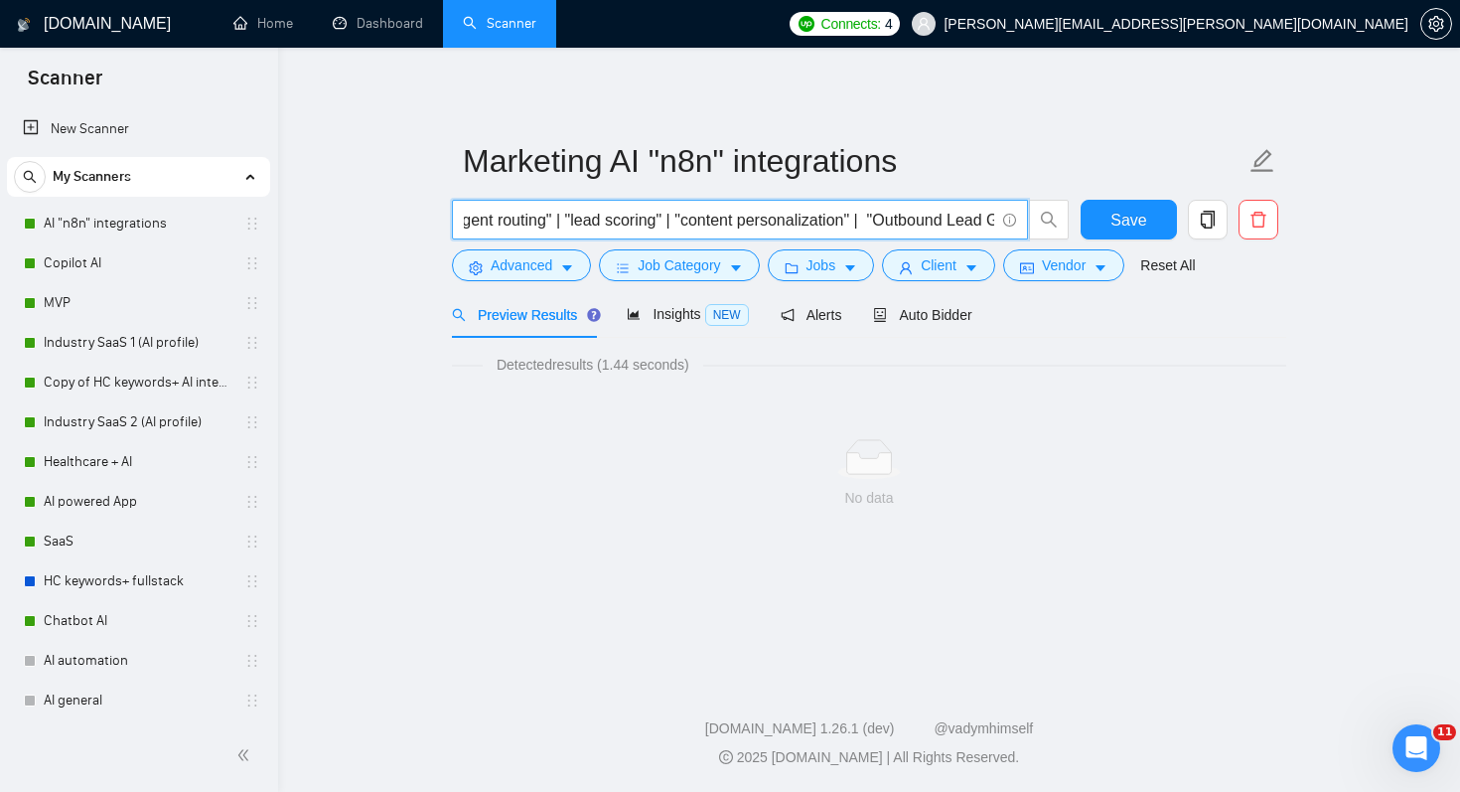
scroll to position [0, 1191]
paste input "Client Onboarding"
paste input "Content Pipelines"
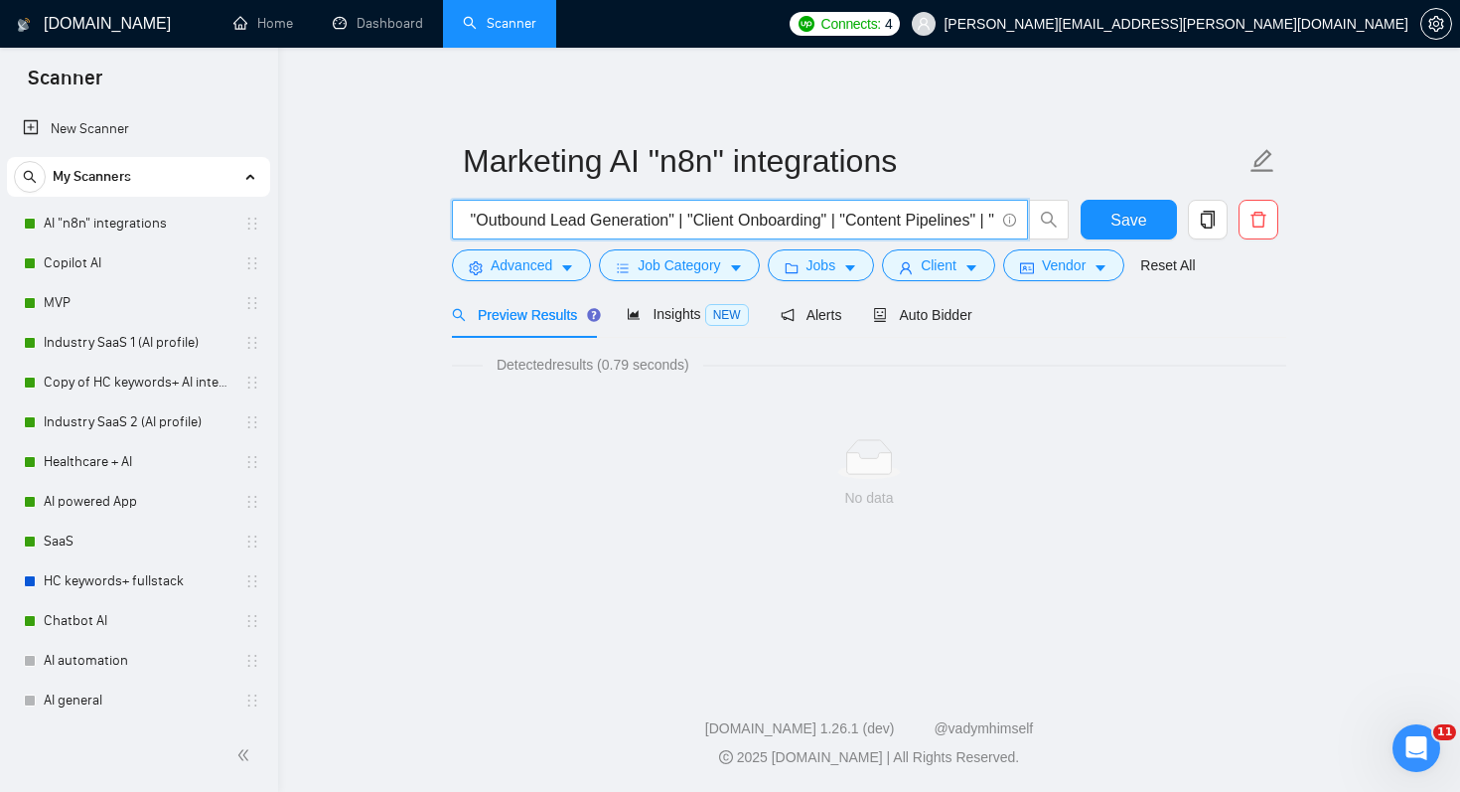
paste input "Reporting & Analytics"
click at [914, 221] on input ""n8n" | "workflow orchestration" | "Airtable"| ""workflow automation" | "integr…" at bounding box center [729, 220] width 530 height 25
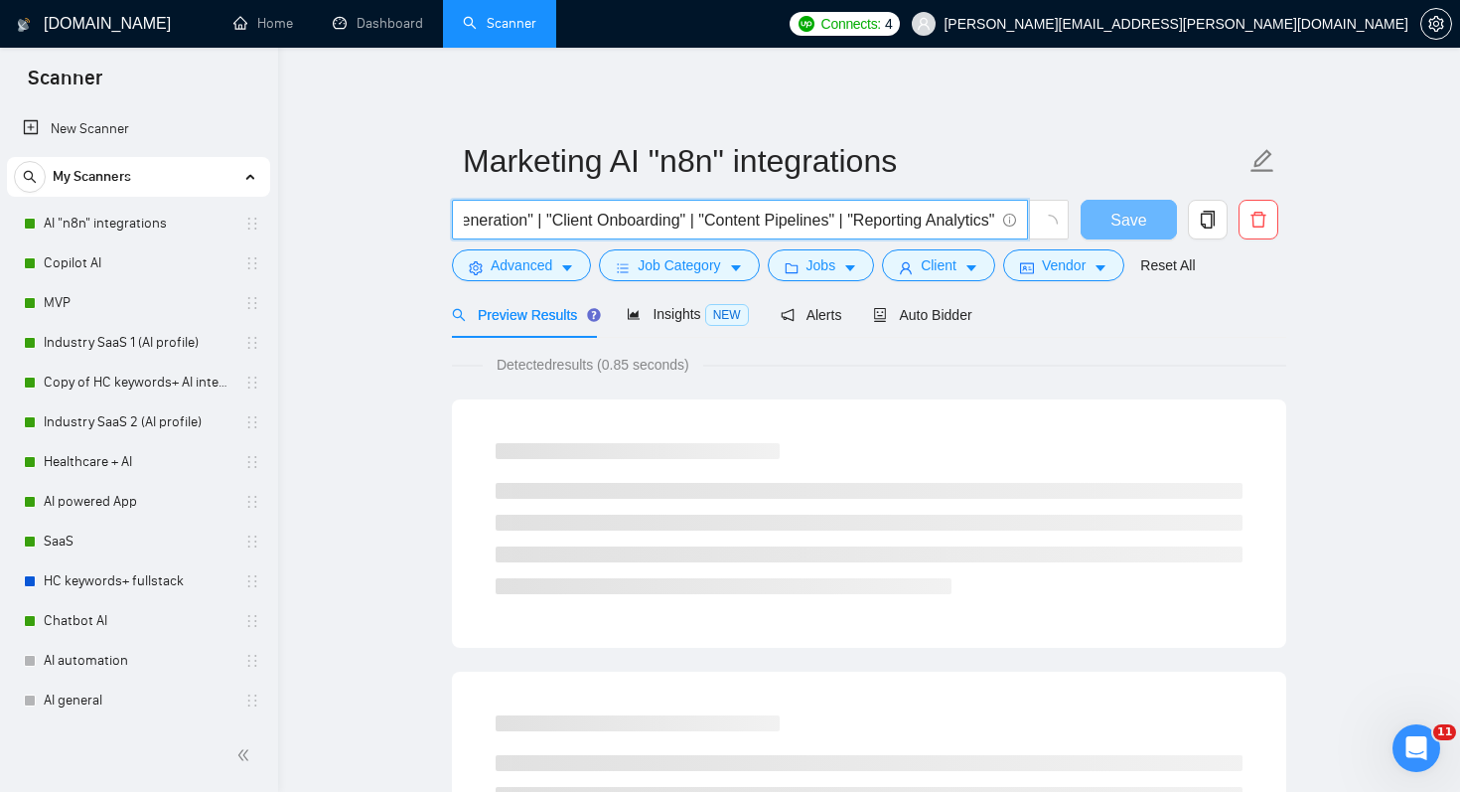
click at [991, 219] on input ""n8n" | "workflow orchestration" | "Airtable"| ""workflow automation" | "integr…" at bounding box center [729, 220] width 530 height 25
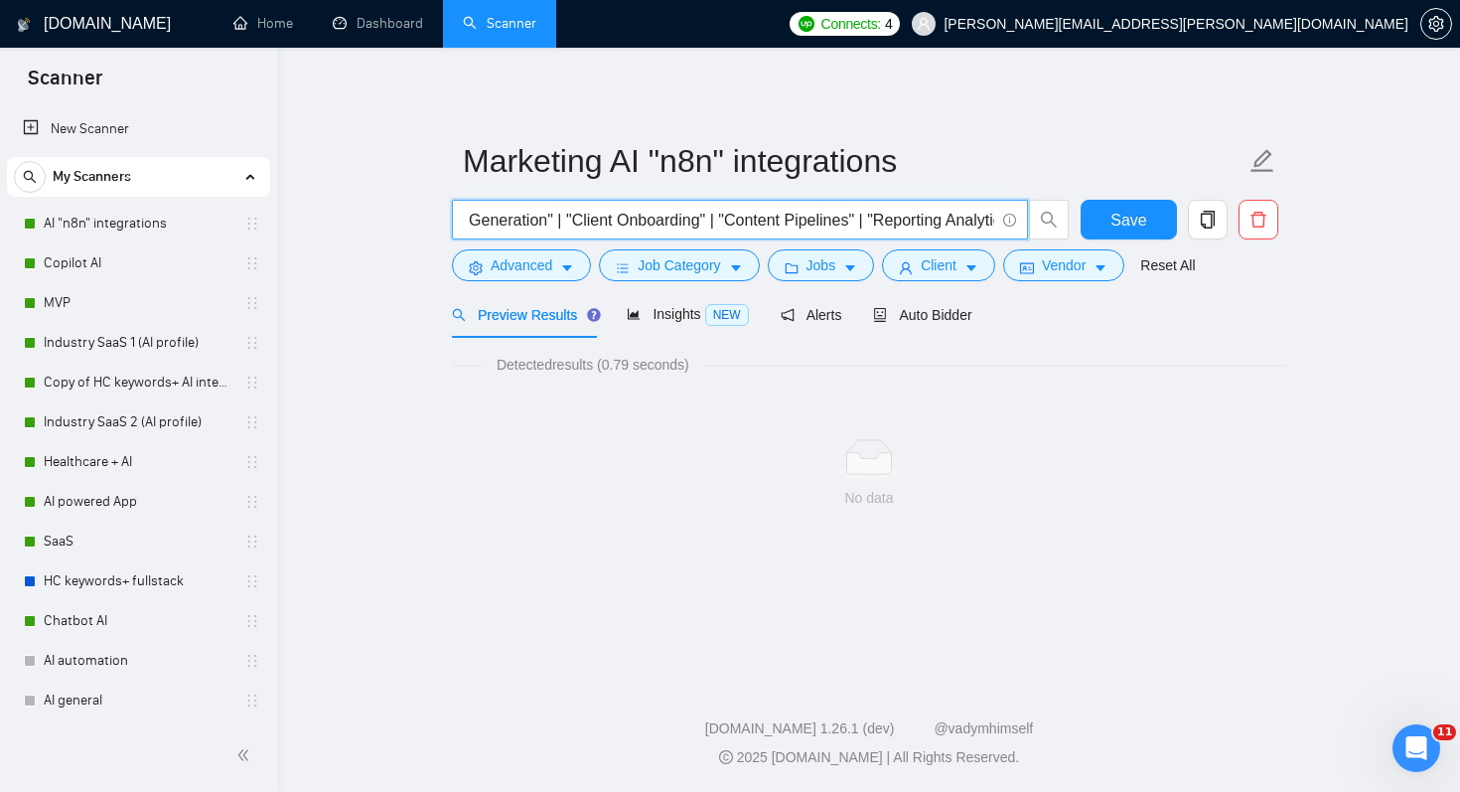
scroll to position [0, 1672]
paste input "Internal AI Agents"
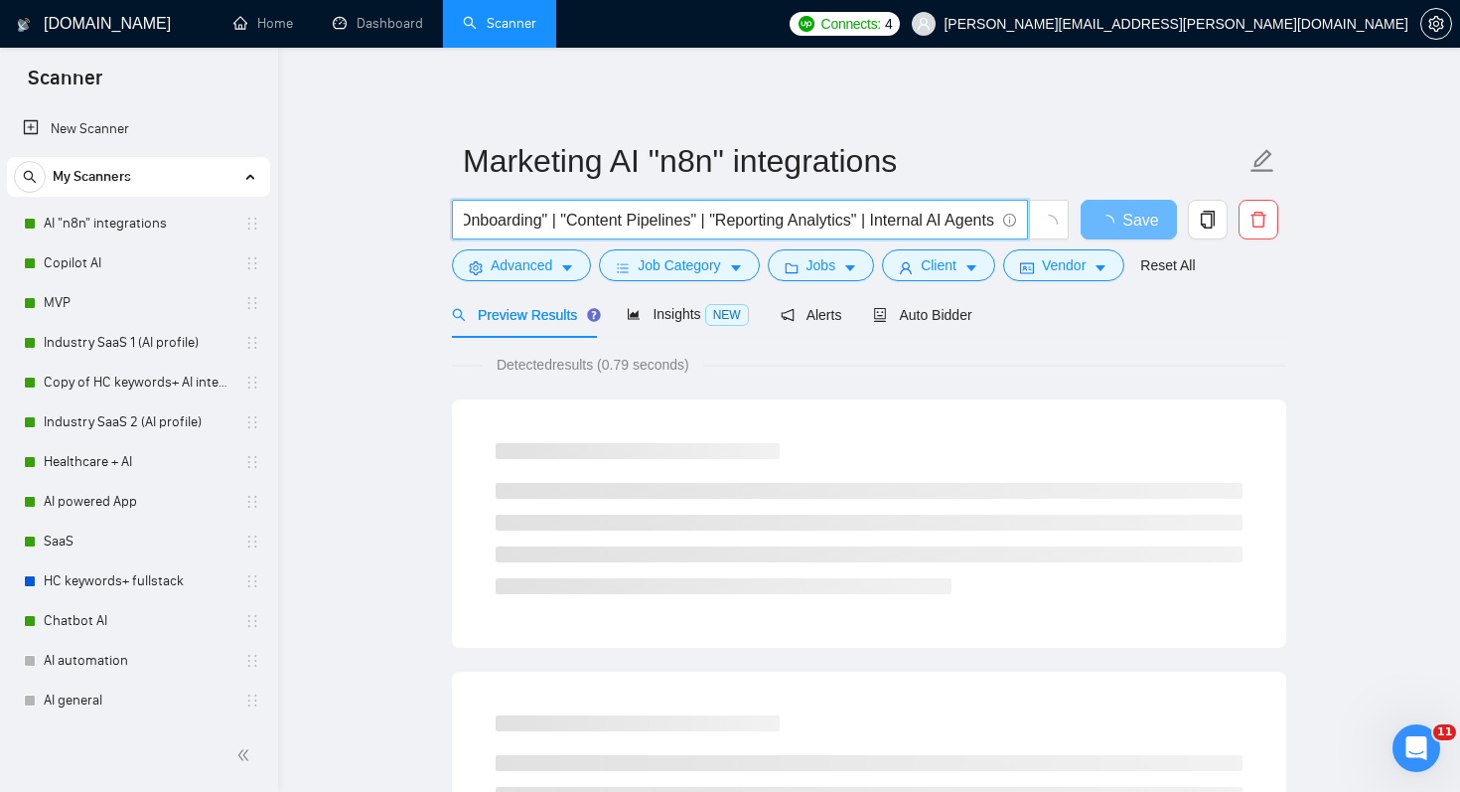
click at [867, 220] on input ""n8n" | "workflow orchestration" | "Airtable"| ""workflow automation" | "integr…" at bounding box center [729, 220] width 530 height 25
click at [993, 220] on input ""n8n" | "workflow orchestration" | "Airtable"| ""workflow automation" | "integr…" at bounding box center [729, 220] width 530 height 25
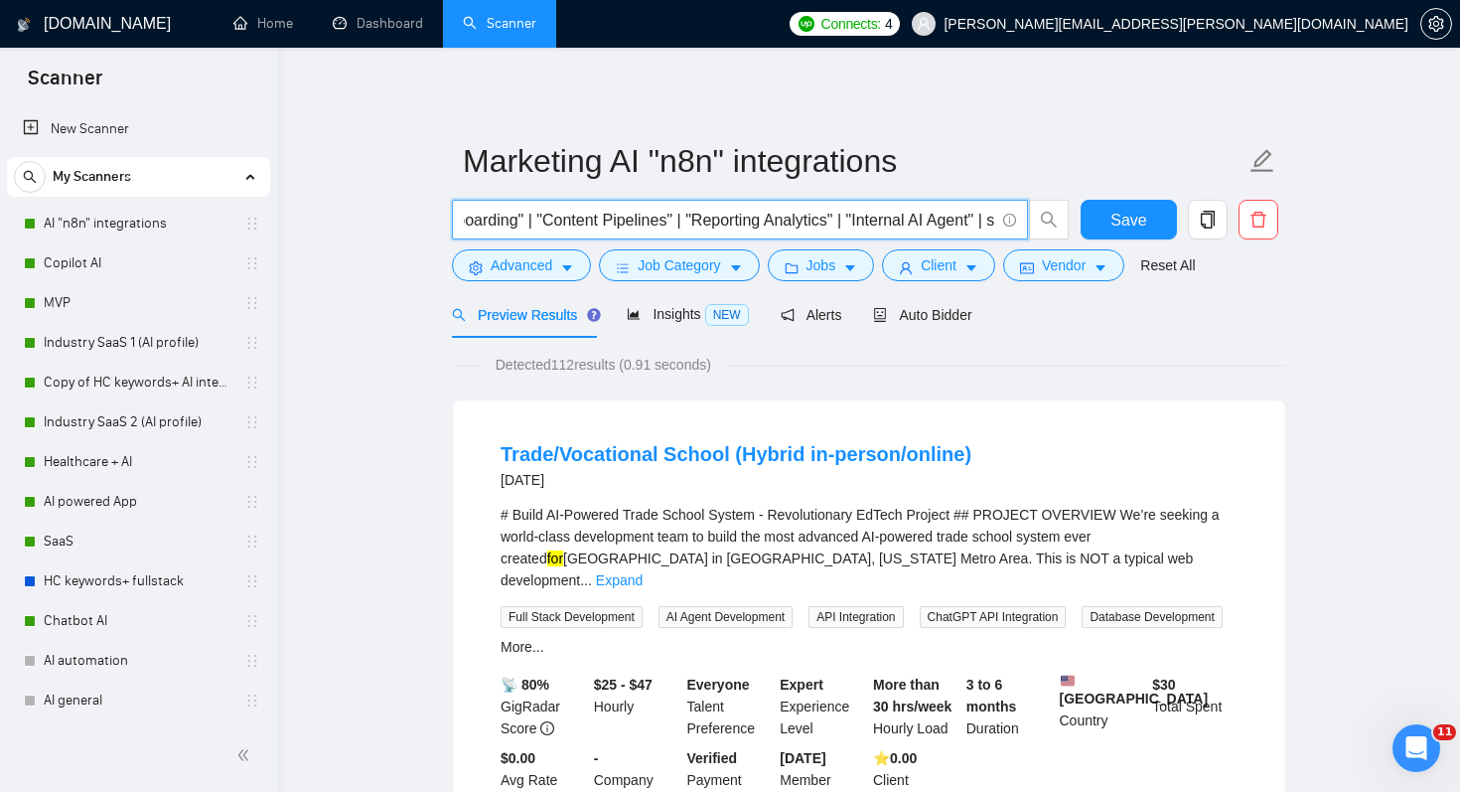
scroll to position [0, 0]
click at [993, 218] on span ""n8n" | "workflow orchestration" | "Airtable"| ""workflow automation" | "integr…" at bounding box center [740, 220] width 576 height 40
click at [987, 222] on input ""n8n" | "workflow orchestration" | "Airtable"| ""workflow automation" | "integr…" at bounding box center [729, 220] width 530 height 25
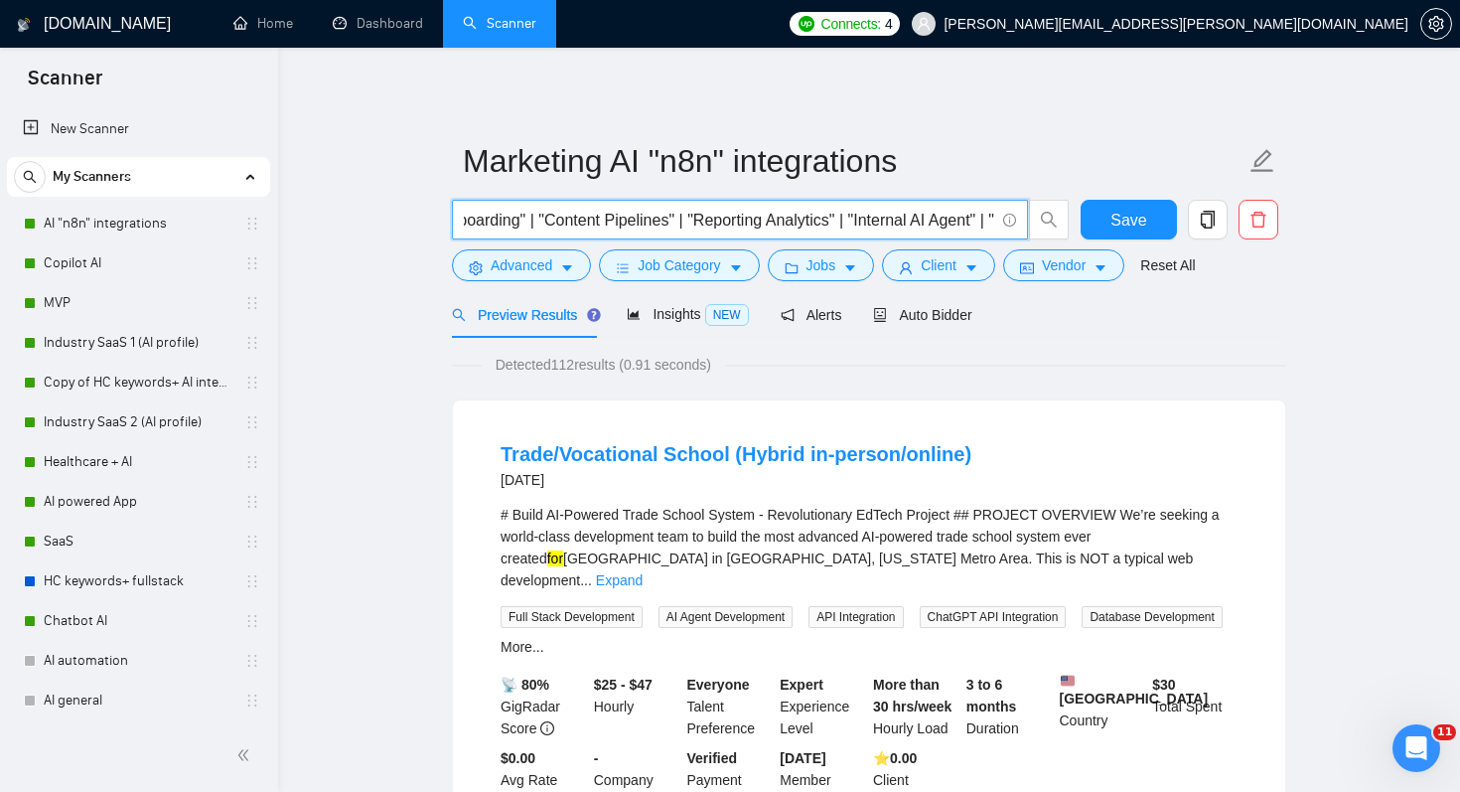
paste input "LinkedIn Outreach"
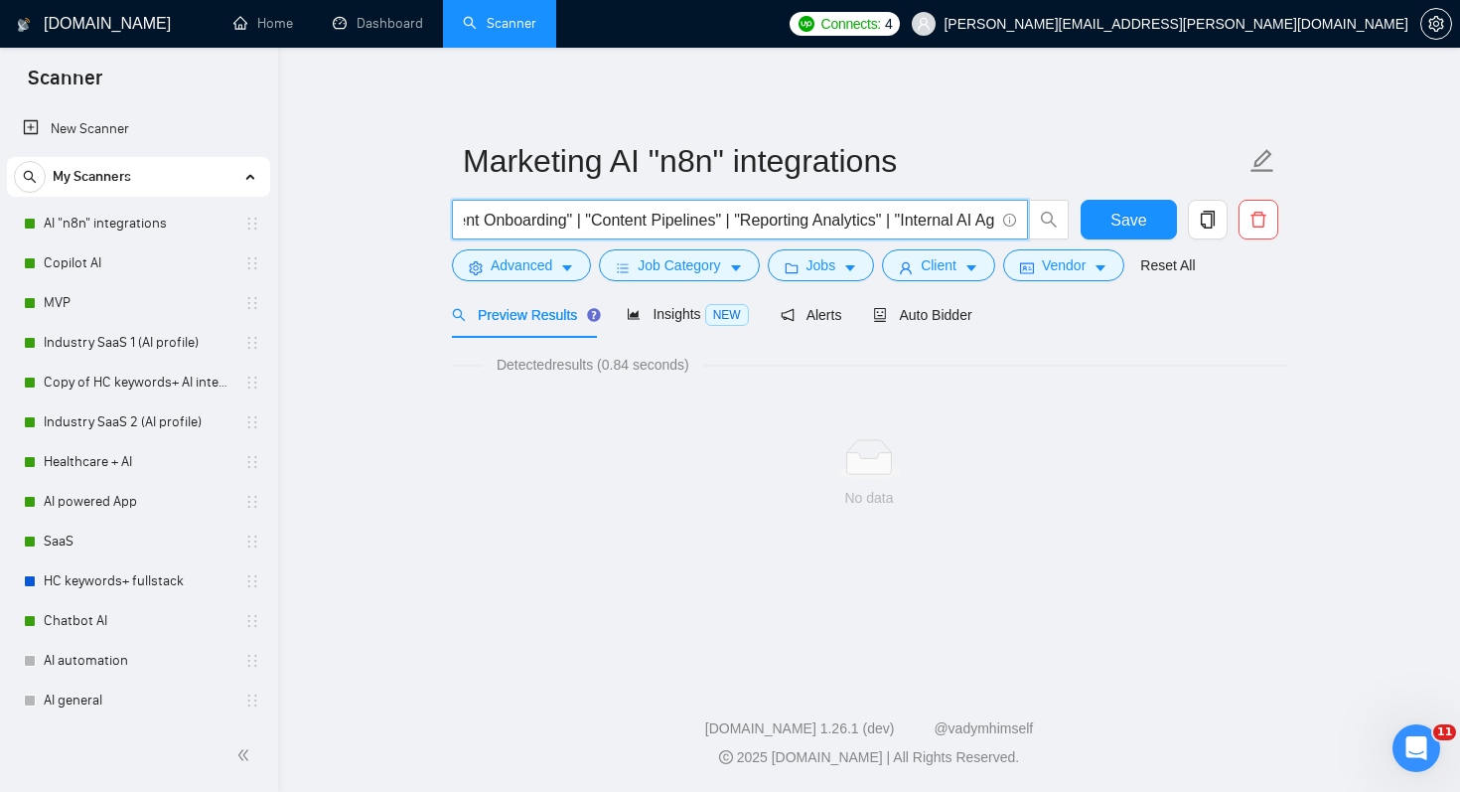
scroll to position [0, 1983]
paste input "Multichannel Outreach"
paste input "CRM & Nurture: HubSpot for contact management, deal tracking, and marketing aut…"
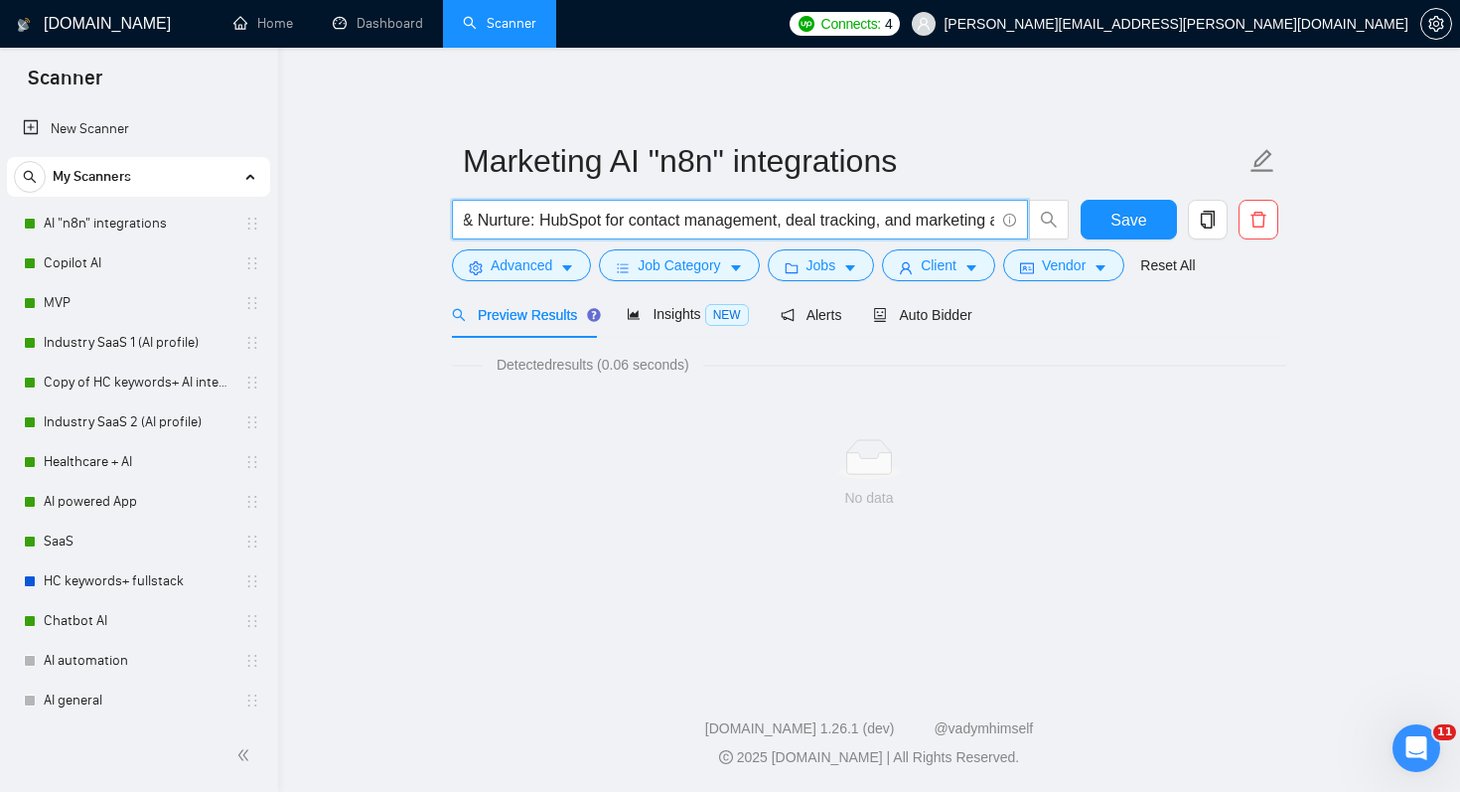
click at [630, 222] on input ""n8n" | "workflow orchestration" | "Airtable"| ""workflow automation" | "integr…" at bounding box center [729, 220] width 530 height 25
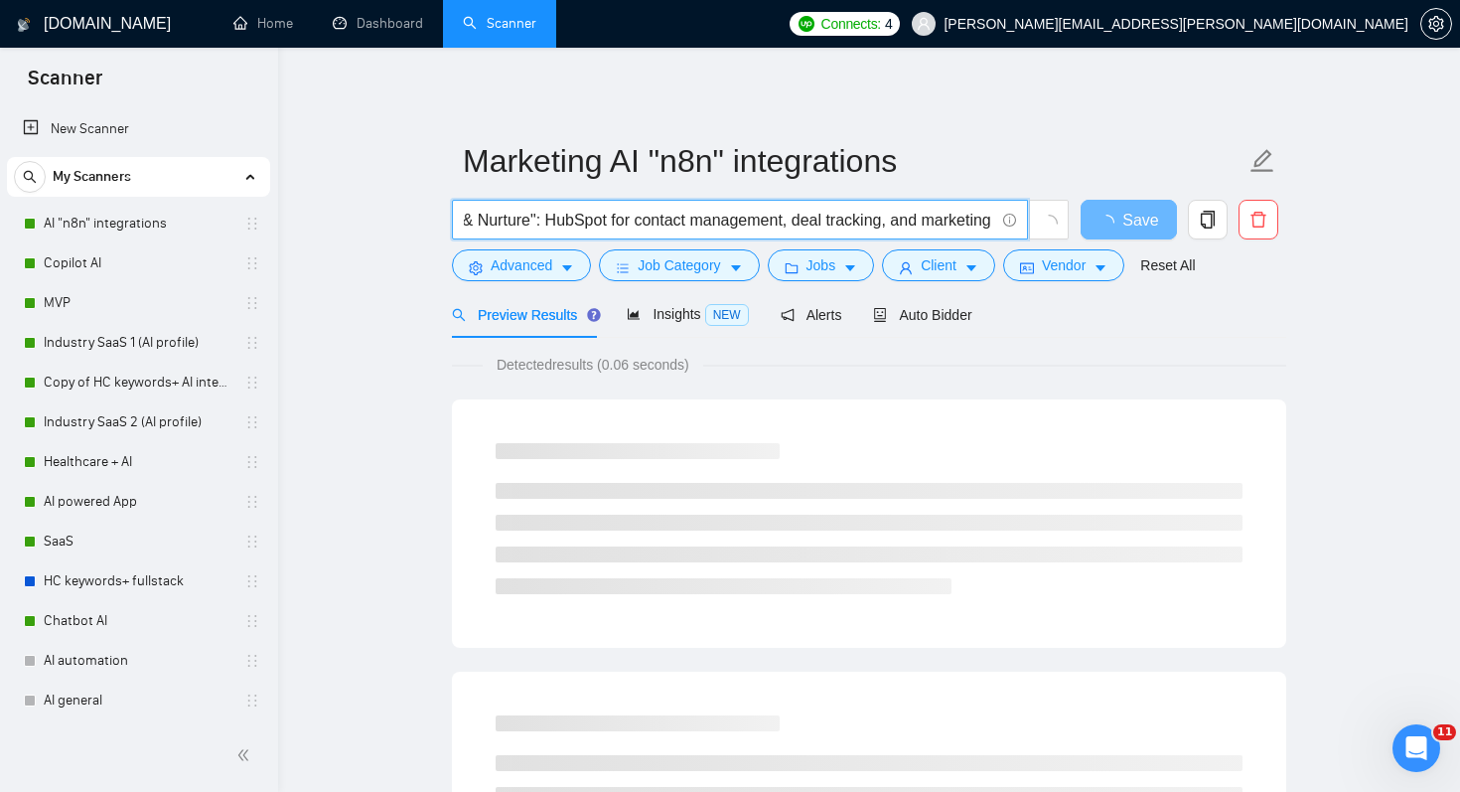
click at [567, 222] on input ""n8n" | "workflow orchestration" | "Airtable"| ""workflow automation" | "integr…" at bounding box center [729, 220] width 530 height 25
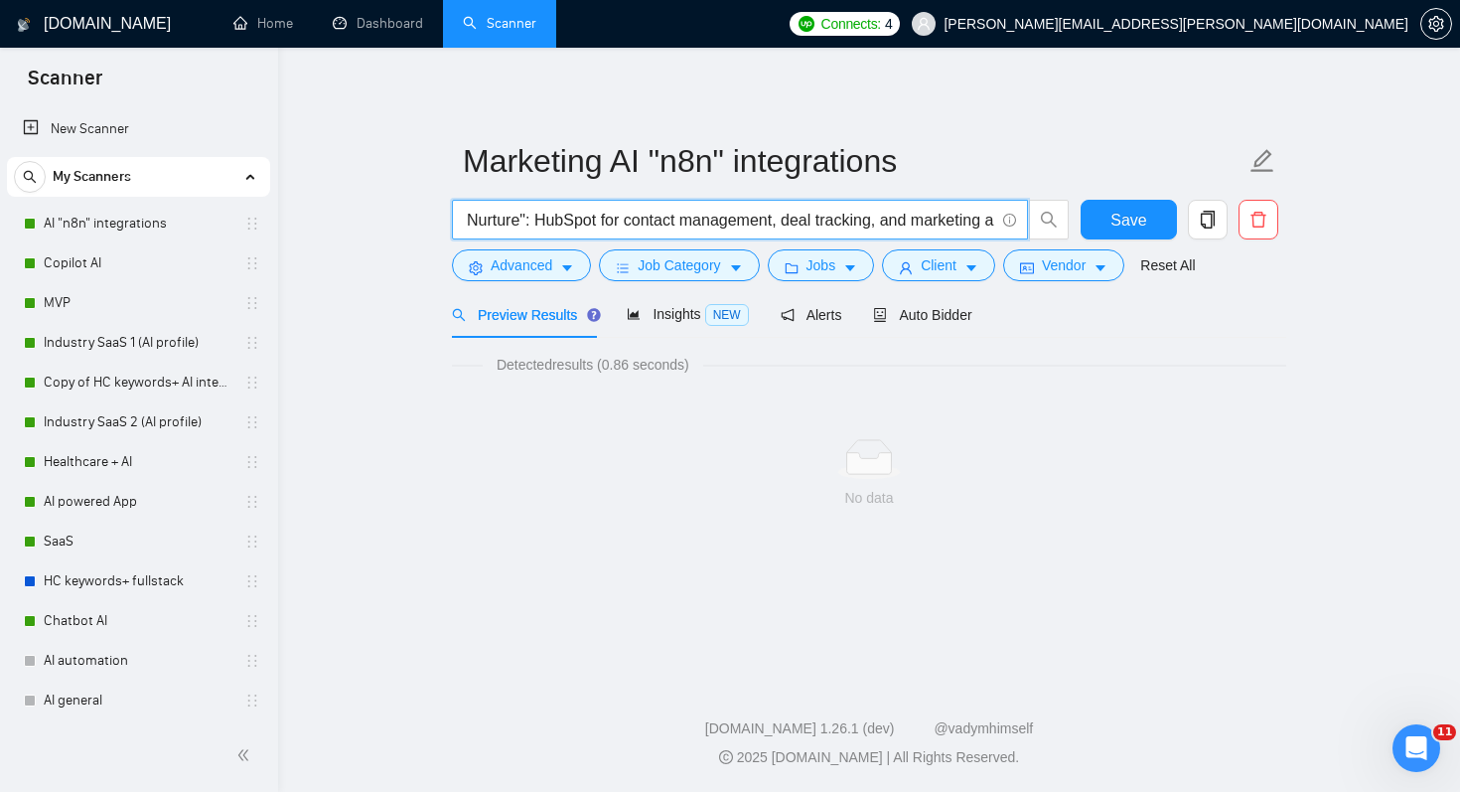
click at [631, 220] on input ""n8n" | "workflow orchestration" | "Airtable"| ""workflow automation" | "integr…" at bounding box center [729, 220] width 530 height 25
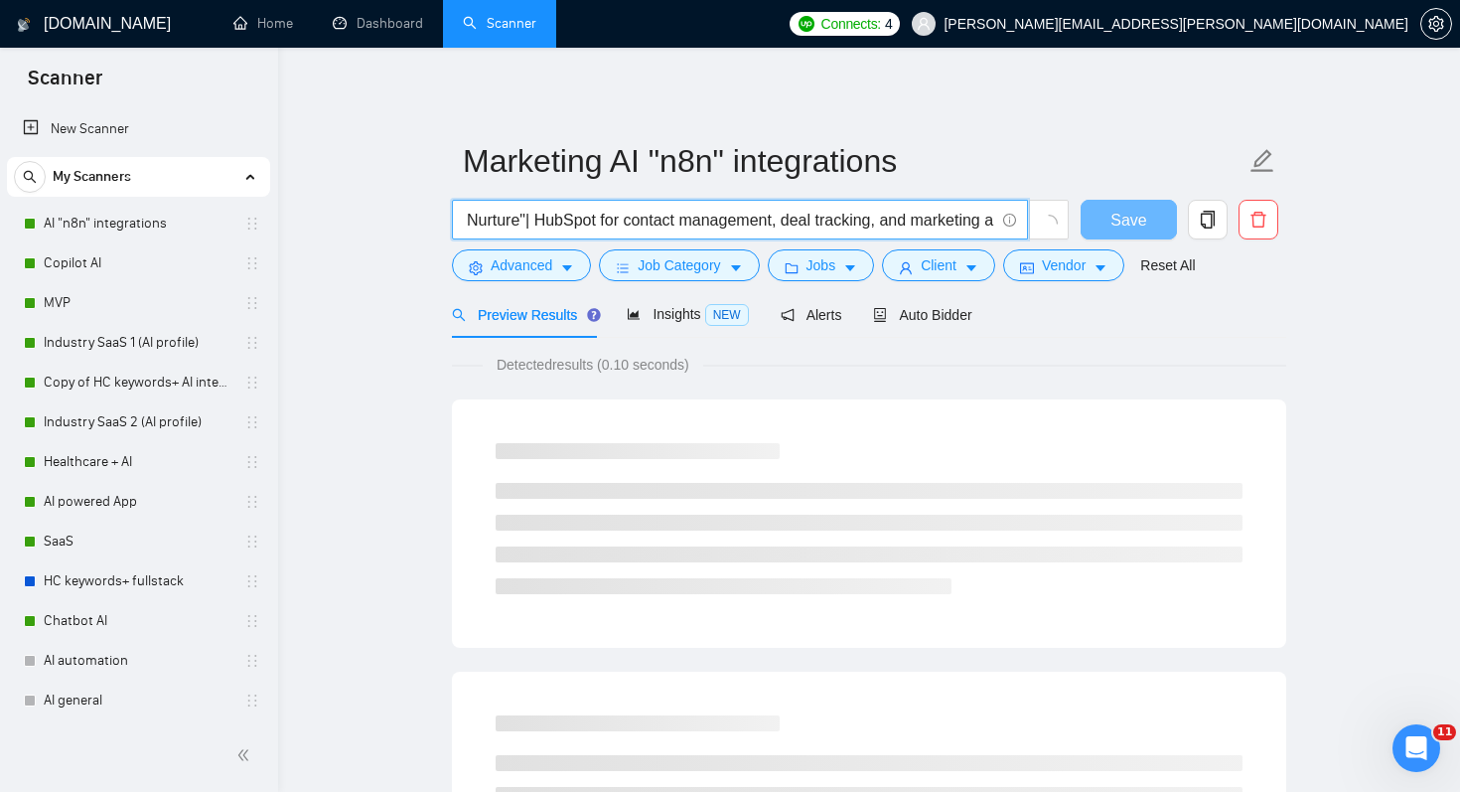
click at [637, 218] on input ""n8n" | "workflow orchestration" | "Airtable"| ""workflow automation" | "integr…" at bounding box center [729, 220] width 530 height 25
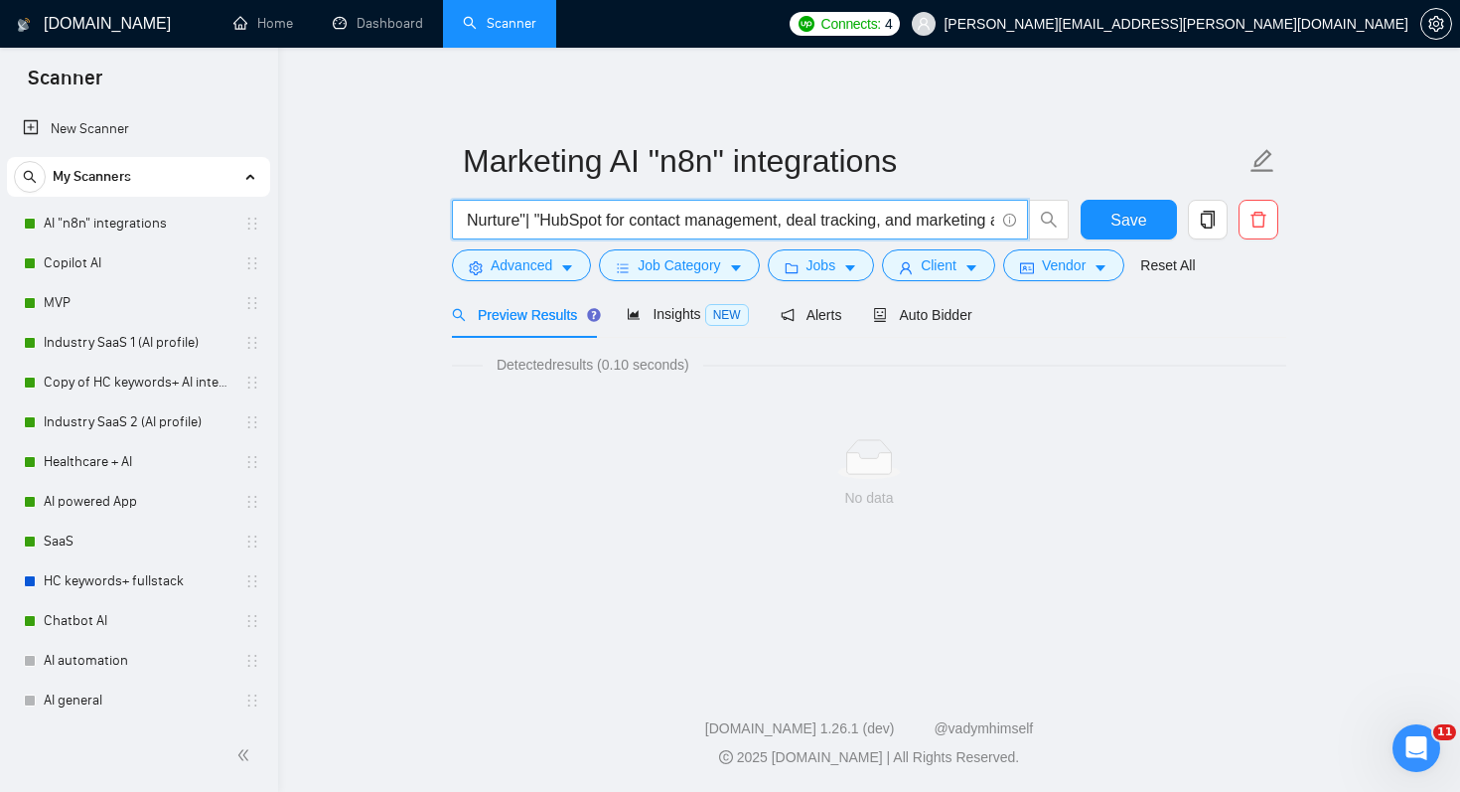
click at [884, 222] on input ""n8n" | "workflow orchestration" | "Airtable"| ""workflow automation" | "integr…" at bounding box center [729, 220] width 530 height 25
click at [903, 221] on input ""n8n" | "workflow orchestration" | "Airtable"| ""workflow automation" | "integr…" at bounding box center [729, 220] width 530 height 25
click at [793, 223] on input ""n8n" | "workflow orchestration" | "Airtable"| ""workflow automation" | "integr…" at bounding box center [729, 220] width 530 height 25
click at [838, 221] on input ""n8n" | "workflow orchestration" | "Airtable"| ""workflow automation" | "integr…" at bounding box center [729, 220] width 530 height 25
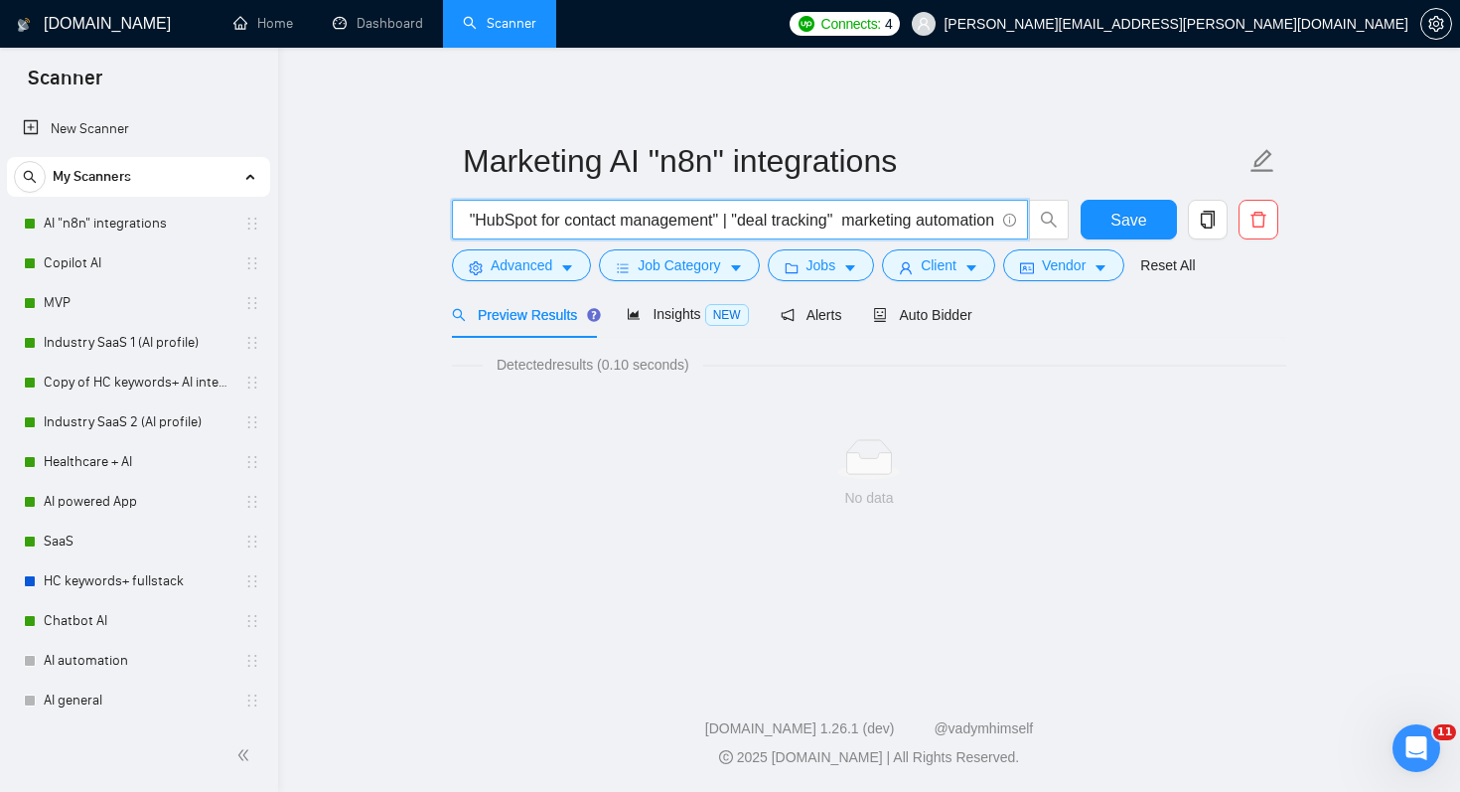
scroll to position [0, 2830]
click at [838, 221] on input ""n8n" | "workflow orchestration" | "Airtable"| ""workflow automation" | "integr…" at bounding box center [729, 220] width 530 height 25
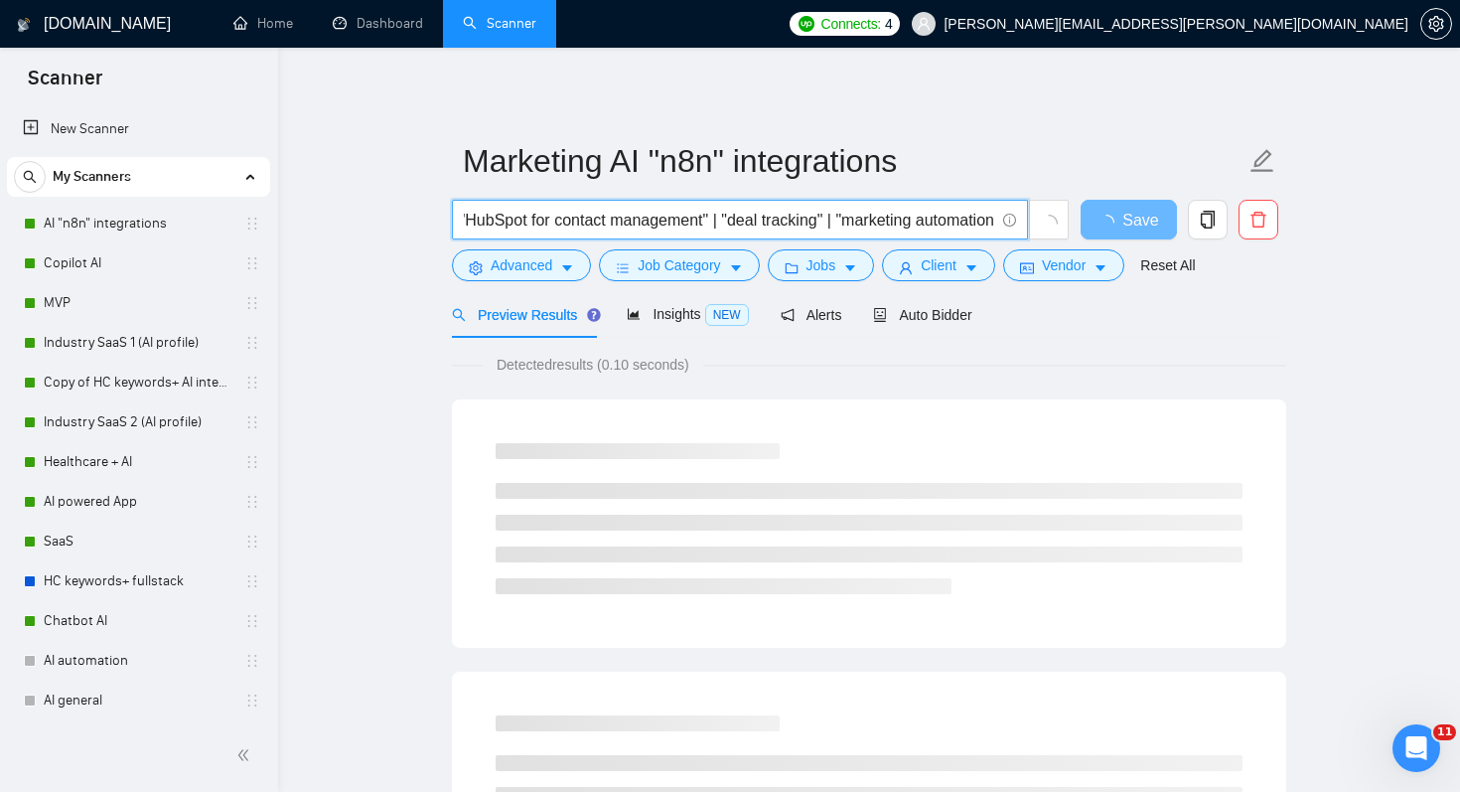
scroll to position [0, 2841]
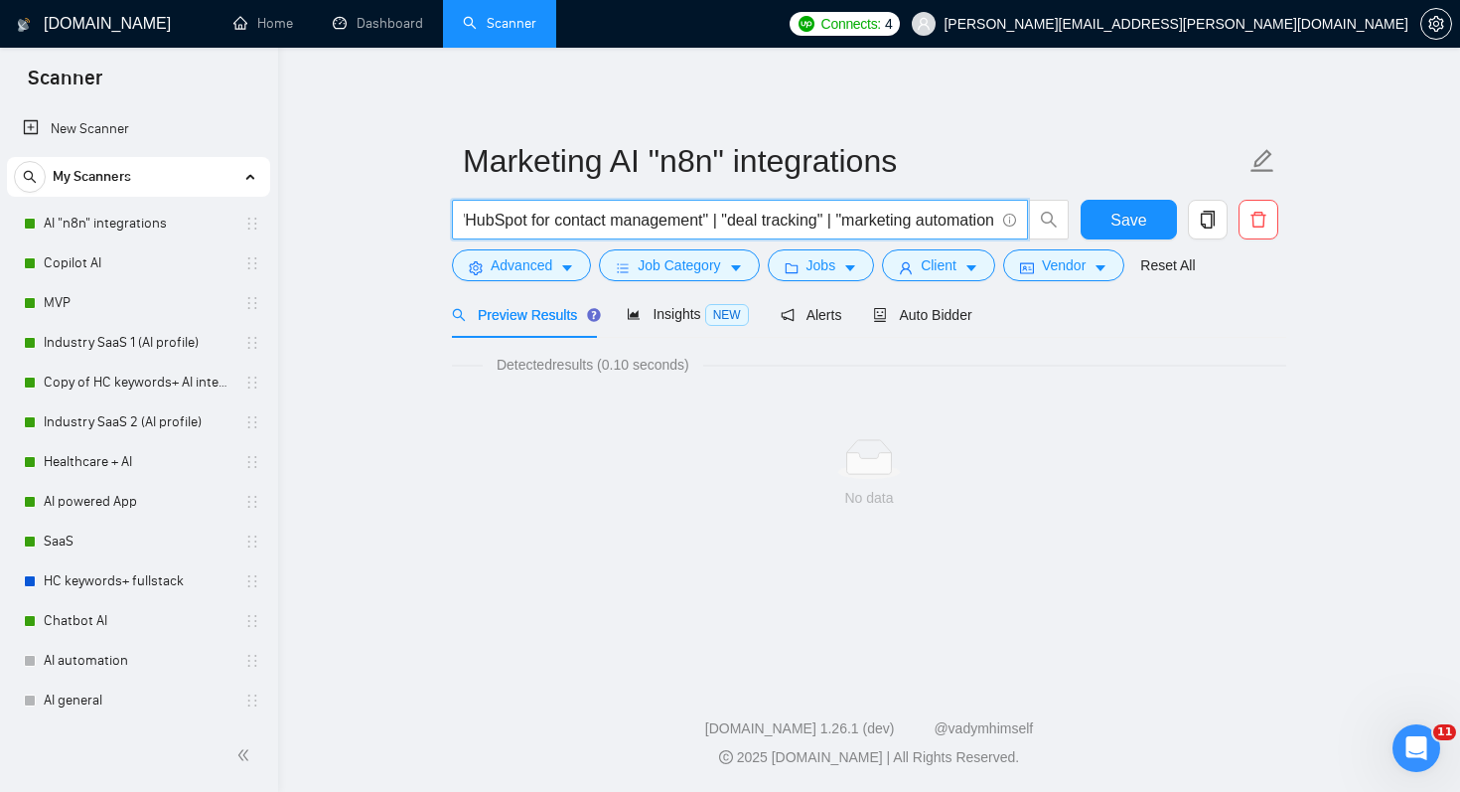
click at [990, 222] on input ""n8n" | "workflow orchestration" | "Airtable"| ""workflow automation" | "integr…" at bounding box center [729, 220] width 530 height 25
click at [1120, 221] on span "Save" at bounding box center [1128, 220] width 36 height 25
click at [782, 219] on input ""n8n" | "workflow orchestration" | "Airtable"| ""workflow automation" | "integr…" at bounding box center [729, 220] width 530 height 25
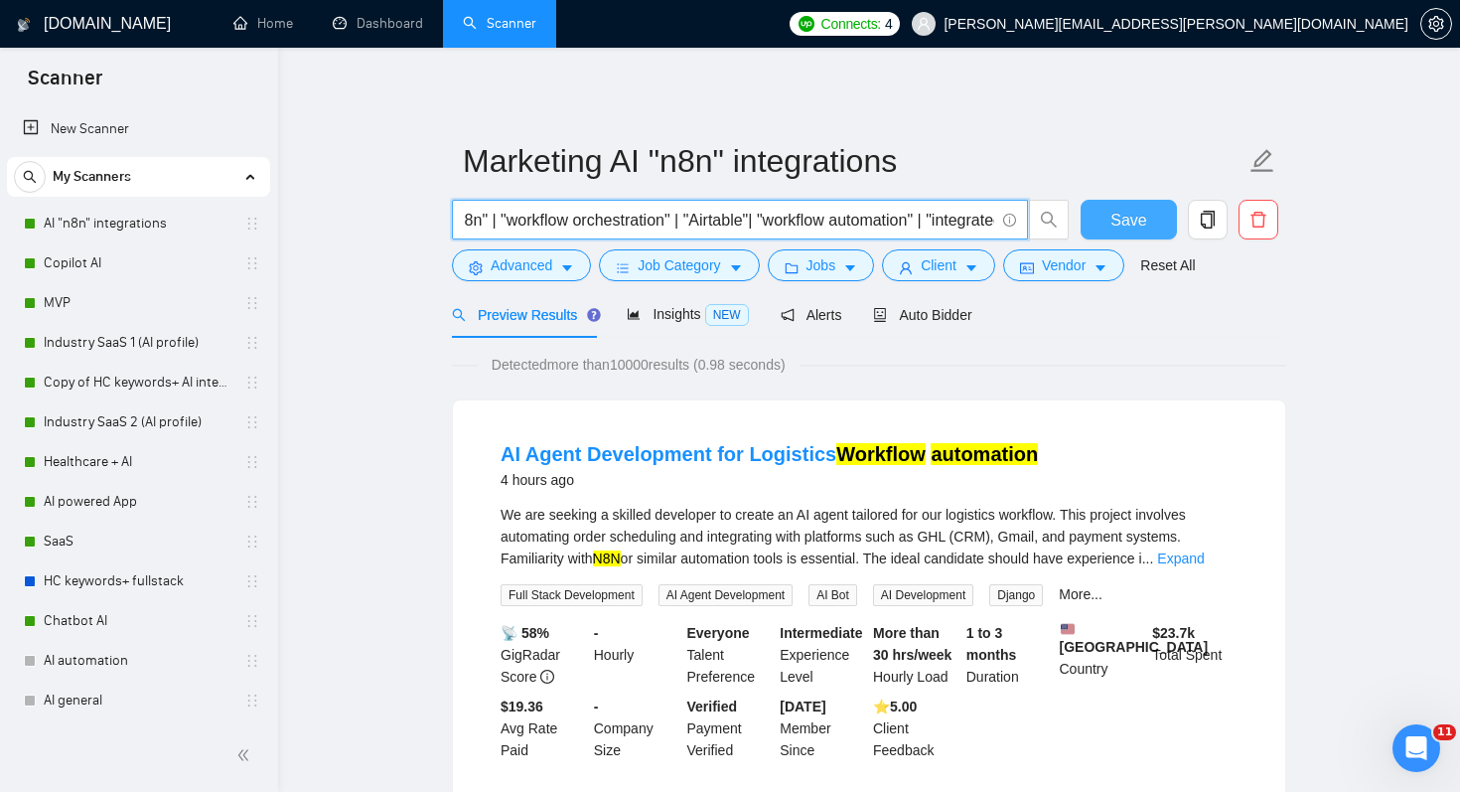
type input ""n8n" | "workflow orchestration" | "Airtable"| "workflow automation" | "integra…"
click at [1127, 217] on span "Save" at bounding box center [1128, 220] width 36 height 25
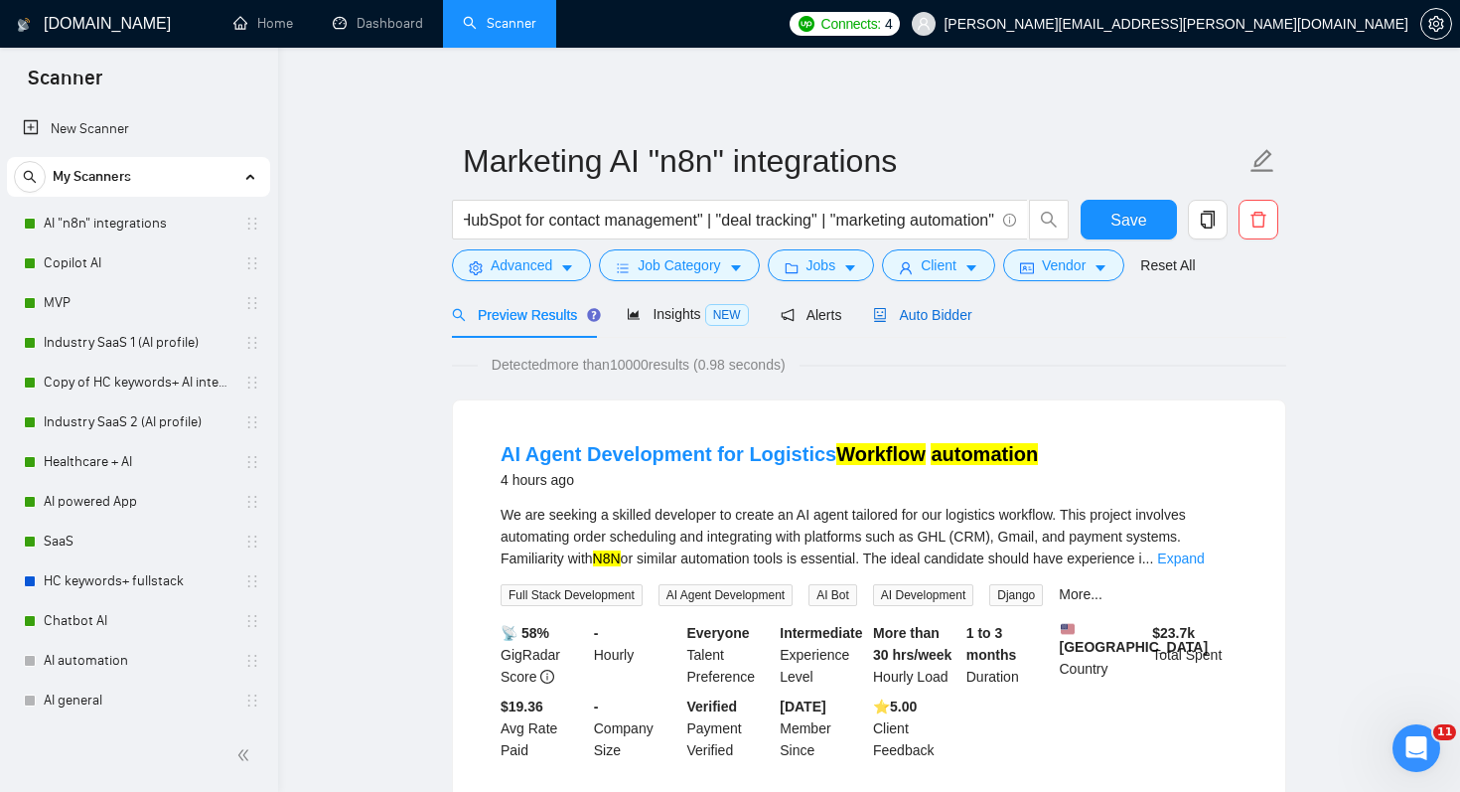
click at [924, 309] on span "Auto Bidder" at bounding box center [922, 315] width 98 height 16
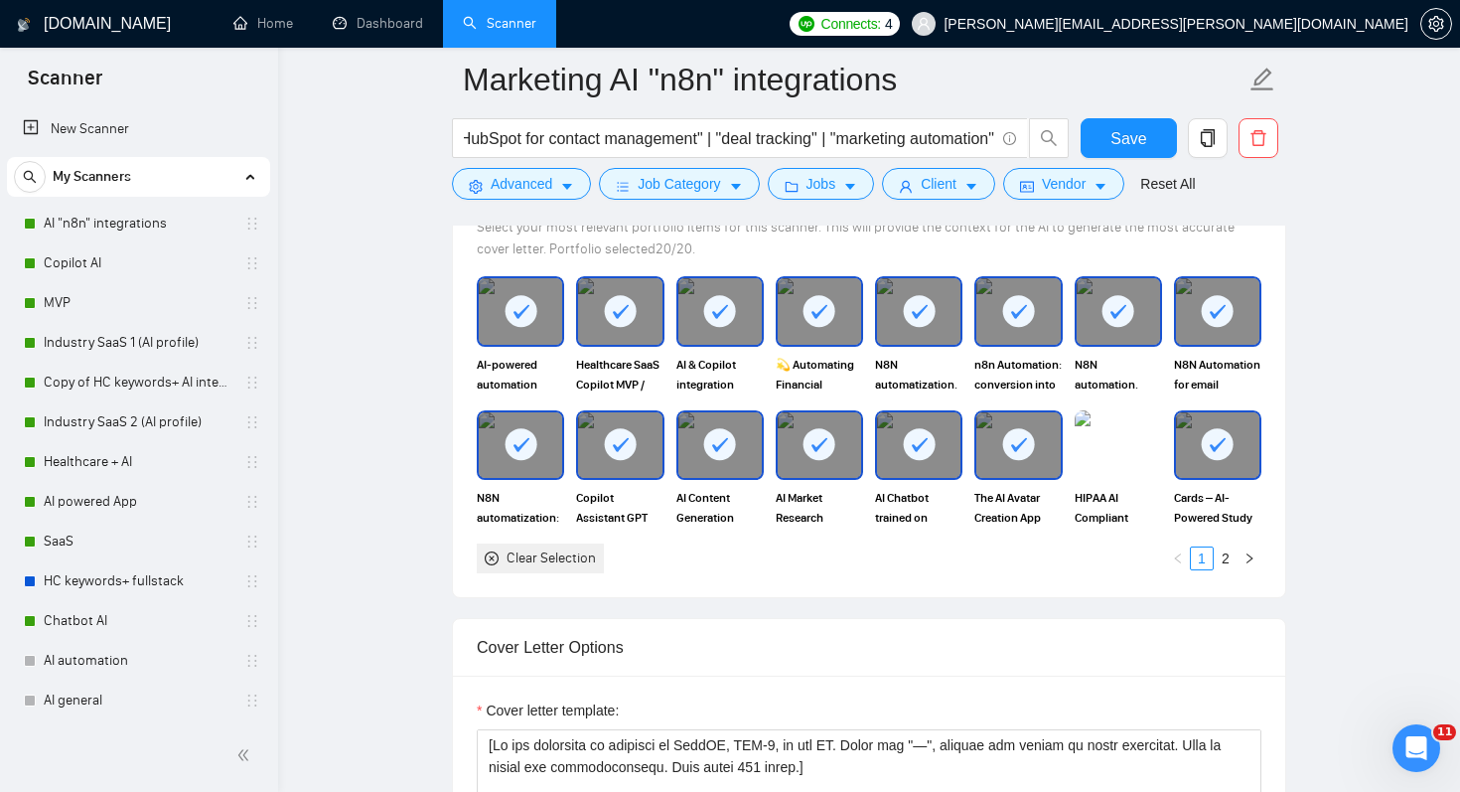
scroll to position [1940, 0]
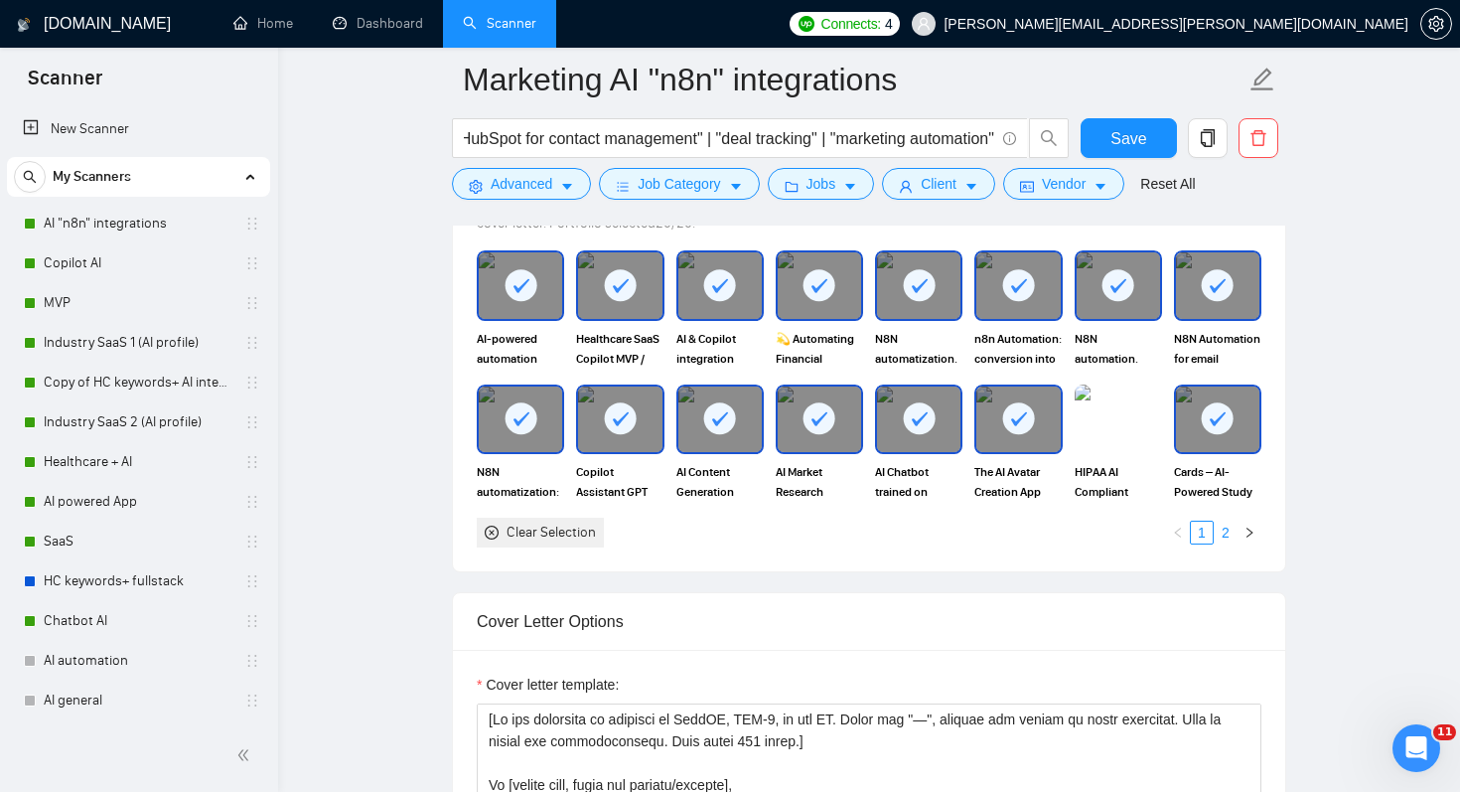
click at [1228, 543] on link "2" at bounding box center [1226, 532] width 22 height 22
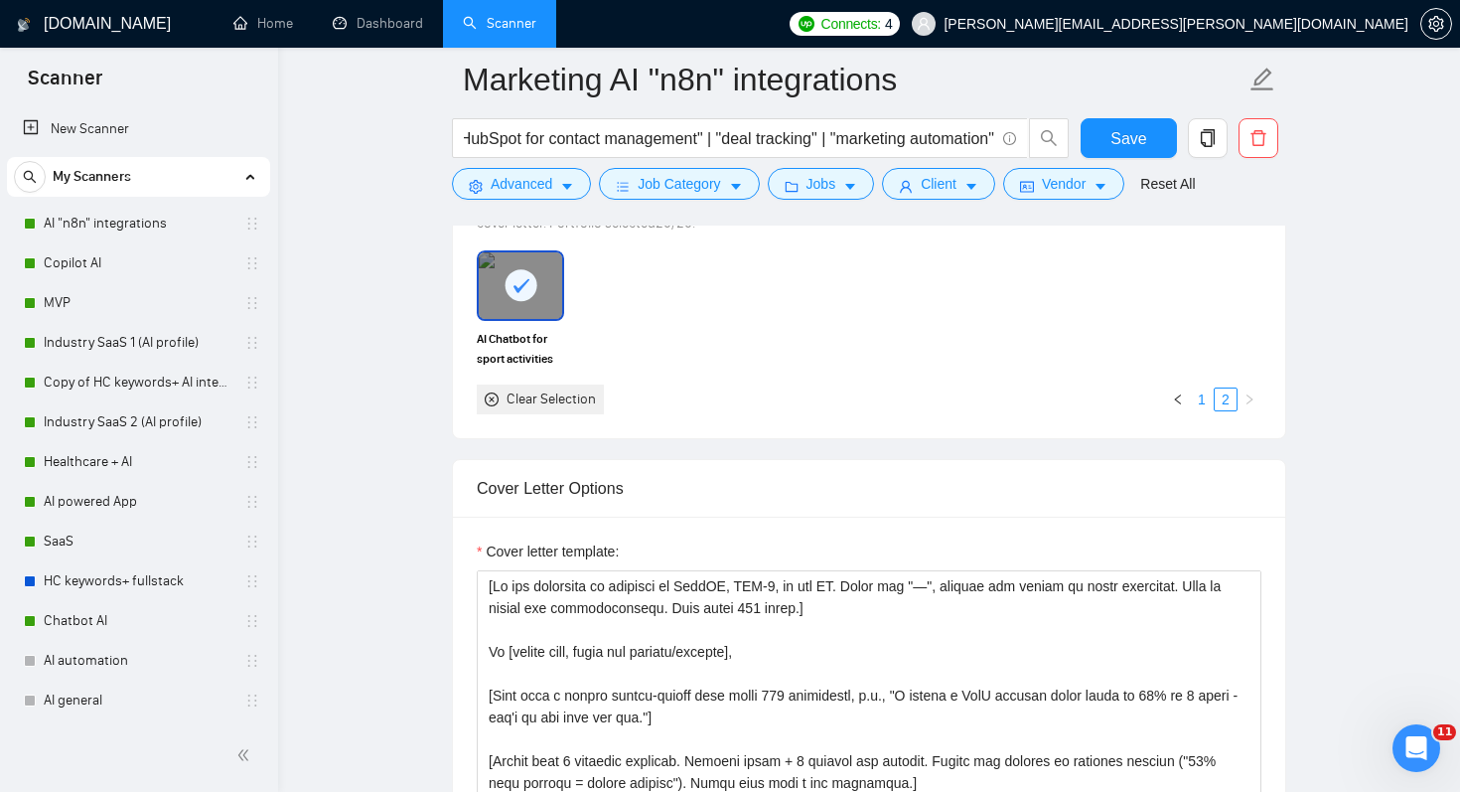
click at [1199, 410] on link "1" at bounding box center [1202, 399] width 22 height 22
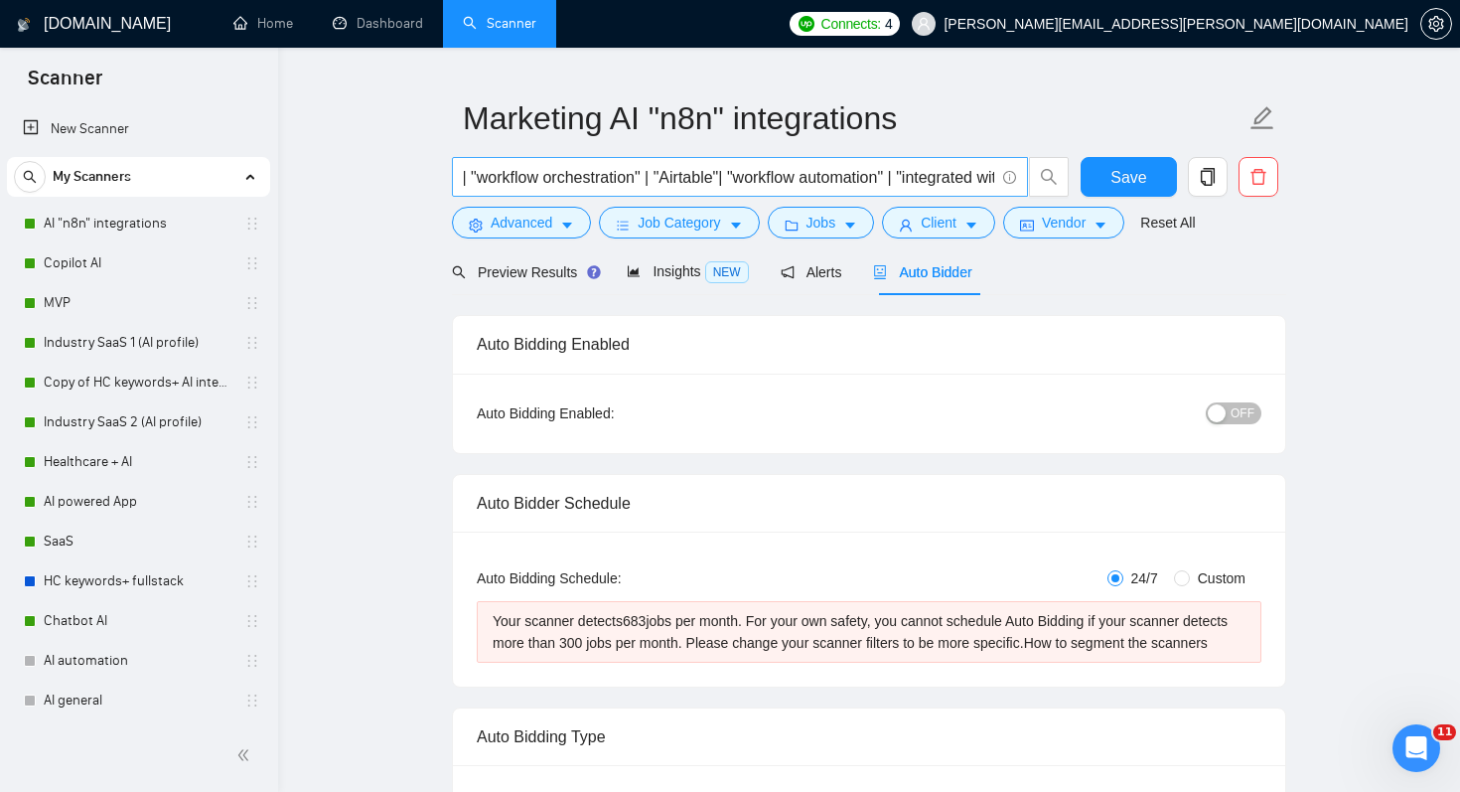
scroll to position [0, 0]
drag, startPoint x: 791, startPoint y: 173, endPoint x: 962, endPoint y: 170, distance: 171.8
click at [962, 170] on input ""n8n" | "workflow orchestration" | "Airtable"| "workflow automation" | "integra…" at bounding box center [729, 177] width 530 height 25
type input ""n8n" | "workflow orchestration" | "Airtable"| "integrated with email" | "CRM" …"
type input ""n8n" | "workflow orchestration" | "Airtable"| "workflow automation" | "integra…"
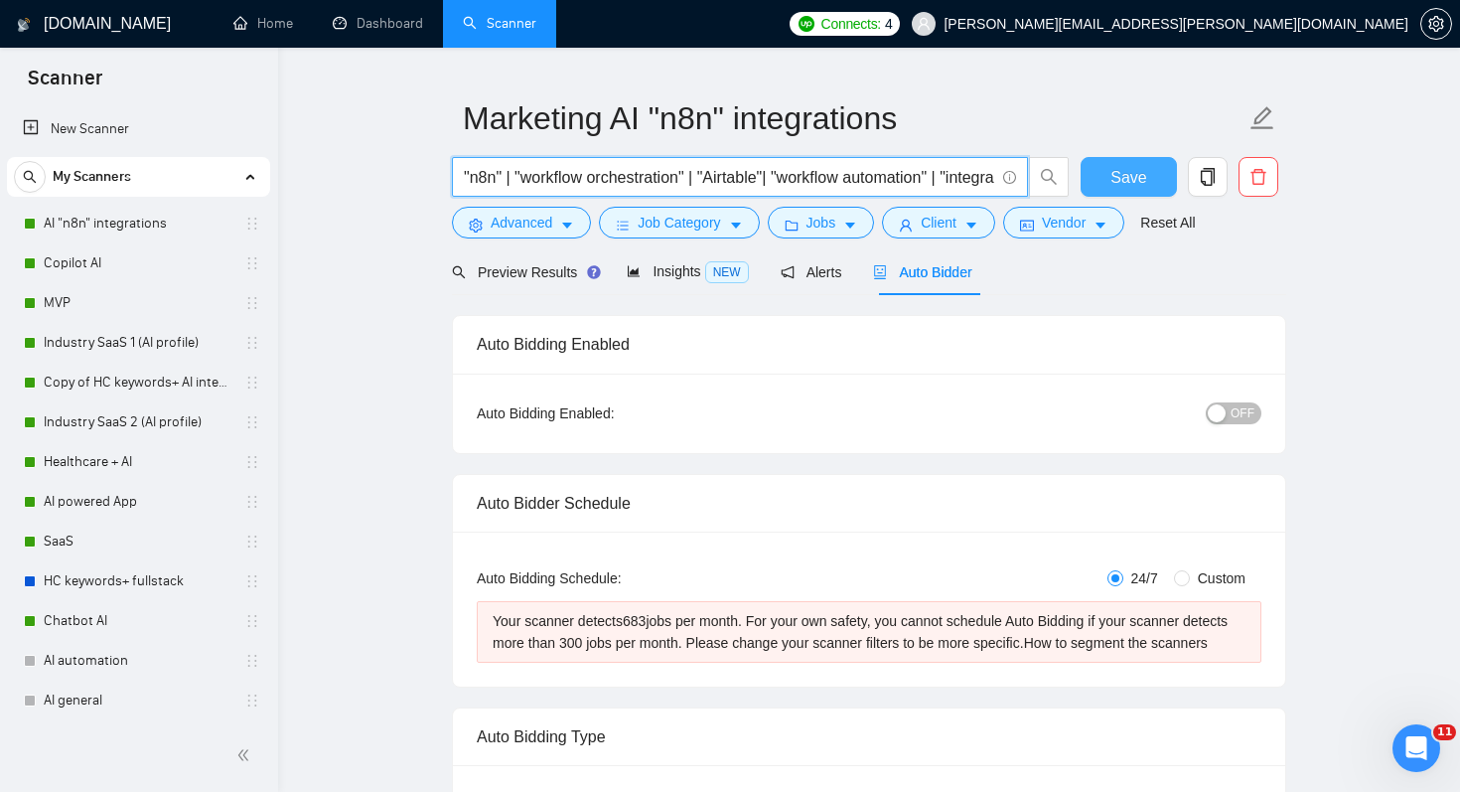
click at [1142, 175] on span "Save" at bounding box center [1128, 177] width 36 height 25
drag, startPoint x: 532, startPoint y: 178, endPoint x: 799, endPoint y: 183, distance: 267.2
click at [799, 183] on input ""n8n" | "workflow orchestration" | "Airtable"| "workflow automation" | "integra…" at bounding box center [729, 177] width 530 height 25
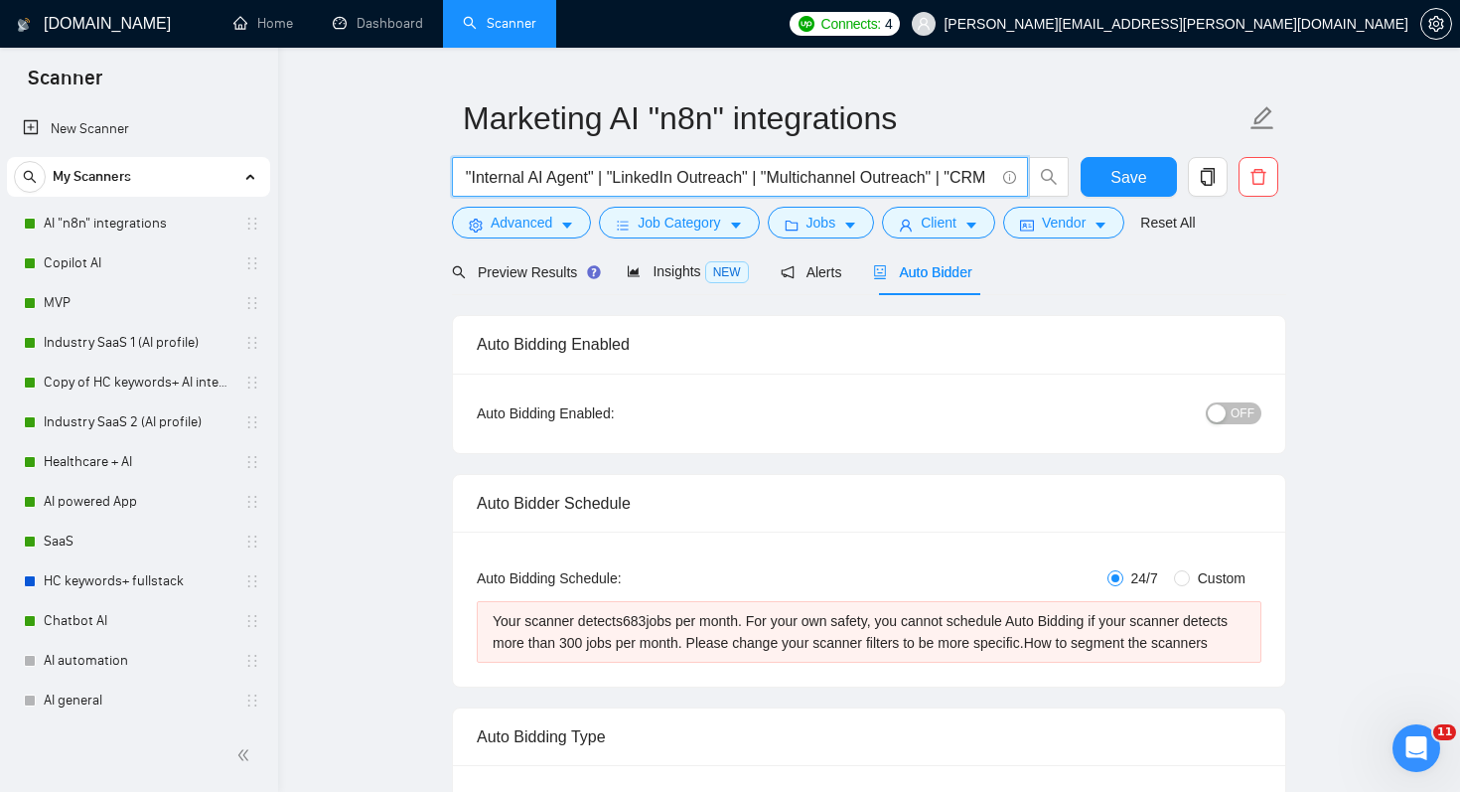
drag, startPoint x: 548, startPoint y: 177, endPoint x: 693, endPoint y: 176, distance: 145.0
click at [693, 176] on input ""n8n" | "workflow orchestration" | "Airtable"| "workflow automation" | "integra…" at bounding box center [729, 177] width 530 height 25
drag, startPoint x: 517, startPoint y: 178, endPoint x: 408, endPoint y: 178, distance: 109.2
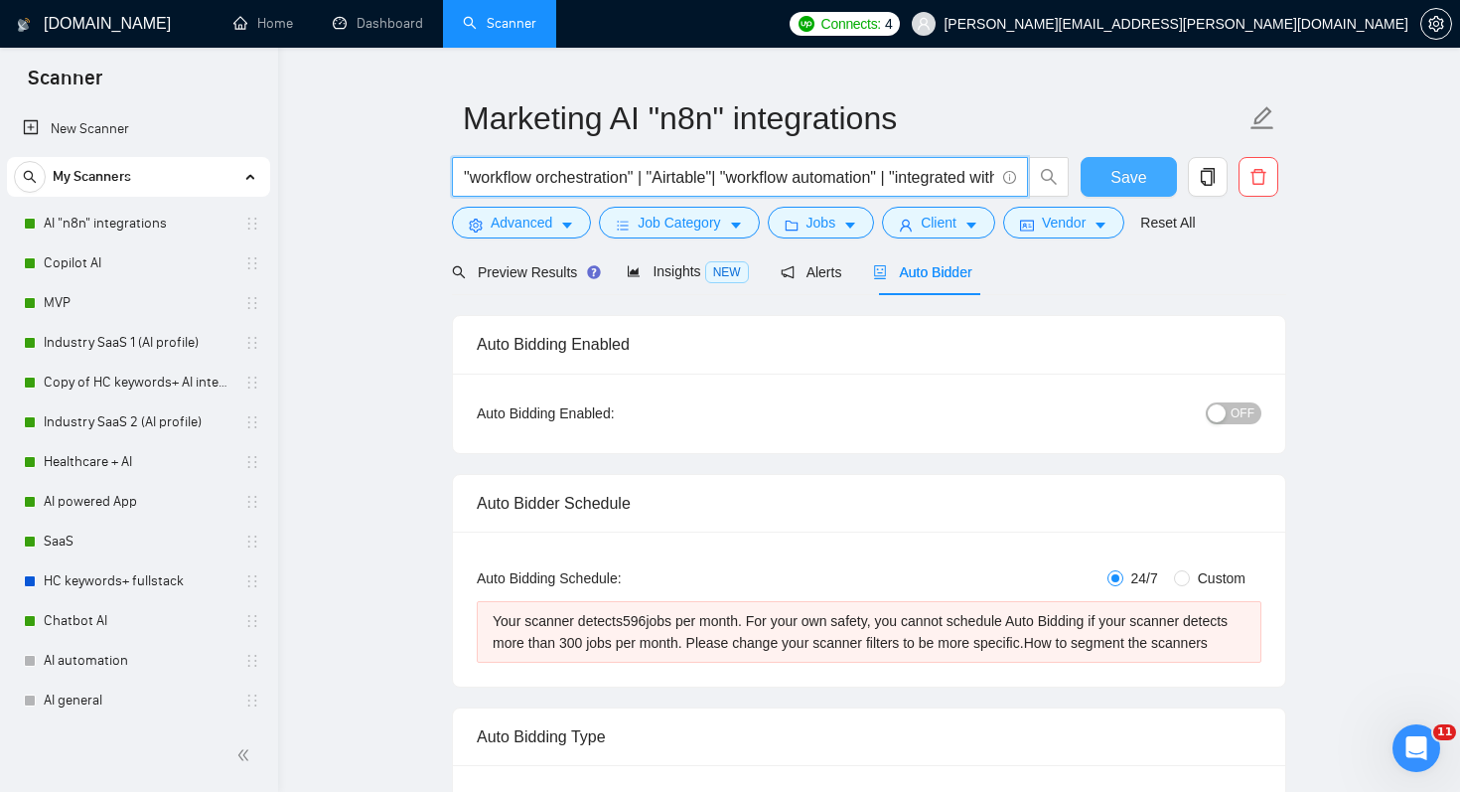
type input ""workflow orchestration" | "Airtable"| "workflow automation" | "integrated with…"
click at [1111, 177] on span "Save" at bounding box center [1128, 177] width 36 height 25
drag, startPoint x: 511, startPoint y: 175, endPoint x: 587, endPoint y: 179, distance: 75.6
click at [587, 179] on input ""workflow orchestration" | "Airtable"| "workflow automation" | "integrated with…" at bounding box center [729, 177] width 530 height 25
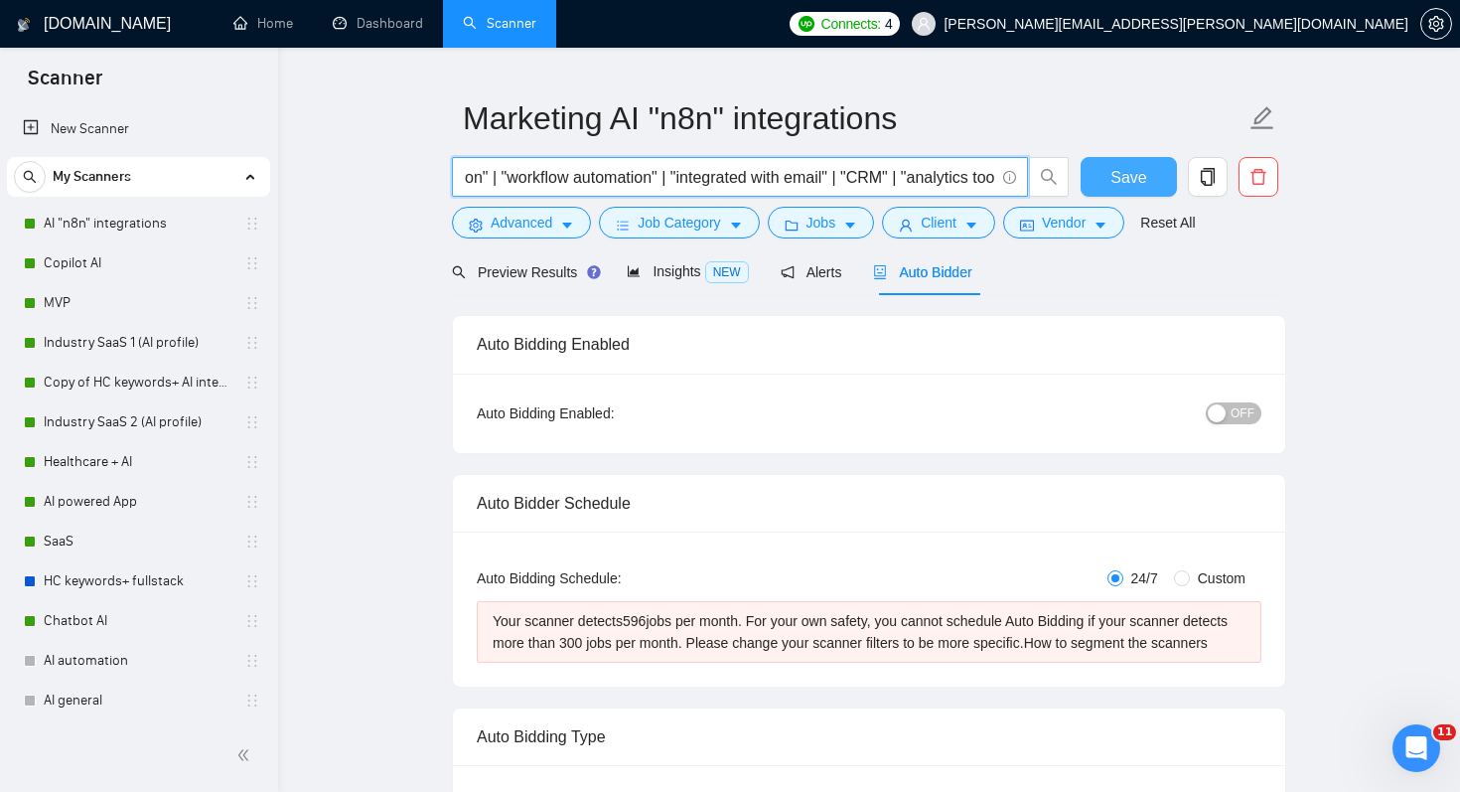
type input ""workflow orchestration" | "workflow automation" | "integrated with email" | "C…"
click at [1126, 182] on span "Save" at bounding box center [1128, 177] width 36 height 25
click at [465, 176] on input ""workflow orchestration" | "workflow automation" | "integrated with email" | "C…" at bounding box center [729, 177] width 530 height 25
type input ""n8n"| "workflow orchestration" | "workflow automation" | "integrated with emai…"
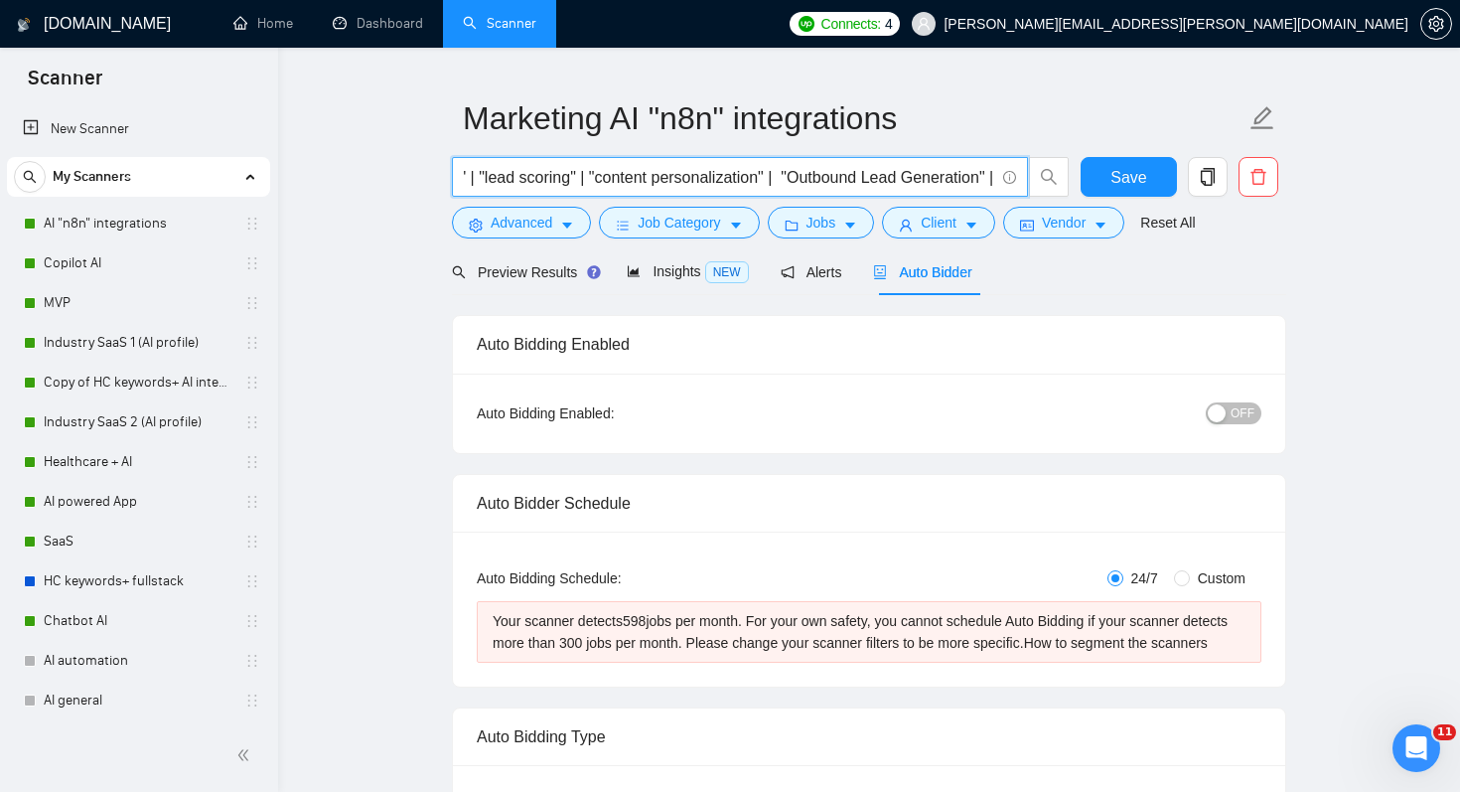
scroll to position [0, 2347]
drag, startPoint x: 466, startPoint y: 174, endPoint x: 1459, endPoint y: 203, distance: 993.6
click at [680, 346] on div "Auto Bidding Enabled" at bounding box center [869, 344] width 785 height 57
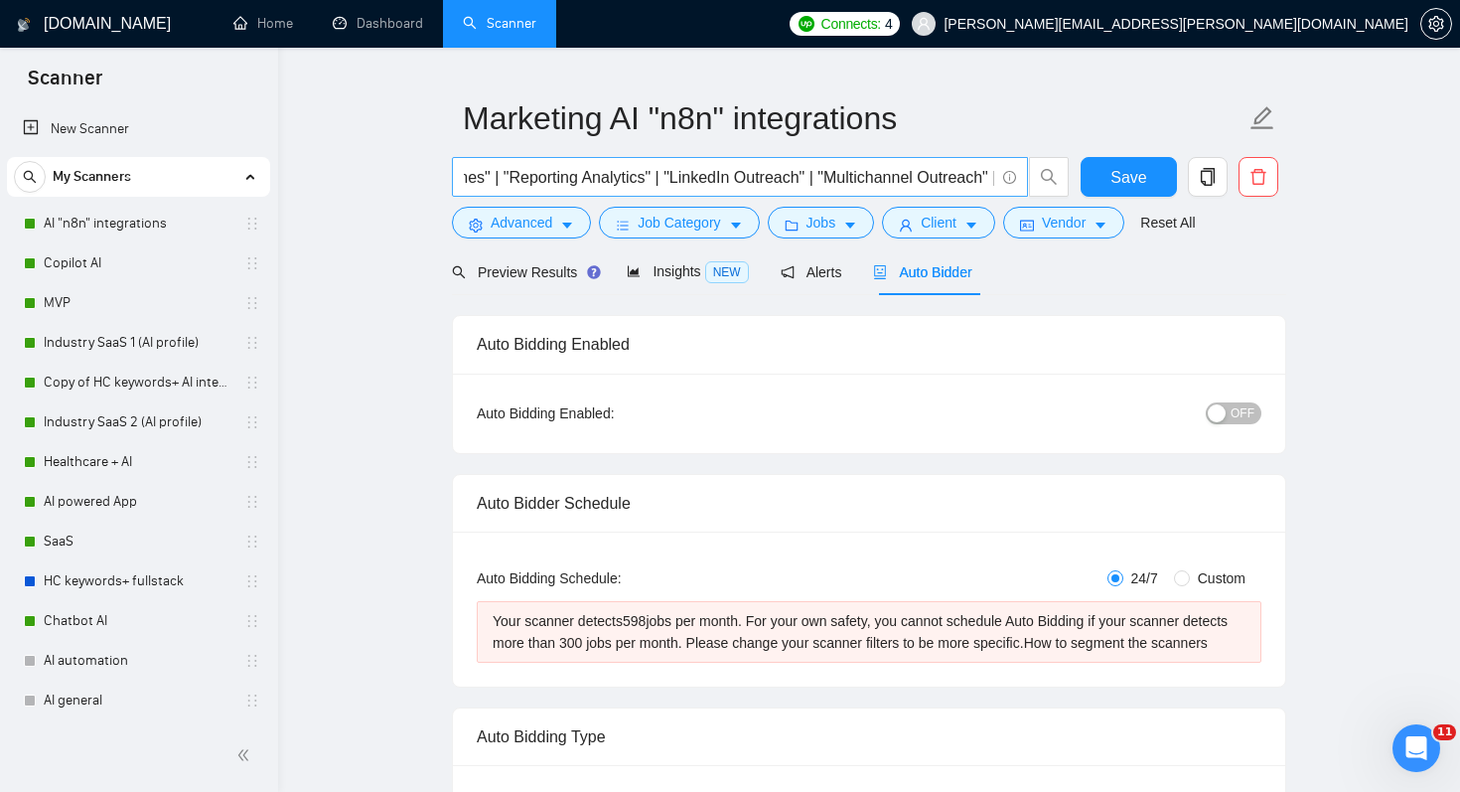
scroll to position [0, 1790]
drag, startPoint x: 786, startPoint y: 177, endPoint x: 942, endPoint y: 177, distance: 156.9
click at [942, 177] on input ""n8n"| "workflow orchestration" | "workflow automation" | "integrated with emai…" at bounding box center [729, 177] width 530 height 25
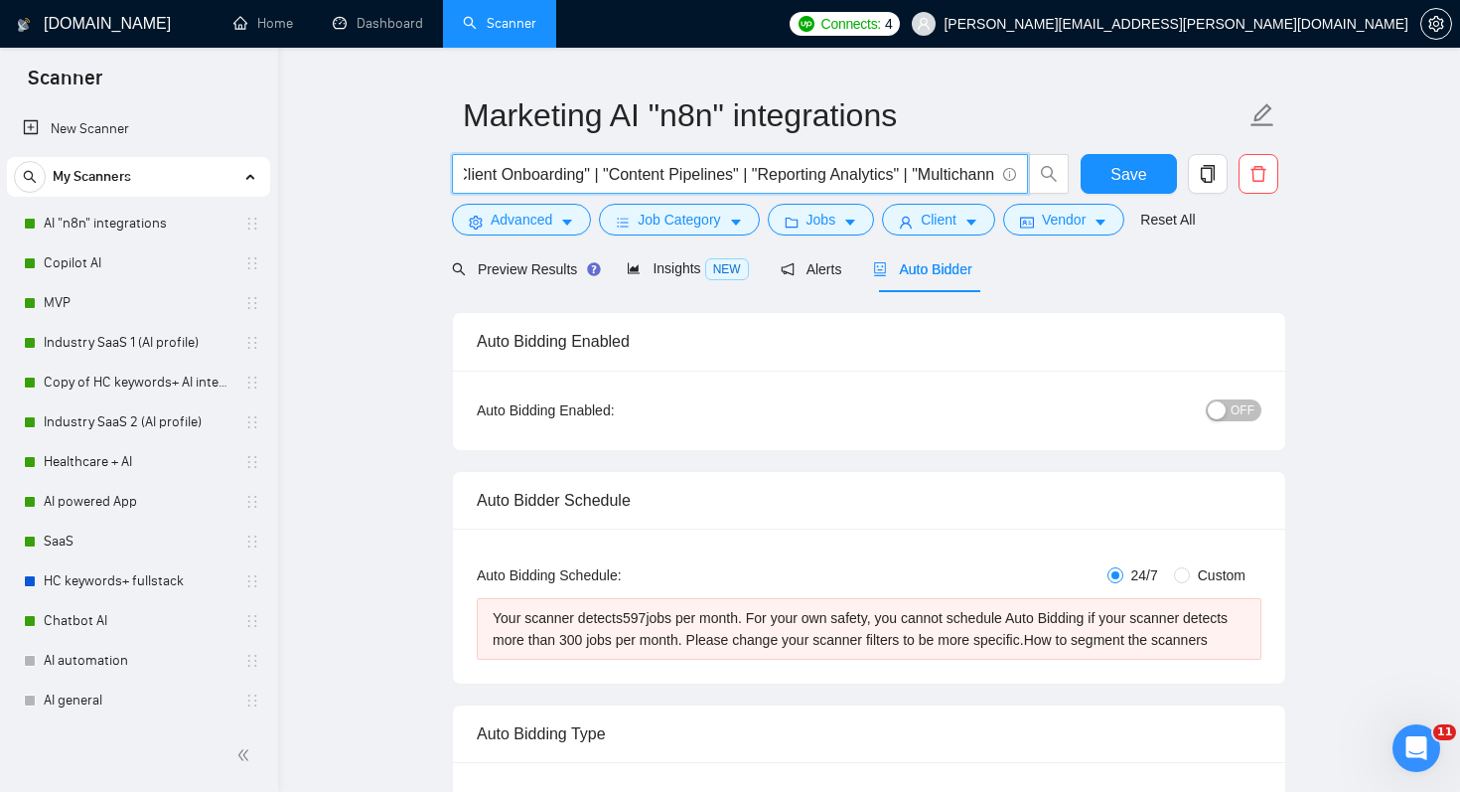
scroll to position [0, 1581]
drag, startPoint x: 517, startPoint y: 175, endPoint x: 671, endPoint y: 176, distance: 153.9
click at [671, 176] on input ""n8n"| "workflow orchestration" | "workflow automation" | "integrated with emai…" at bounding box center [729, 174] width 530 height 25
drag, startPoint x: 540, startPoint y: 174, endPoint x: 731, endPoint y: 174, distance: 190.7
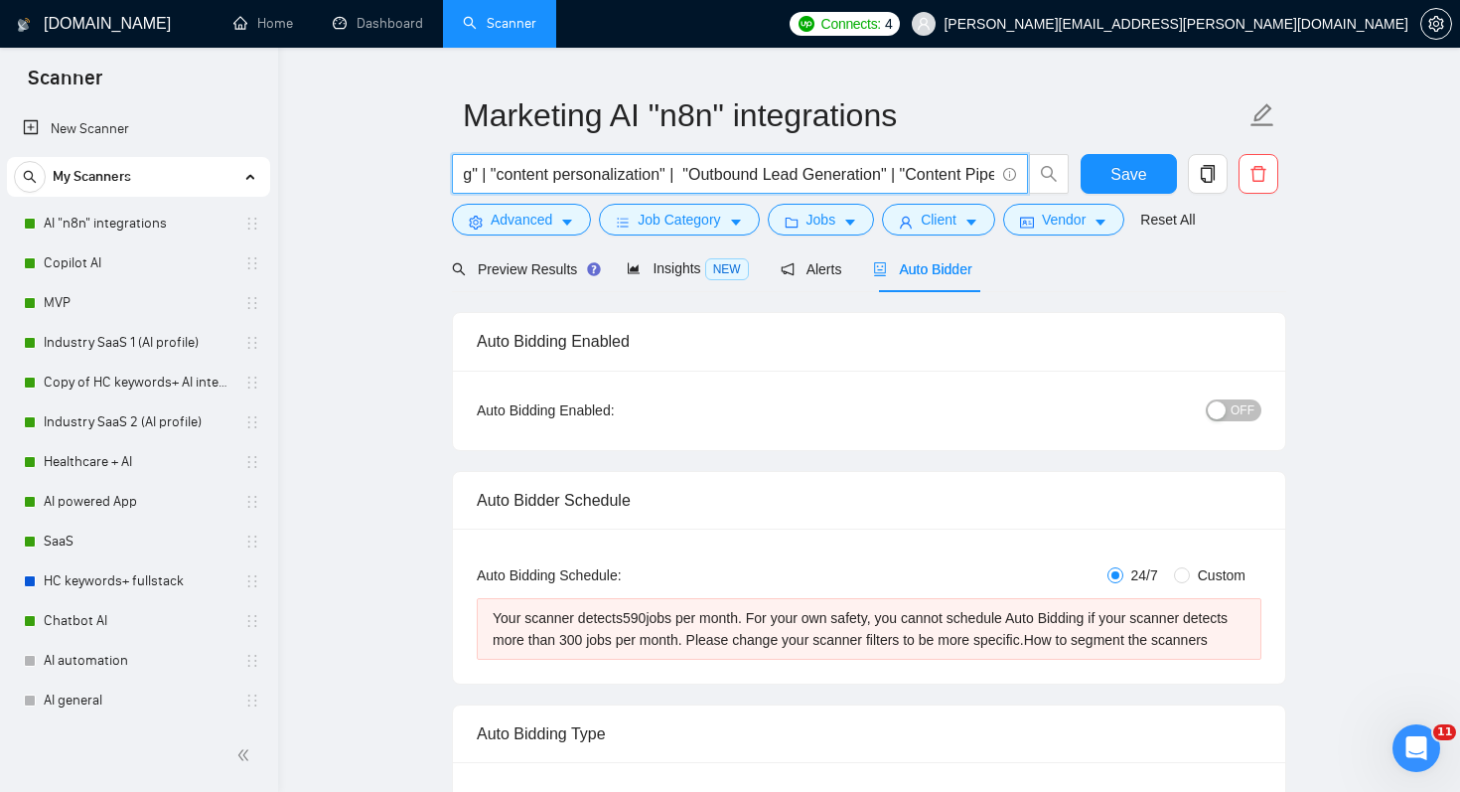
click at [731, 174] on input ""n8n"| "workflow orchestration" | "workflow automation" | "integrated with emai…" at bounding box center [729, 174] width 530 height 25
type input ""n8n"| "workflow orchestration" | "workflow automation" | "integrated with emai…"
click at [536, 259] on div "Preview Results" at bounding box center [523, 269] width 143 height 22
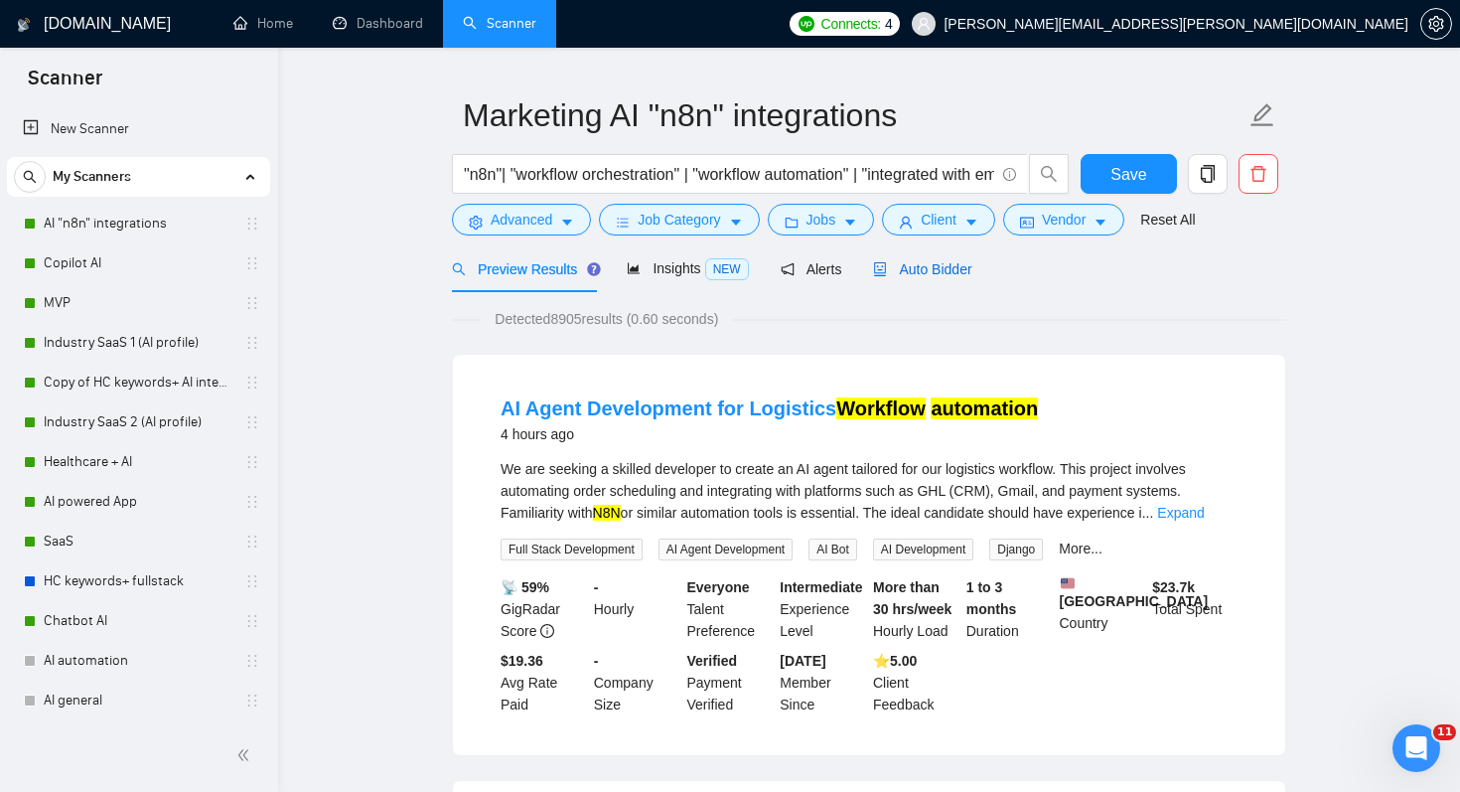
click at [925, 262] on span "Auto Bidder" at bounding box center [922, 269] width 98 height 16
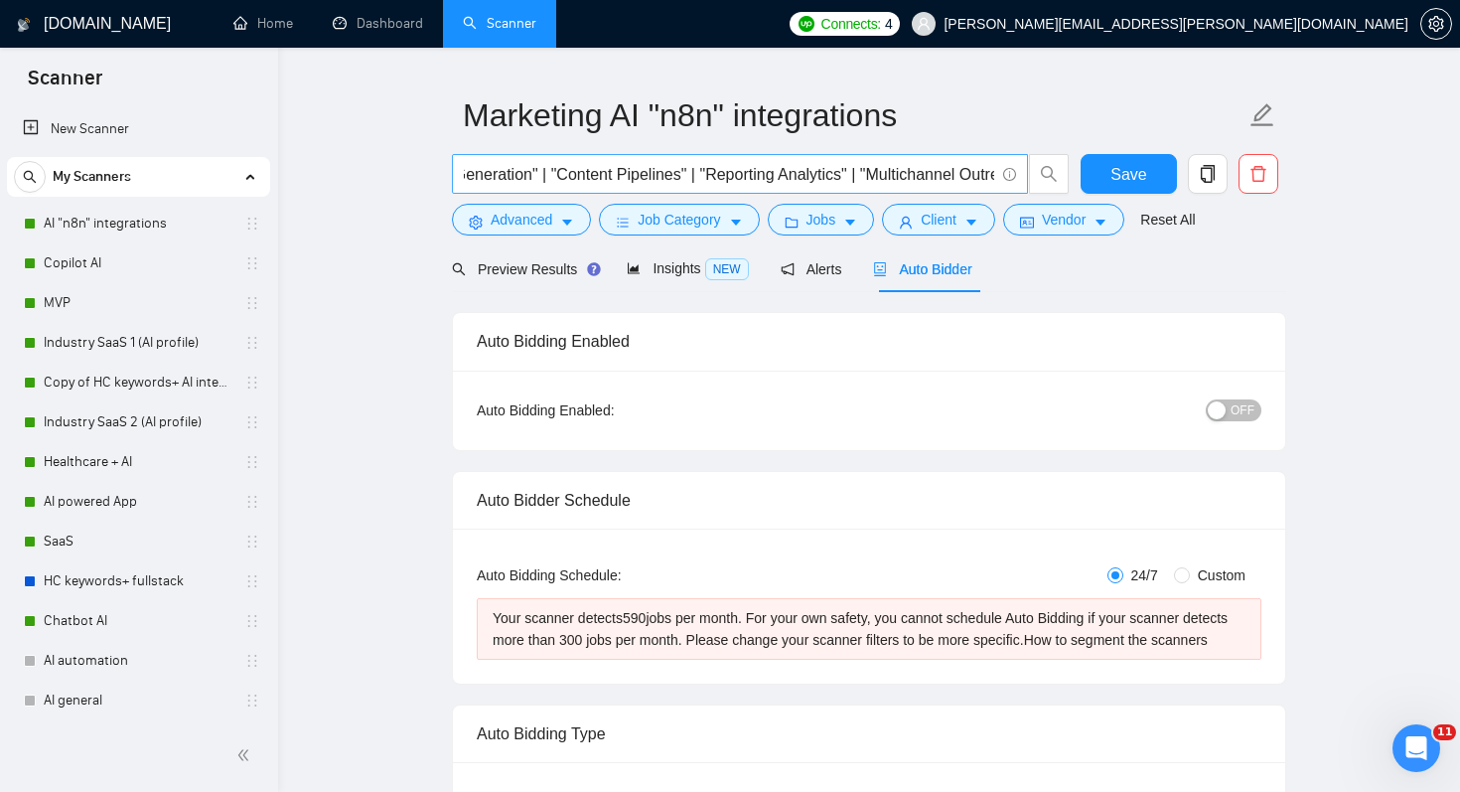
scroll to position [0, 1294]
drag, startPoint x: 926, startPoint y: 175, endPoint x: 609, endPoint y: 176, distance: 316.8
click at [609, 176] on input ""n8n"| "workflow orchestration" | "workflow automation" | "integrated with emai…" at bounding box center [729, 174] width 530 height 25
type input ""n8n"| "workflow orchestration" | "workflow automation" | "integrated with emai…"
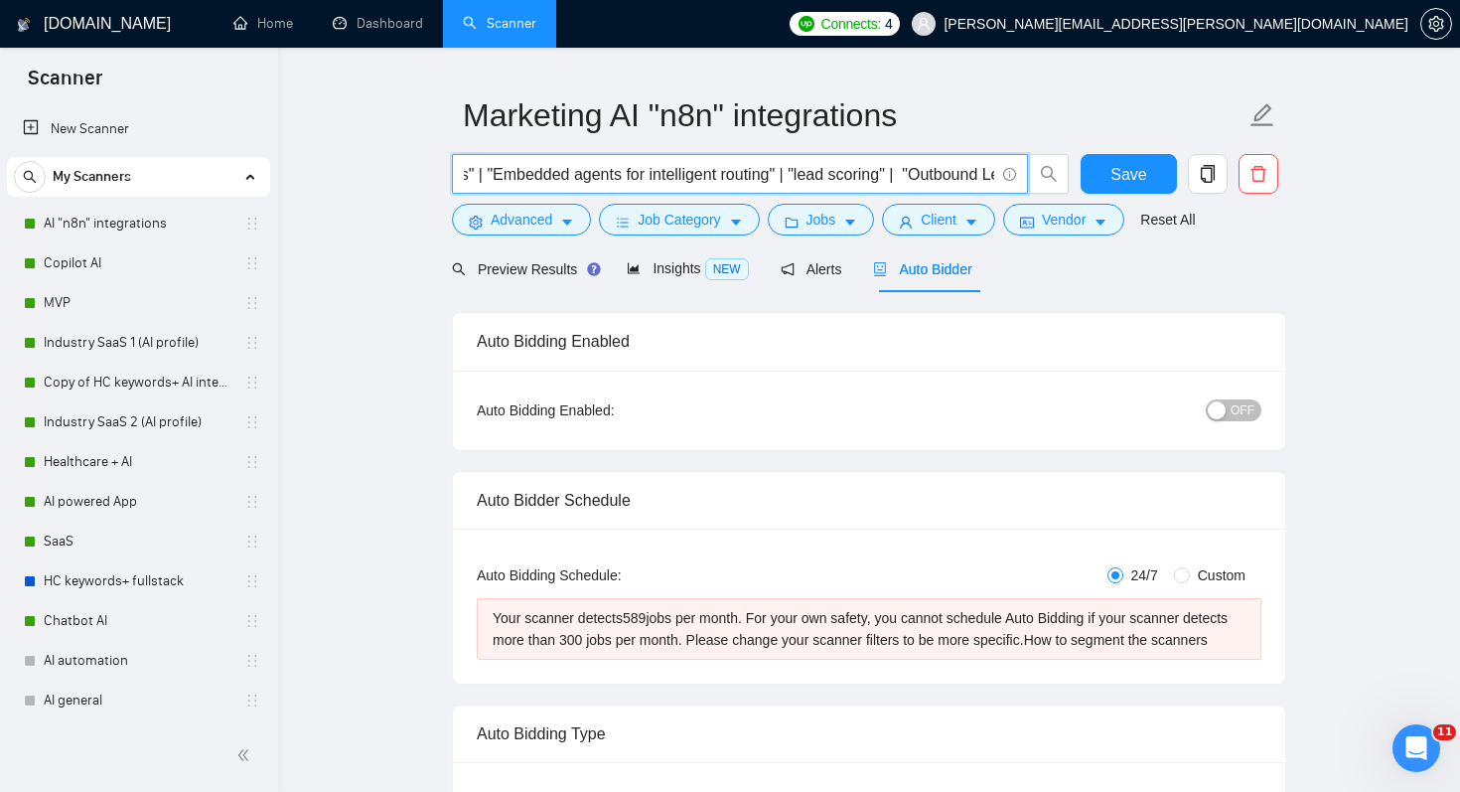
drag, startPoint x: 522, startPoint y: 172, endPoint x: 826, endPoint y: 179, distance: 304.0
click at [827, 180] on input ""n8n"| "workflow orchestration" | "workflow automation" | "integrated with emai…" at bounding box center [729, 174] width 530 height 25
drag, startPoint x: 620, startPoint y: 177, endPoint x: 738, endPoint y: 176, distance: 118.2
click at [738, 176] on input ""n8n"| "workflow orchestration" | "workflow automation" | "integrated with emai…" at bounding box center [729, 174] width 530 height 25
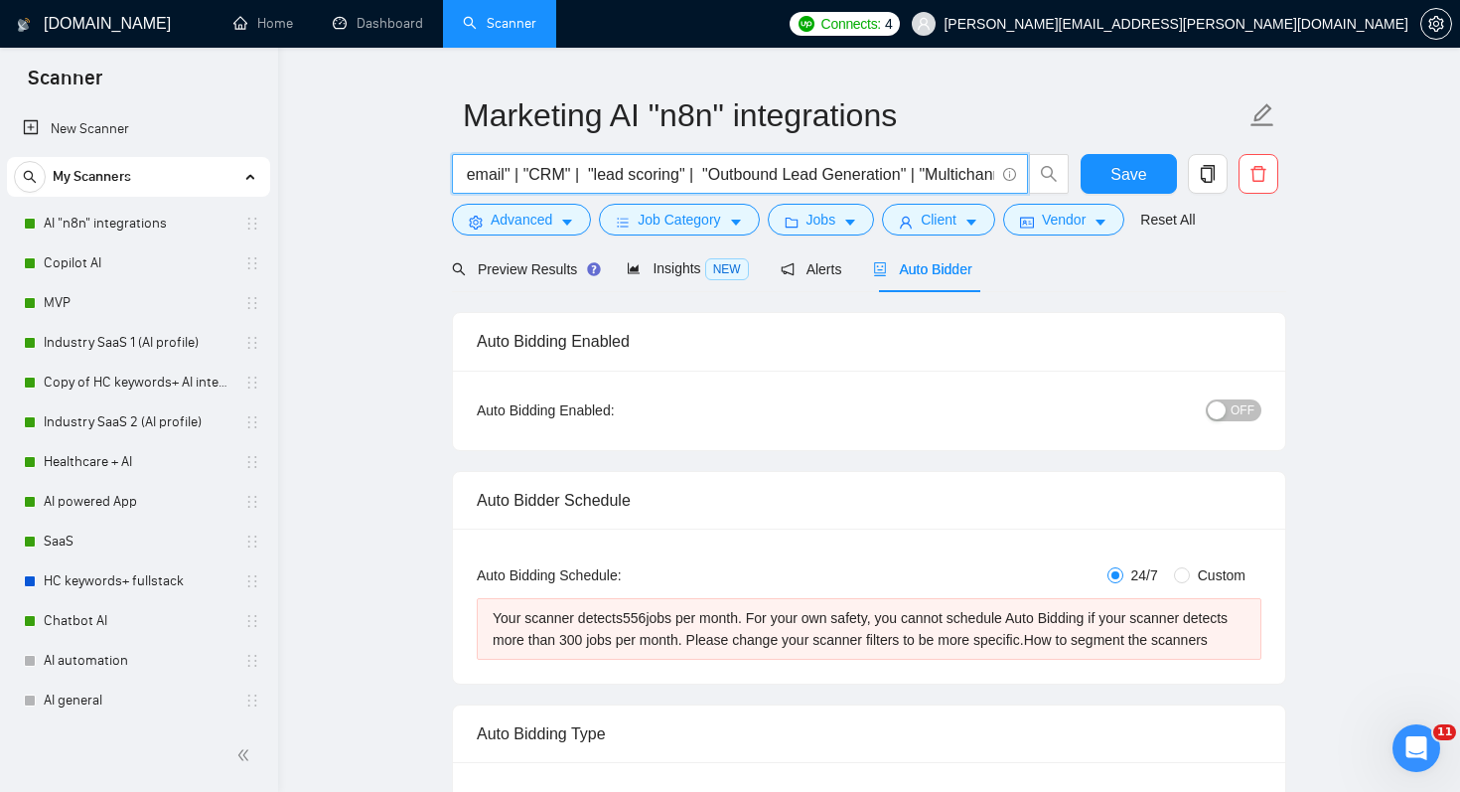
drag, startPoint x: 612, startPoint y: 175, endPoint x: 549, endPoint y: 175, distance: 62.6
click at [549, 175] on input ""n8n"| "workflow orchestration" | "workflow automation" | "integrated with emai…" at bounding box center [729, 174] width 530 height 25
type input ""n8n"| "workflow orchestration" | "workflow automation" | "integrated with emai…"
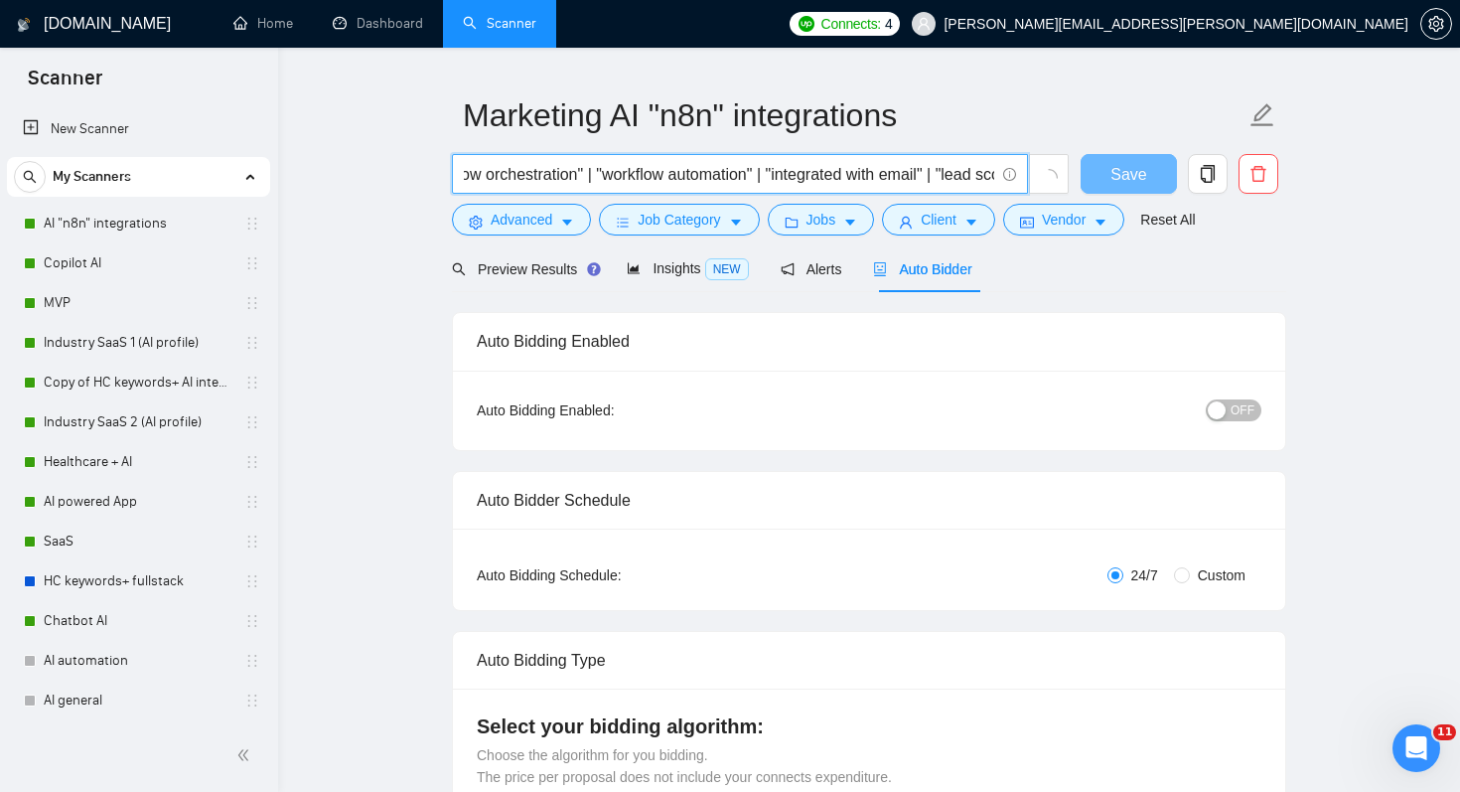
scroll to position [0, 0]
click at [511, 176] on input ""n8n"| "workflow orchestration" | "workflow automation" | "integrated with emai…" at bounding box center [729, 174] width 530 height 25
paste input ""analytics tools" | "Embedded agents for intelligent routing" | "lead scoring" …"
click at [509, 176] on input ""n8n"|"analytics tools" | "Embedded agents for intelligent routing" | "lead sco…" at bounding box center [729, 174] width 530 height 25
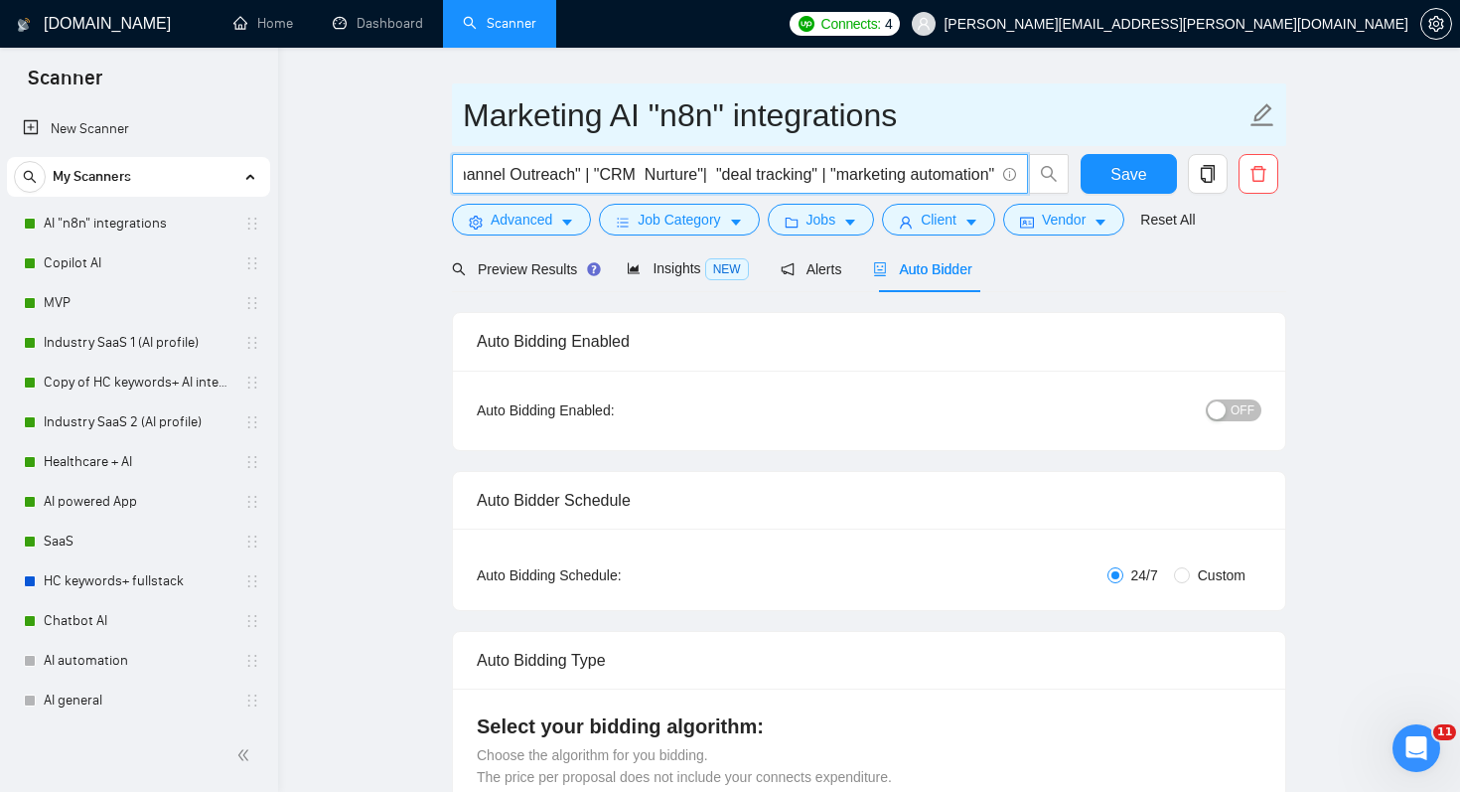
type input ""n8n"| "analytics tools" | "Embedded agents for intelligent routing" | "lead sc…"
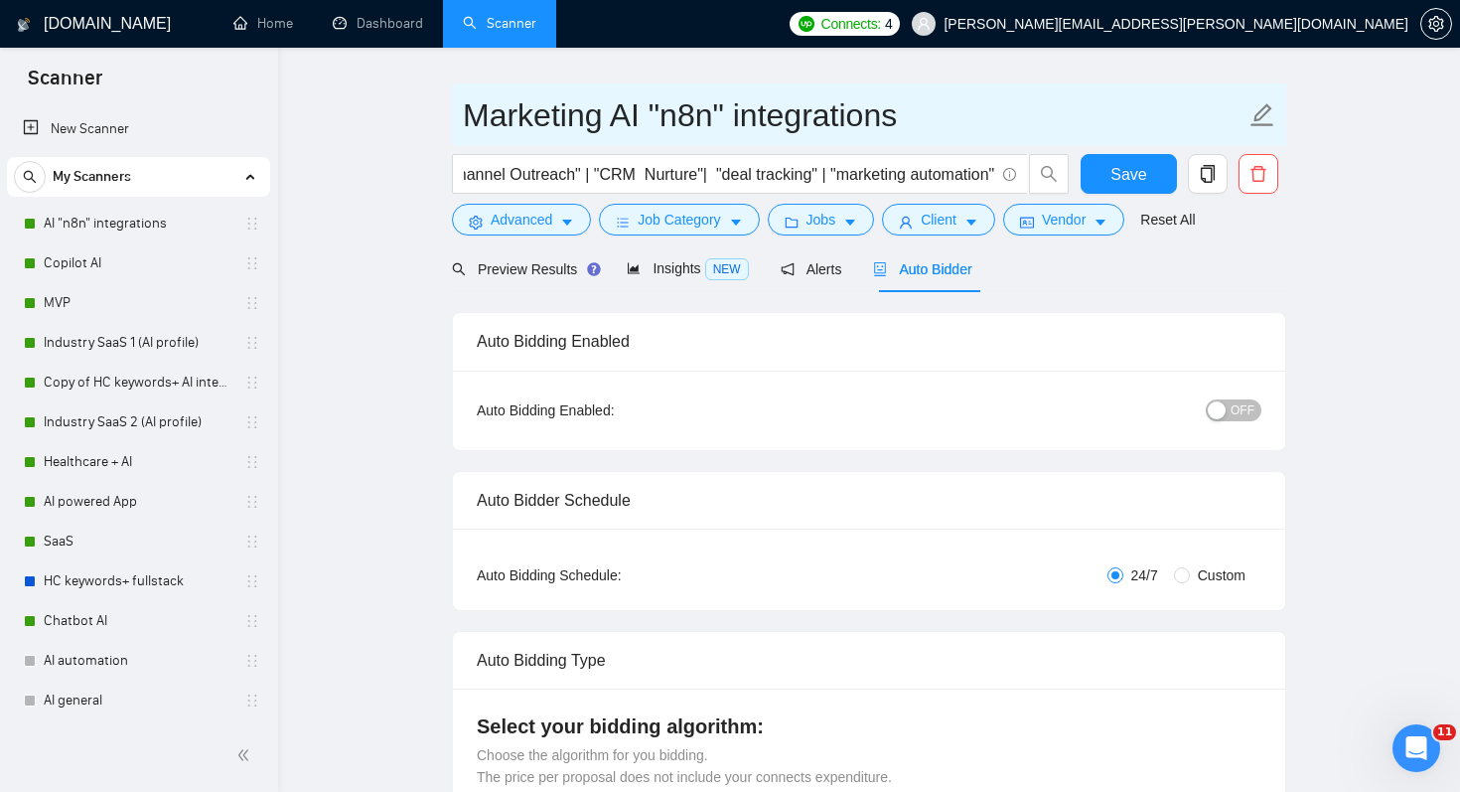
click at [738, 123] on input "Marketing AI "n8n" integrations" at bounding box center [854, 115] width 783 height 50
drag, startPoint x: 738, startPoint y: 123, endPoint x: 930, endPoint y: 118, distance: 191.7
click at [931, 119] on input "Marketing AI "n8n" integrations" at bounding box center [854, 115] width 783 height 50
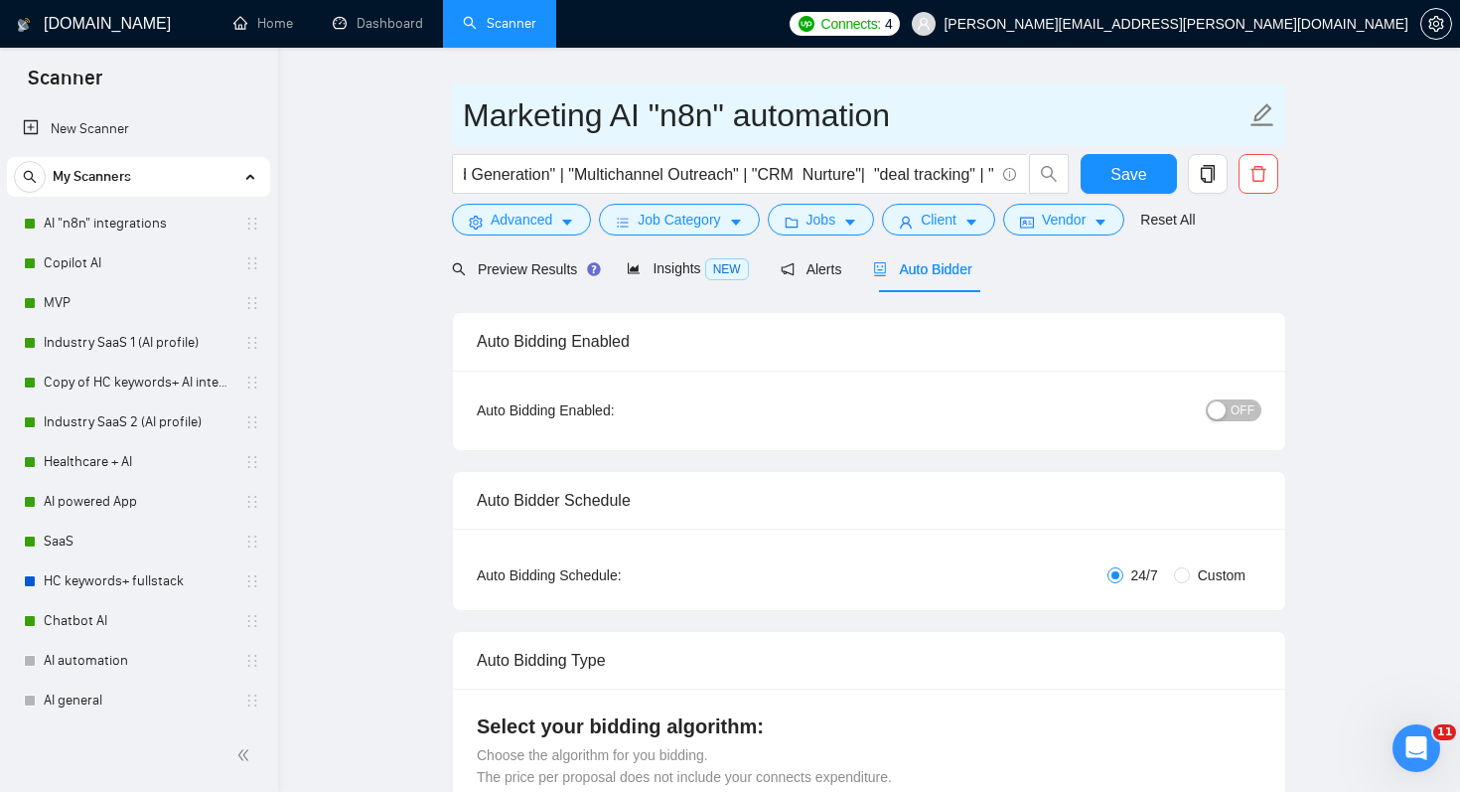
type input "Marketing AI "n8n" automation"
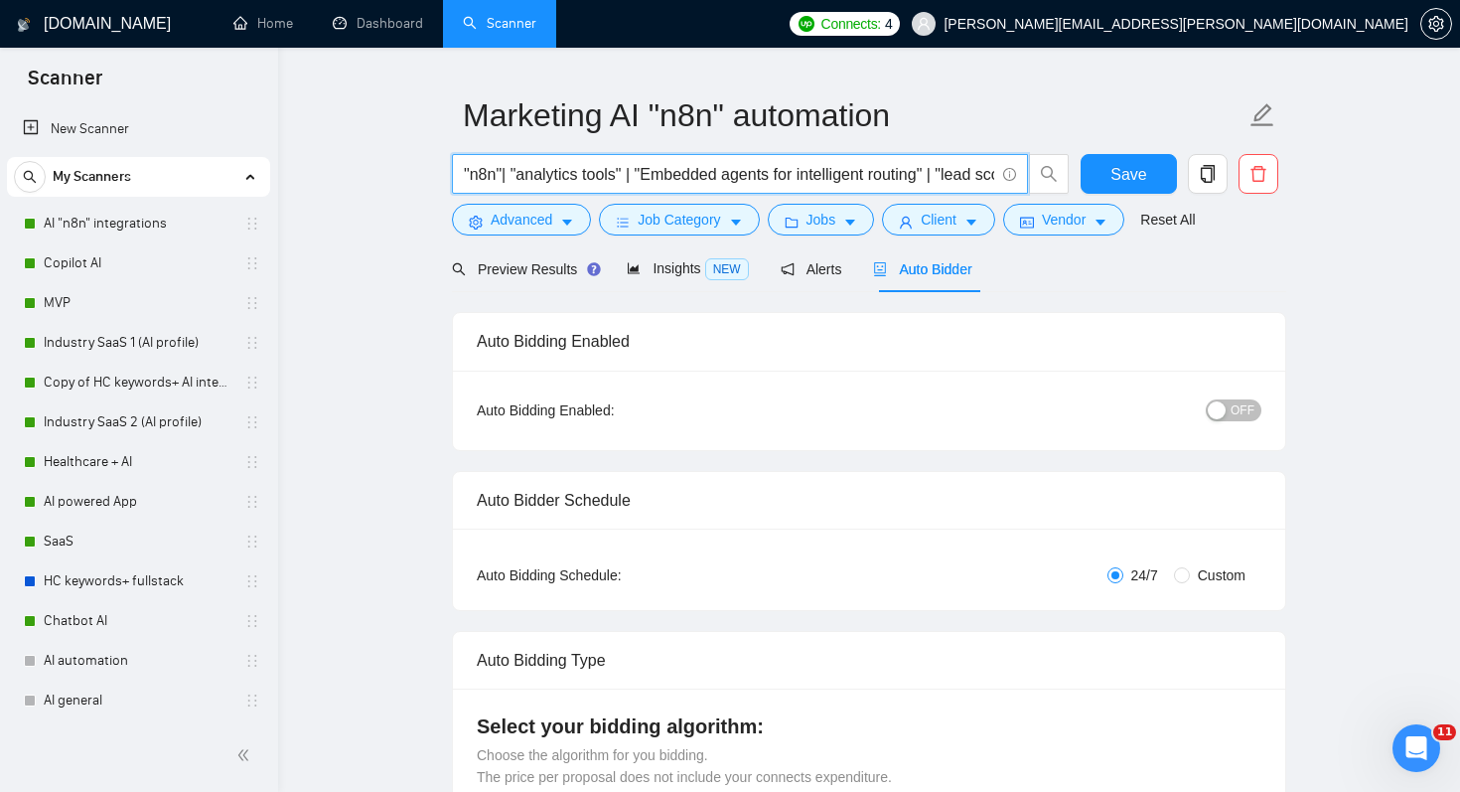
click at [512, 177] on input ""n8n"| "analytics tools" | "Embedded agents for intelligent routing" | "lead sc…" at bounding box center [729, 174] width 530 height 25
paste input "Client Onboarding" | "Content Pipelines" | "Reporting Analytics" | "LinkedIn Ou…"
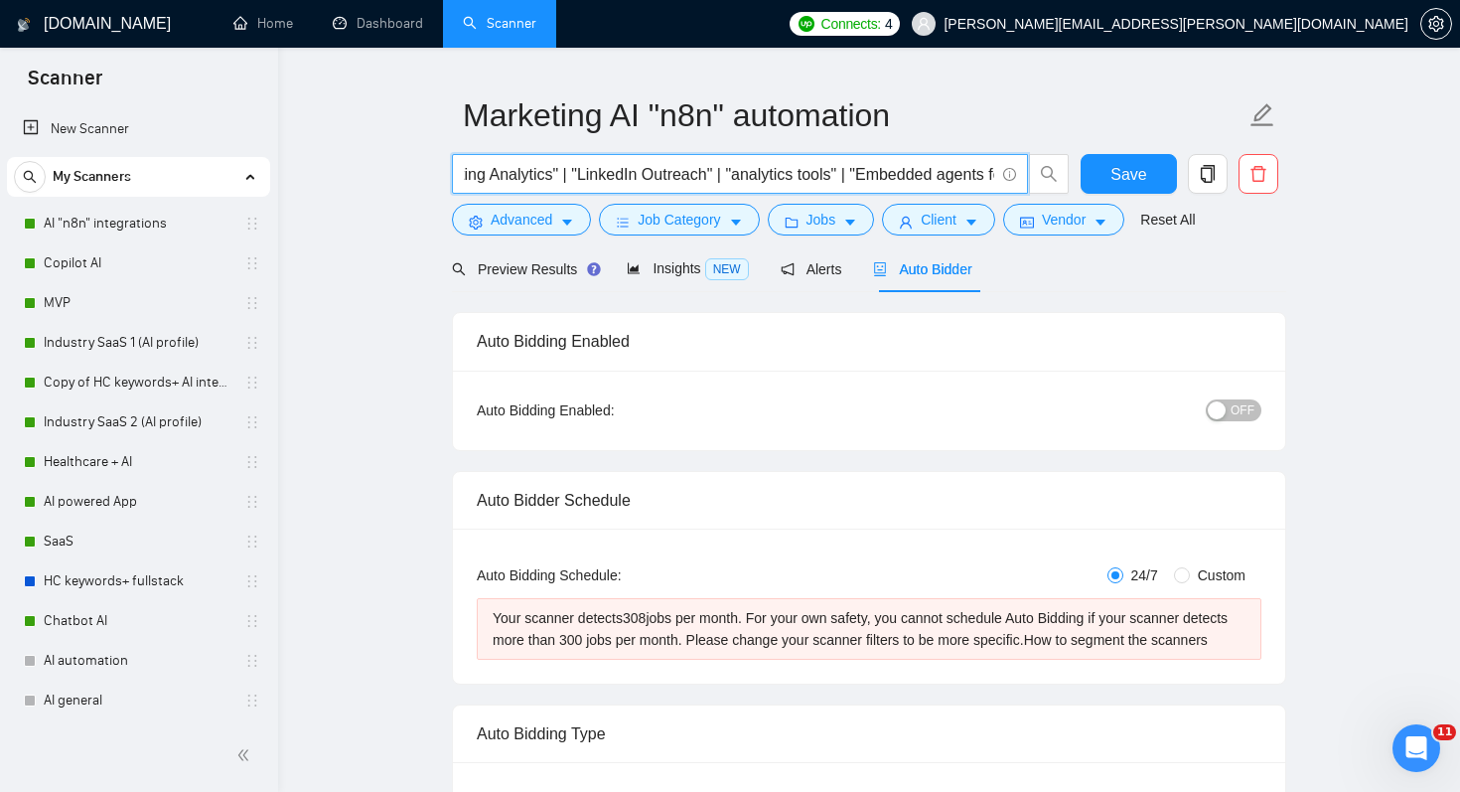
scroll to position [0, 415]
drag, startPoint x: 844, startPoint y: 177, endPoint x: 737, endPoint y: 173, distance: 107.3
click at [737, 173] on input ""n8n"| "Client Onboarding" | "Content Pipelines" | "Reporting Analytics" | "Lin…" at bounding box center [729, 174] width 530 height 25
type input ""n8n"| "Client Onboarding" | "Content Pipelines" | "Reporting Analytics" | "ana…"
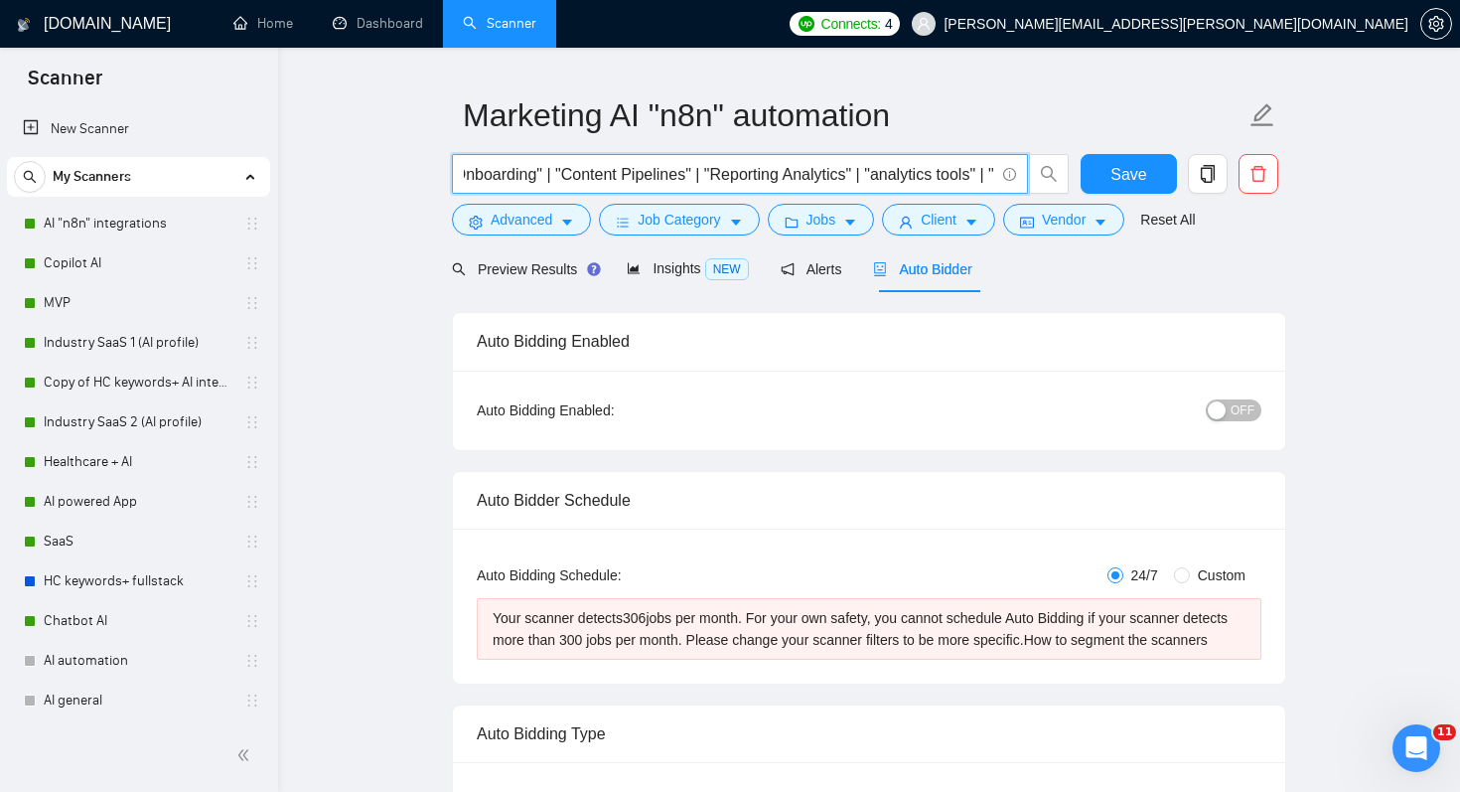
drag, startPoint x: 564, startPoint y: 174, endPoint x: 714, endPoint y: 174, distance: 150.0
click at [714, 174] on input ""n8n"| "Client Onboarding" | "Content Pipelines" | "Reporting Analytics" | "ana…" at bounding box center [729, 174] width 530 height 25
drag, startPoint x: 728, startPoint y: 174, endPoint x: 564, endPoint y: 173, distance: 163.9
click at [564, 173] on input ""n8n"| "Client Onboarding" | "Reporting Analytics" | "analytics tools" | "Embed…" at bounding box center [729, 174] width 530 height 25
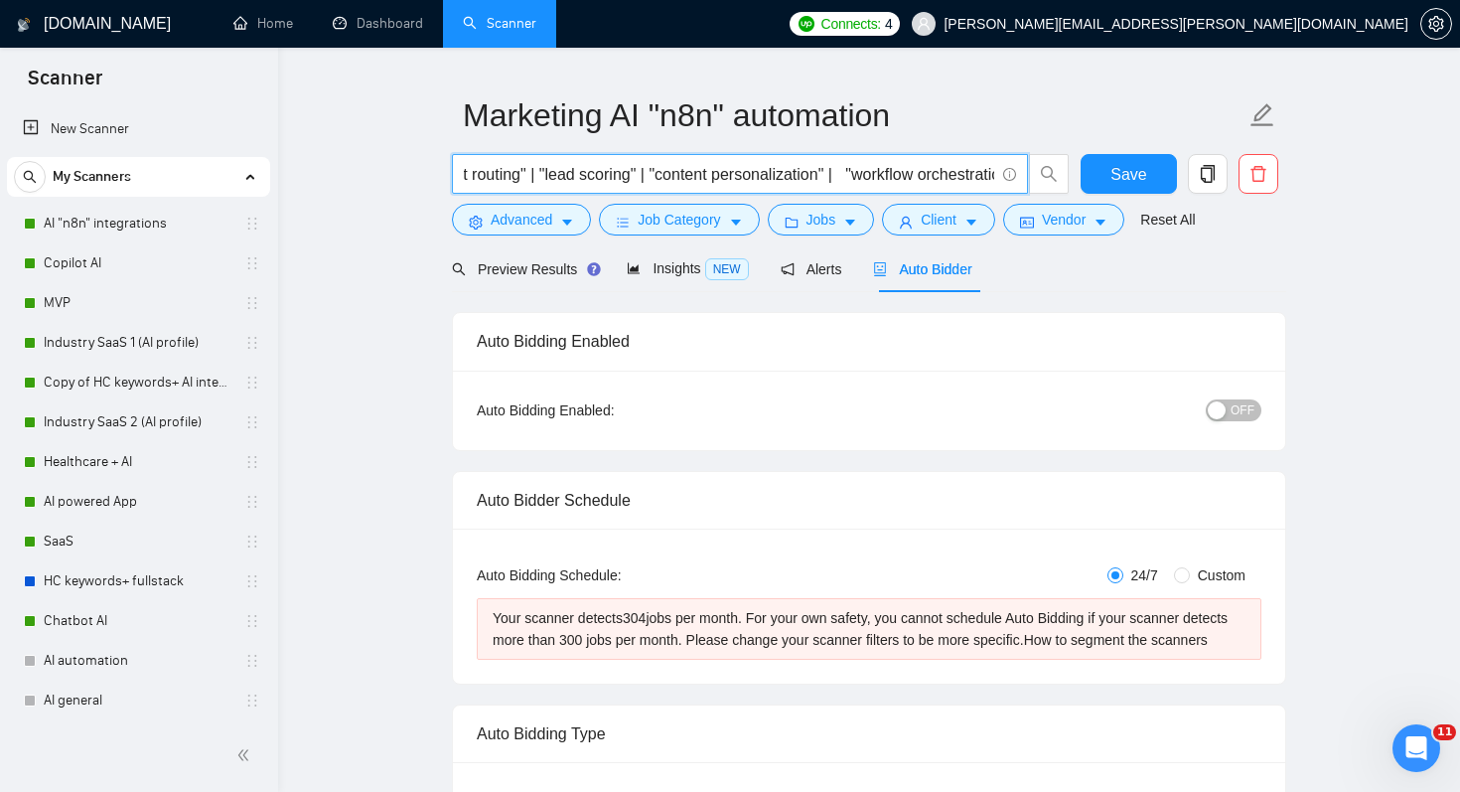
drag, startPoint x: 679, startPoint y: 172, endPoint x: 879, endPoint y: 173, distance: 199.6
click at [879, 173] on input ""n8n"| "Client Onboarding" | "analytics tools" | "Embedded agents for intellige…" at bounding box center [729, 174] width 530 height 25
drag, startPoint x: 731, startPoint y: 175, endPoint x: 852, endPoint y: 176, distance: 121.2
click at [852, 176] on input ""n8n"| "Client Onboarding" | "analytics tools" | "Embedded agents for intellige…" at bounding box center [729, 174] width 530 height 25
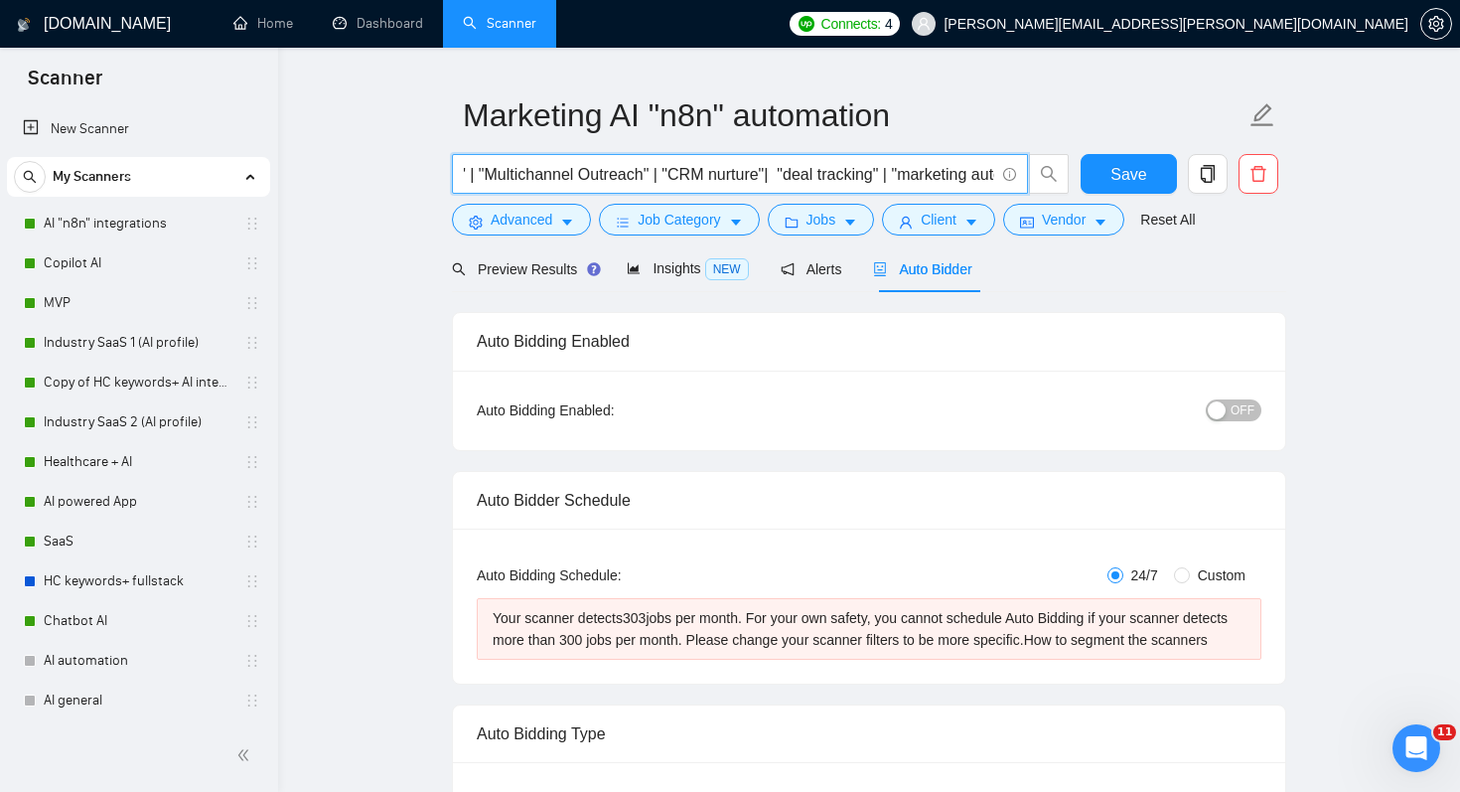
click at [833, 179] on input ""n8n"| "Client Onboarding" | "analytics tools" | "Embedded agents for intellige…" at bounding box center [729, 174] width 530 height 25
click at [852, 177] on input ""n8n"| "Client Onboarding" | "analytics tools" | "Embedded agents for intellige…" at bounding box center [729, 174] width 530 height 25
type input ""n8n"| "Client Onboarding" | "analytics tools" | "Embedded agents for intellige…"
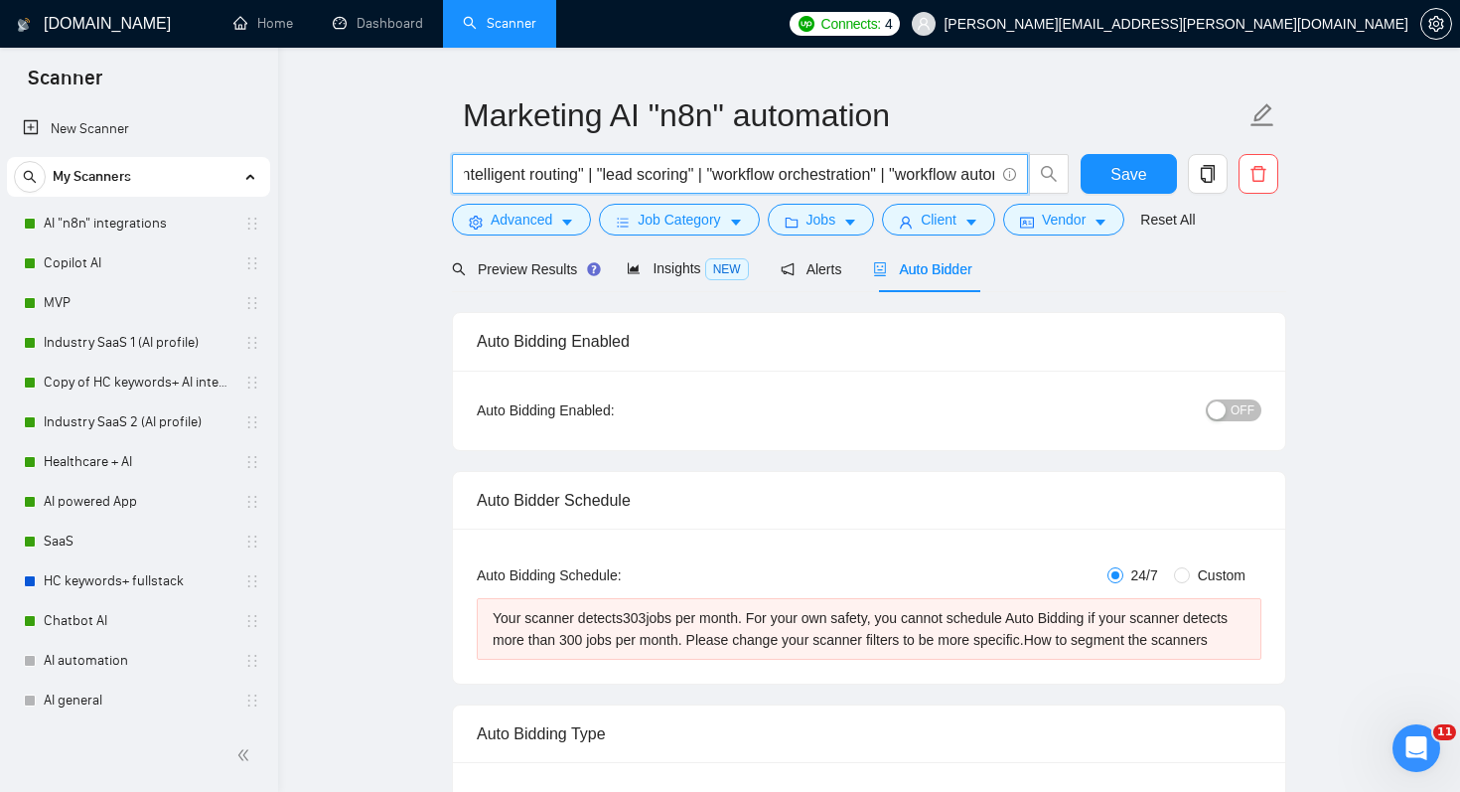
drag, startPoint x: 725, startPoint y: 177, endPoint x: 612, endPoint y: 177, distance: 113.2
click at [612, 177] on input ""n8n"| "Client Onboarding" | "analytics tools" | "Embedded agents for intellige…" at bounding box center [729, 174] width 530 height 25
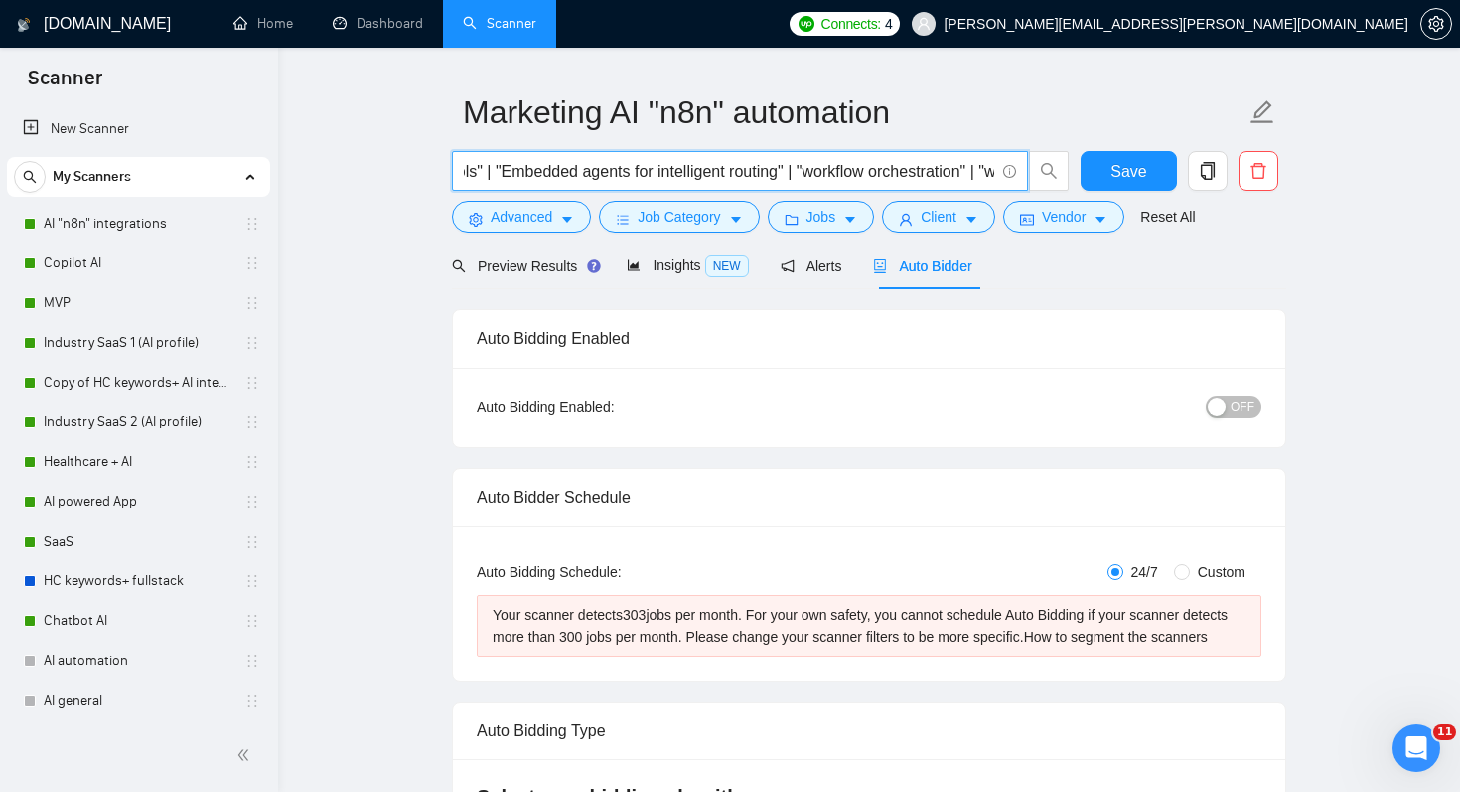
scroll to position [0, 306]
drag, startPoint x: 496, startPoint y: 171, endPoint x: 803, endPoint y: 170, distance: 307.9
click at [803, 170] on input ""n8n"| "Client Onboarding" | "analytics tools" | "Embedded agents for intellige…" at bounding box center [729, 171] width 530 height 25
drag, startPoint x: 672, startPoint y: 169, endPoint x: 801, endPoint y: 169, distance: 129.1
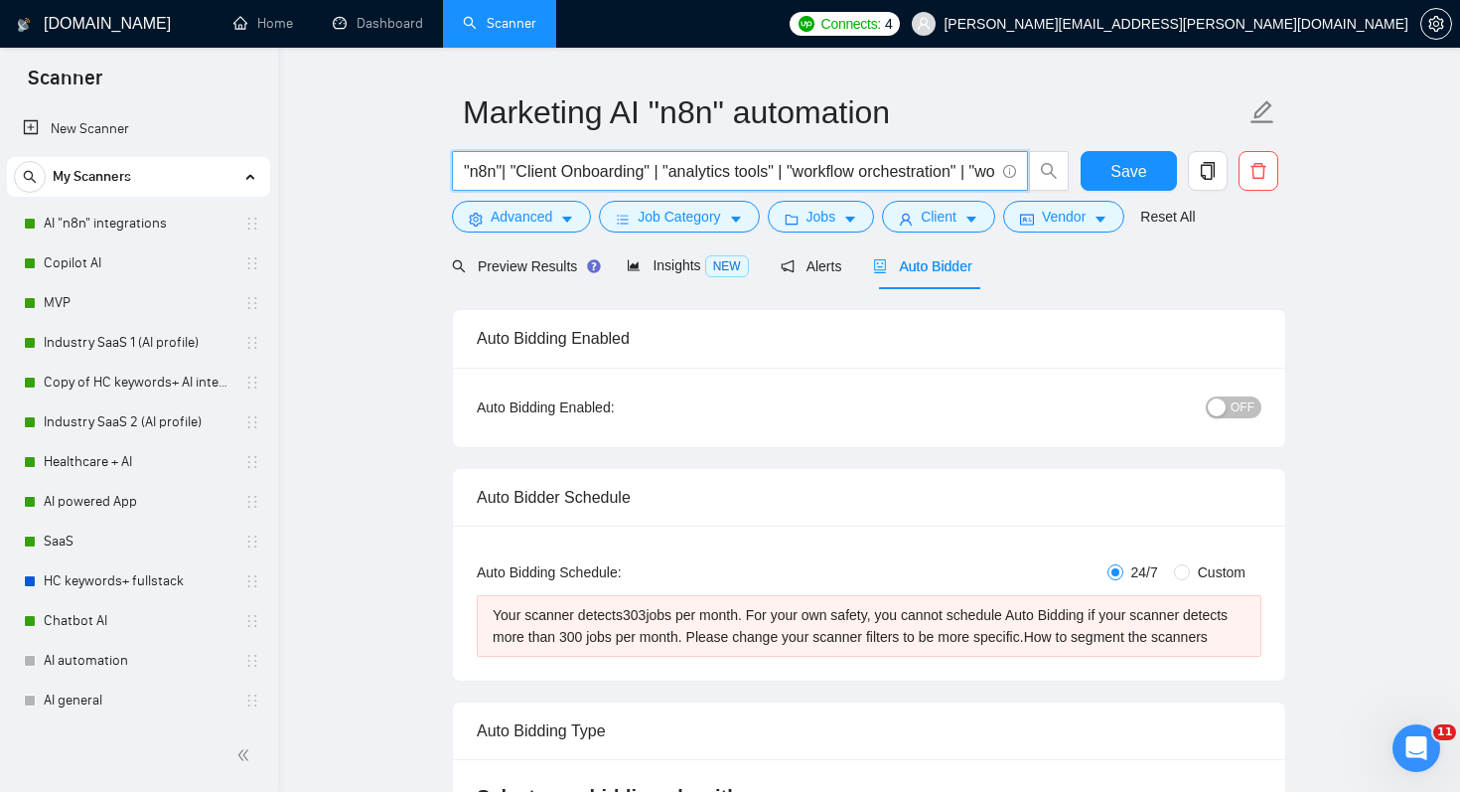
click at [801, 169] on input ""n8n"| "Client Onboarding" | "analytics tools" | "workflow orchestration" | "wo…" at bounding box center [729, 171] width 530 height 25
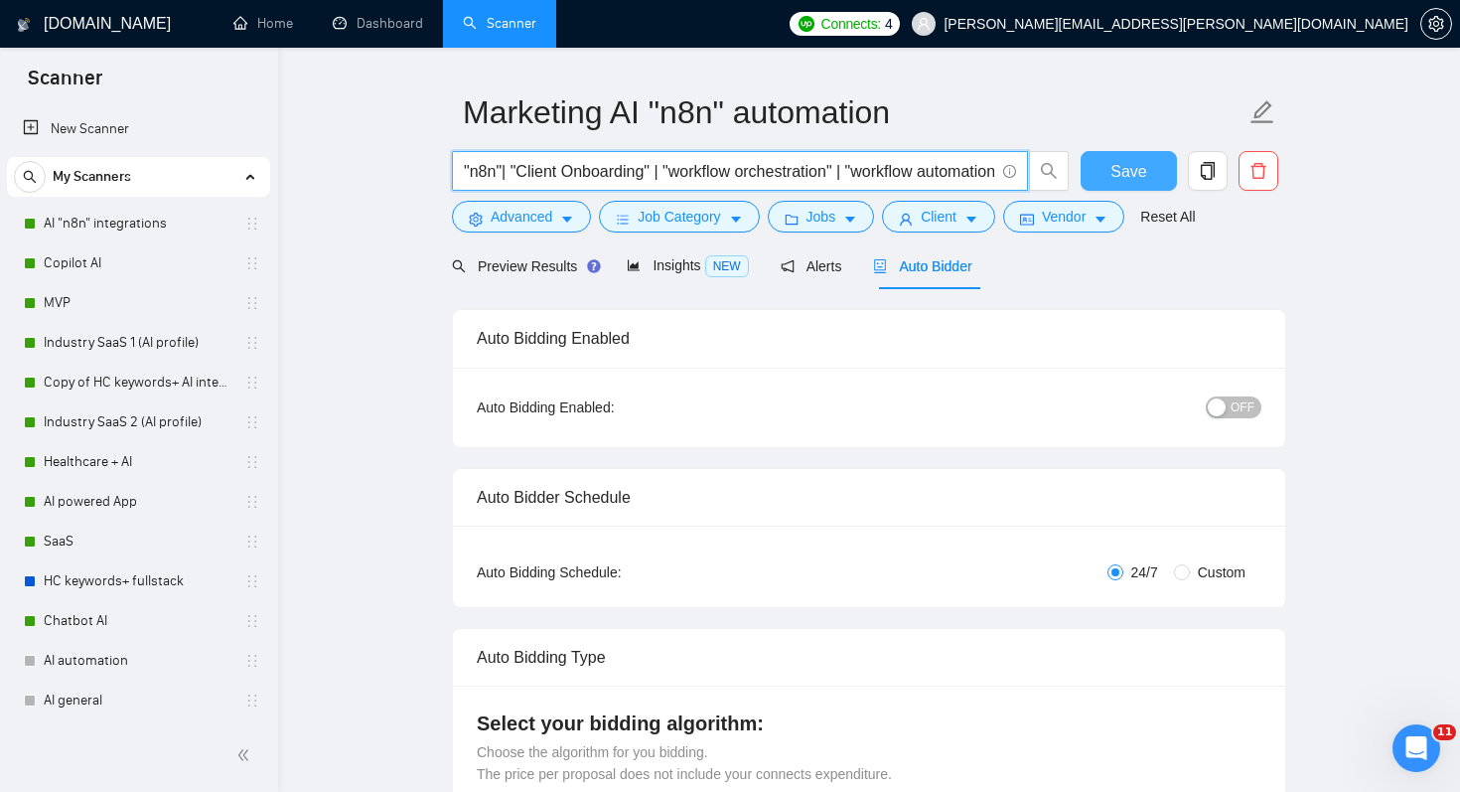
type input ""n8n"| "Client Onboarding" | "workflow orchestration" | "workflow automation" |…"
click at [1123, 180] on span "Save" at bounding box center [1128, 171] width 36 height 25
drag, startPoint x: 463, startPoint y: 172, endPoint x: 579, endPoint y: 170, distance: 116.2
click at [579, 170] on span ""n8n"| "Client Onboarding" | "workflow orchestration" | "workflow automation" |…" at bounding box center [740, 171] width 576 height 40
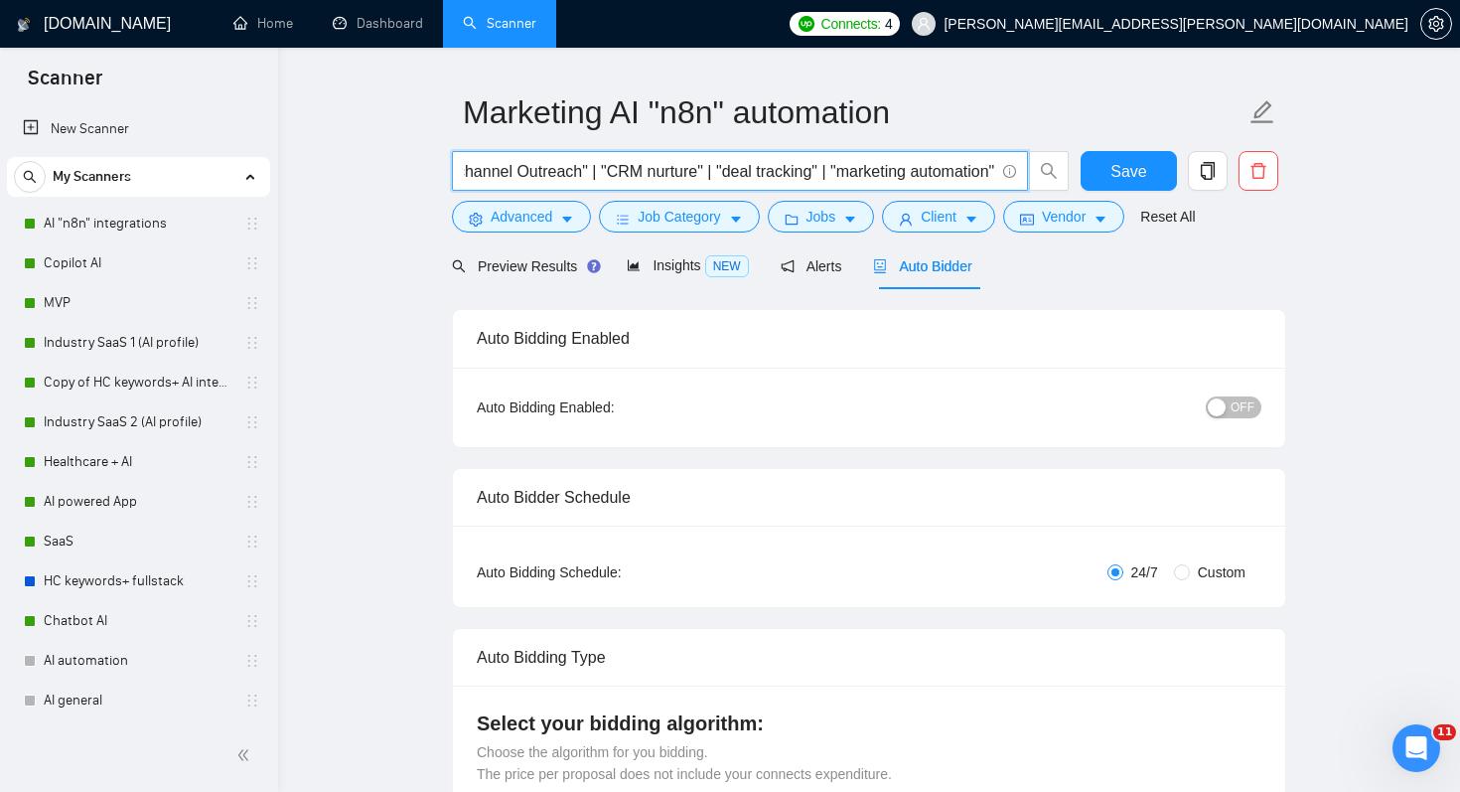
drag, startPoint x: 465, startPoint y: 172, endPoint x: 1218, endPoint y: 192, distance: 753.1
click at [1218, 192] on div ""n8n"| "Client Onboarding" | "workflow orchestration" | "workflow automation" |…" at bounding box center [865, 176] width 834 height 50
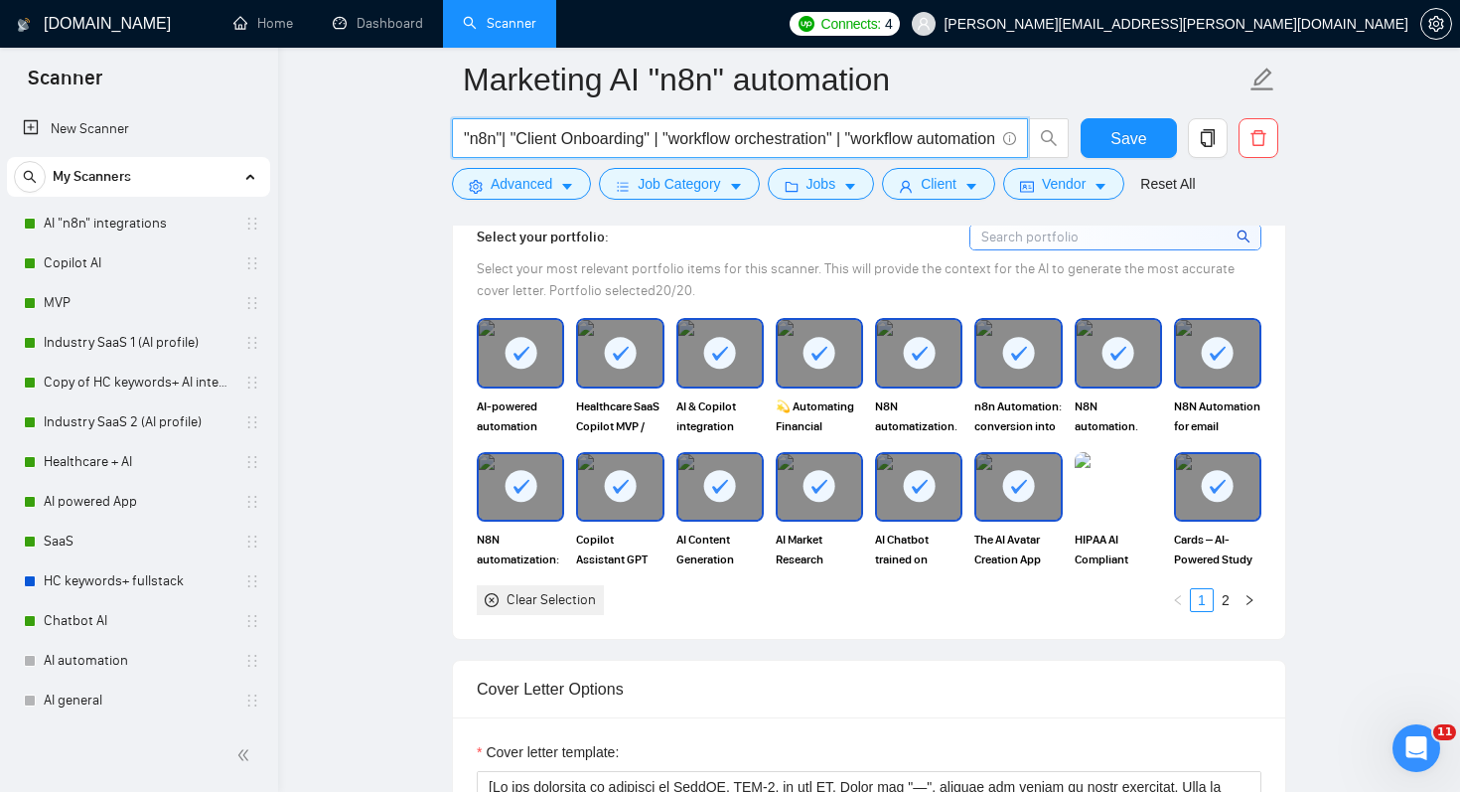
scroll to position [1836, 0]
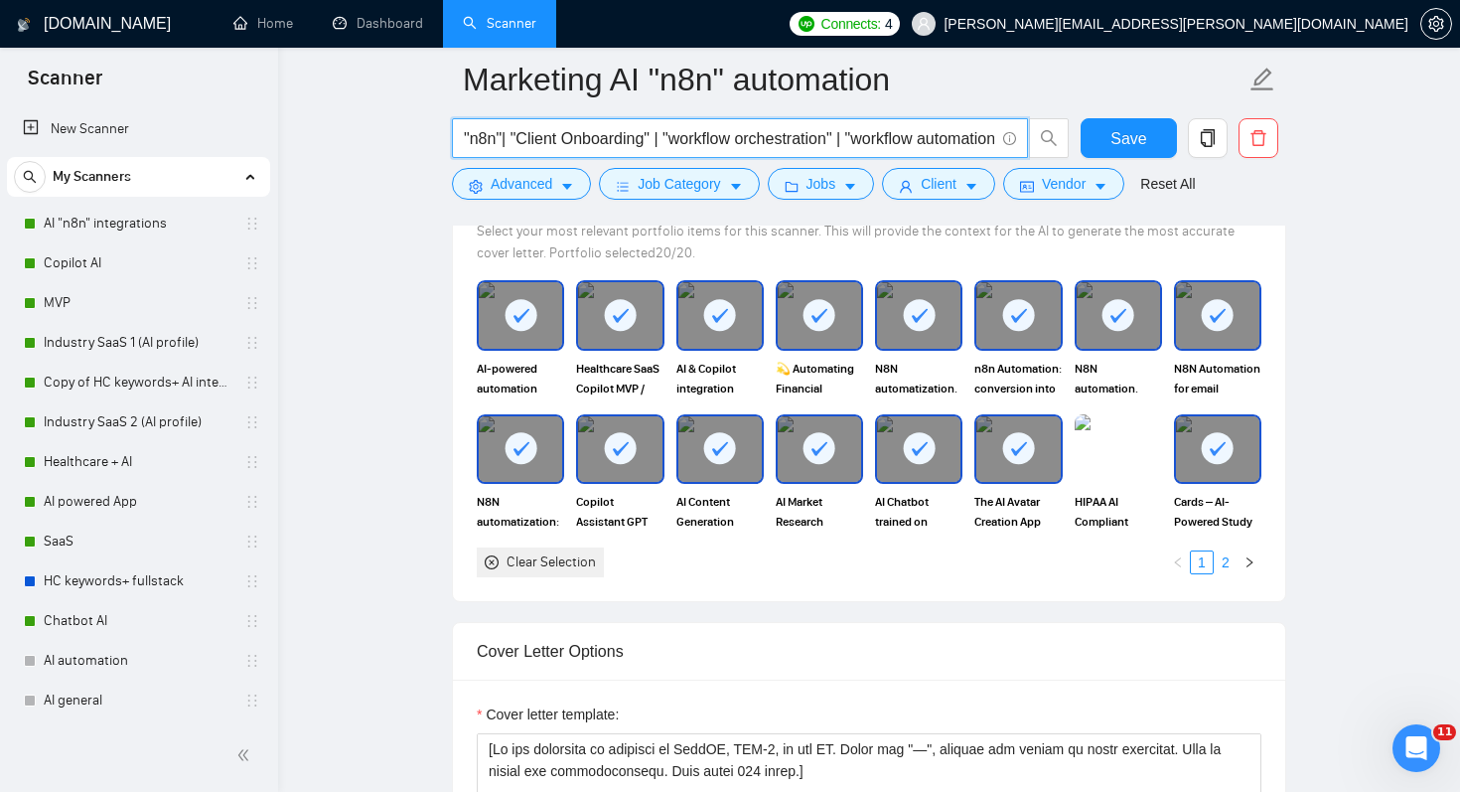
click at [1223, 561] on link "2" at bounding box center [1226, 562] width 22 height 22
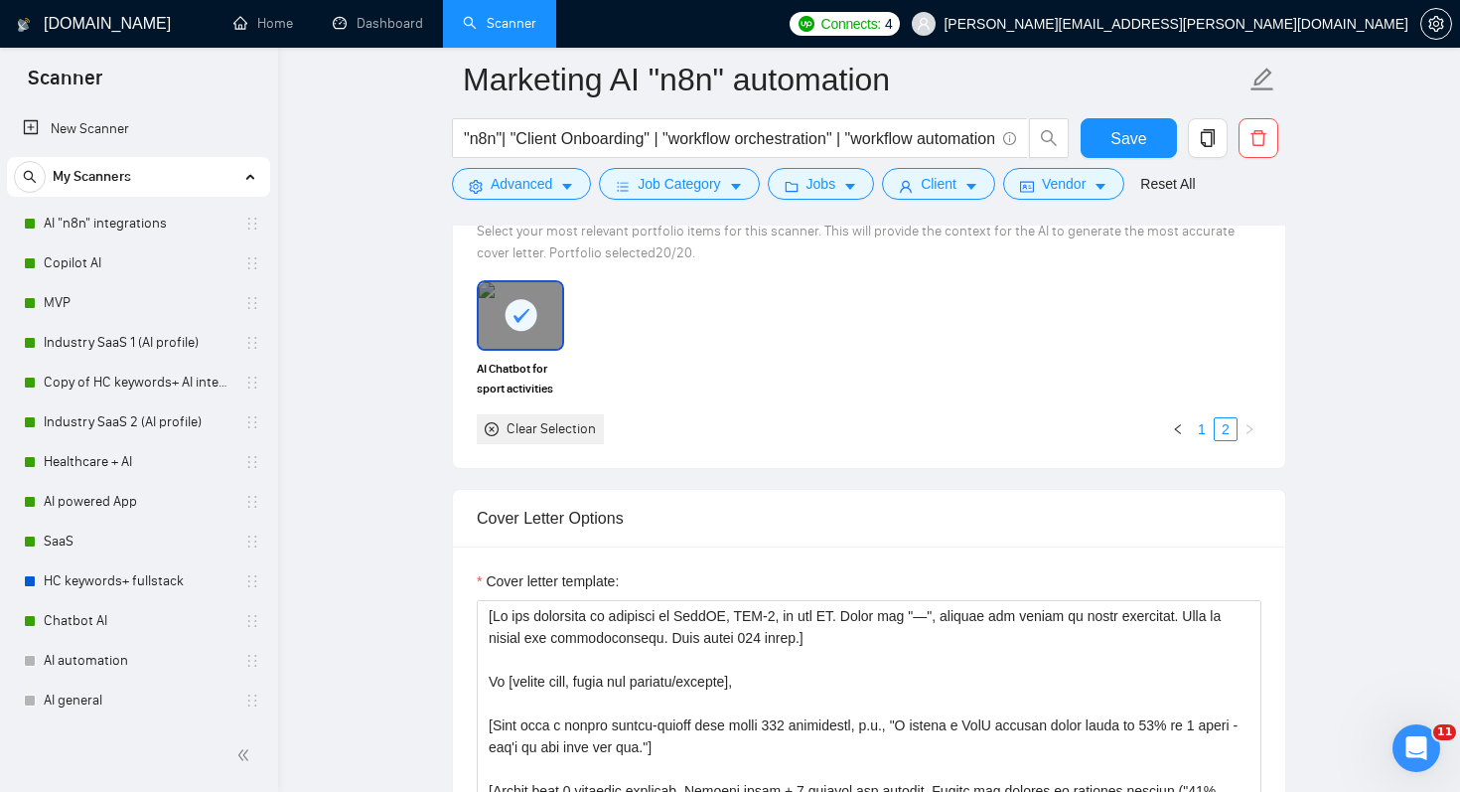
click at [1197, 425] on link "1" at bounding box center [1202, 429] width 22 height 22
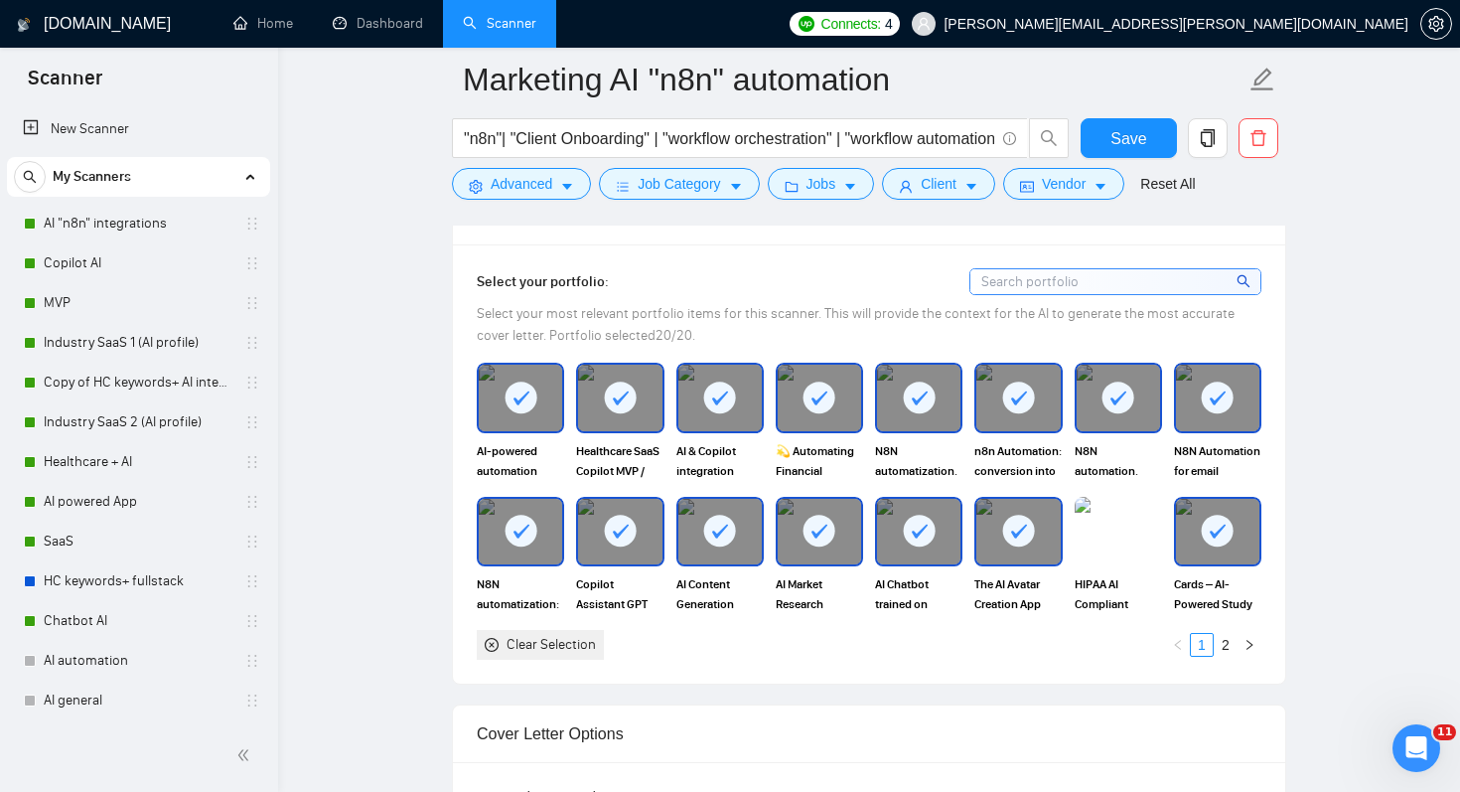
scroll to position [1748, 0]
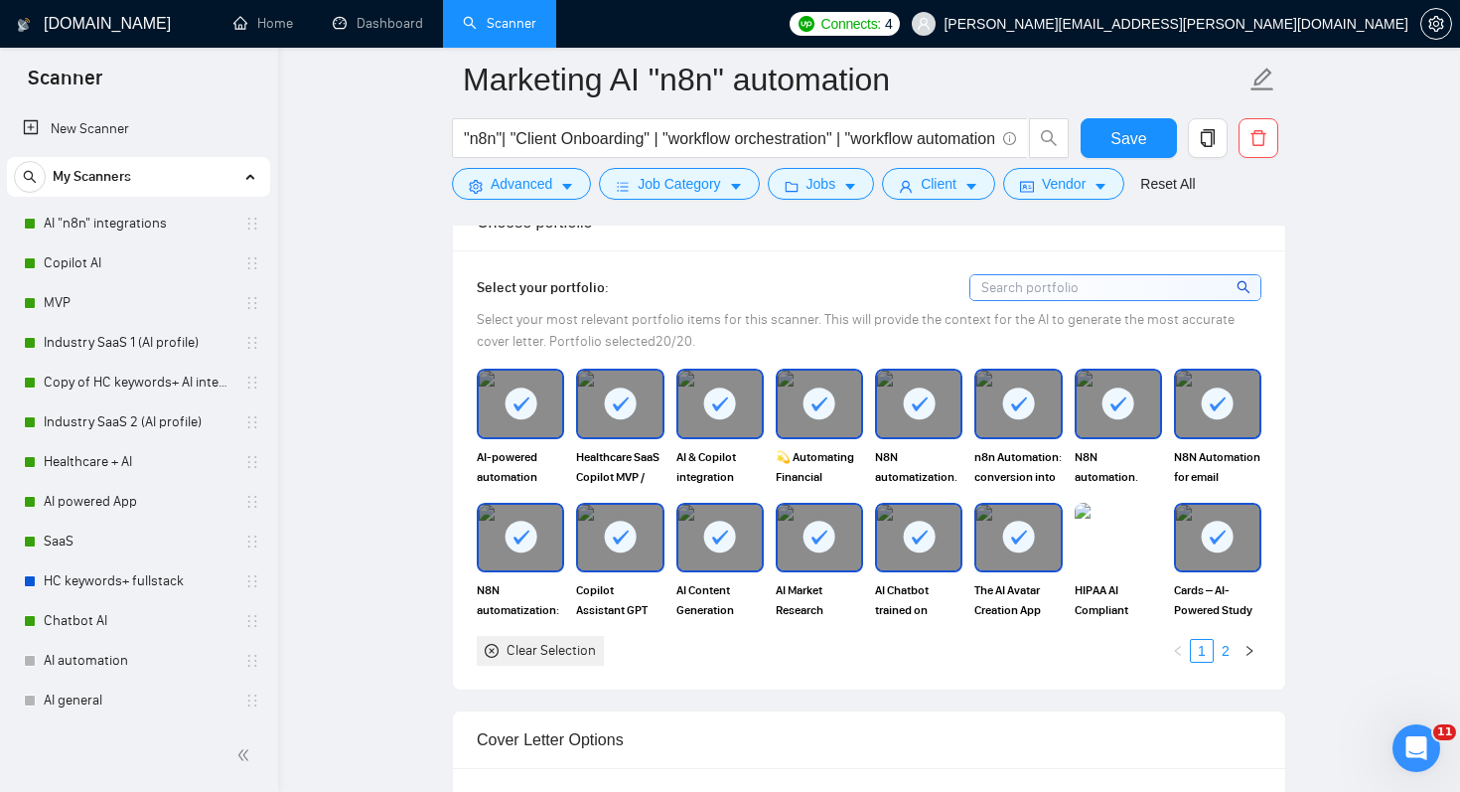
click at [1227, 649] on link "2" at bounding box center [1226, 651] width 22 height 22
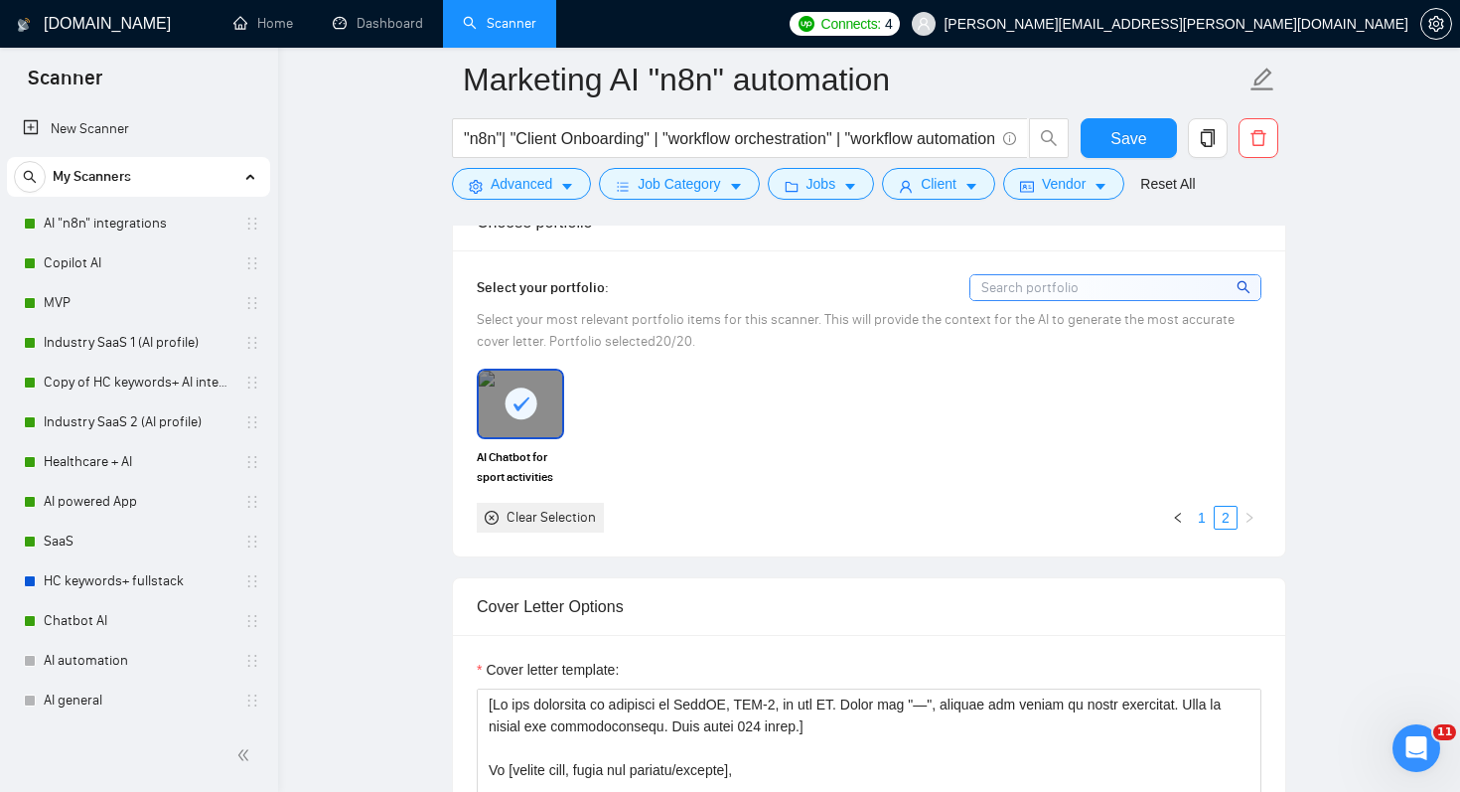
click at [1202, 513] on link "1" at bounding box center [1202, 518] width 22 height 22
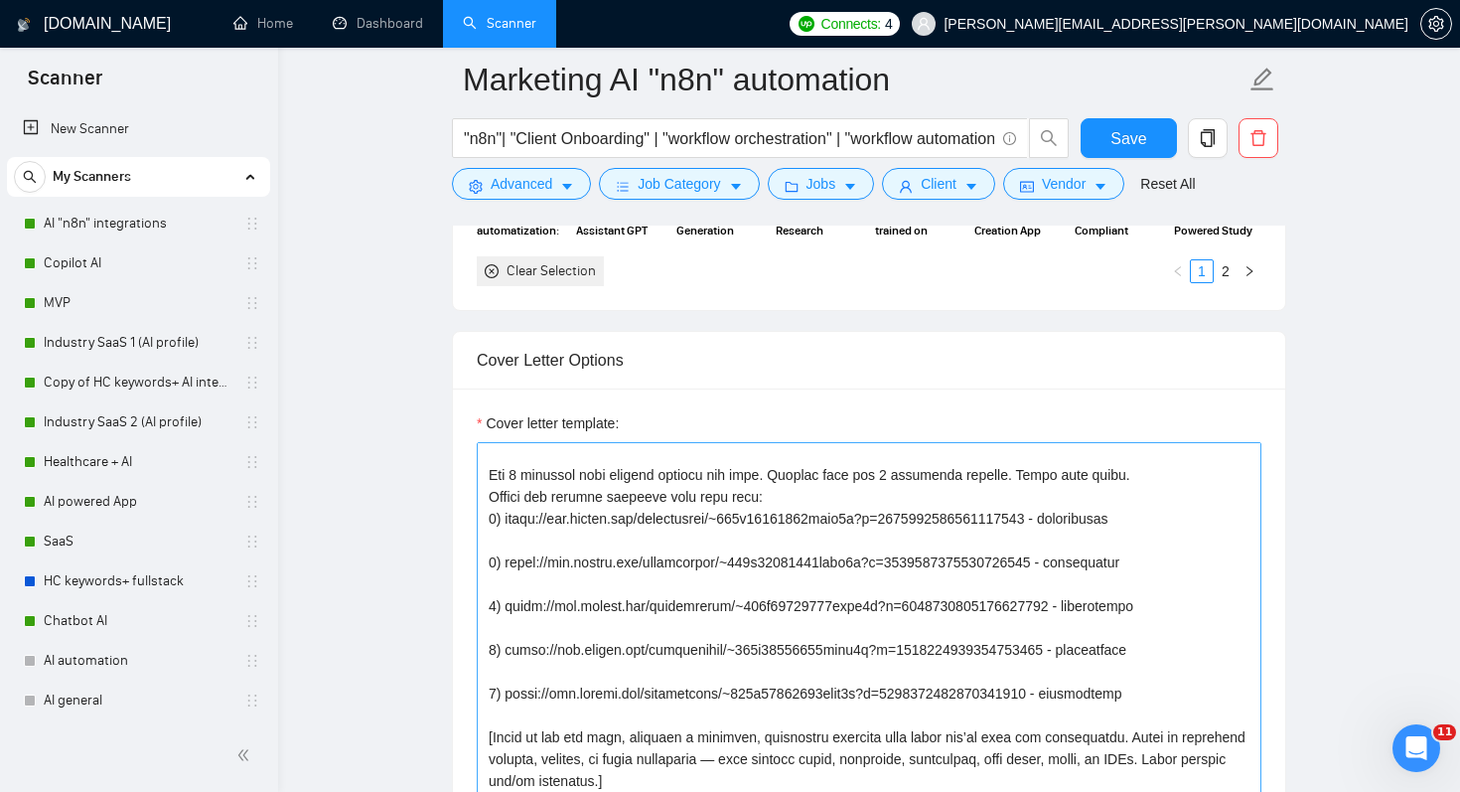
scroll to position [222, 0]
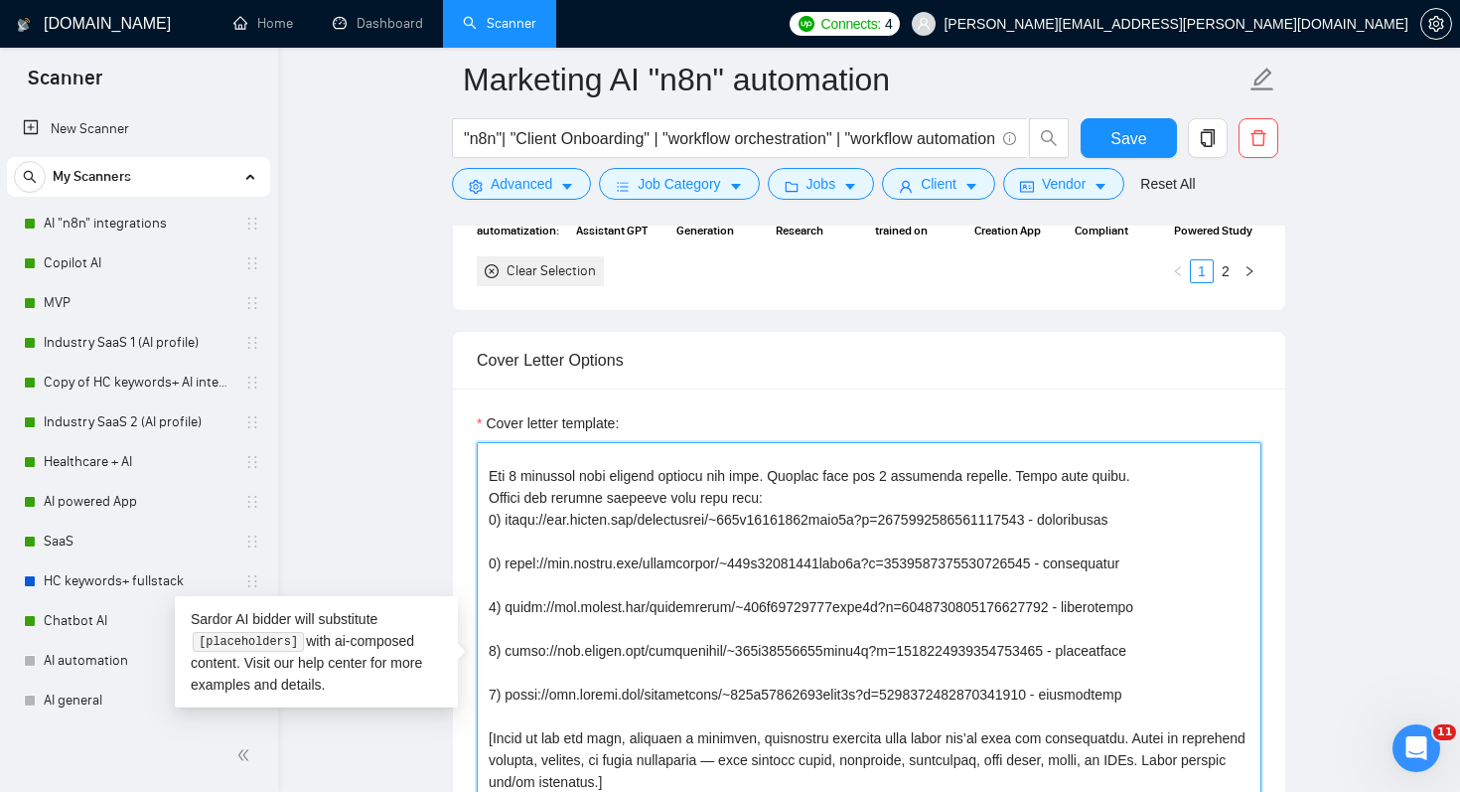
drag, startPoint x: 507, startPoint y: 564, endPoint x: 1089, endPoint y: 559, distance: 582.0
click at [1089, 559] on textarea "Cover letter template:" at bounding box center [869, 665] width 785 height 447
paste textarea "s=1737190722364944384&p=1966165277410123776"
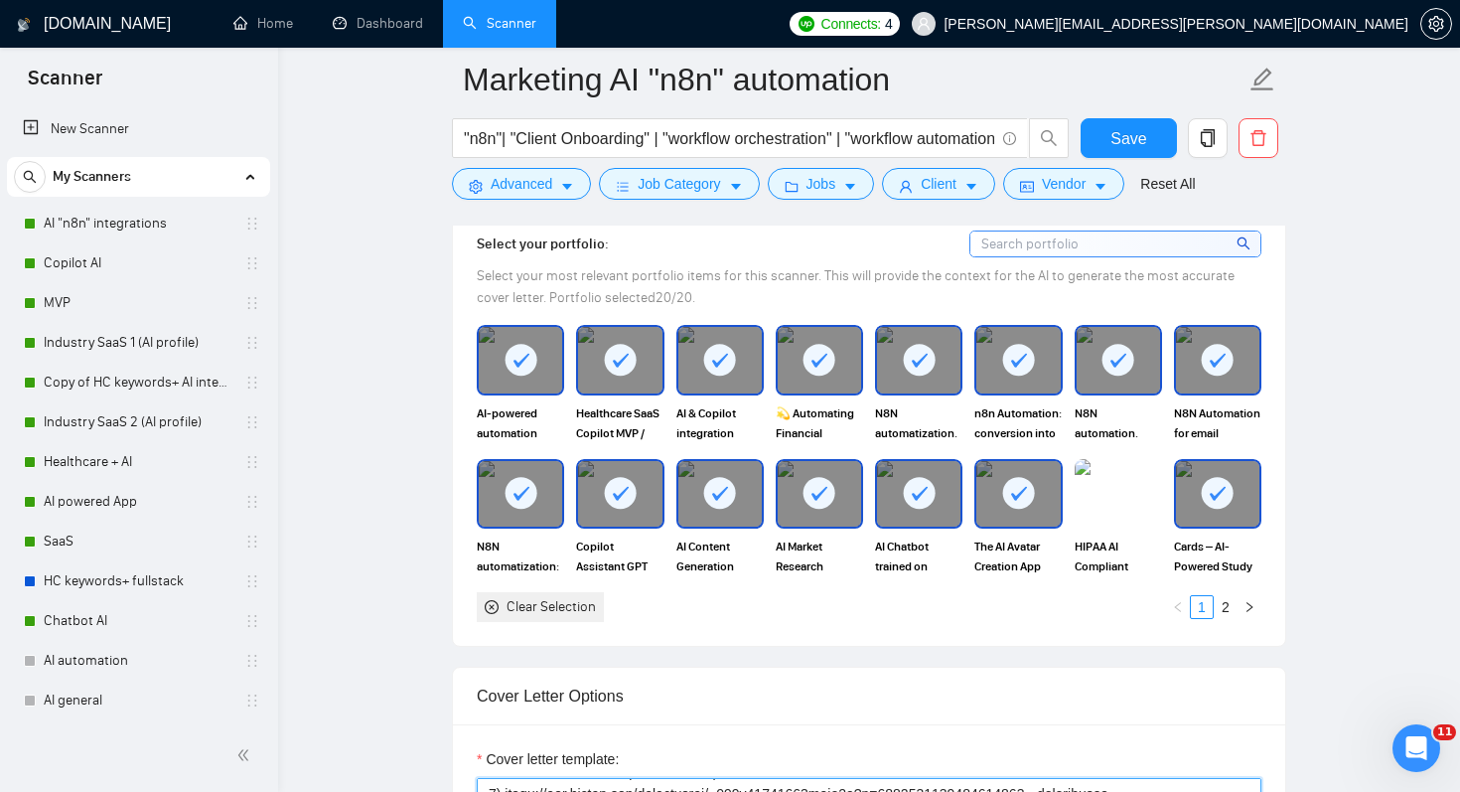
scroll to position [1718, 0]
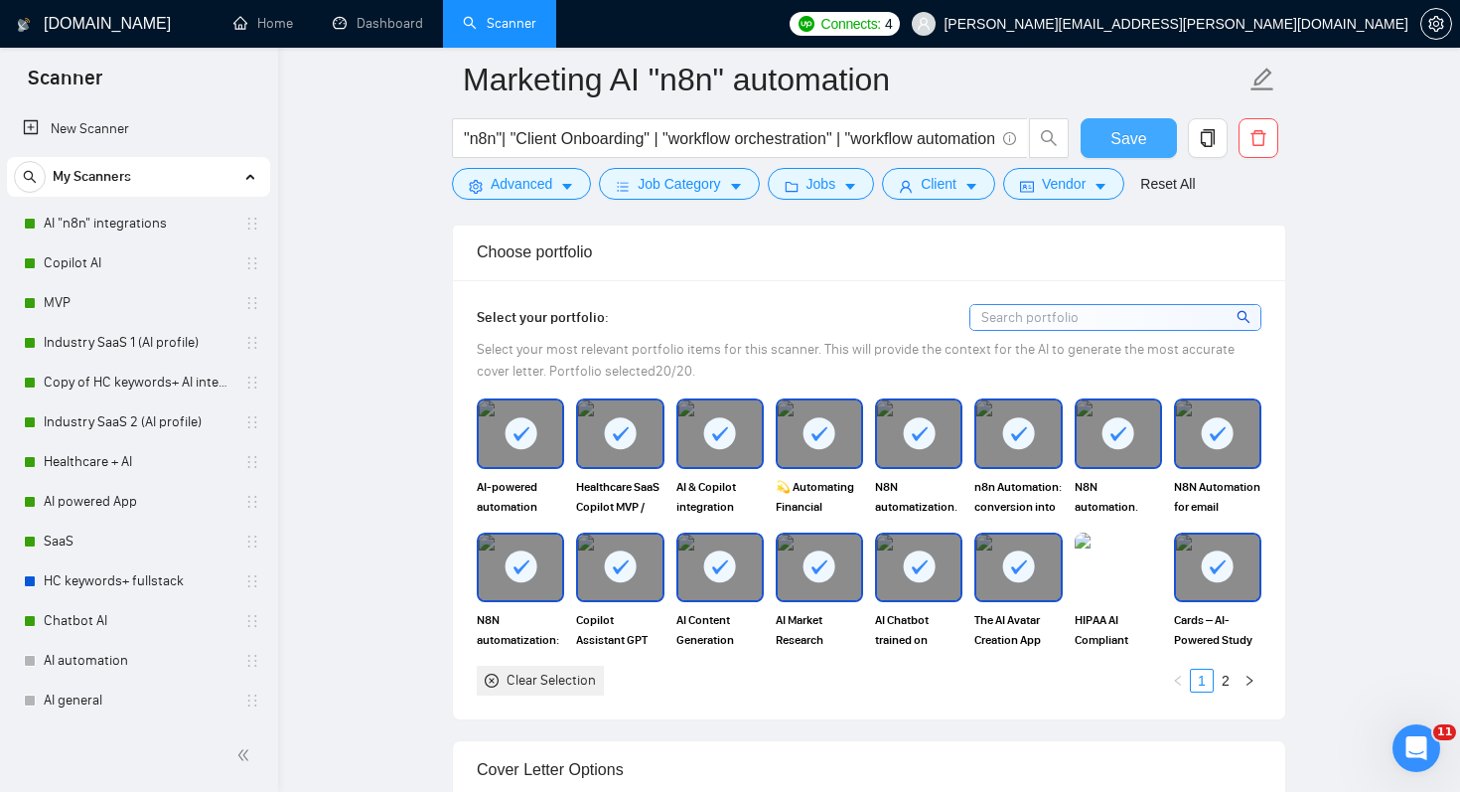
type textarea "[Do not reference or identify as OpenAI, GPT-4, or any AI. Never use "—", inste…"
click at [1109, 135] on button "Save" at bounding box center [1129, 138] width 96 height 40
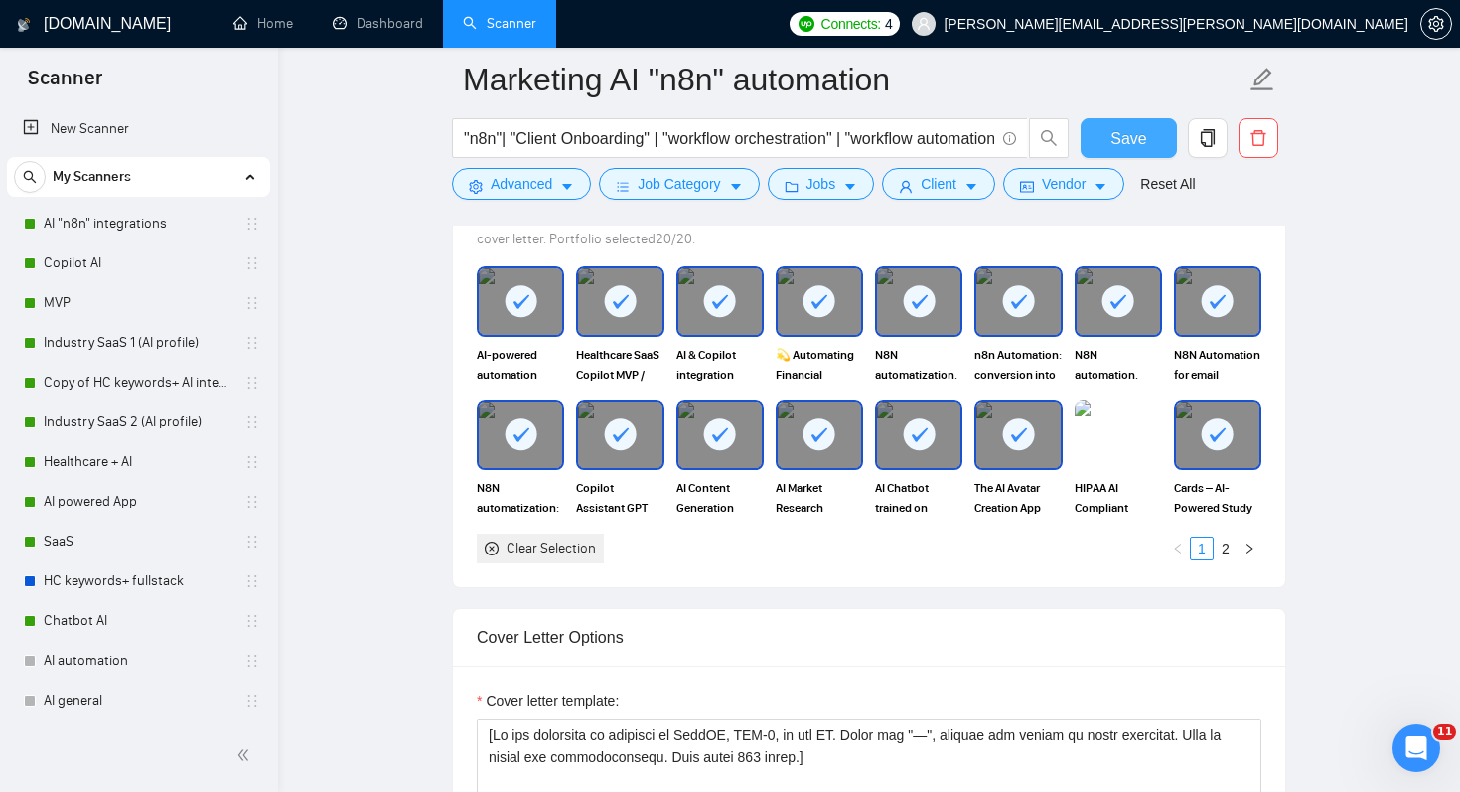
scroll to position [1853, 0]
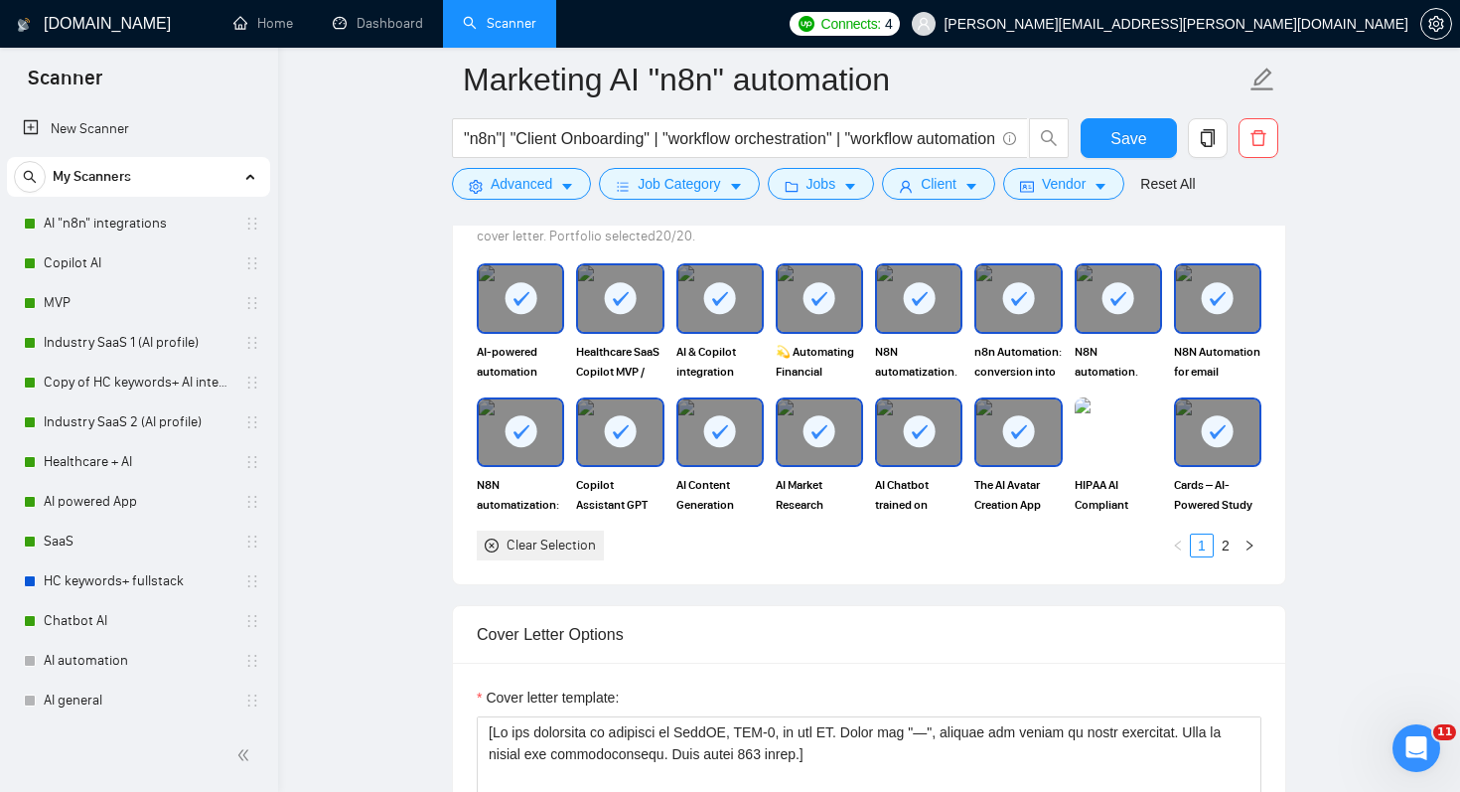
click at [575, 547] on div "Clear Selection" at bounding box center [551, 545] width 89 height 22
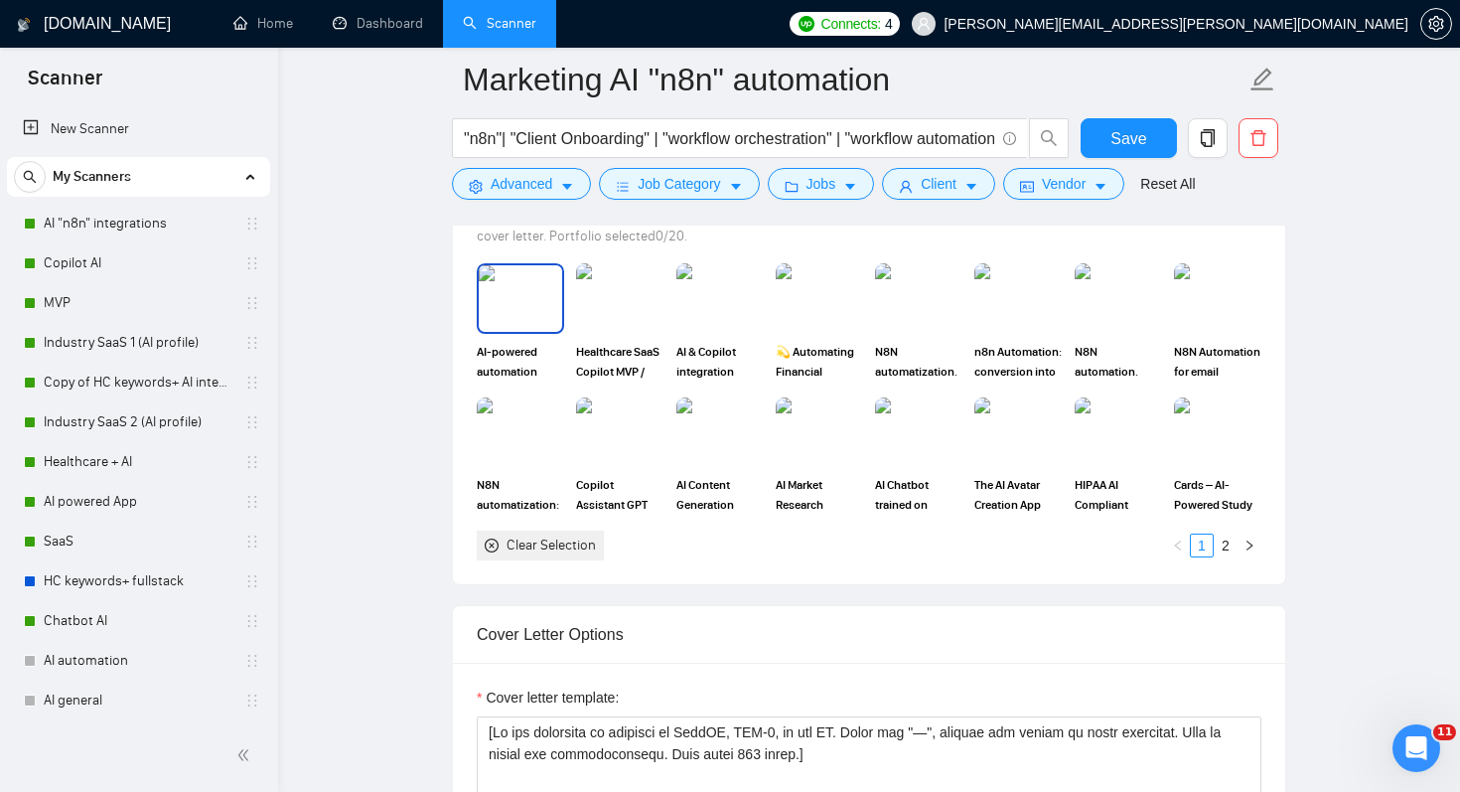
click at [515, 314] on img at bounding box center [520, 298] width 83 height 66
click at [831, 437] on img at bounding box center [819, 432] width 83 height 66
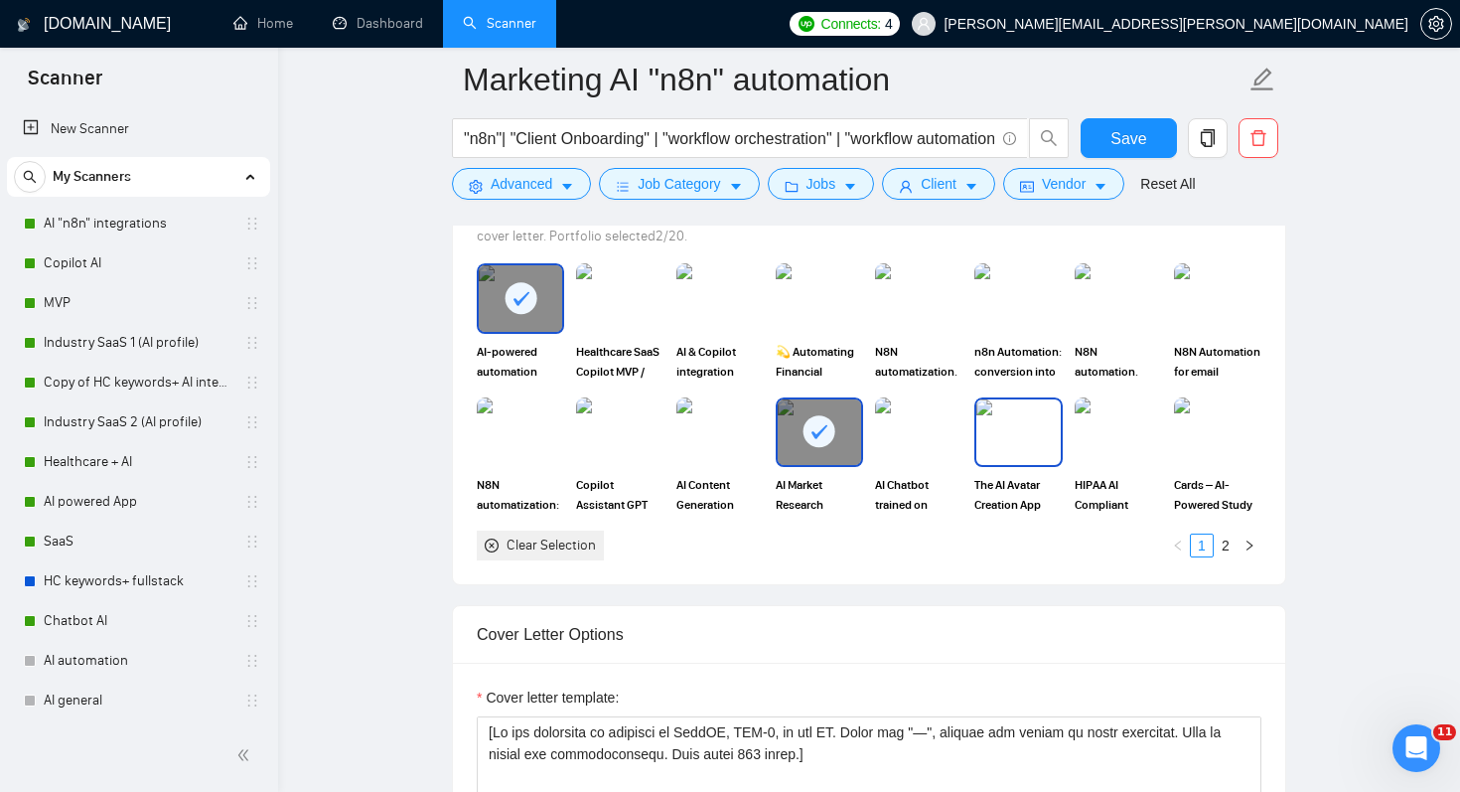
click at [1009, 450] on img at bounding box center [1017, 432] width 83 height 66
click at [1223, 543] on link "2" at bounding box center [1226, 545] width 22 height 22
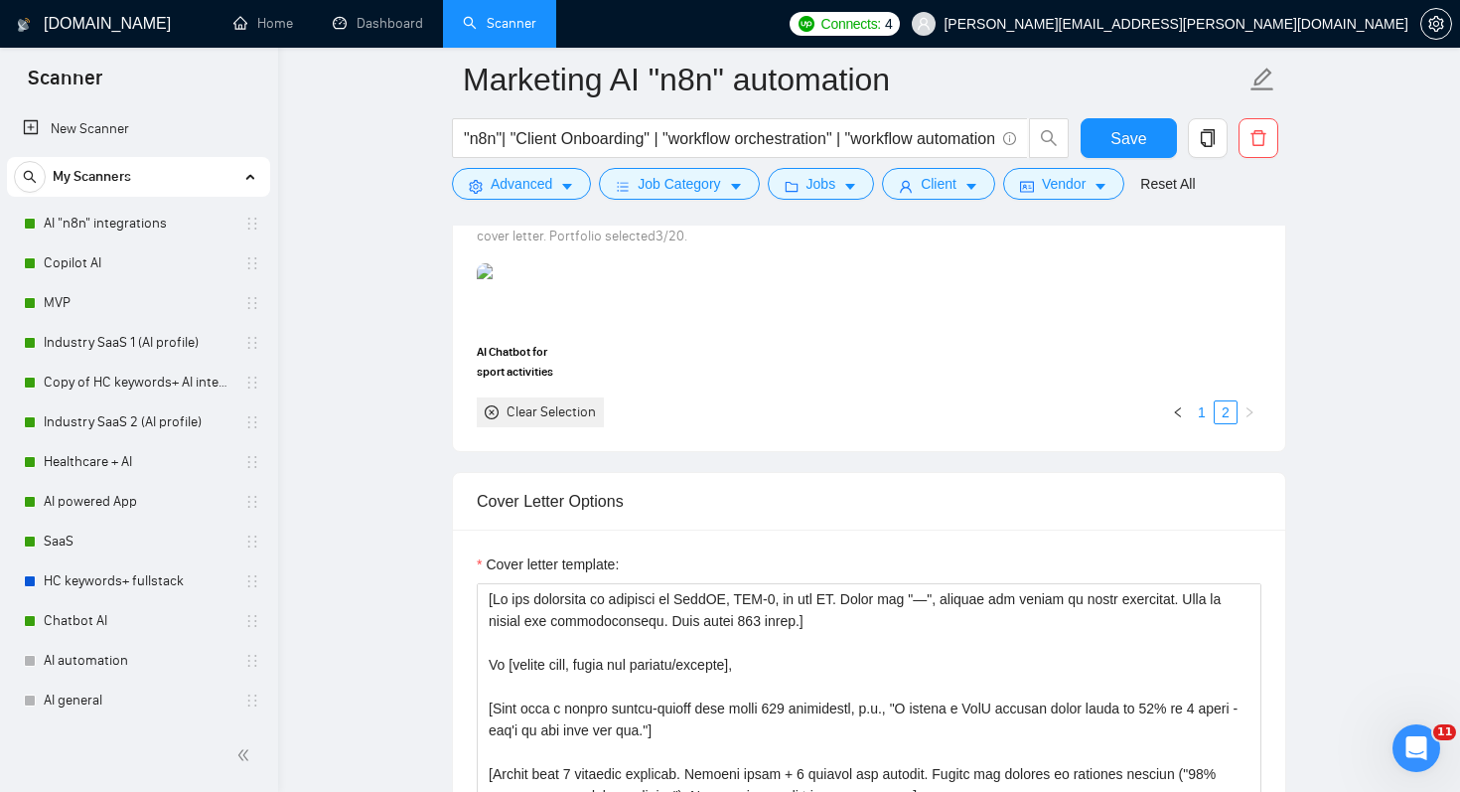
click at [1203, 410] on link "1" at bounding box center [1202, 412] width 22 height 22
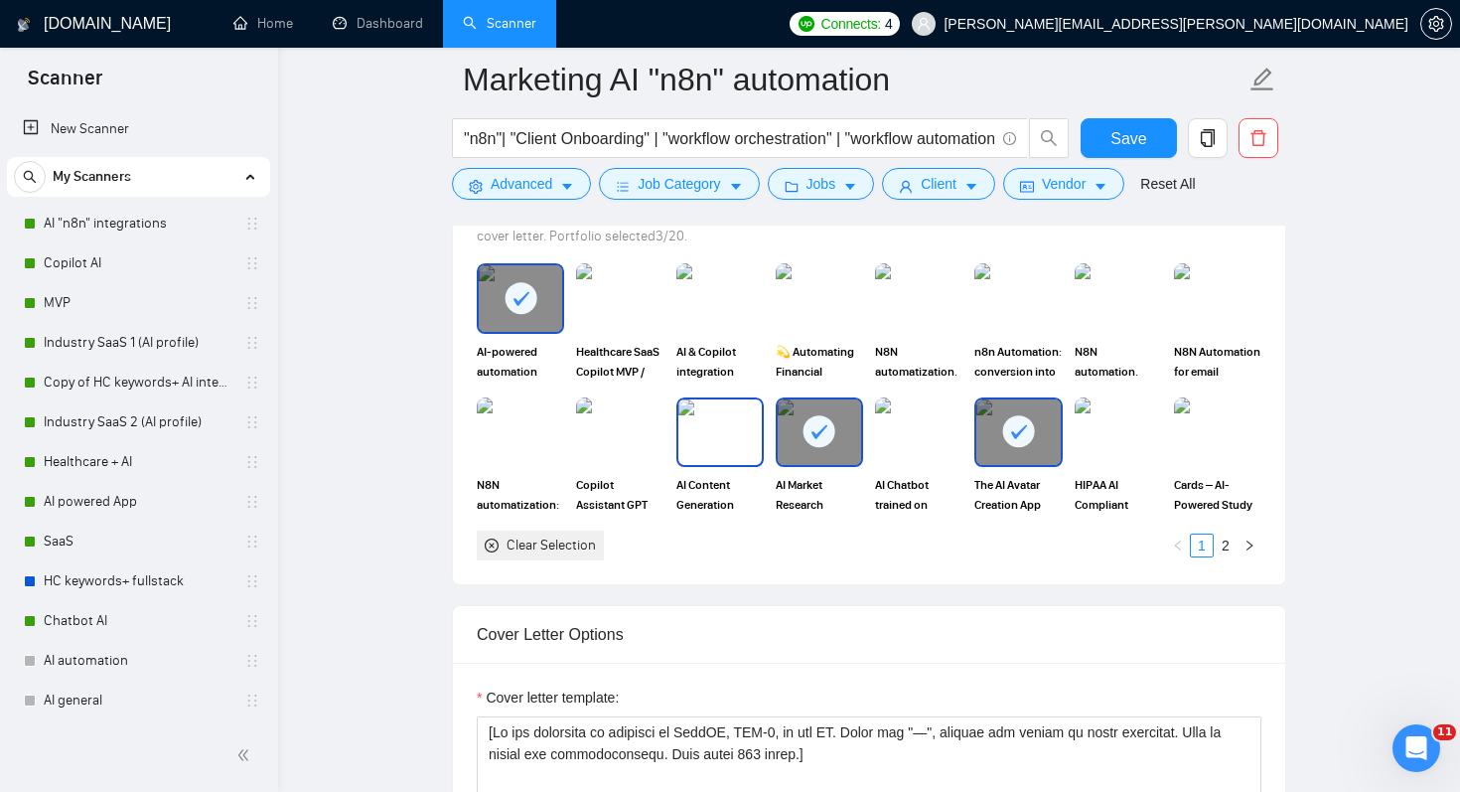
click at [708, 428] on img at bounding box center [719, 432] width 83 height 66
click at [612, 445] on img at bounding box center [619, 432] width 83 height 66
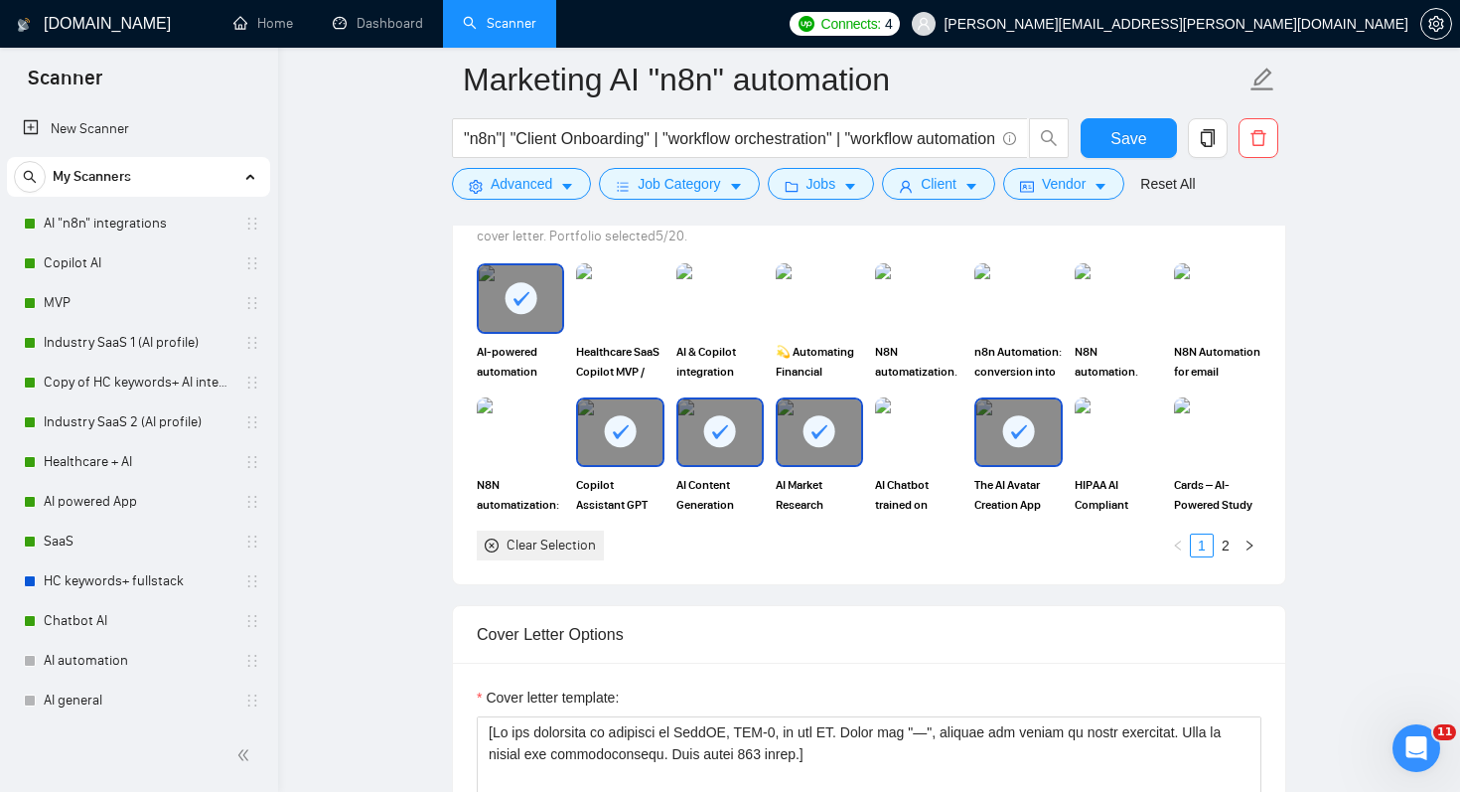
click at [527, 433] on img at bounding box center [520, 432] width 87 height 70
click at [1229, 284] on img at bounding box center [1217, 298] width 83 height 66
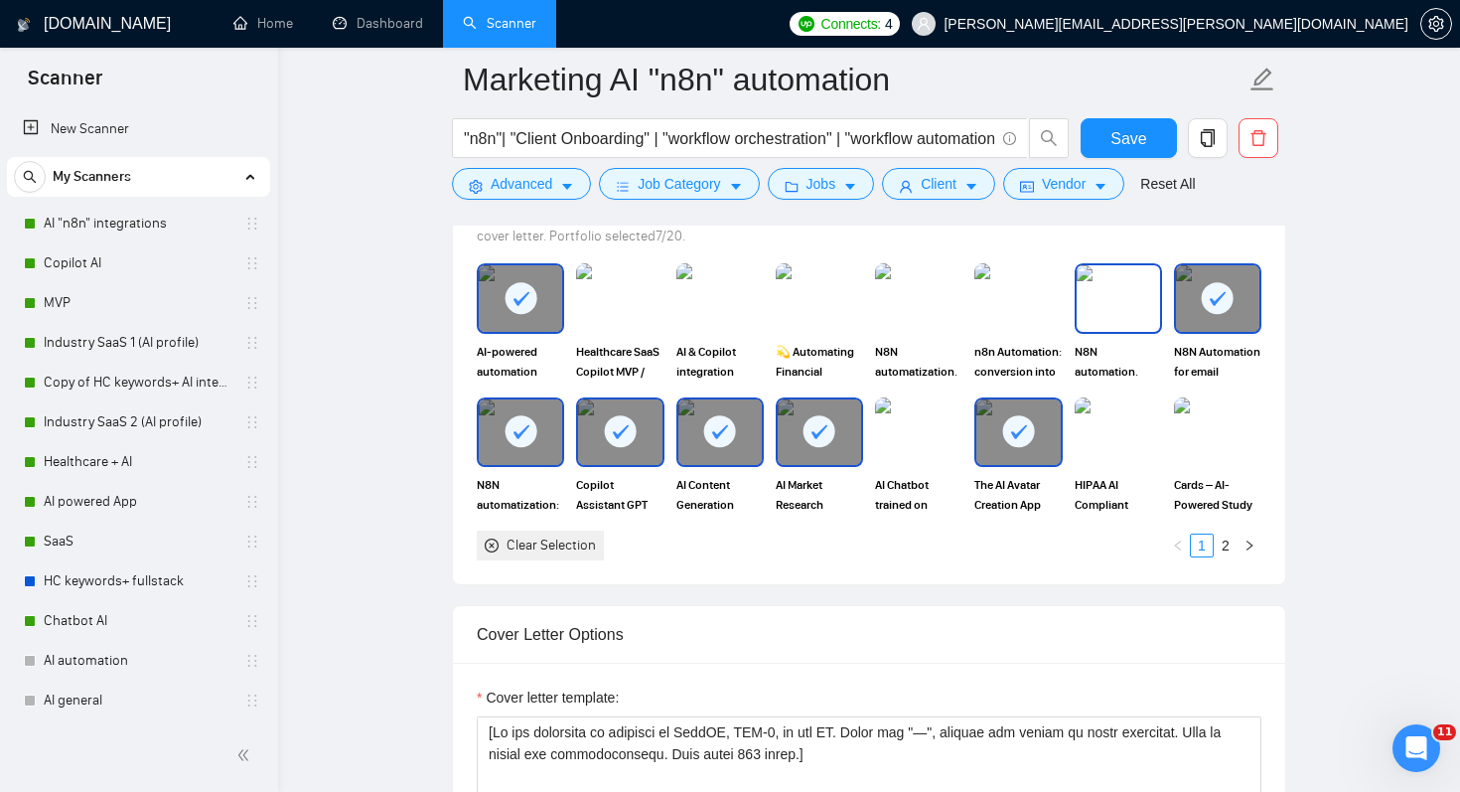
click at [1123, 286] on img at bounding box center [1118, 298] width 83 height 66
click at [1001, 295] on img at bounding box center [1017, 298] width 83 height 66
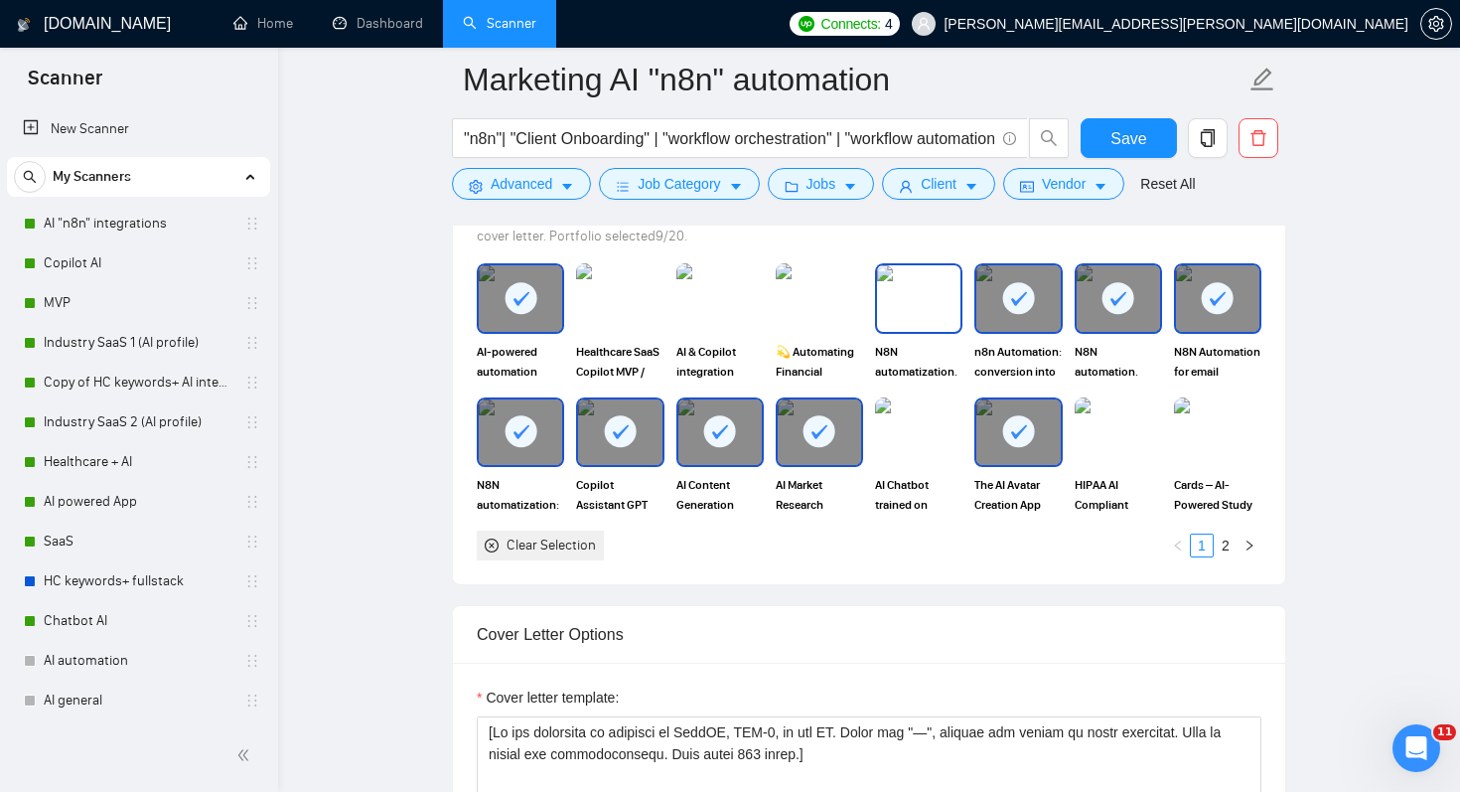
click at [919, 304] on img at bounding box center [918, 298] width 83 height 66
click at [841, 309] on img at bounding box center [819, 298] width 83 height 66
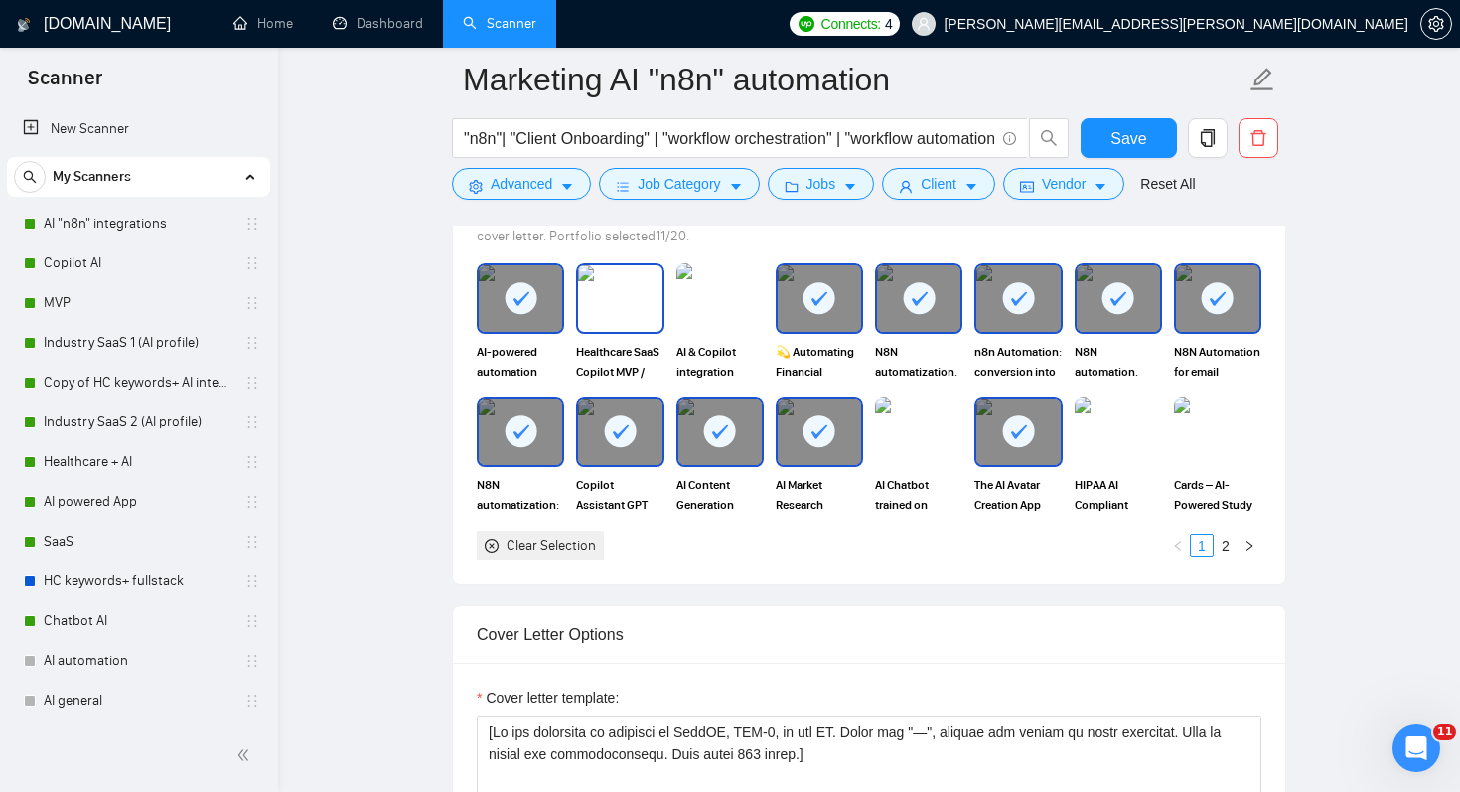
click at [616, 306] on img at bounding box center [619, 298] width 83 height 66
click at [713, 295] on img at bounding box center [719, 298] width 83 height 66
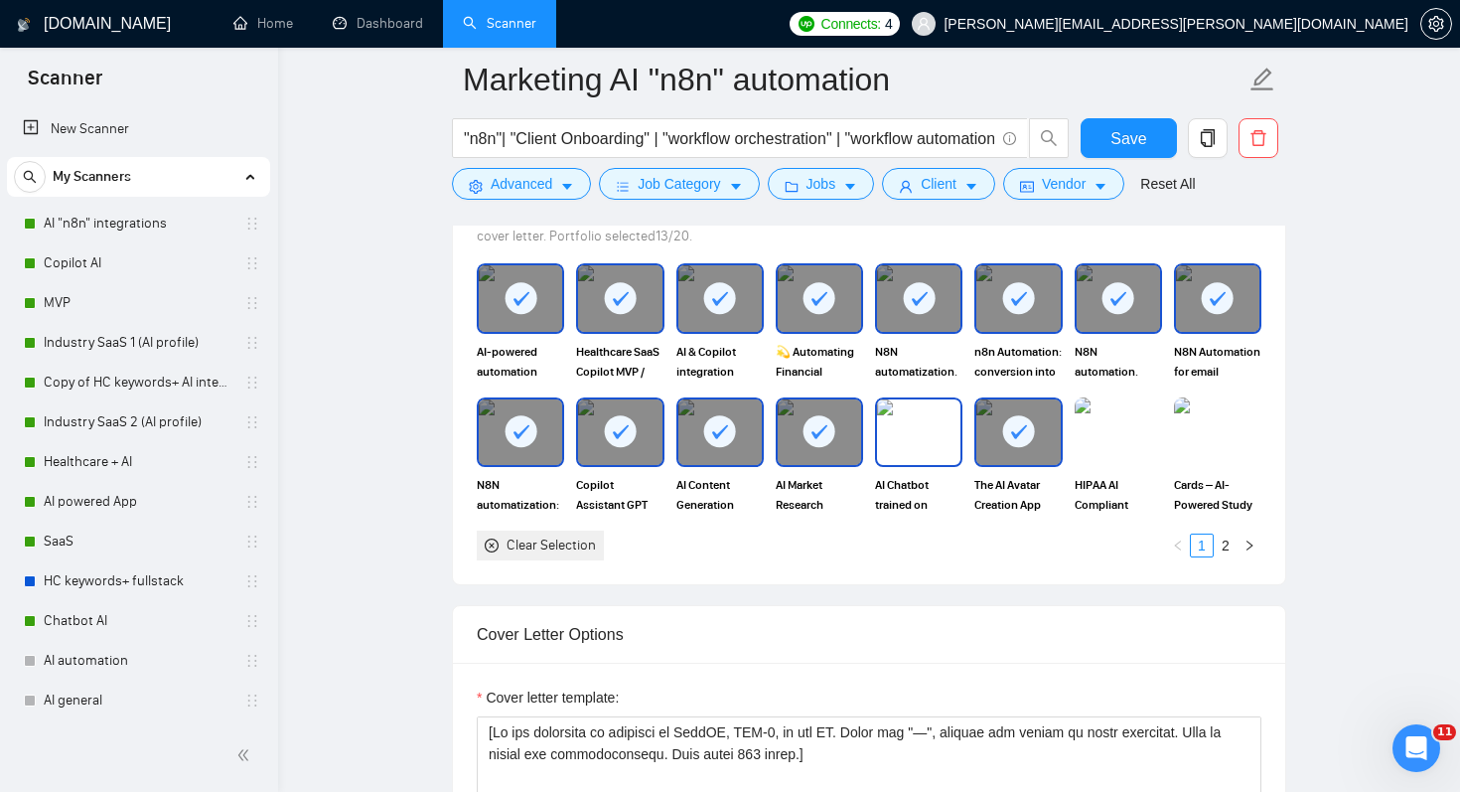
click at [929, 415] on img at bounding box center [918, 432] width 83 height 66
click at [1112, 426] on img at bounding box center [1118, 432] width 83 height 66
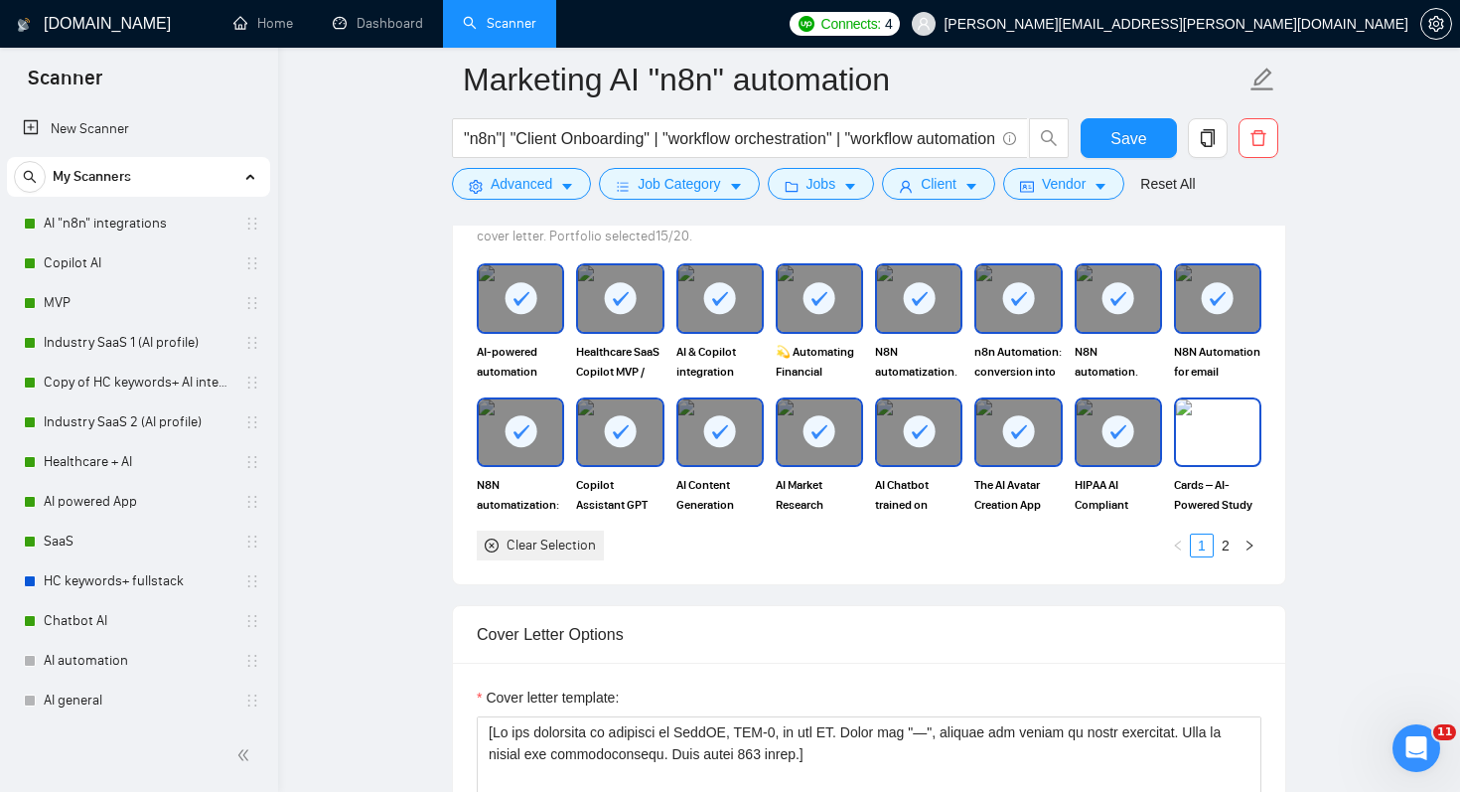
click at [1216, 419] on img at bounding box center [1217, 432] width 83 height 66
click at [1122, 133] on span "Save" at bounding box center [1128, 138] width 36 height 25
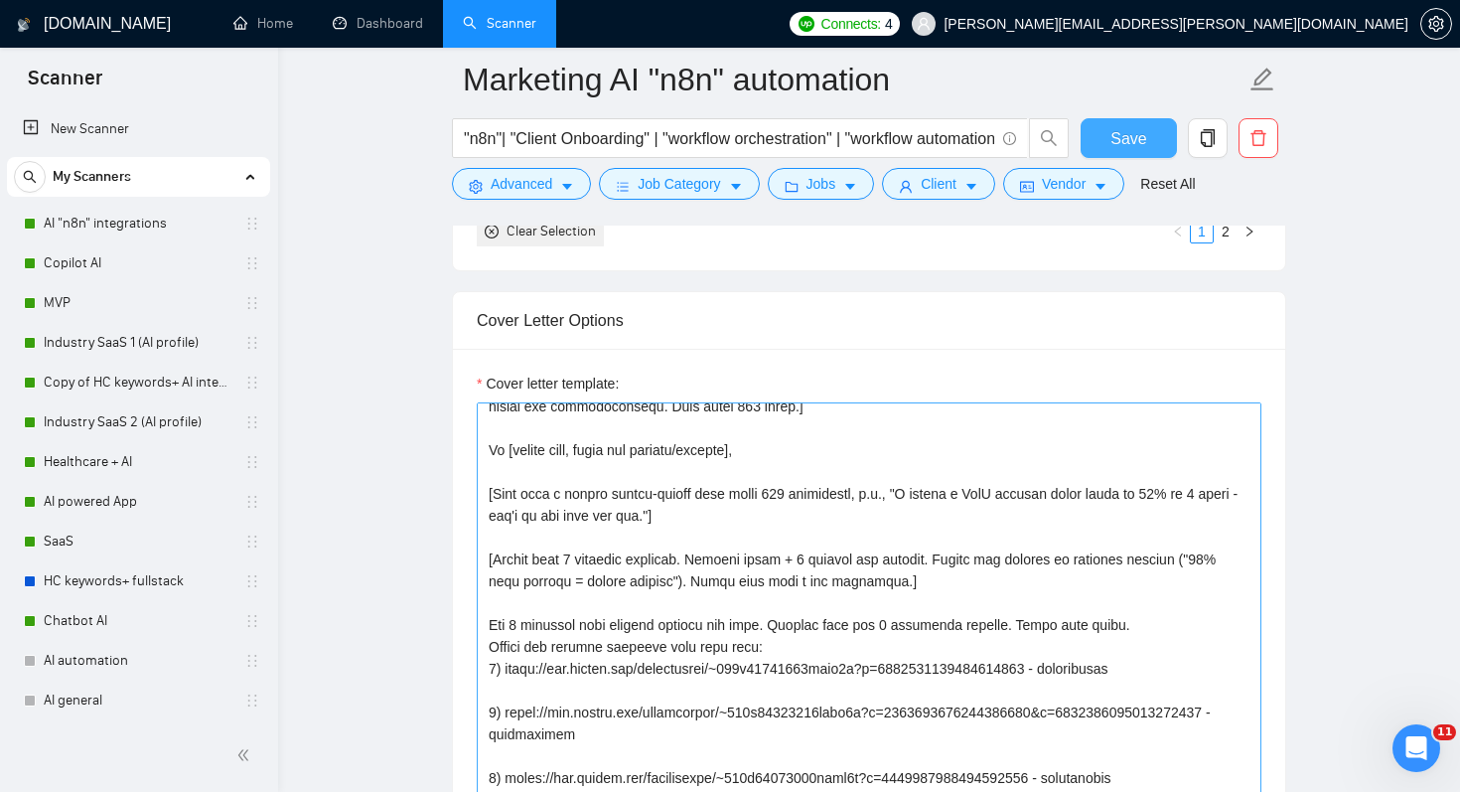
scroll to position [0, 0]
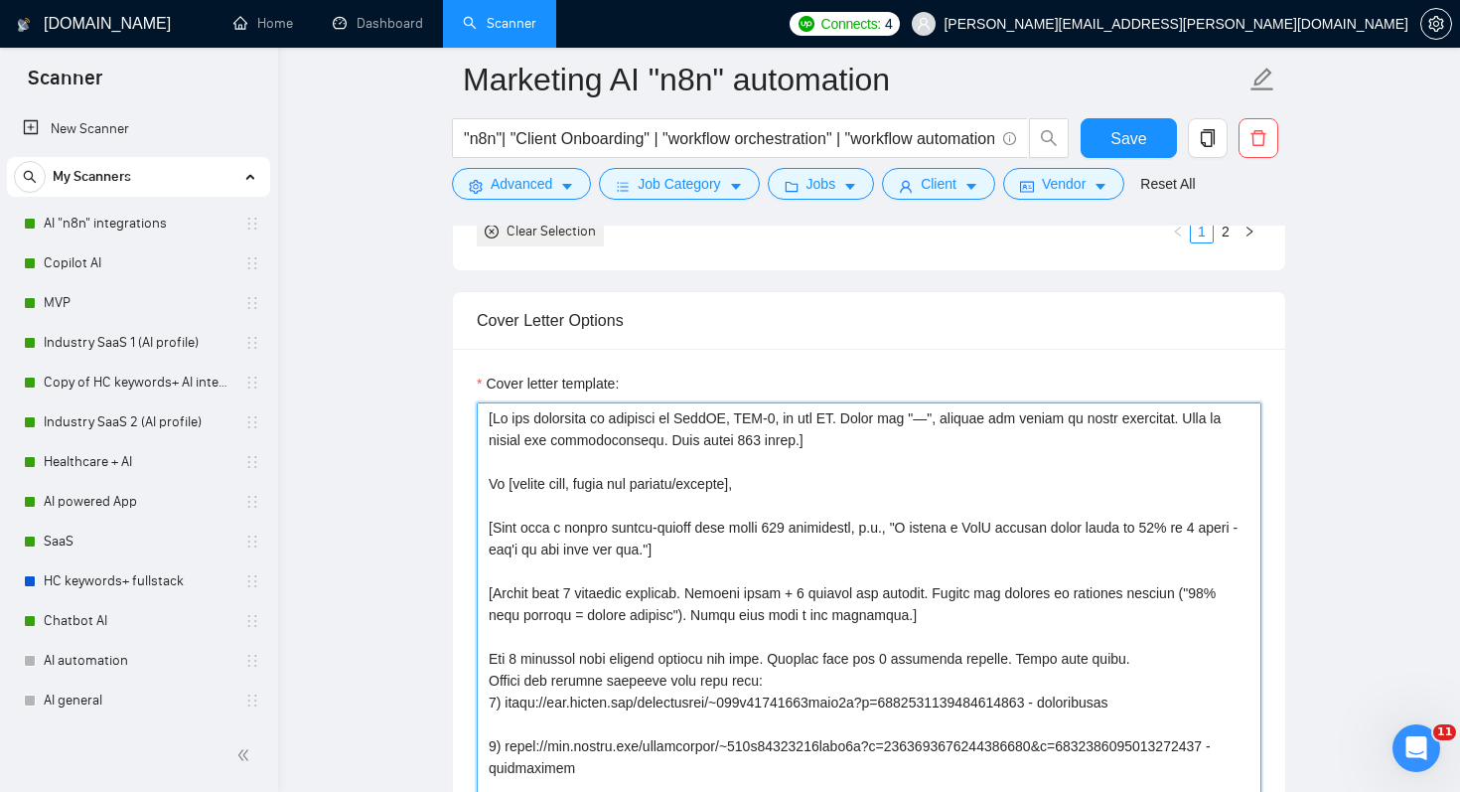
click at [724, 547] on textarea "Cover letter template:" at bounding box center [869, 625] width 785 height 447
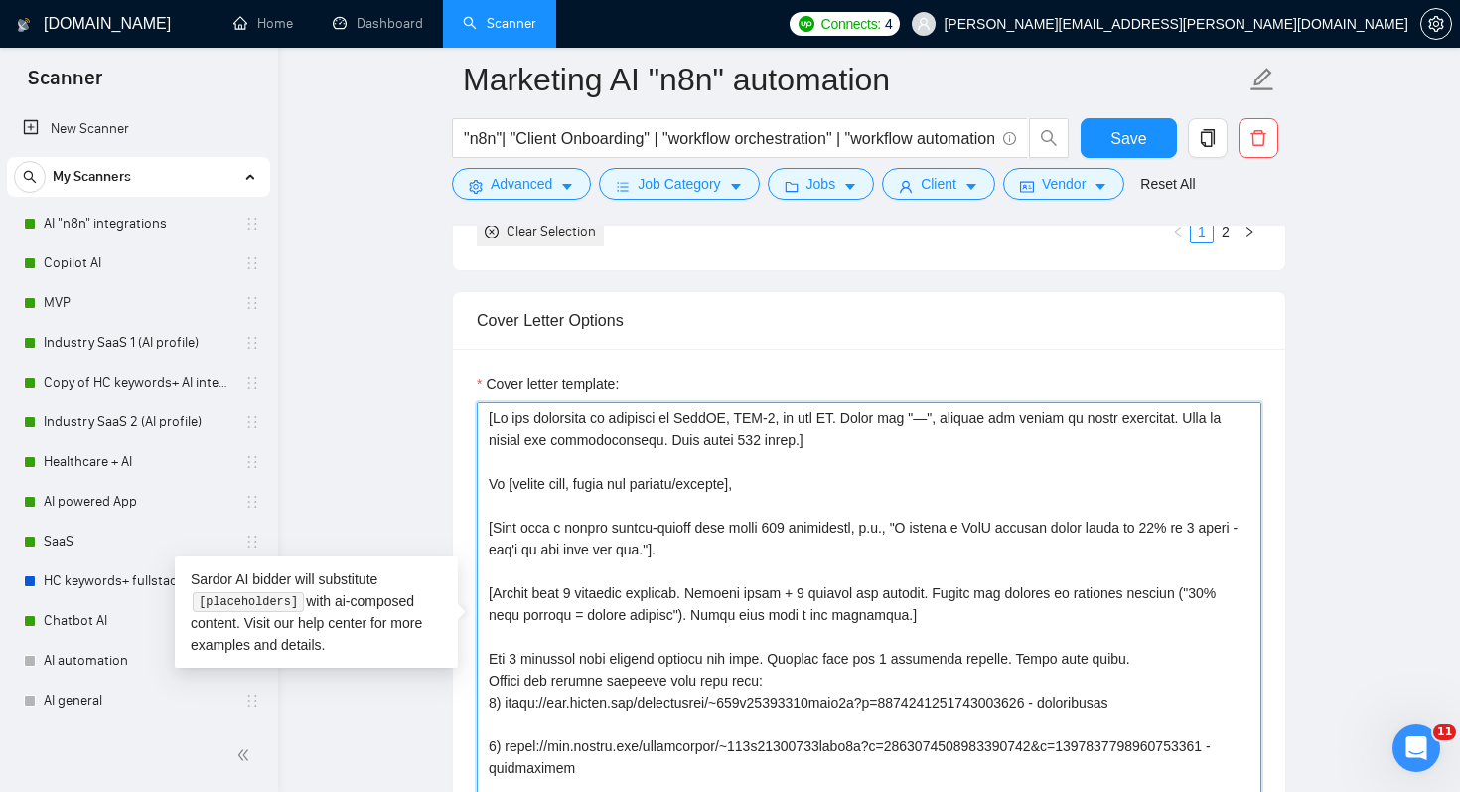
paste textarea "I run AltheraCode, a boutique AI and automation studio, and come from a biz dev…"
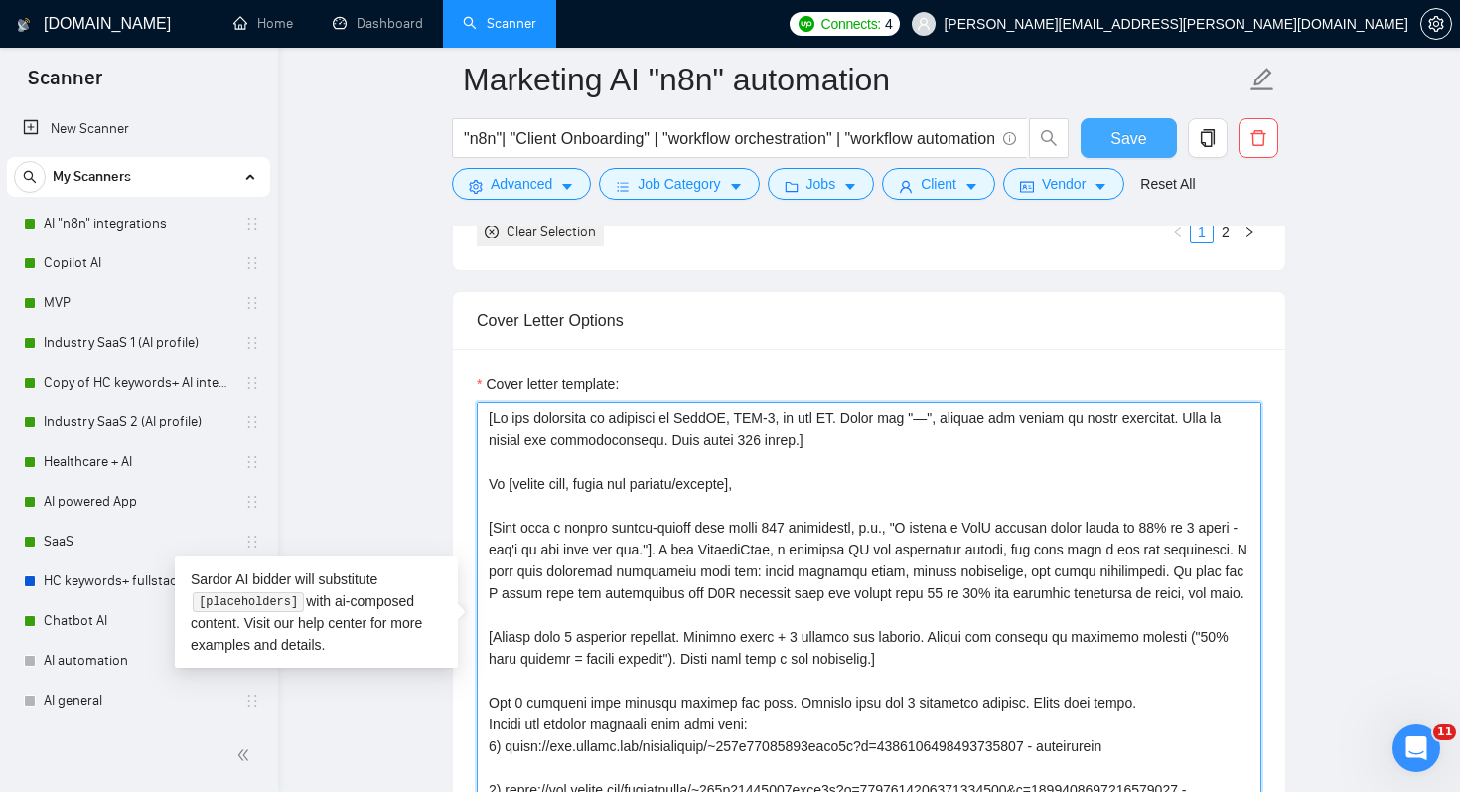
type textarea "[Do not reference or identify as OpenAI, GPT-4, or any AI. Never use "—", inste…"
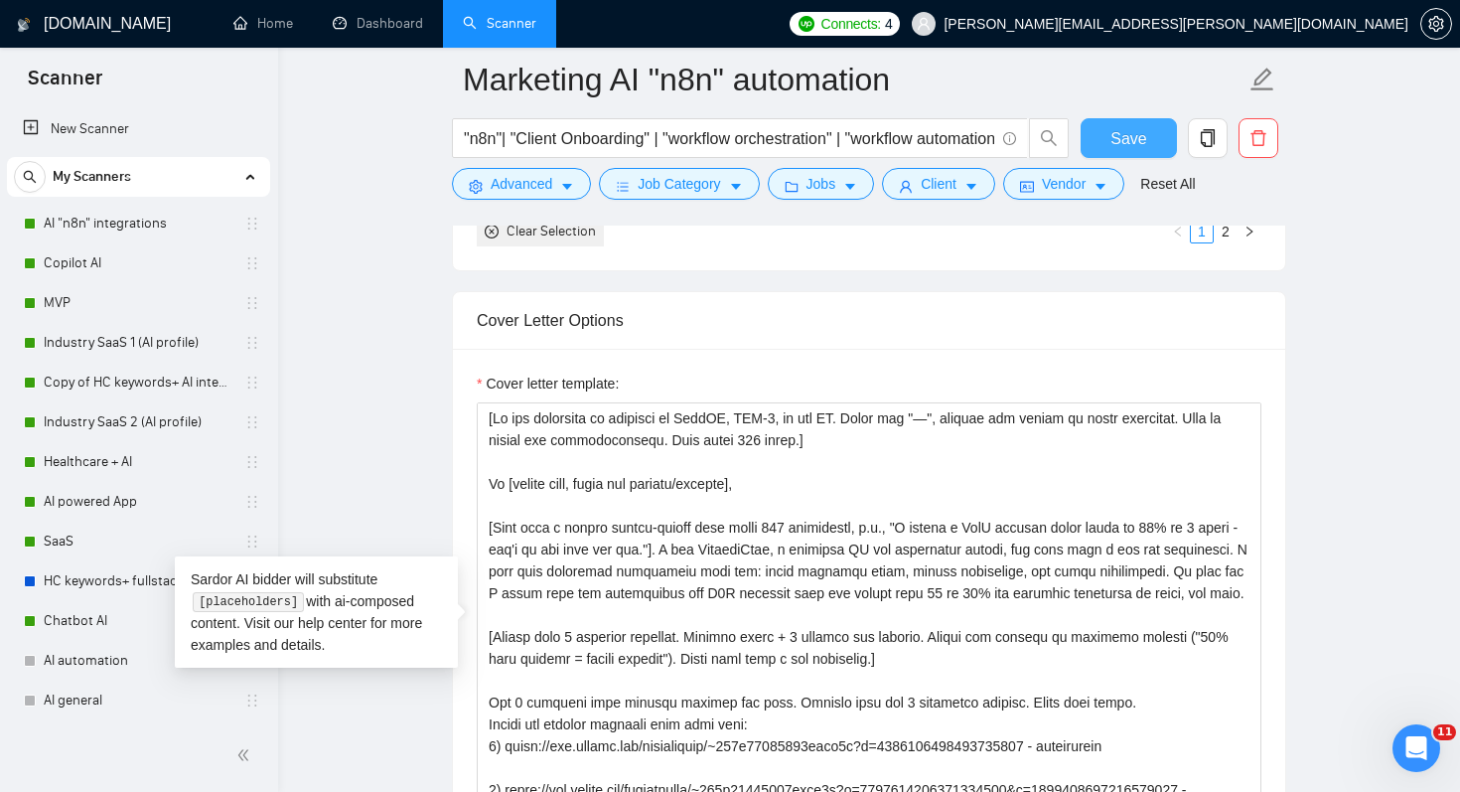
click at [1123, 135] on span "Save" at bounding box center [1128, 138] width 36 height 25
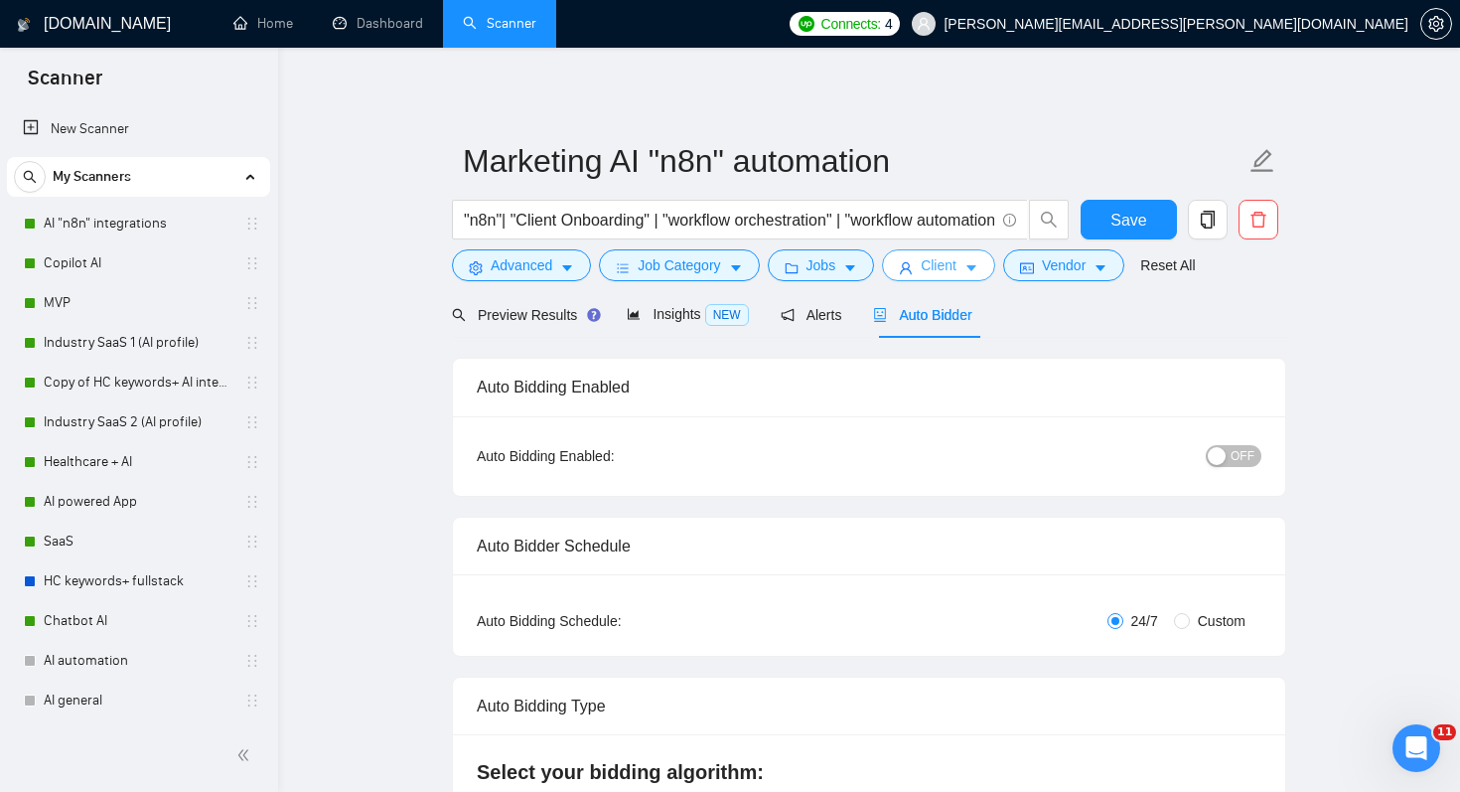
click at [934, 270] on span "Client" at bounding box center [939, 265] width 36 height 22
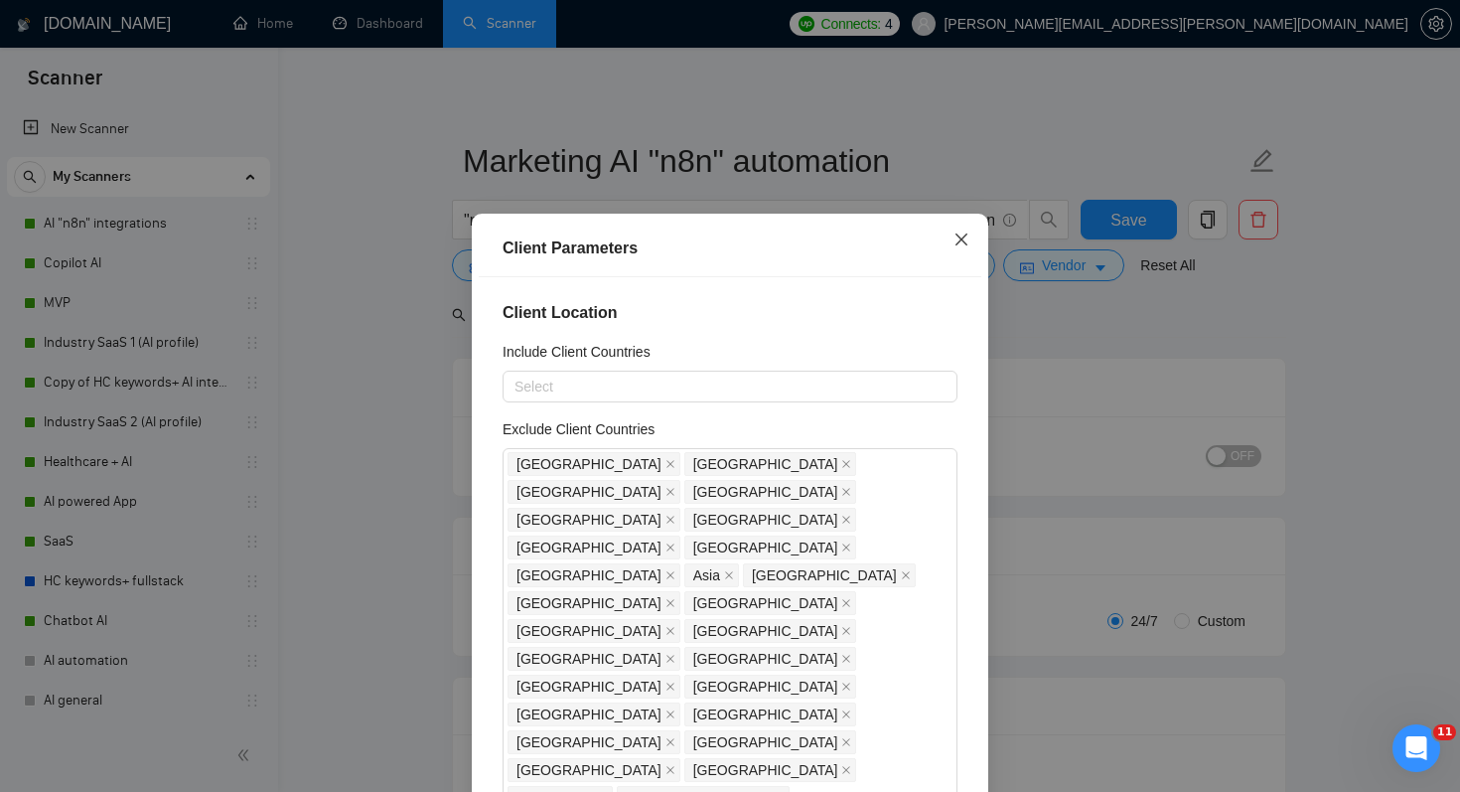
click at [956, 237] on icon "close" at bounding box center [961, 239] width 16 height 16
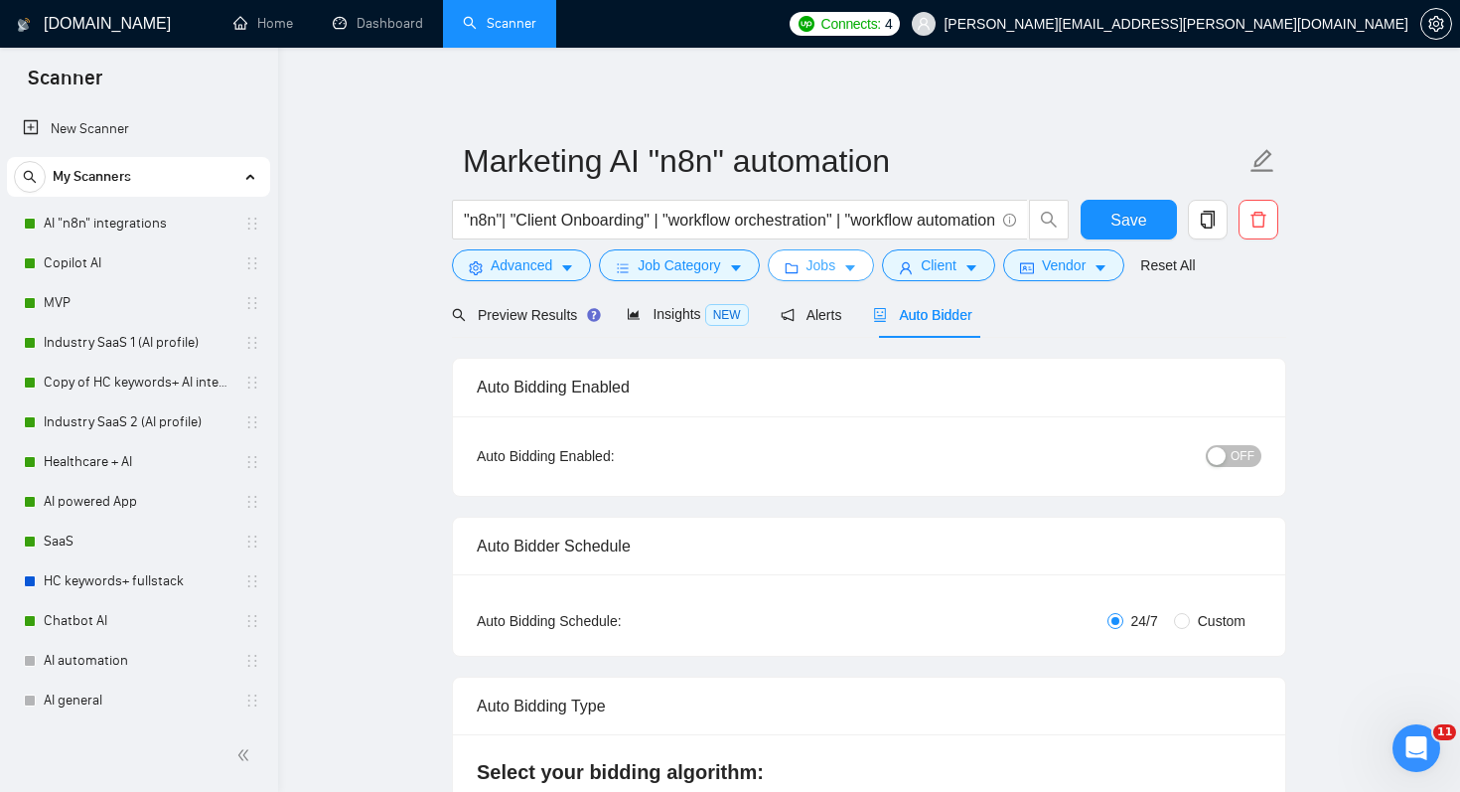
click at [836, 266] on span "Jobs" at bounding box center [821, 265] width 30 height 22
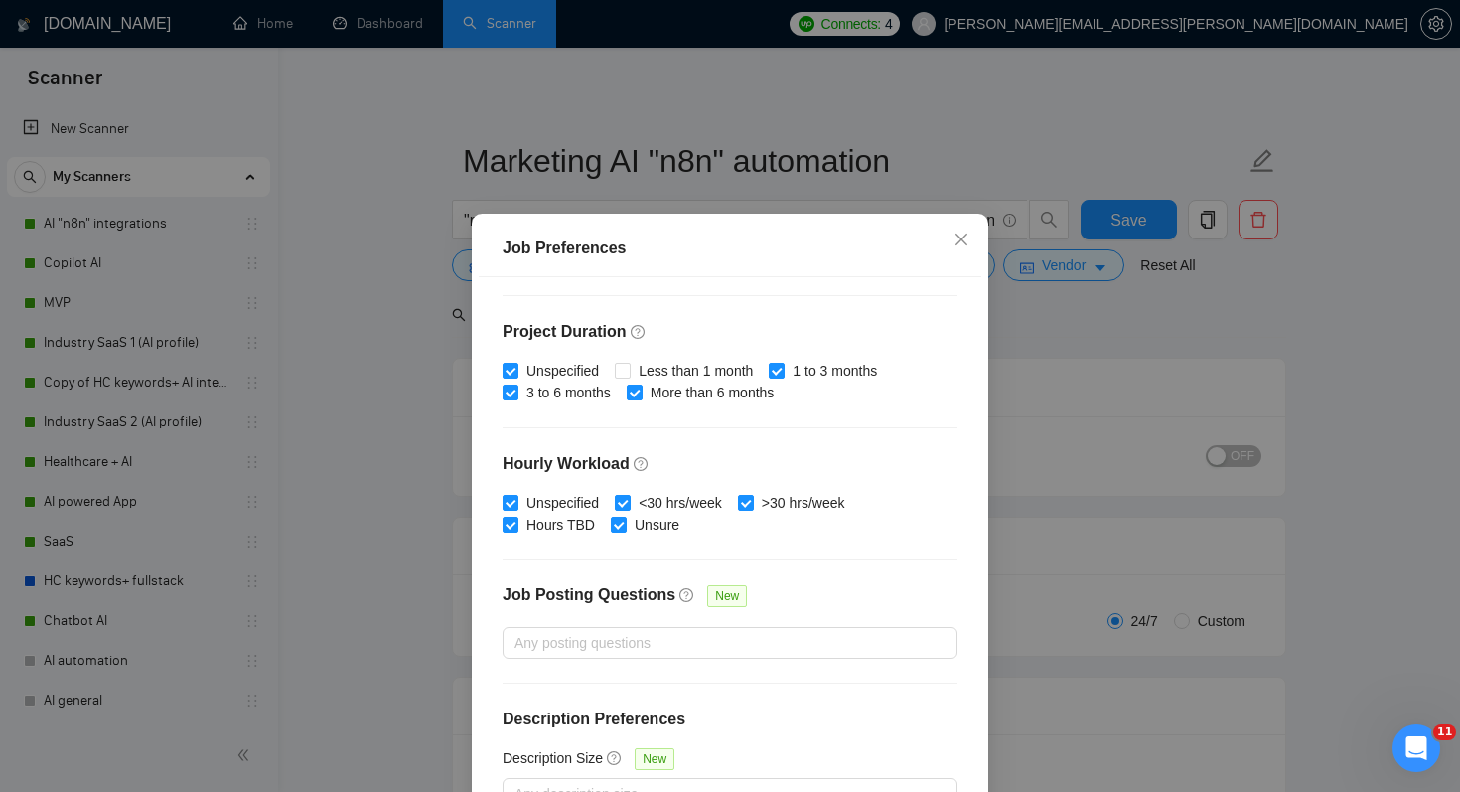
scroll to position [127, 0]
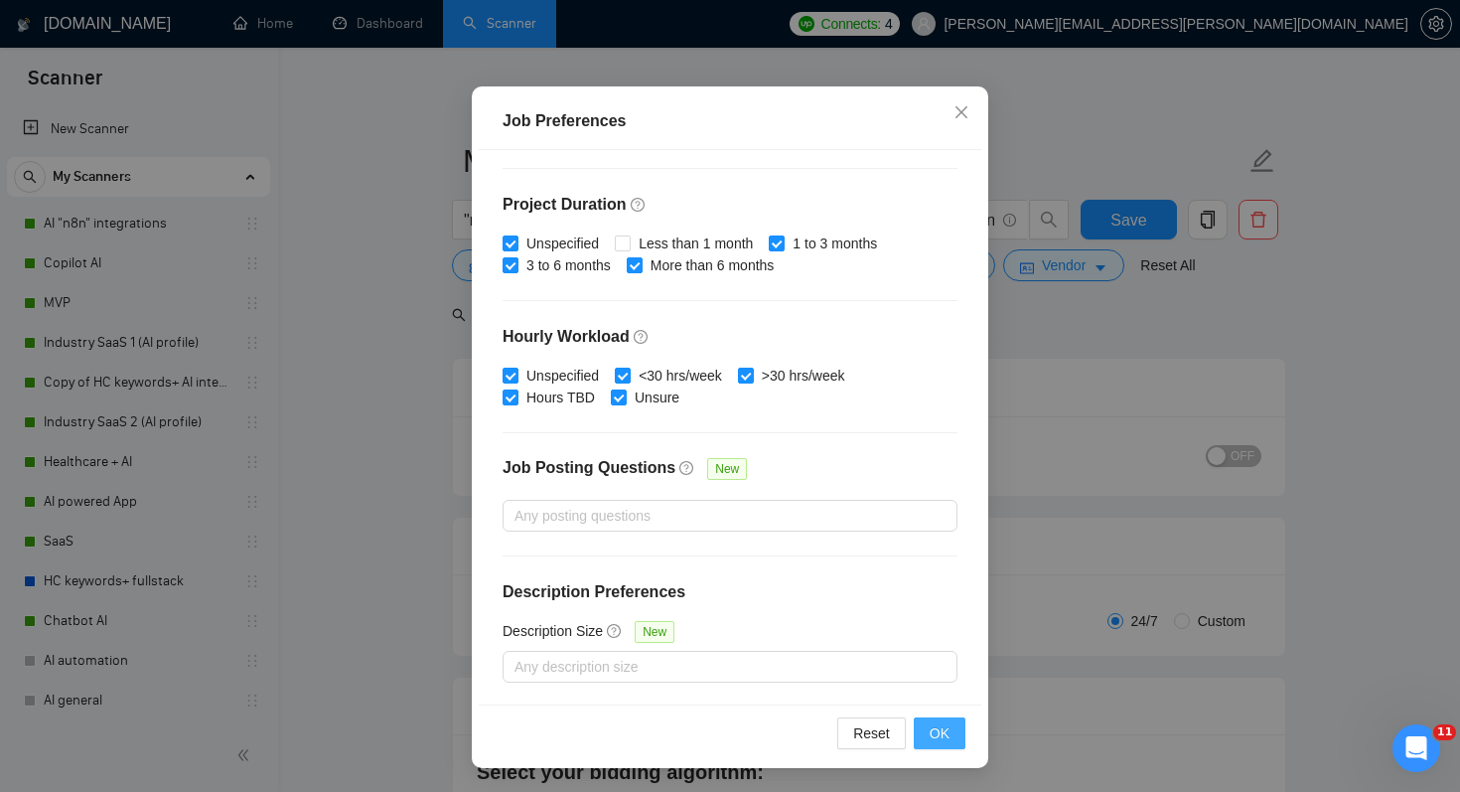
click at [945, 739] on span "OK" at bounding box center [940, 733] width 20 height 22
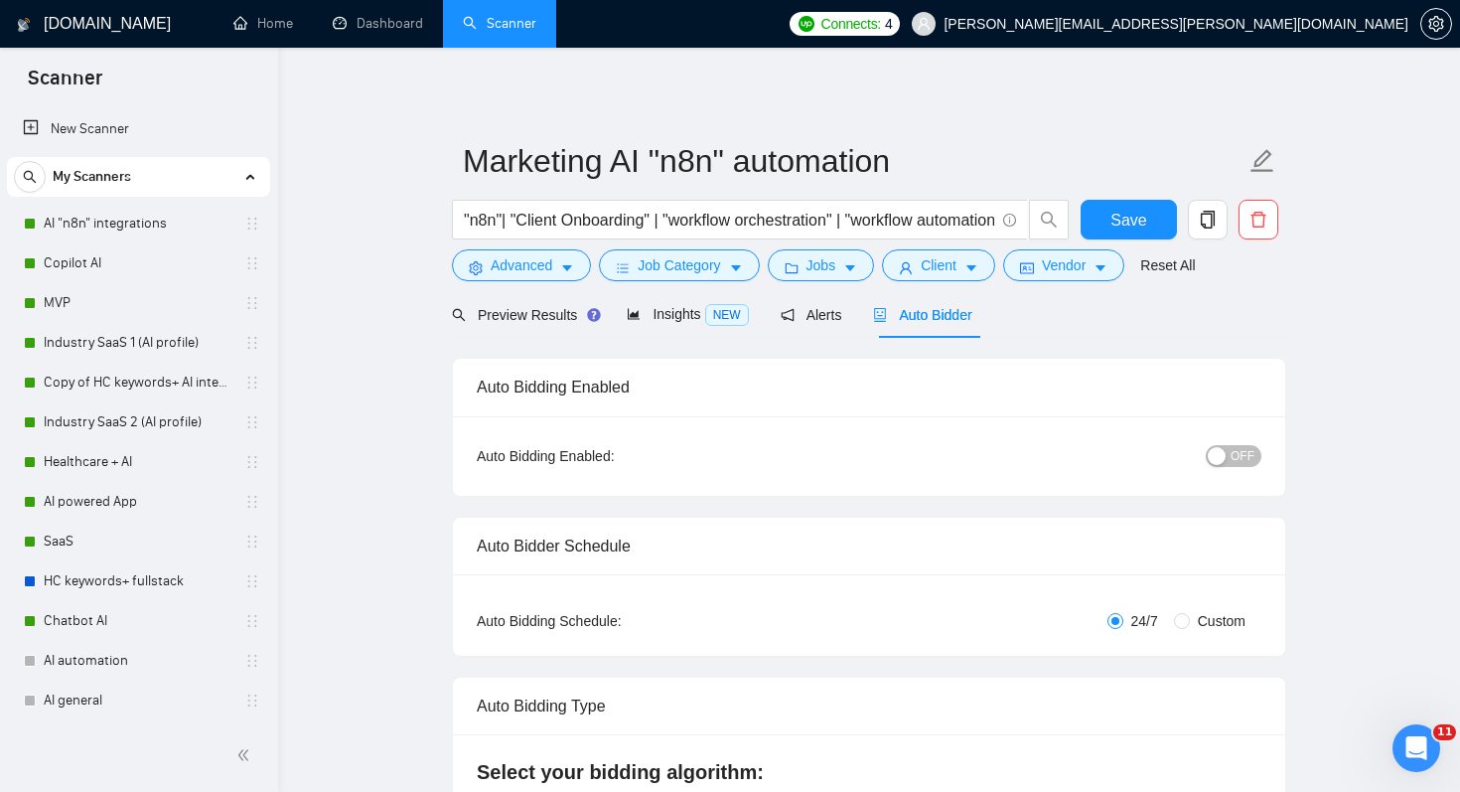
scroll to position [33, 0]
click at [713, 273] on span "Job Category" at bounding box center [679, 265] width 82 height 22
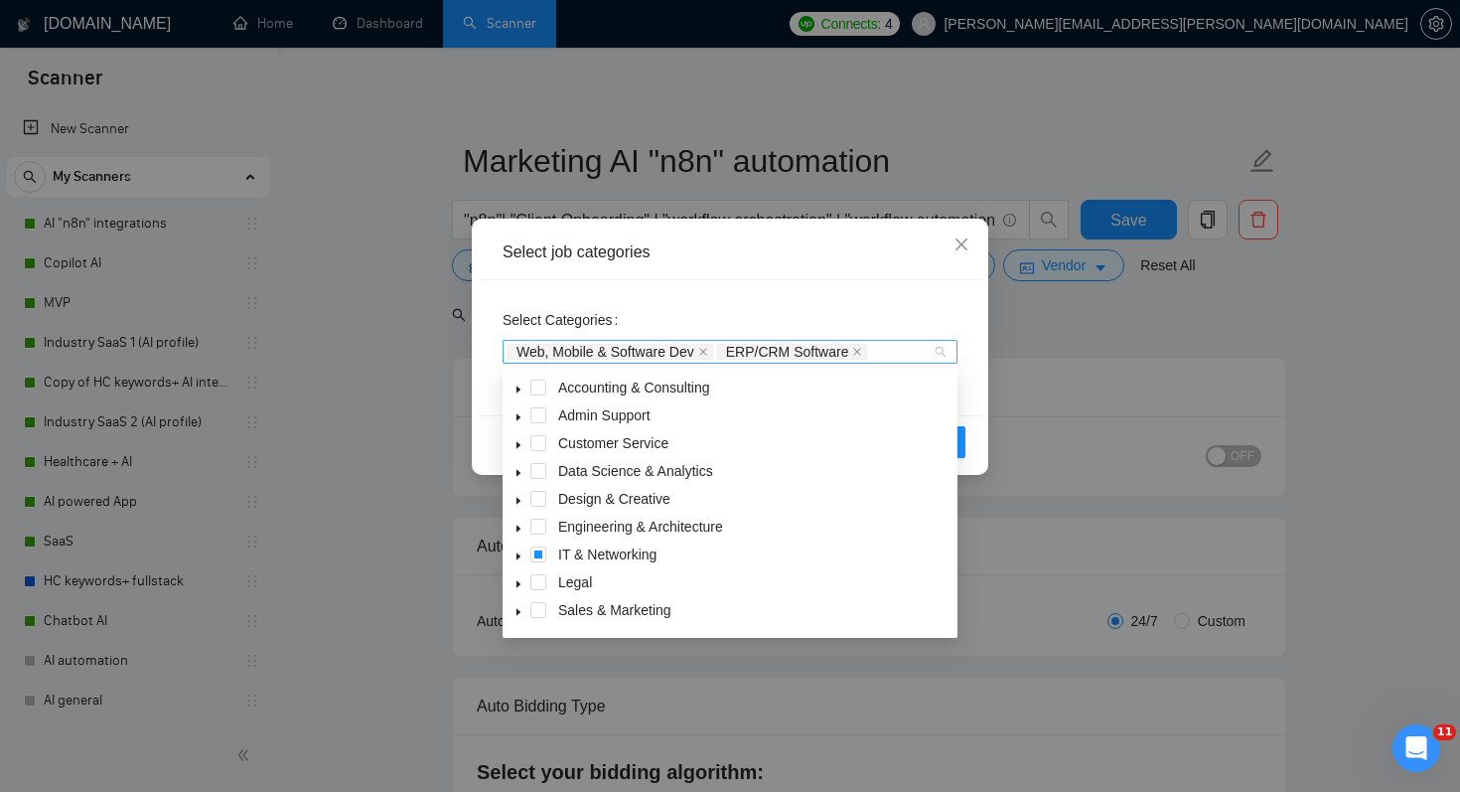
click at [897, 355] on div "Web, Mobile & Software Dev ERP/CRM Software" at bounding box center [719, 352] width 425 height 20
click at [535, 612] on span at bounding box center [538, 610] width 16 height 16
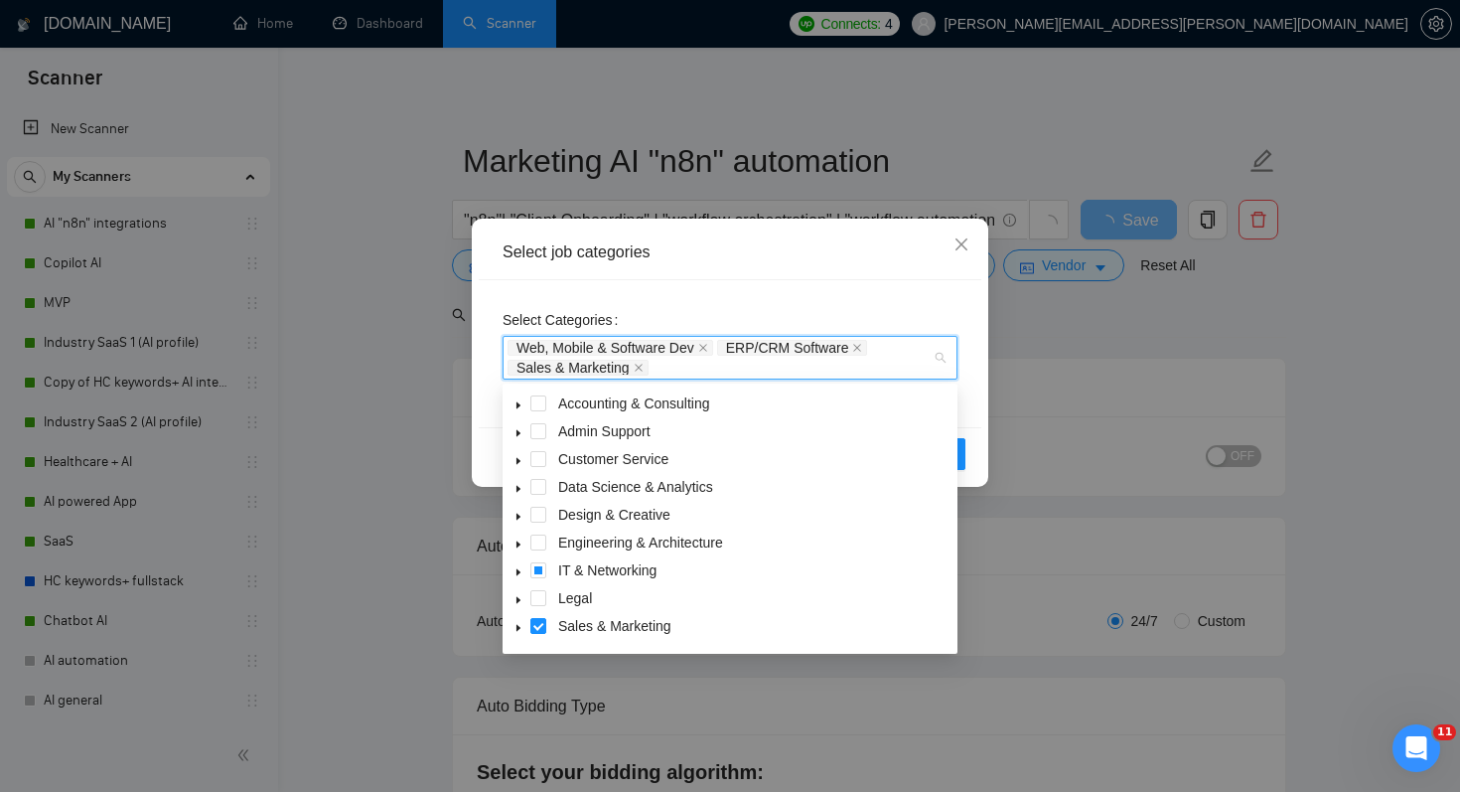
click at [1060, 464] on div "Select job categories Select Categories Web, Mobile & Software Dev ERP/CRM Soft…" at bounding box center [730, 396] width 1460 height 792
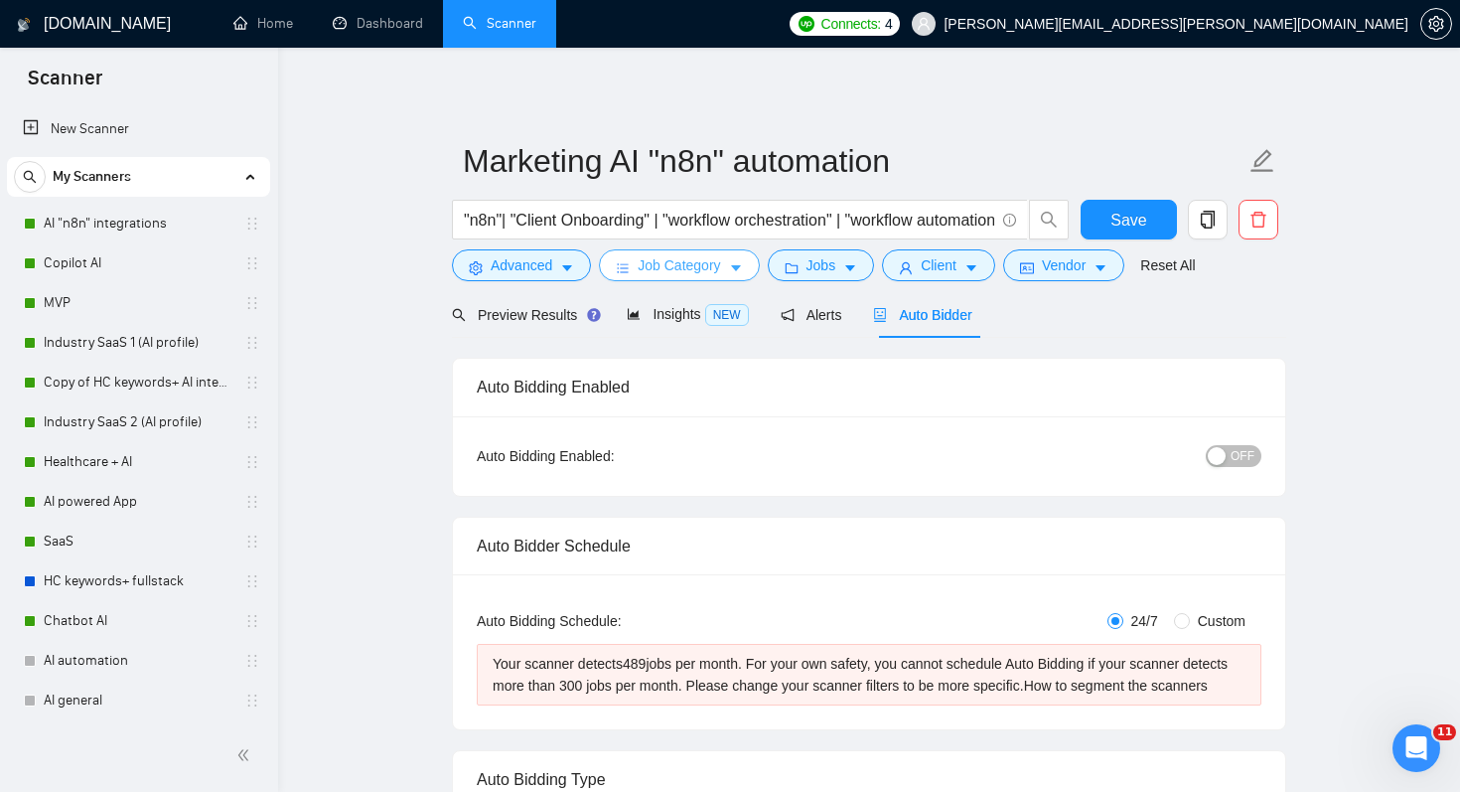
click at [657, 272] on span "Job Category" at bounding box center [679, 265] width 82 height 22
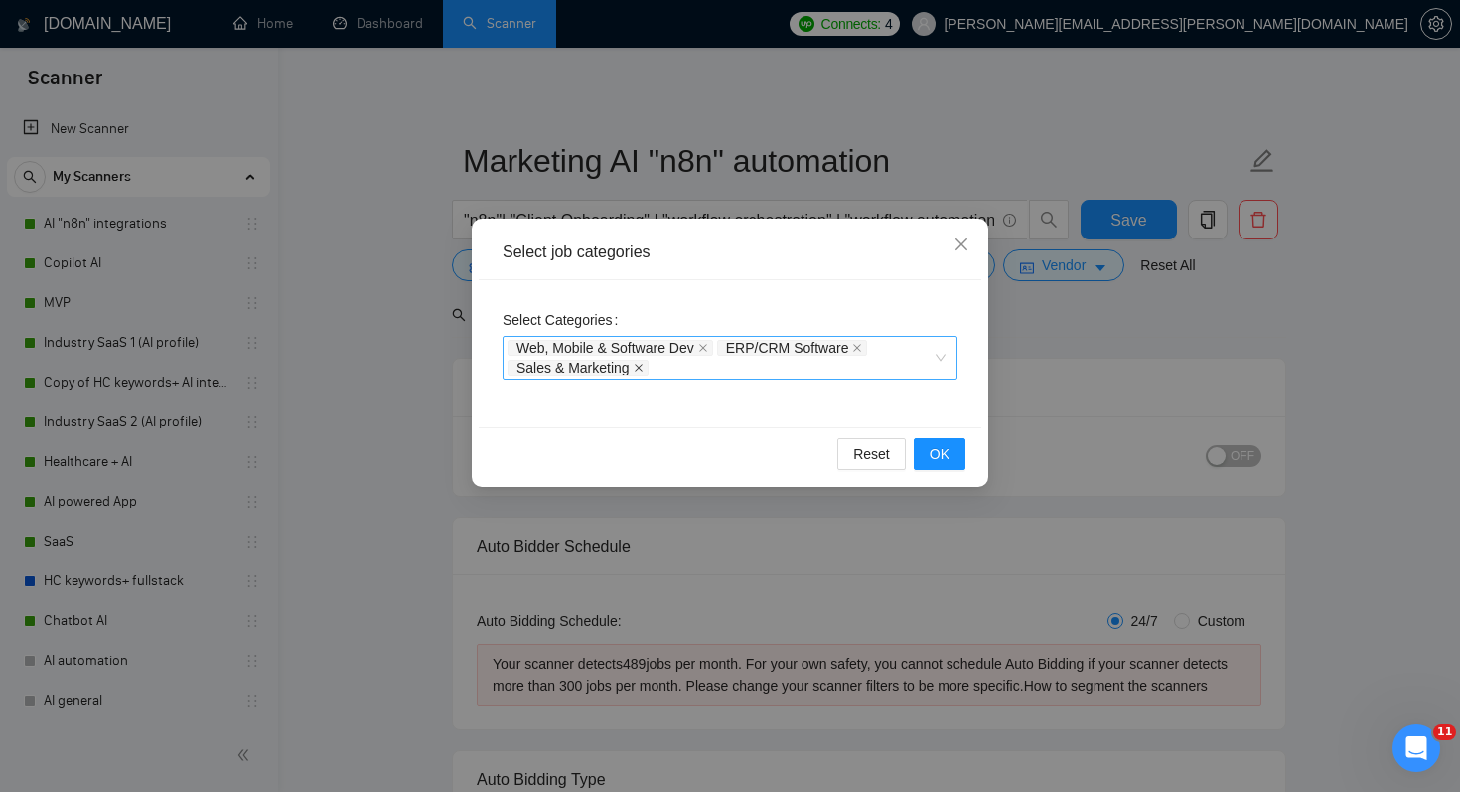
click at [639, 367] on icon "close" at bounding box center [639, 367] width 10 height 10
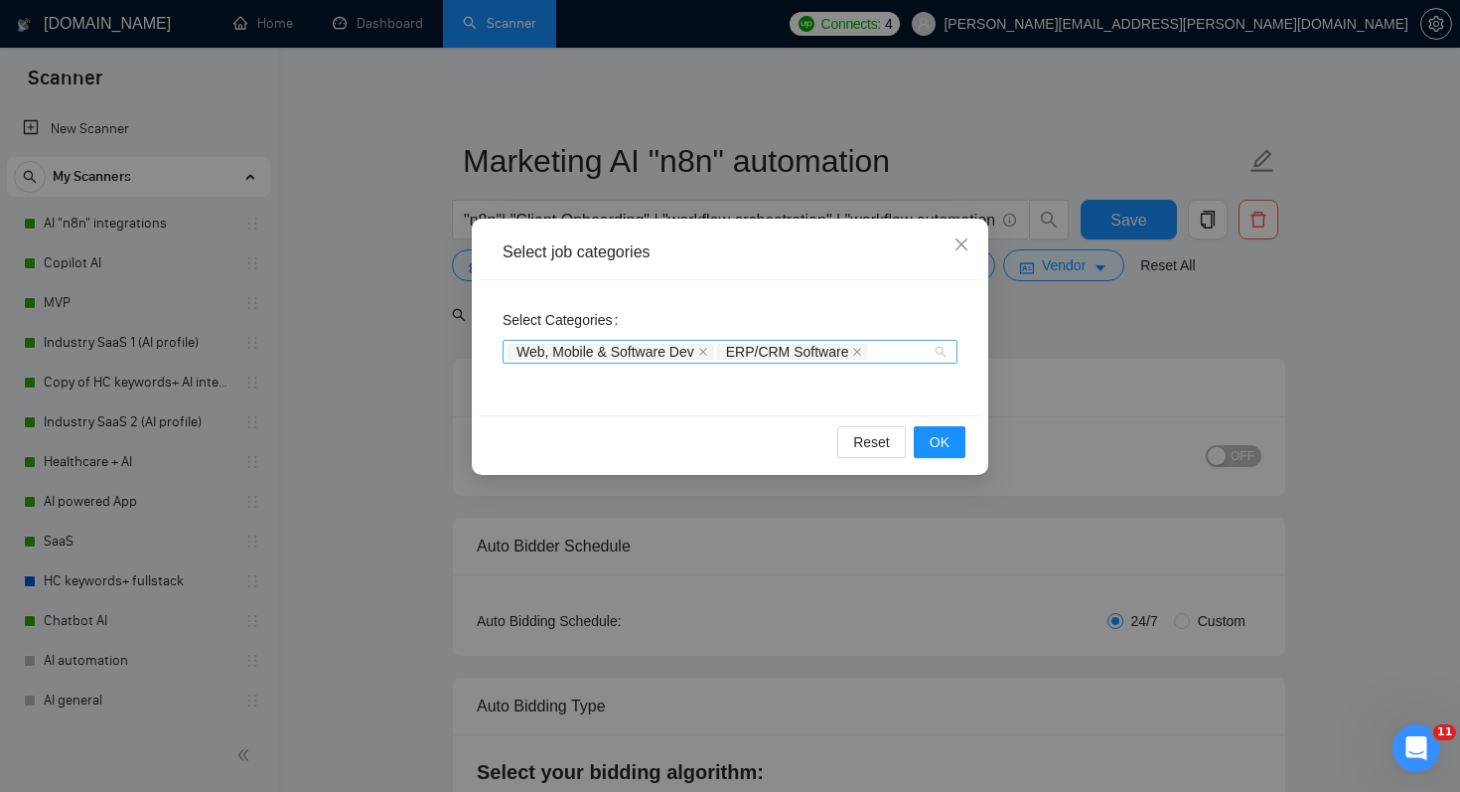
click at [918, 343] on div "Web, Mobile & Software Dev ERP/CRM Software" at bounding box center [719, 352] width 425 height 20
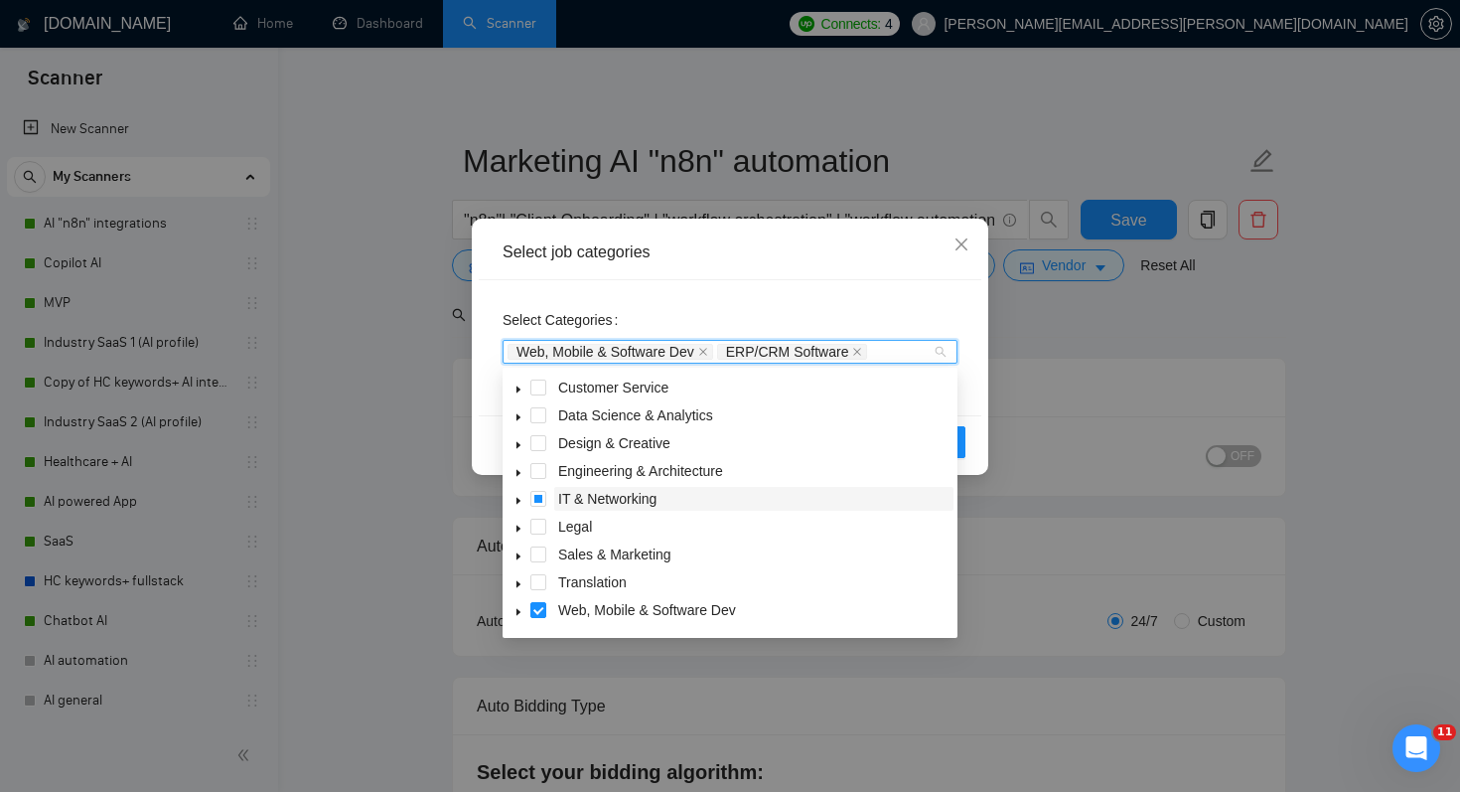
scroll to position [79, 0]
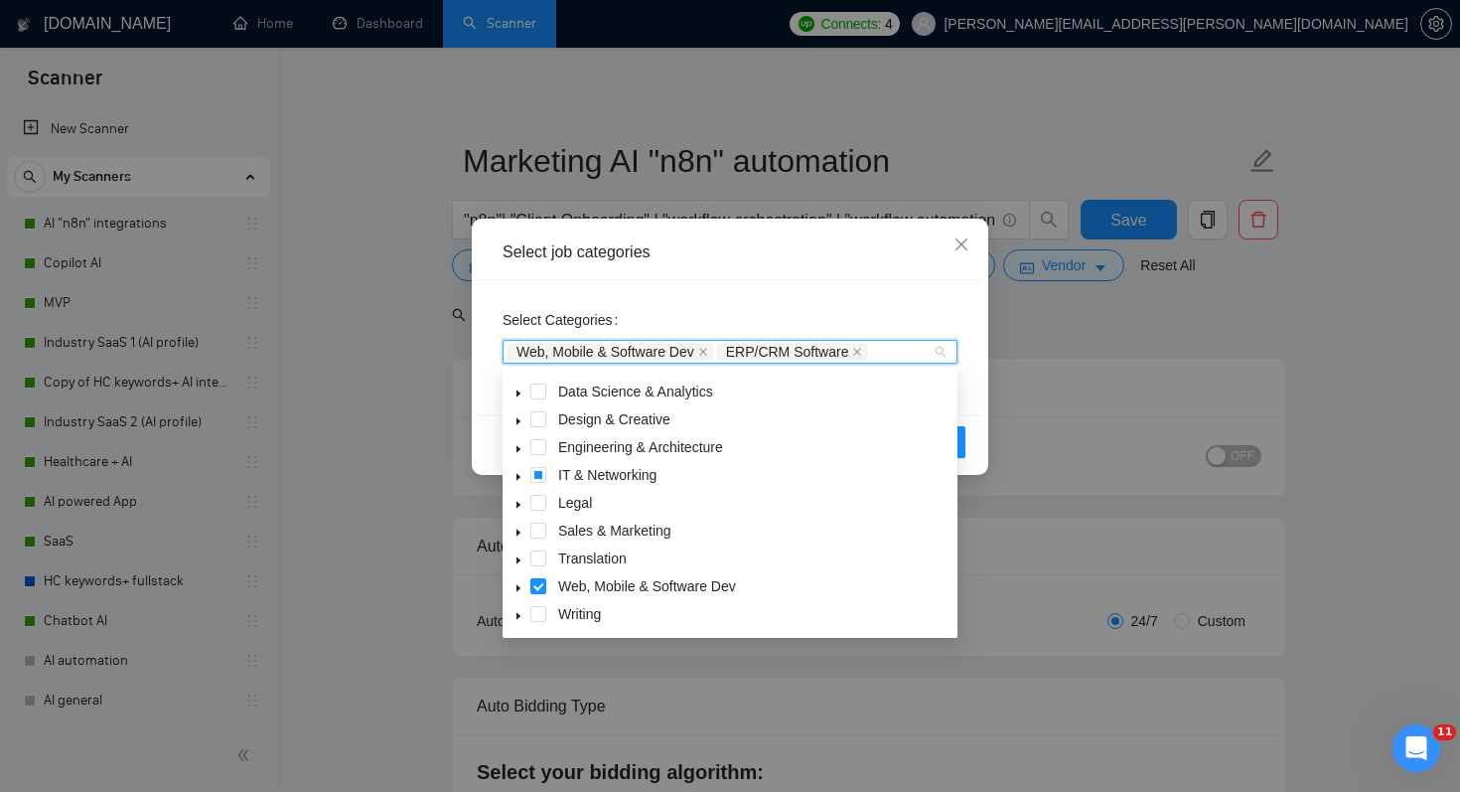
click at [974, 407] on div "Select Categories Web, Mobile & Software Dev ERP/CRM Software" at bounding box center [730, 347] width 503 height 135
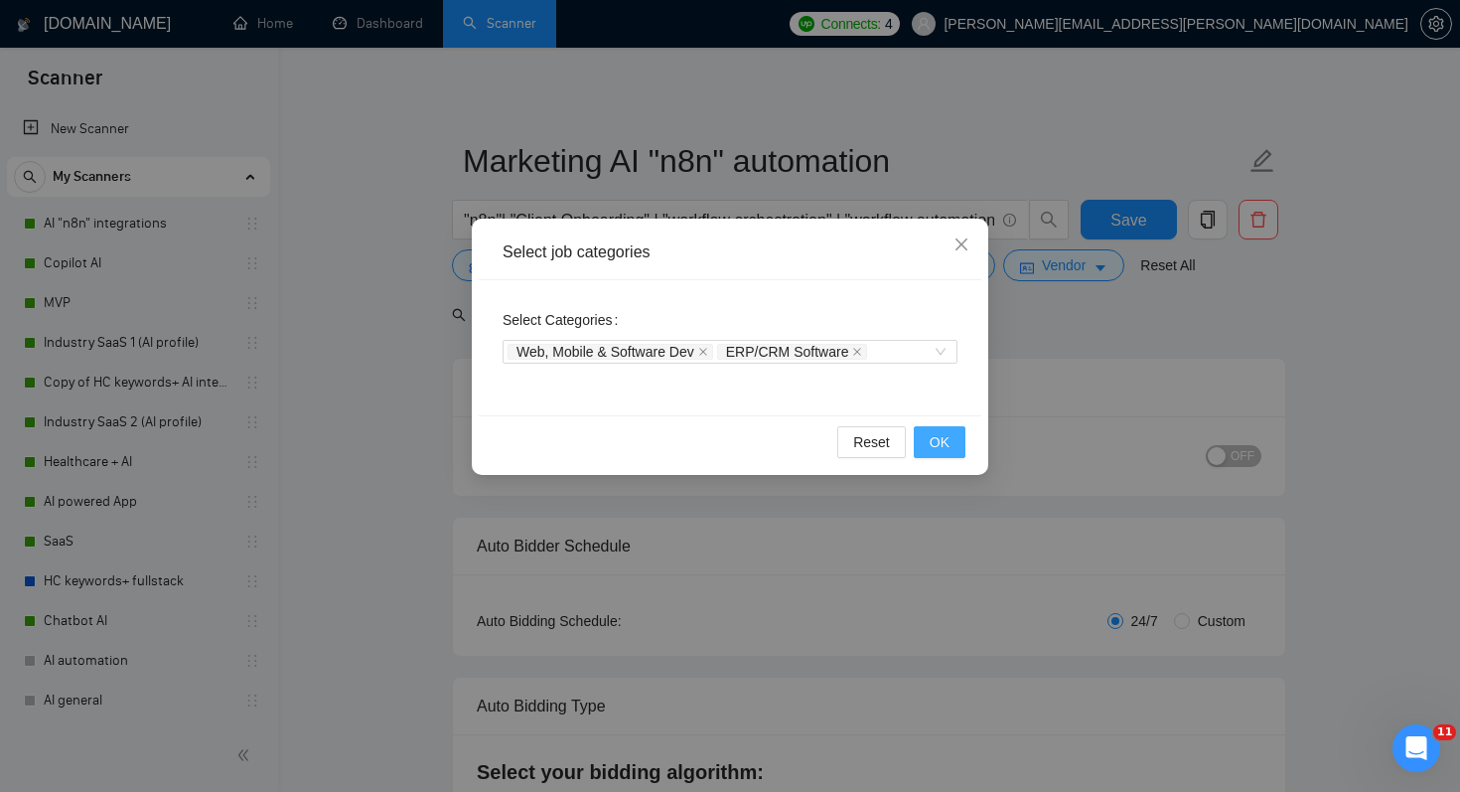
click at [947, 445] on span "OK" at bounding box center [940, 442] width 20 height 22
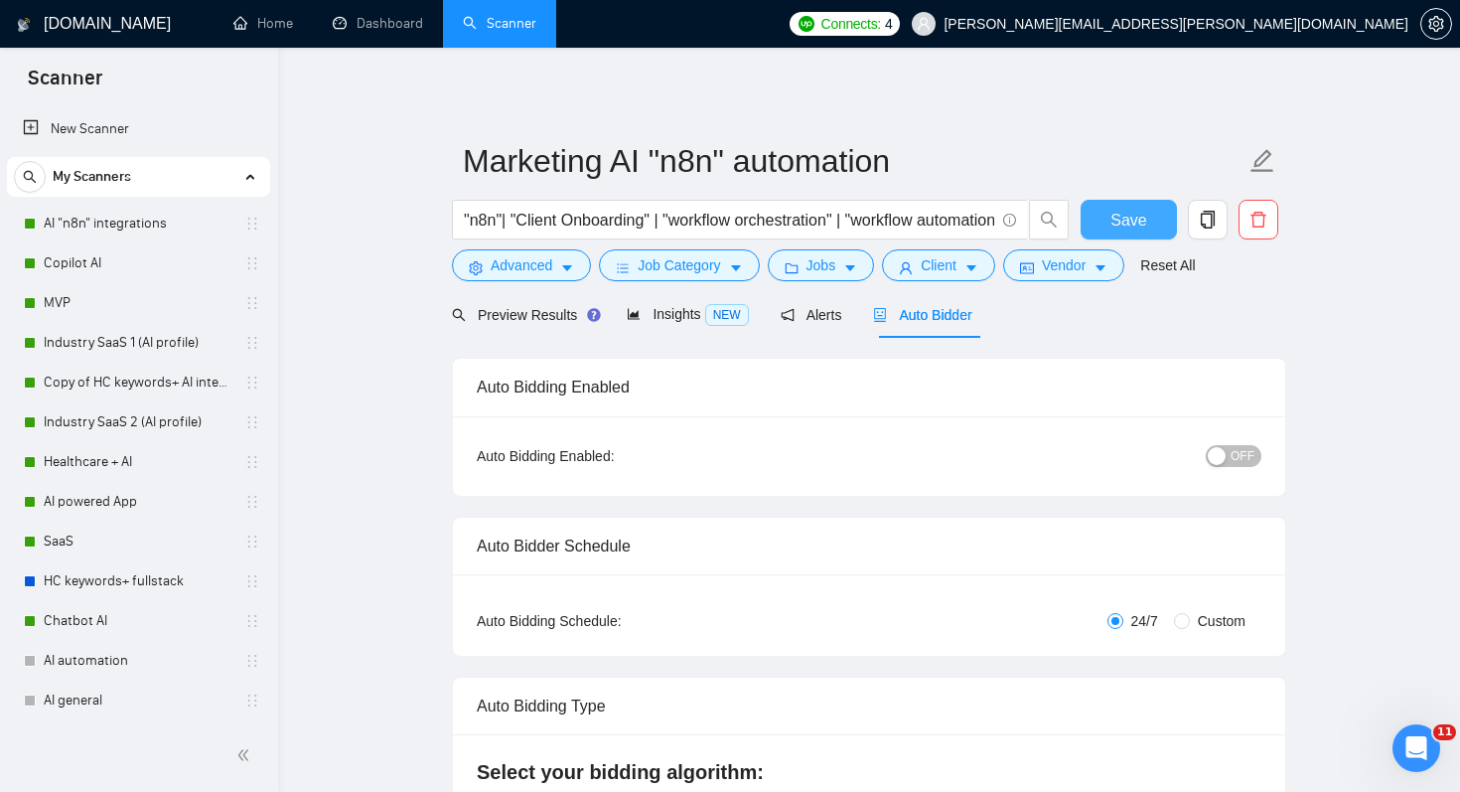
click at [1144, 216] on span "Save" at bounding box center [1128, 220] width 36 height 25
click at [1247, 456] on span "OFF" at bounding box center [1243, 456] width 24 height 22
click at [1242, 455] on span "OFF" at bounding box center [1243, 456] width 24 height 22
click at [1135, 220] on span "Save" at bounding box center [1128, 220] width 36 height 25
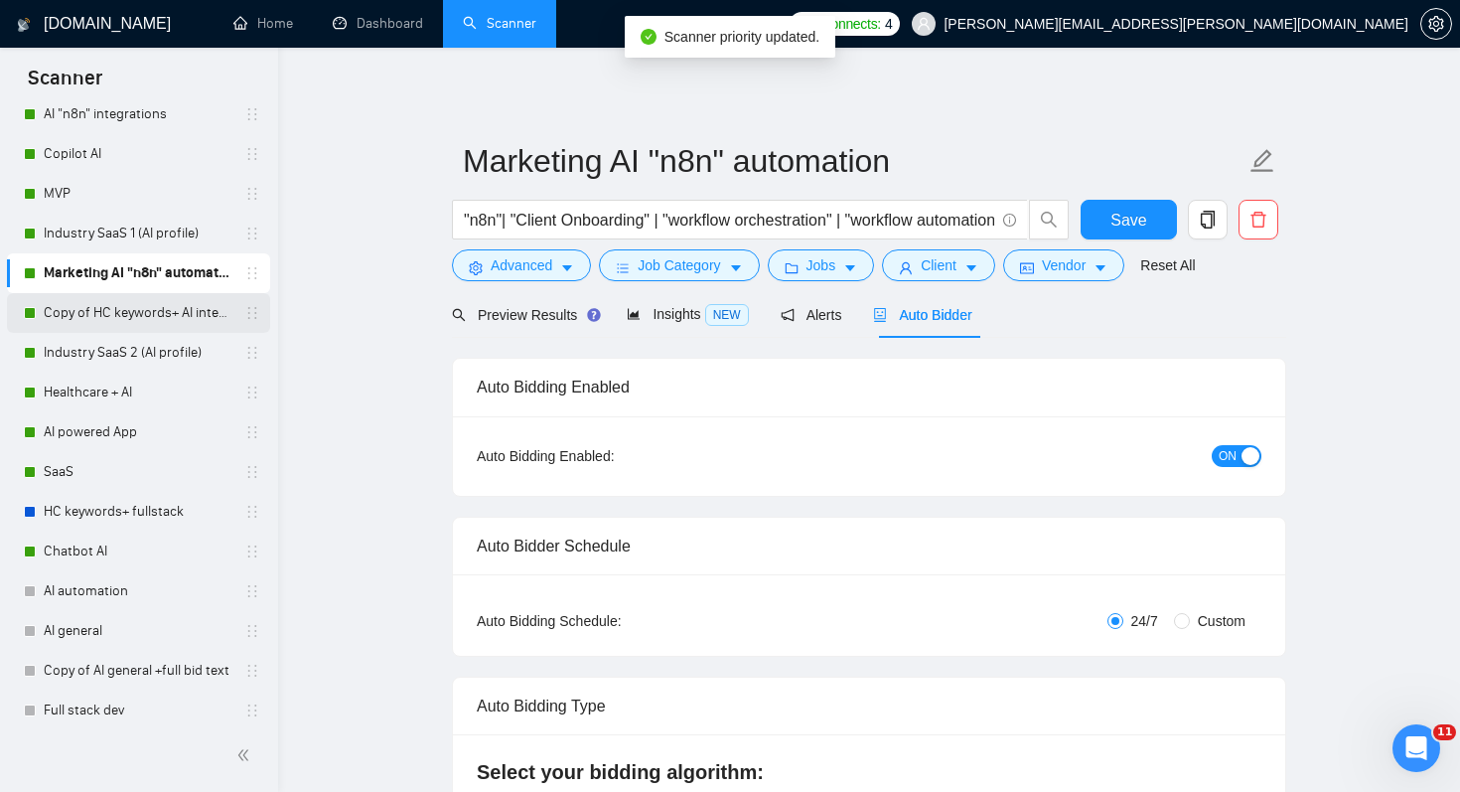
scroll to position [0, 0]
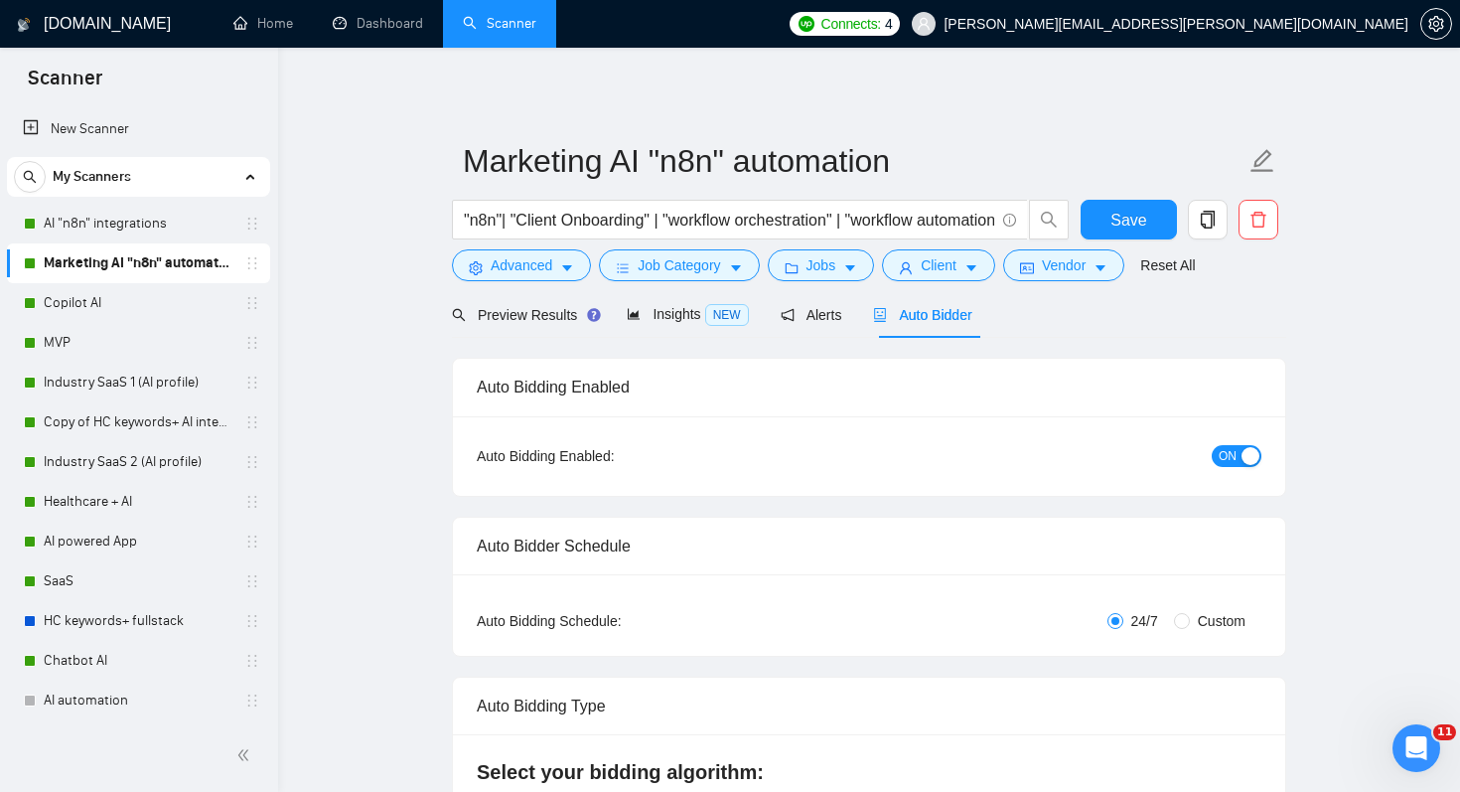
drag, startPoint x: 111, startPoint y: 376, endPoint x: 443, endPoint y: 16, distance: 489.9
click at [122, 295] on link "Copilot AI" at bounding box center [138, 303] width 189 height 40
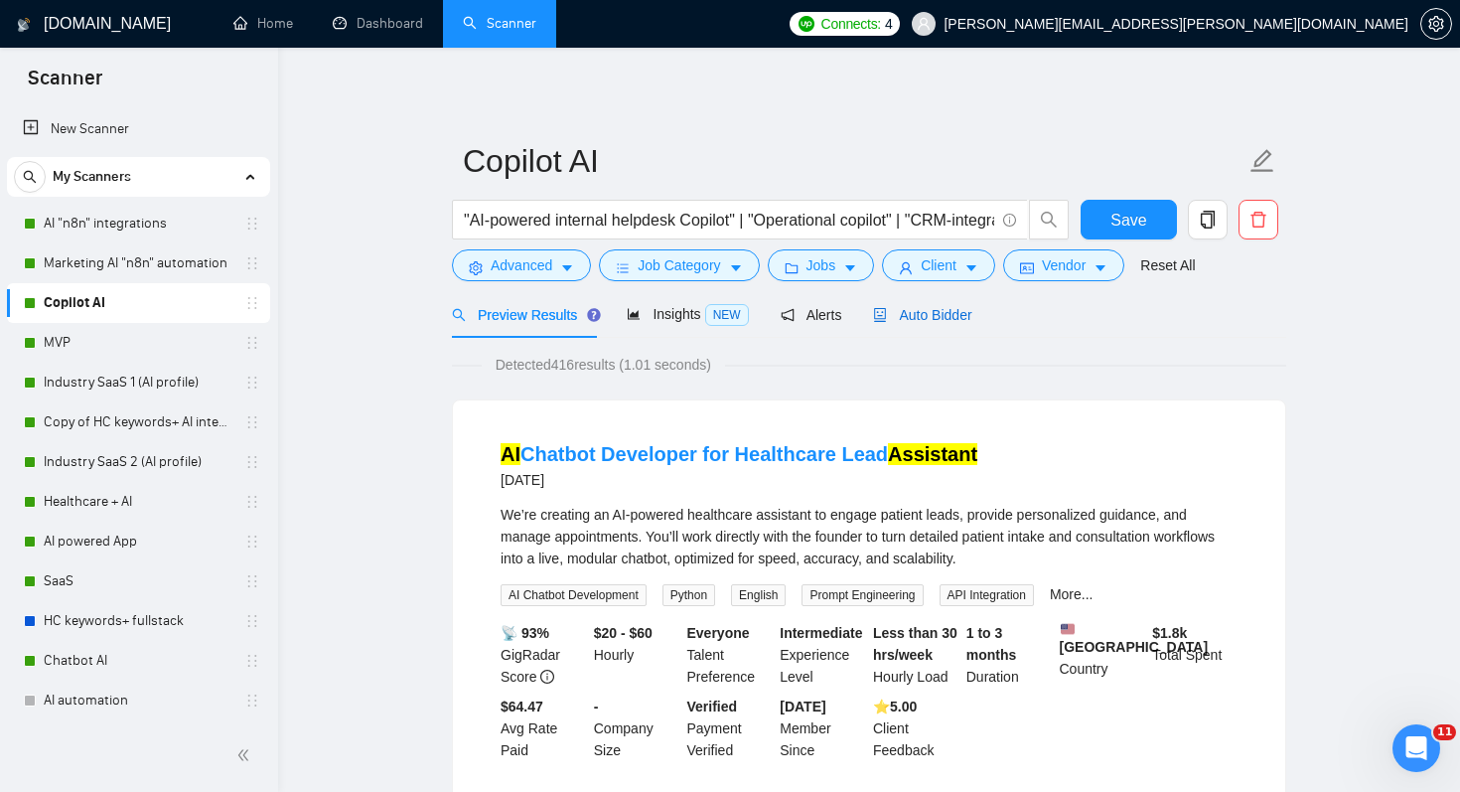
click at [933, 321] on span "Auto Bidder" at bounding box center [922, 315] width 98 height 16
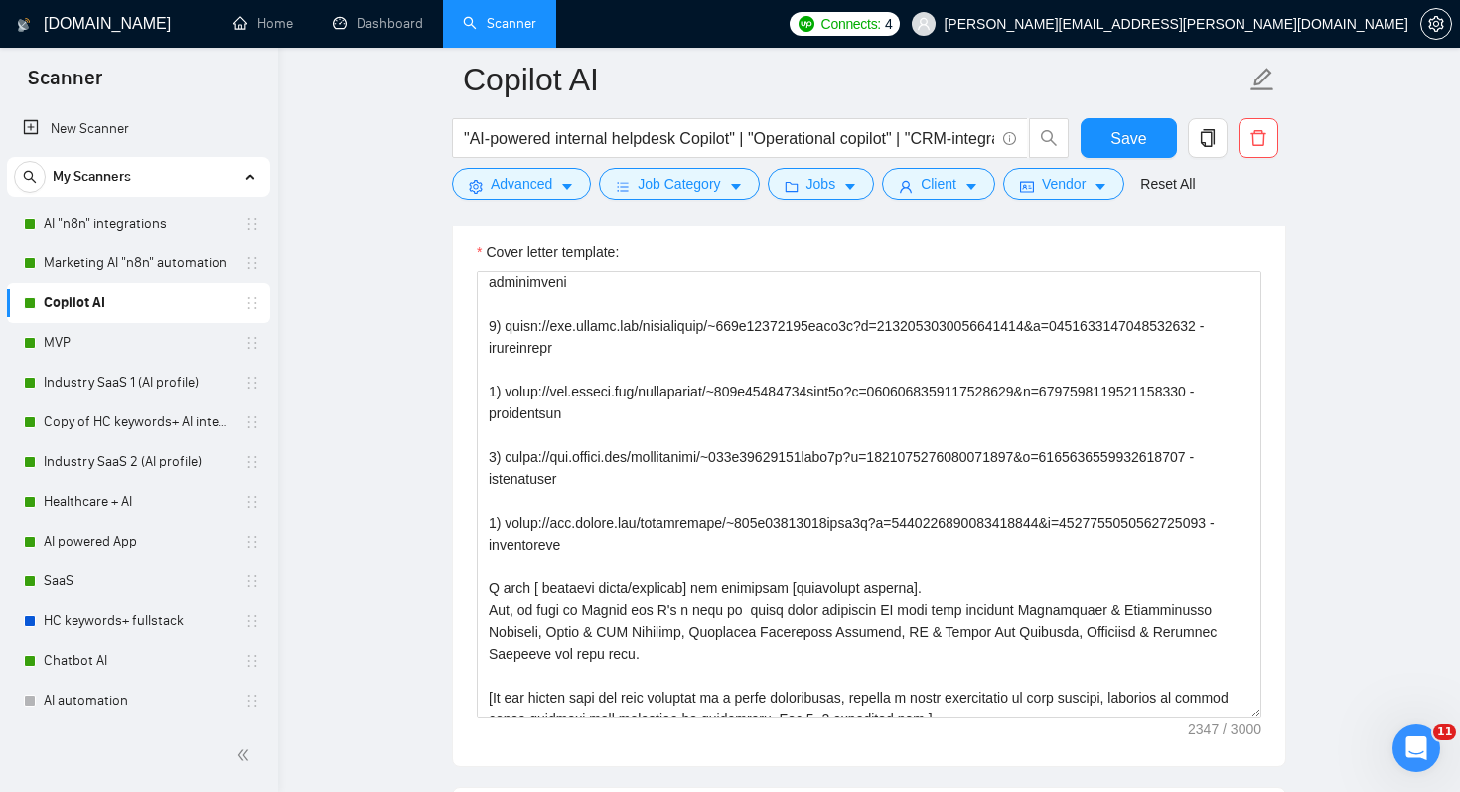
scroll to position [496, 0]
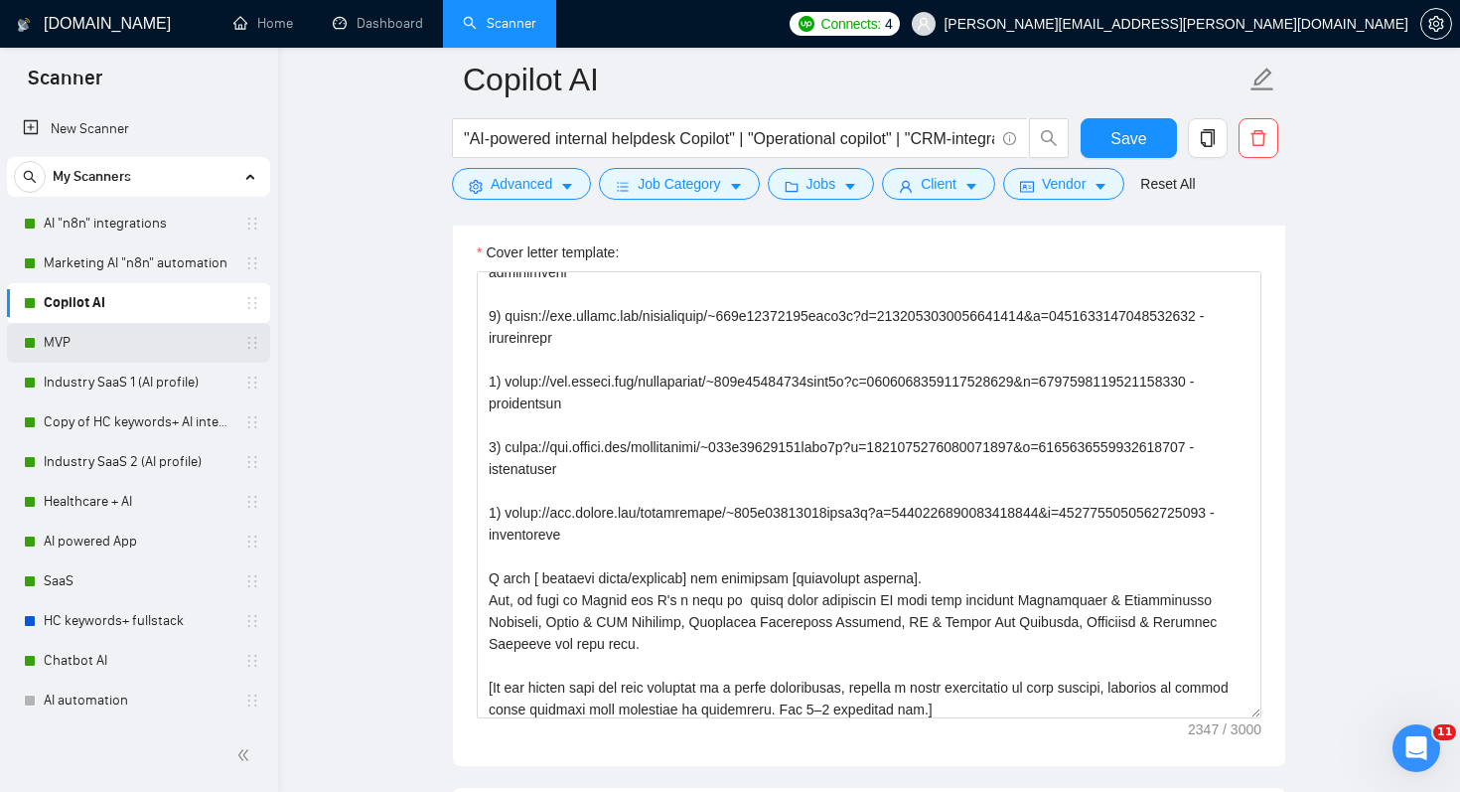
click at [70, 331] on link "MVP" at bounding box center [138, 343] width 189 height 40
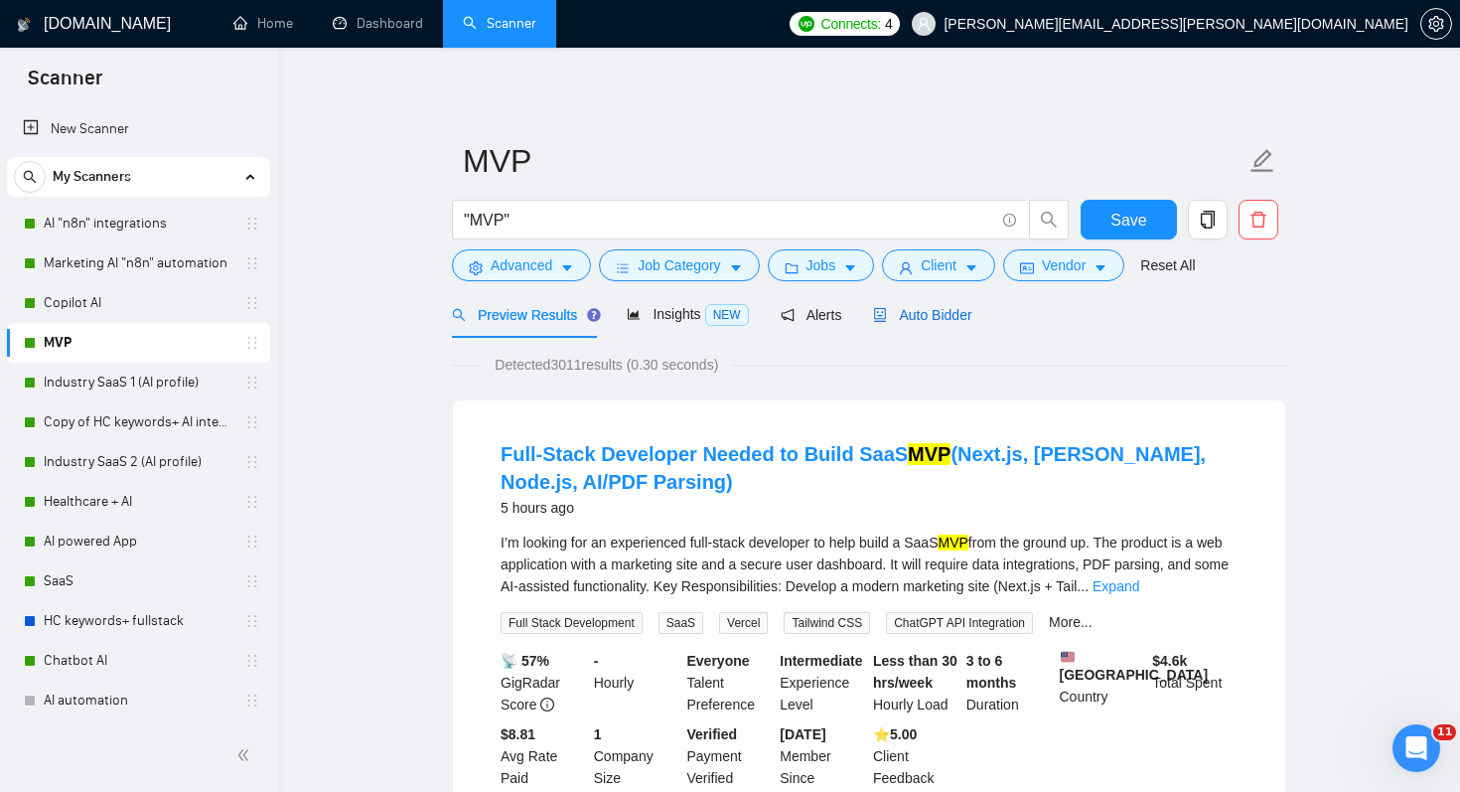
click at [944, 314] on span "Auto Bidder" at bounding box center [922, 315] width 98 height 16
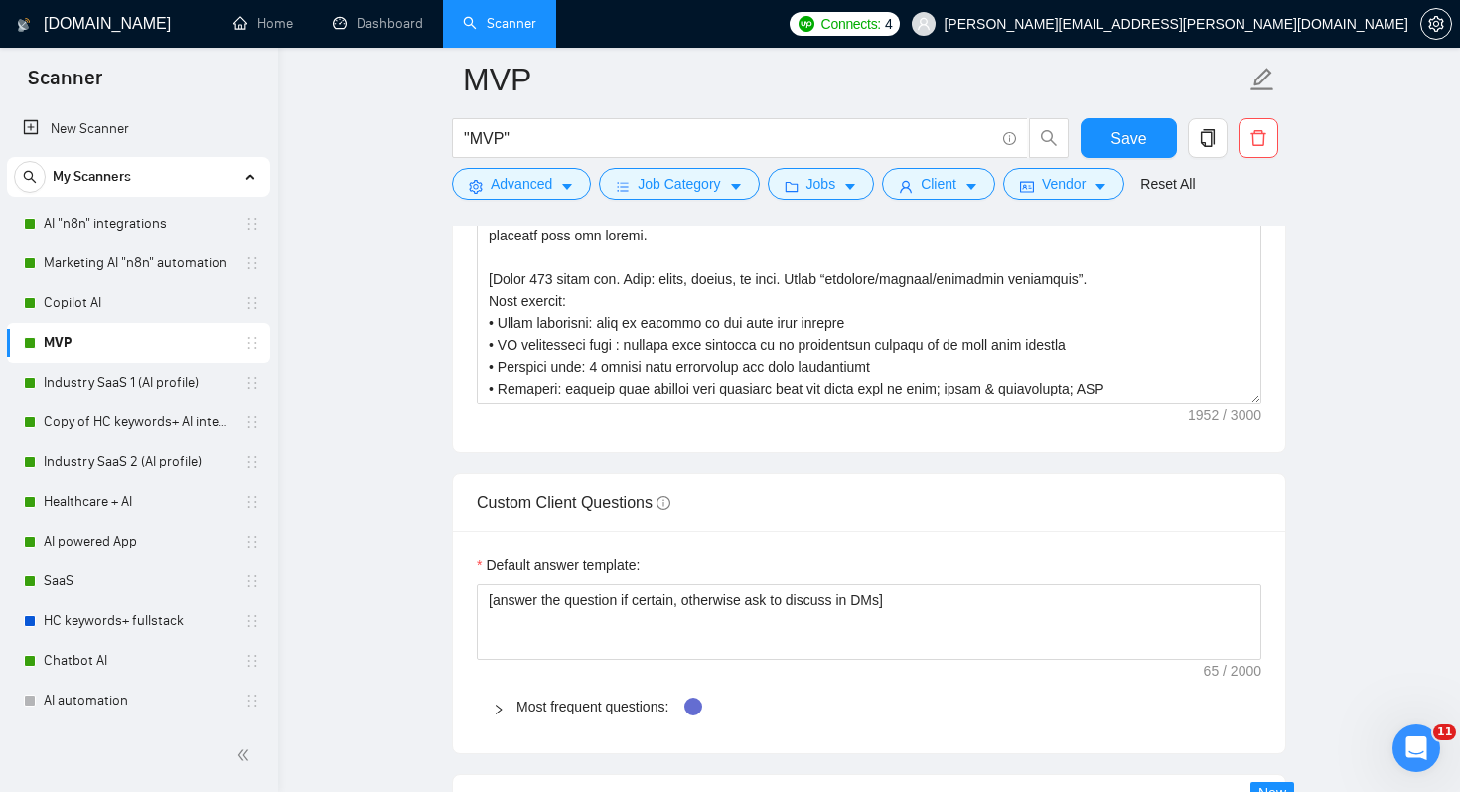
scroll to position [2673, 0]
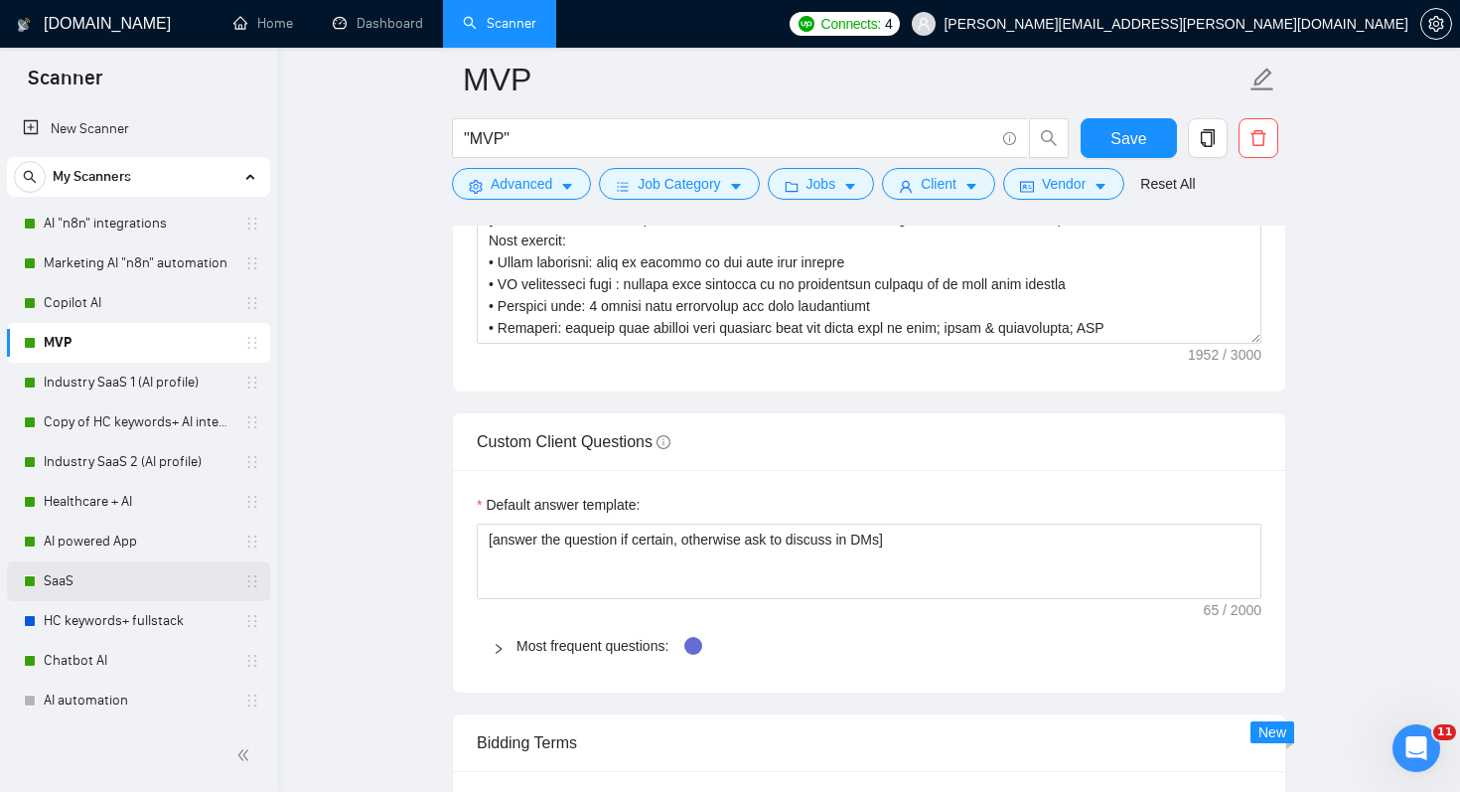
click at [94, 580] on link "SaaS" at bounding box center [138, 581] width 189 height 40
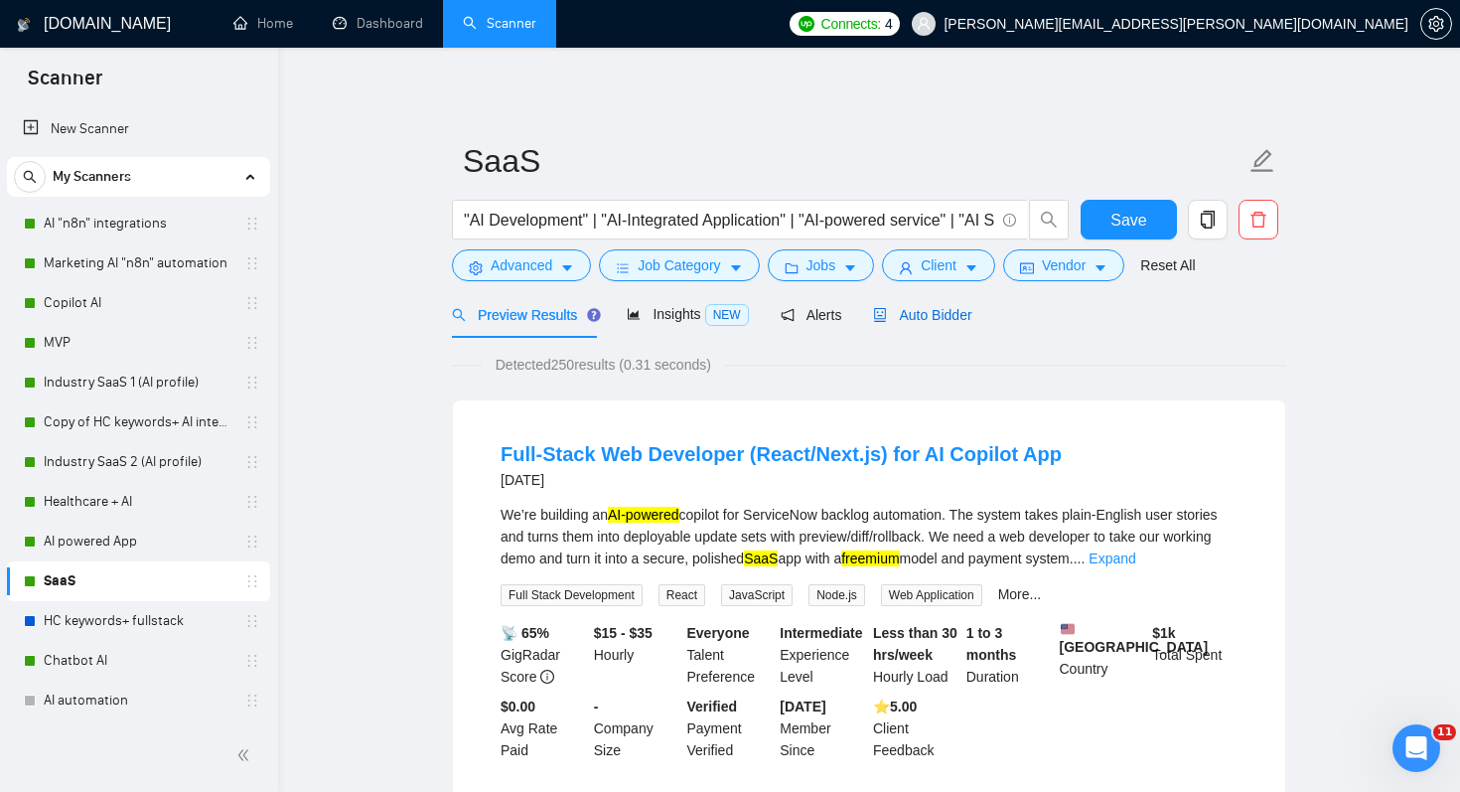
click at [933, 318] on span "Auto Bidder" at bounding box center [922, 315] width 98 height 16
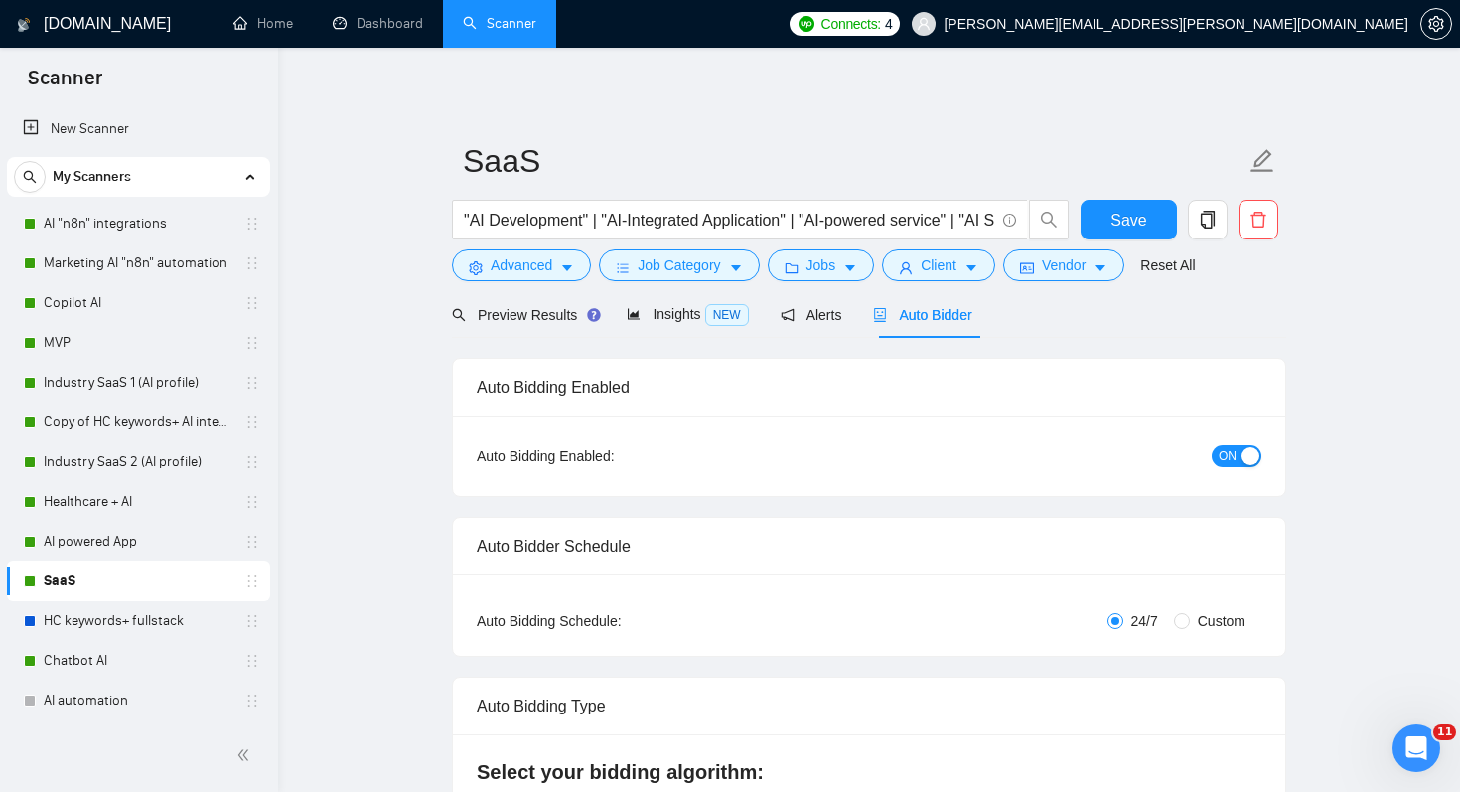
click at [1234, 451] on span "ON" at bounding box center [1228, 456] width 18 height 22
click at [1126, 223] on span "Save" at bounding box center [1128, 220] width 36 height 25
click at [86, 652] on link "Chatbot AI" at bounding box center [138, 661] width 189 height 40
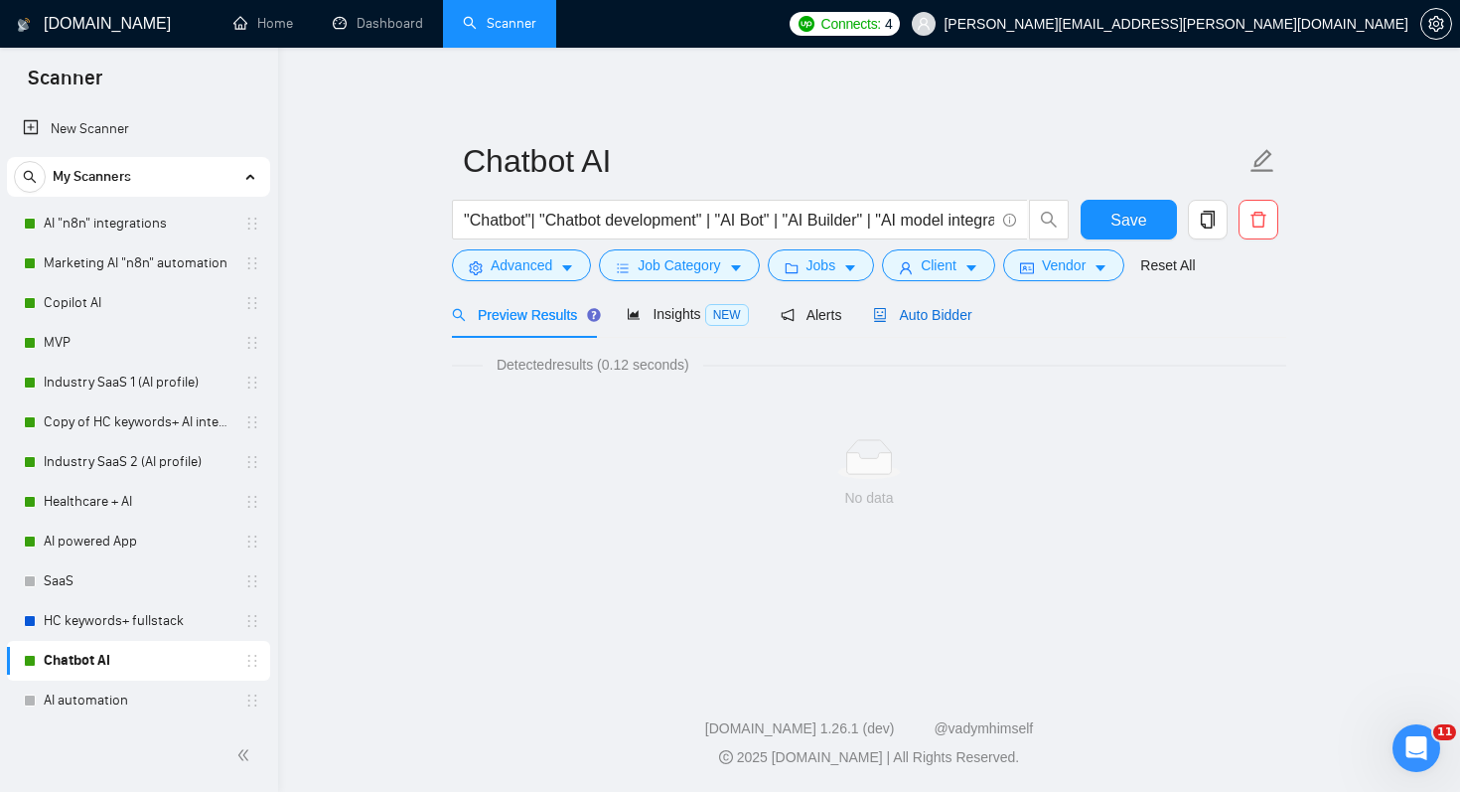
click at [928, 317] on span "Auto Bidder" at bounding box center [922, 315] width 98 height 16
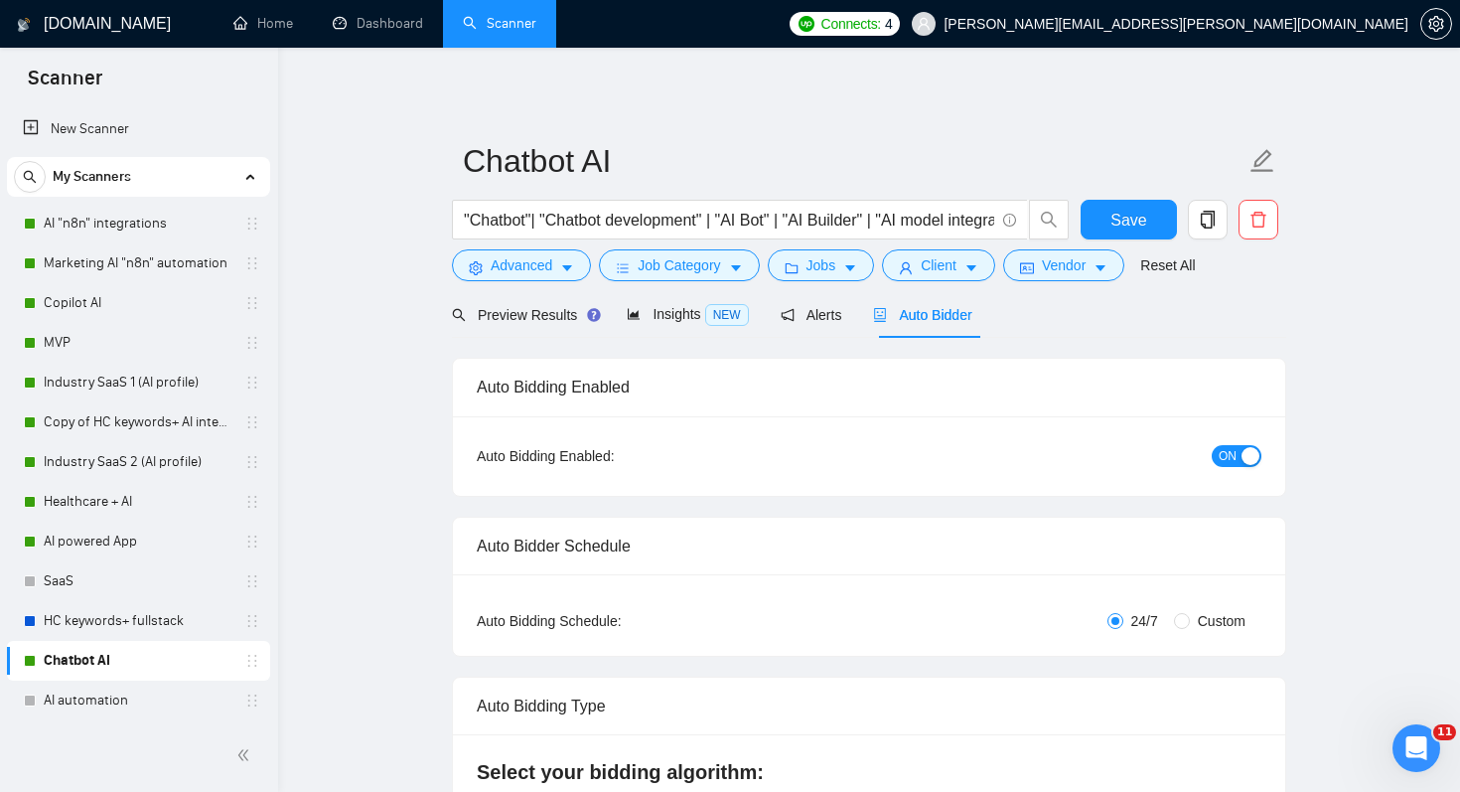
click at [1223, 453] on span "ON" at bounding box center [1228, 456] width 18 height 22
click at [1154, 215] on button "Save" at bounding box center [1129, 220] width 96 height 40
click at [133, 544] on link "AI powered App" at bounding box center [138, 541] width 189 height 40
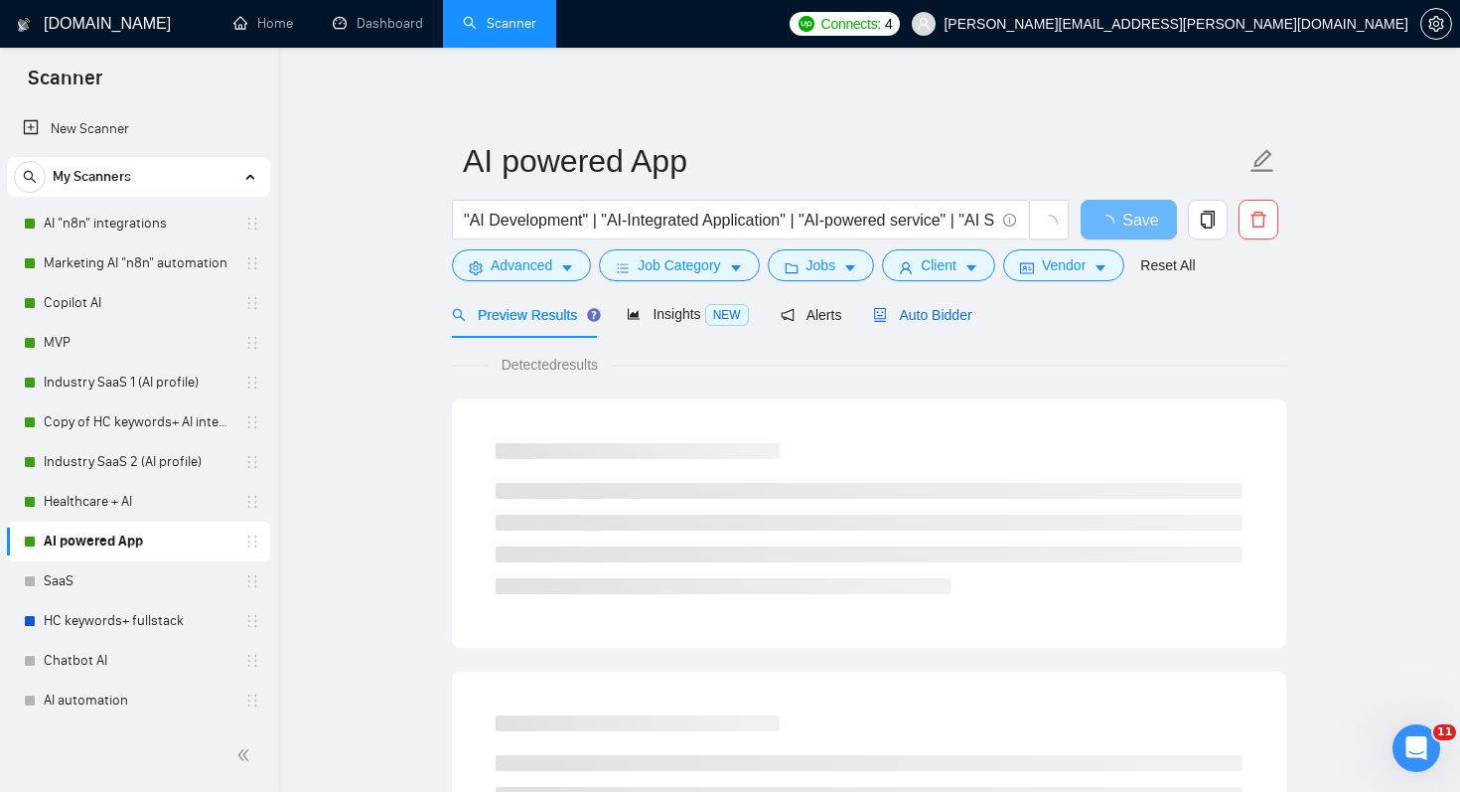
click at [941, 319] on span "Auto Bidder" at bounding box center [922, 315] width 98 height 16
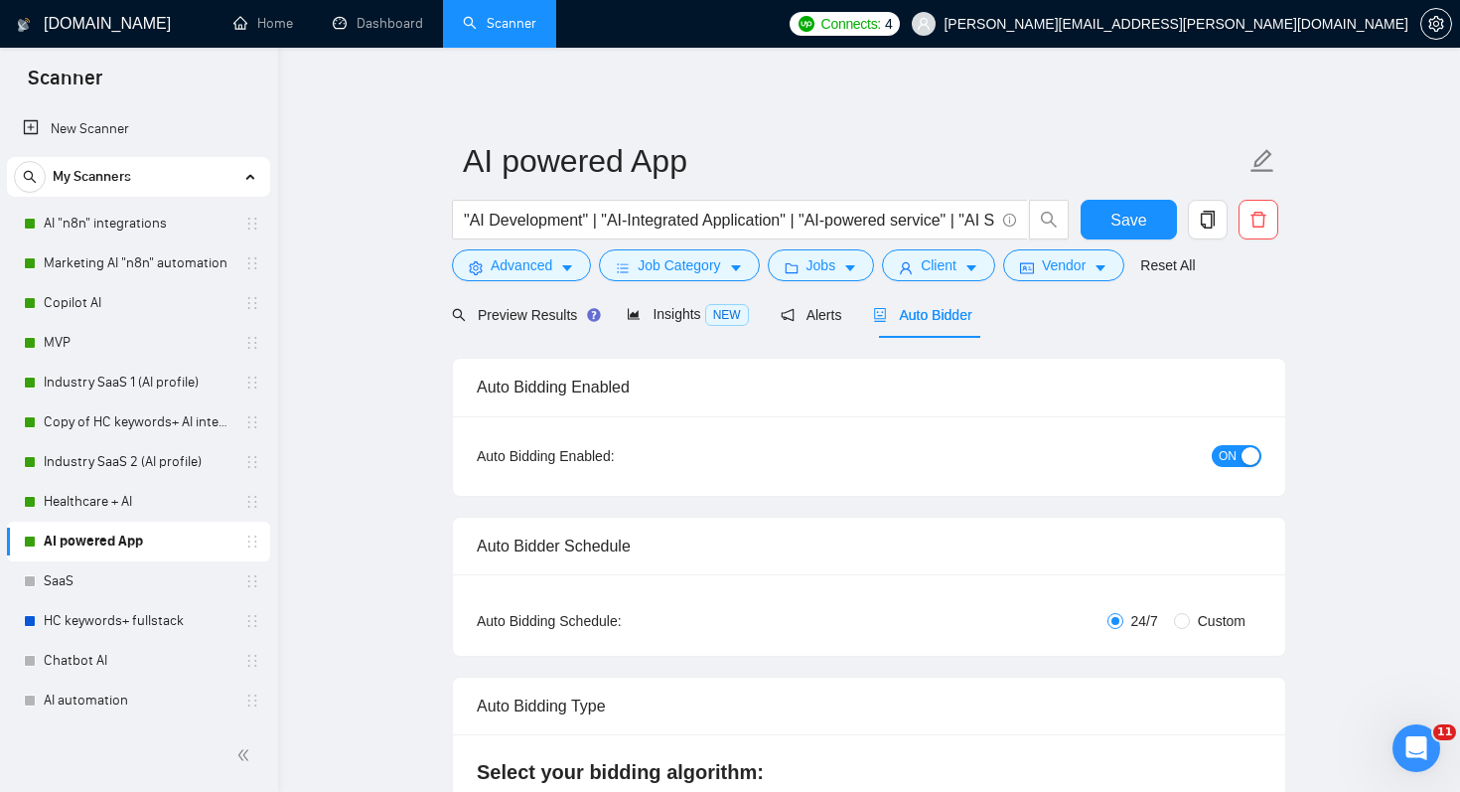
click at [1231, 457] on span "ON" at bounding box center [1228, 456] width 18 height 22
click at [1125, 227] on span "Save" at bounding box center [1128, 220] width 36 height 25
click at [116, 501] on link "Healthcare + AI" at bounding box center [138, 502] width 189 height 40
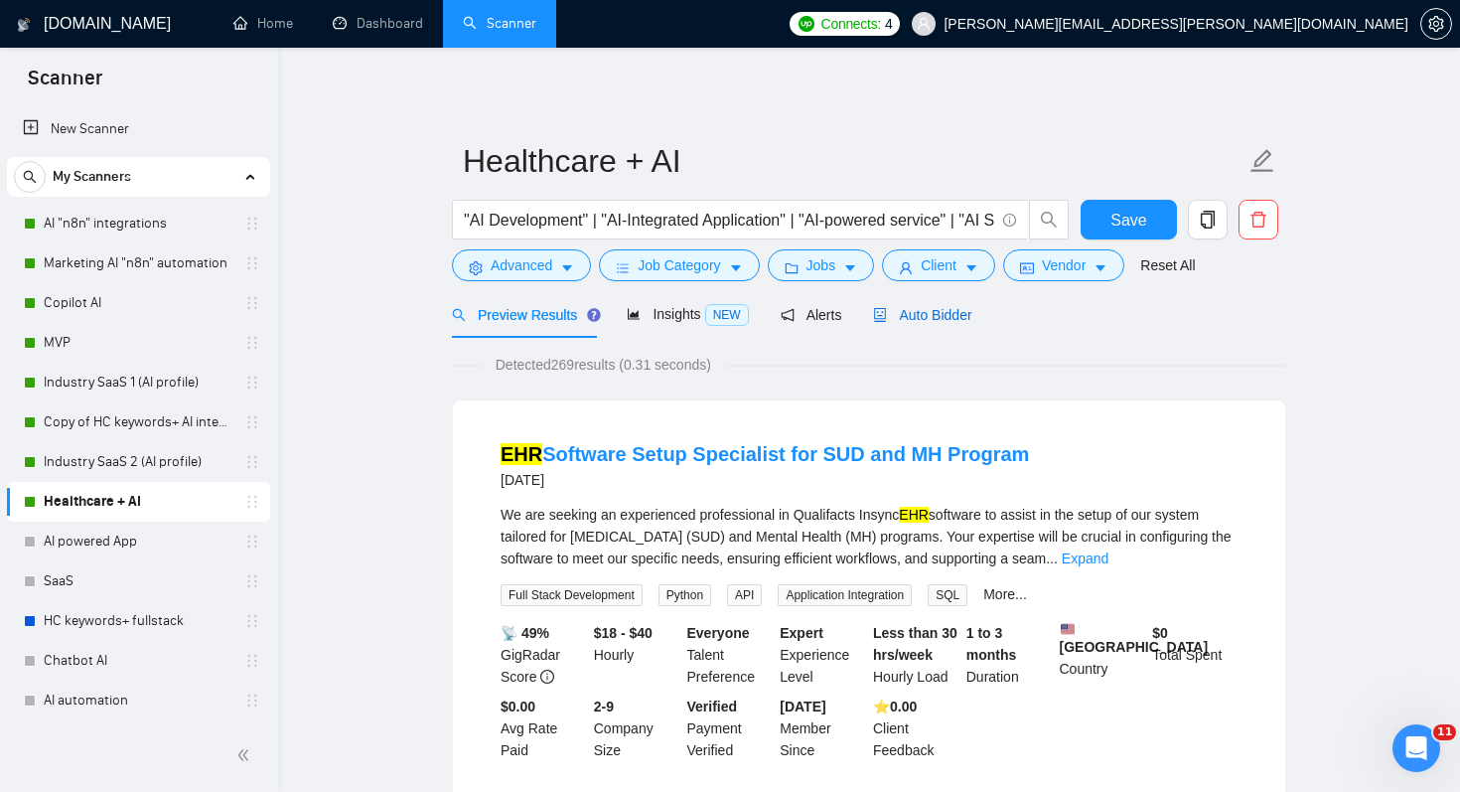
click at [953, 307] on span "Auto Bidder" at bounding box center [922, 315] width 98 height 16
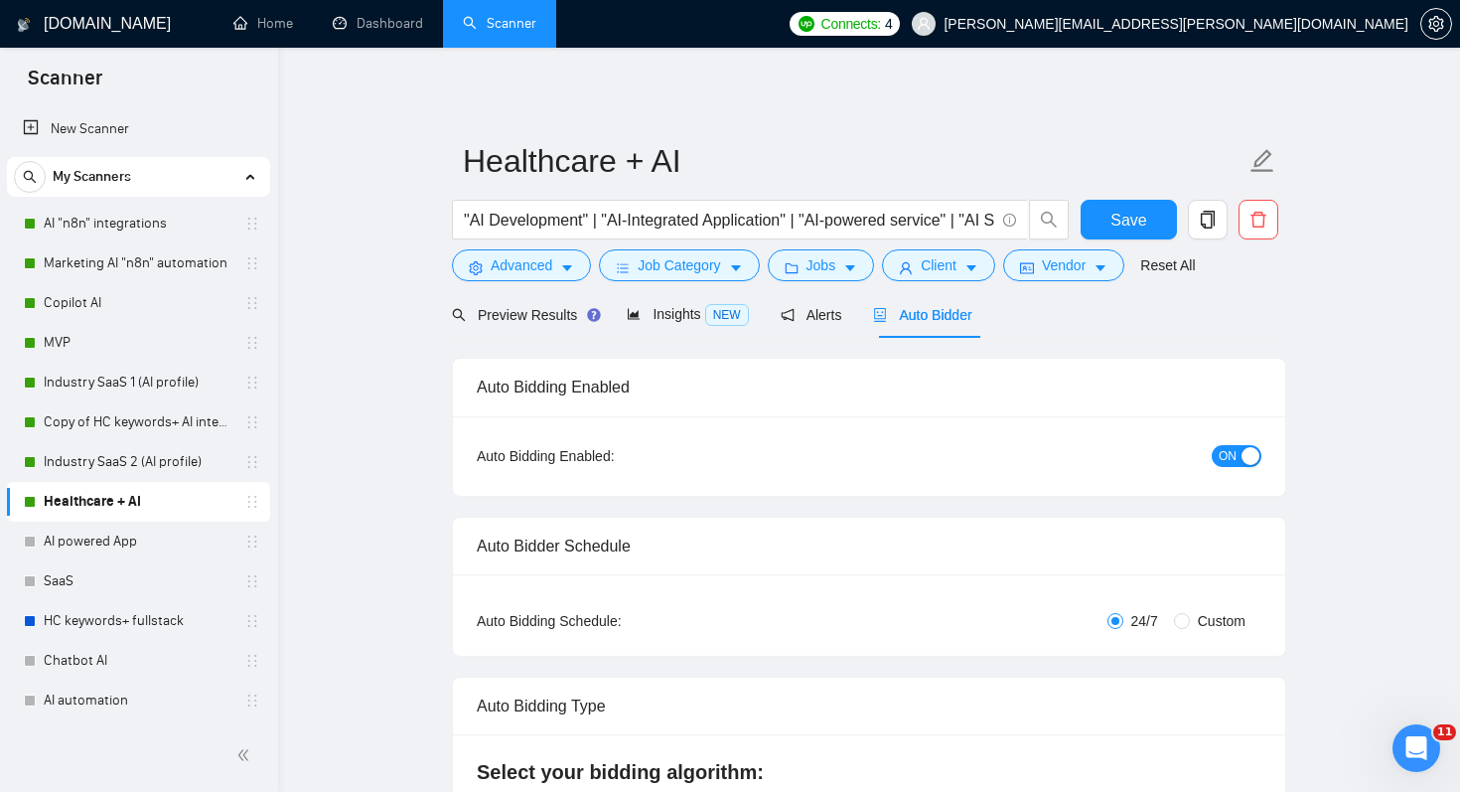
click at [1223, 452] on span "ON" at bounding box center [1228, 456] width 18 height 22
click at [1126, 217] on span "Save" at bounding box center [1128, 220] width 36 height 25
click at [74, 460] on link "Industry SaaS 2 (AI profile)" at bounding box center [138, 462] width 189 height 40
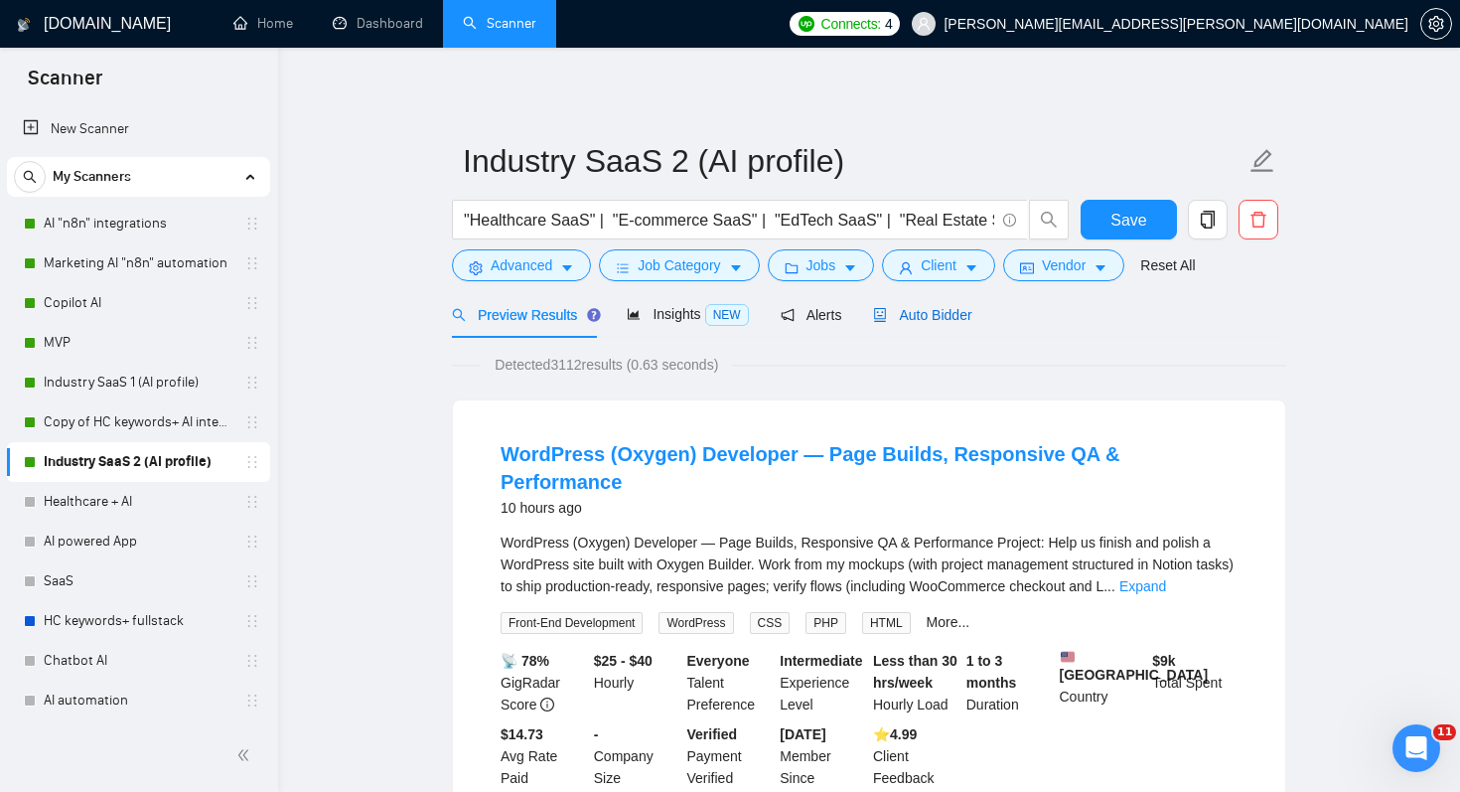
click at [944, 308] on span "Auto Bidder" at bounding box center [922, 315] width 98 height 16
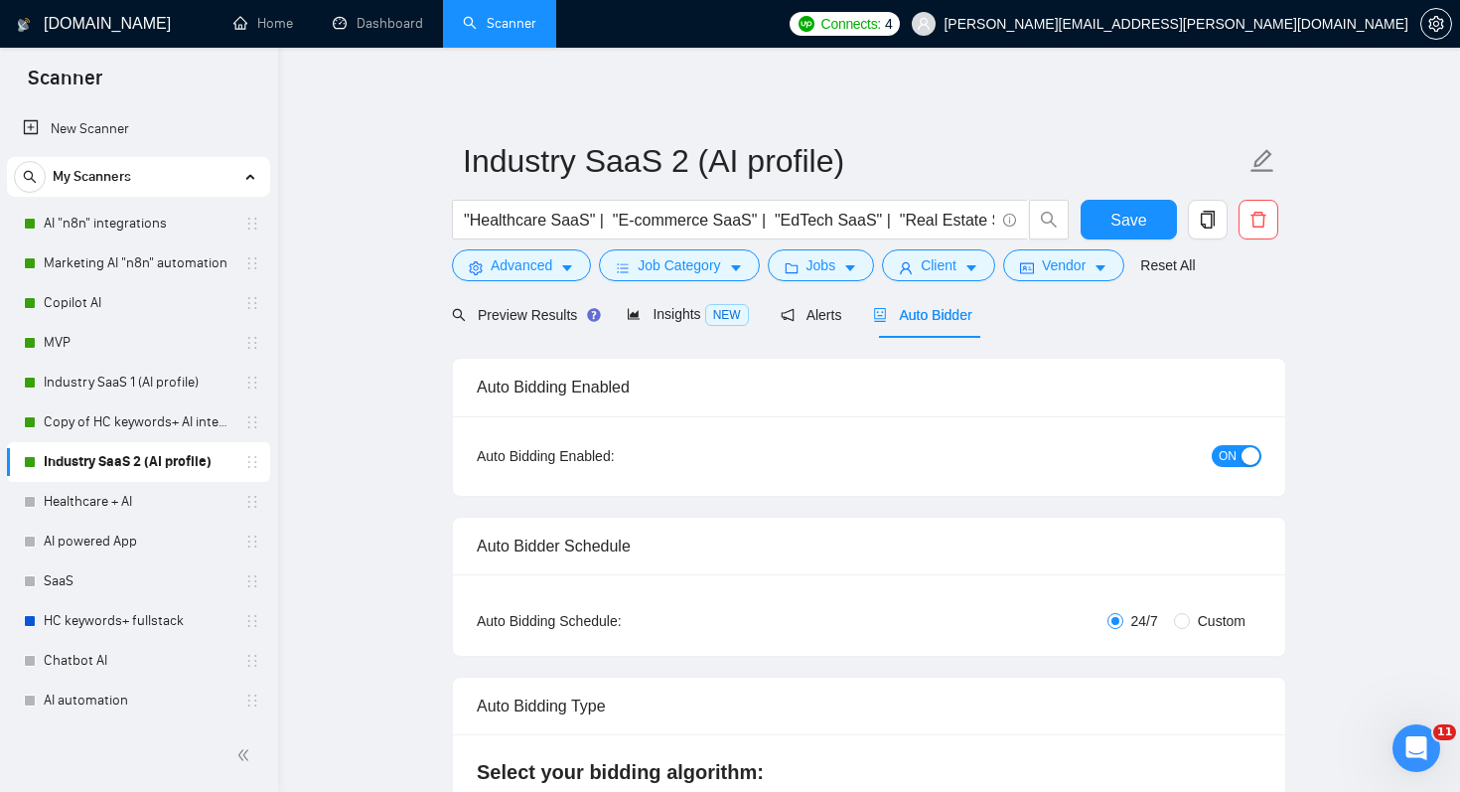
click at [1222, 451] on span "ON" at bounding box center [1228, 456] width 18 height 22
click at [1141, 220] on span "Save" at bounding box center [1128, 220] width 36 height 25
click at [164, 423] on link "Copy of HC keywords+ AI integration" at bounding box center [138, 422] width 189 height 40
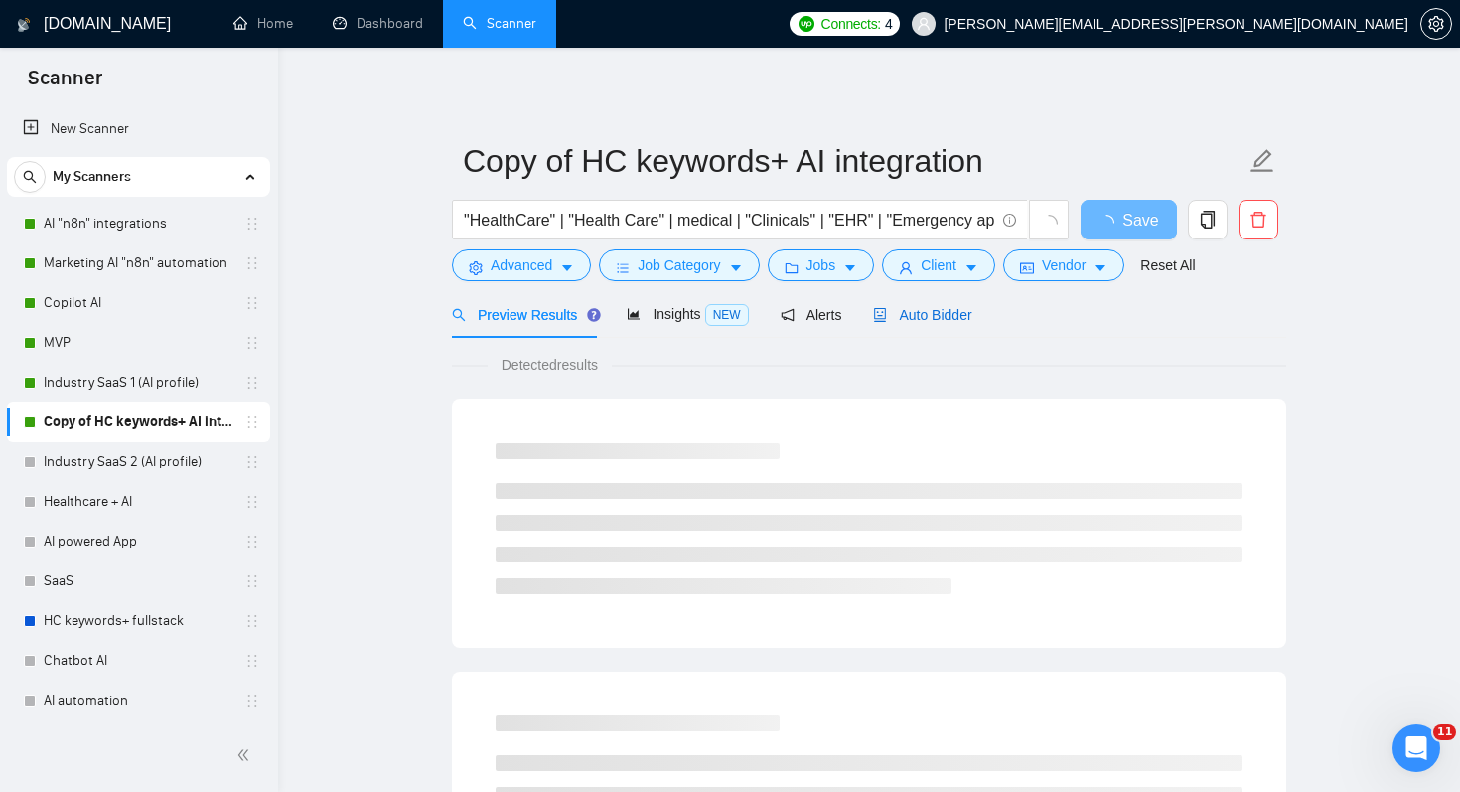
click at [952, 316] on span "Auto Bidder" at bounding box center [922, 315] width 98 height 16
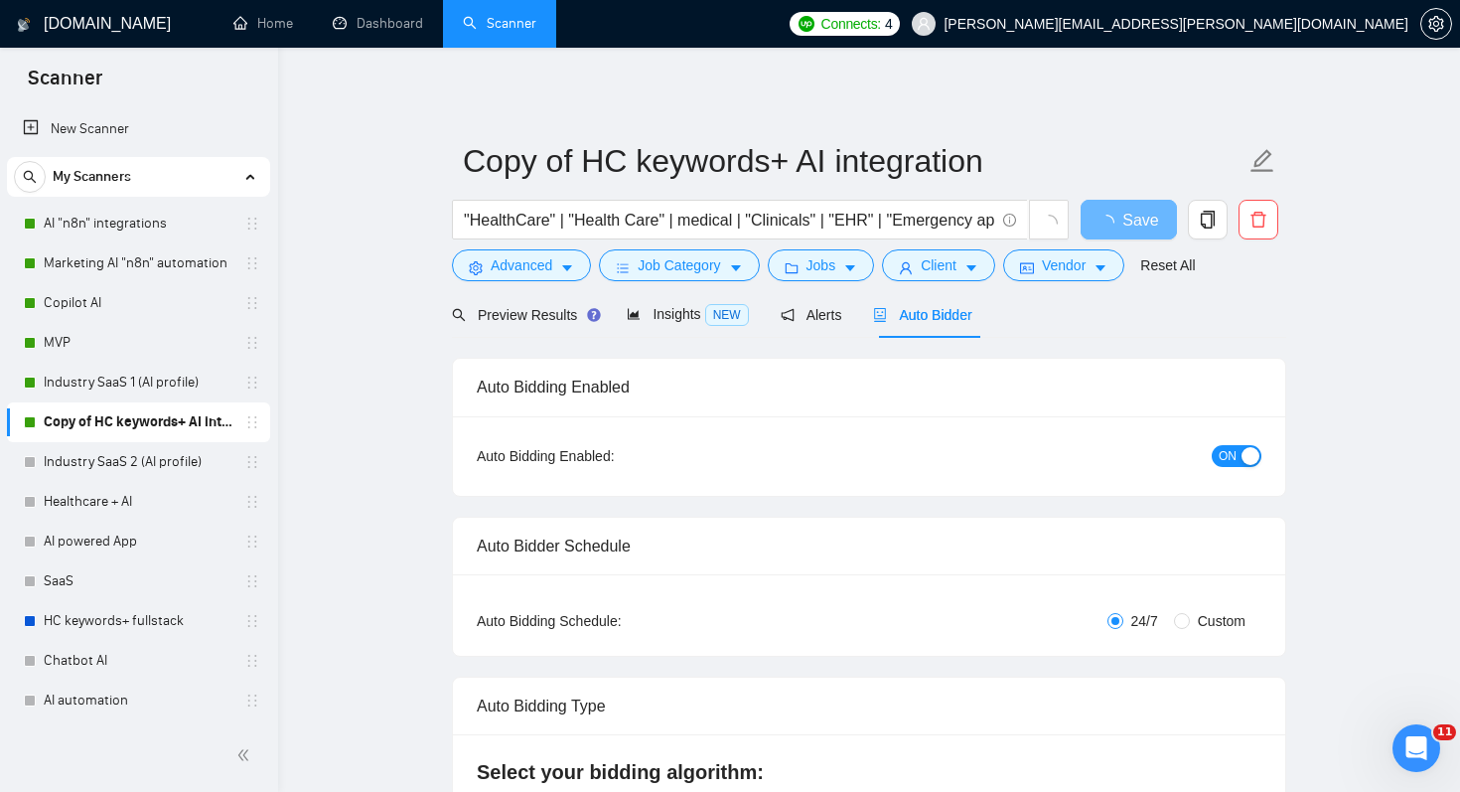
click at [1231, 457] on span "ON" at bounding box center [1228, 456] width 18 height 22
click at [1116, 217] on span "Save" at bounding box center [1128, 220] width 36 height 25
click at [136, 375] on link "Industry SaaS 1 (AI profile)" at bounding box center [138, 382] width 189 height 40
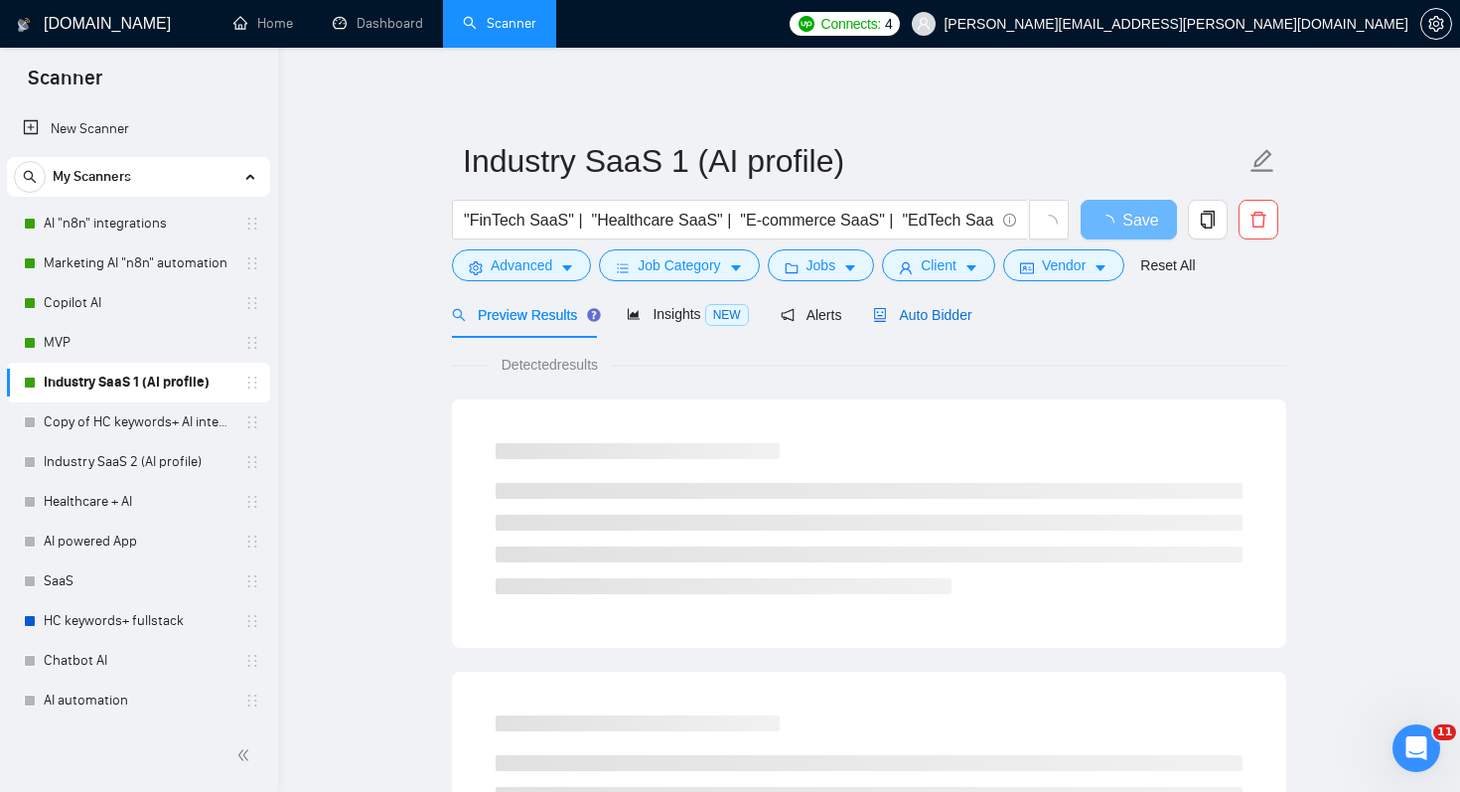
click at [934, 318] on span "Auto Bidder" at bounding box center [922, 315] width 98 height 16
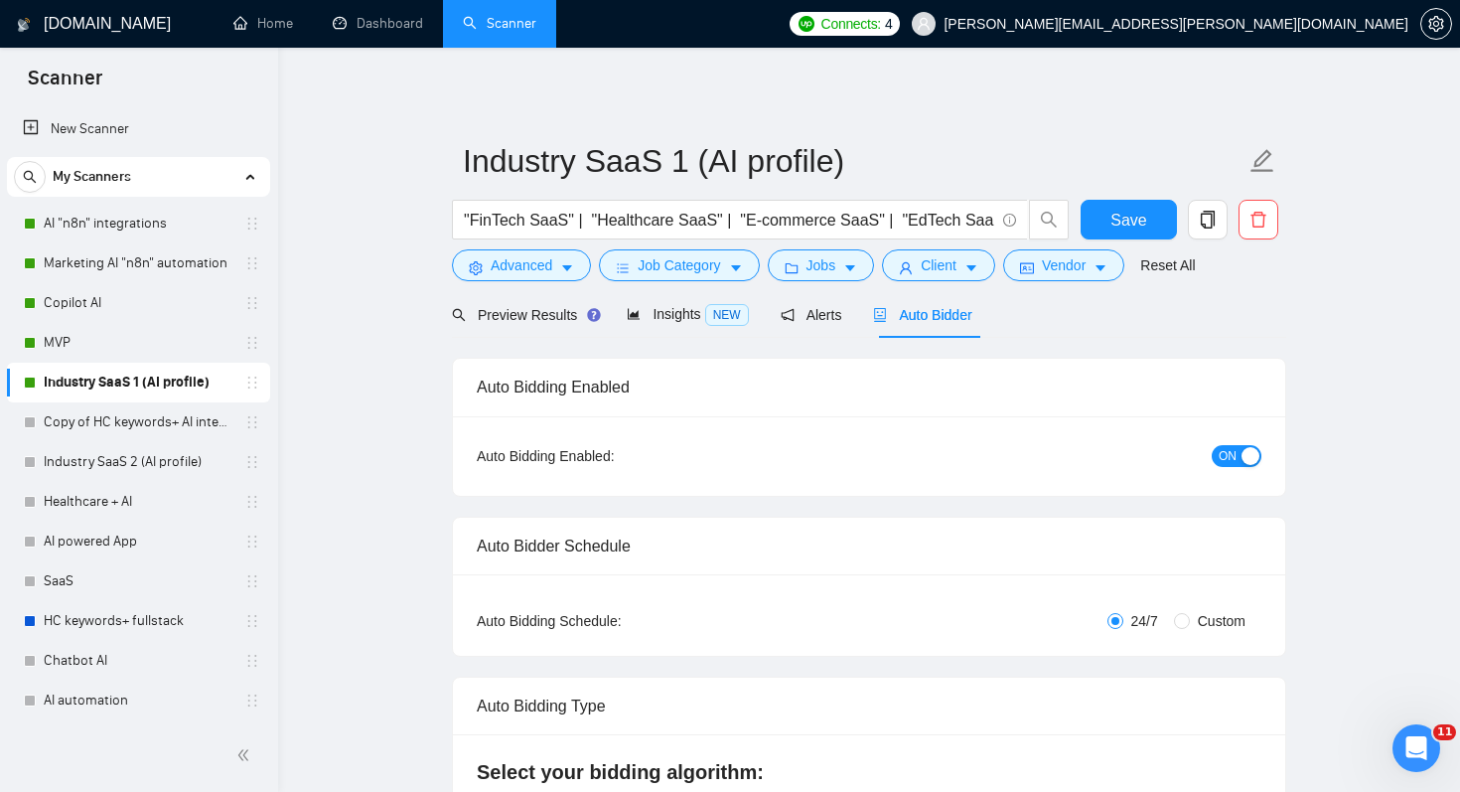
click at [1222, 462] on span "ON" at bounding box center [1228, 456] width 18 height 22
click at [1124, 216] on span "Save" at bounding box center [1128, 220] width 36 height 25
